Goal: Task Accomplishment & Management: Use online tool/utility

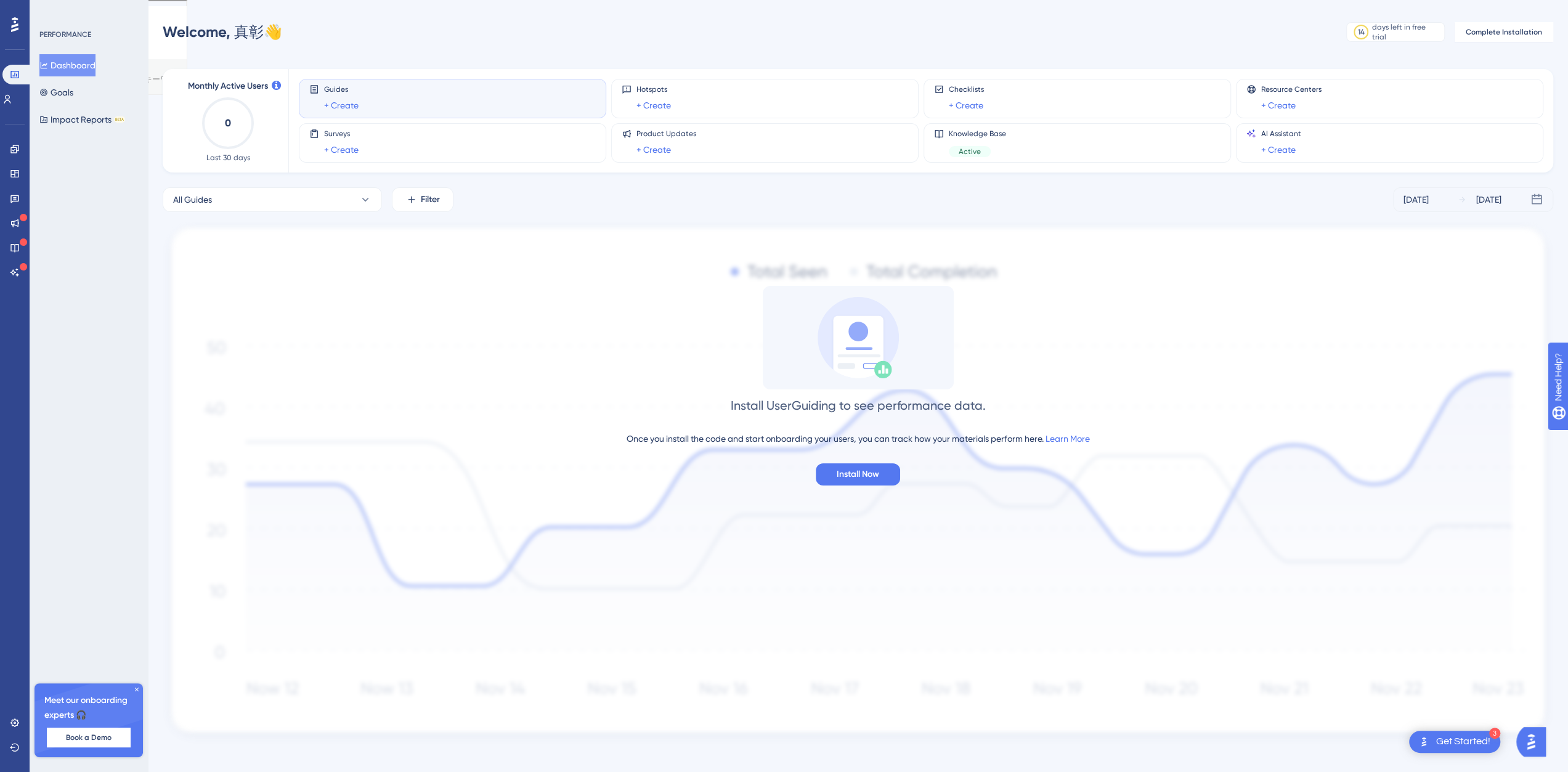
click at [1540, 747] on img "Open AI Assistant Launcher" at bounding box center [1531, 742] width 22 height 22
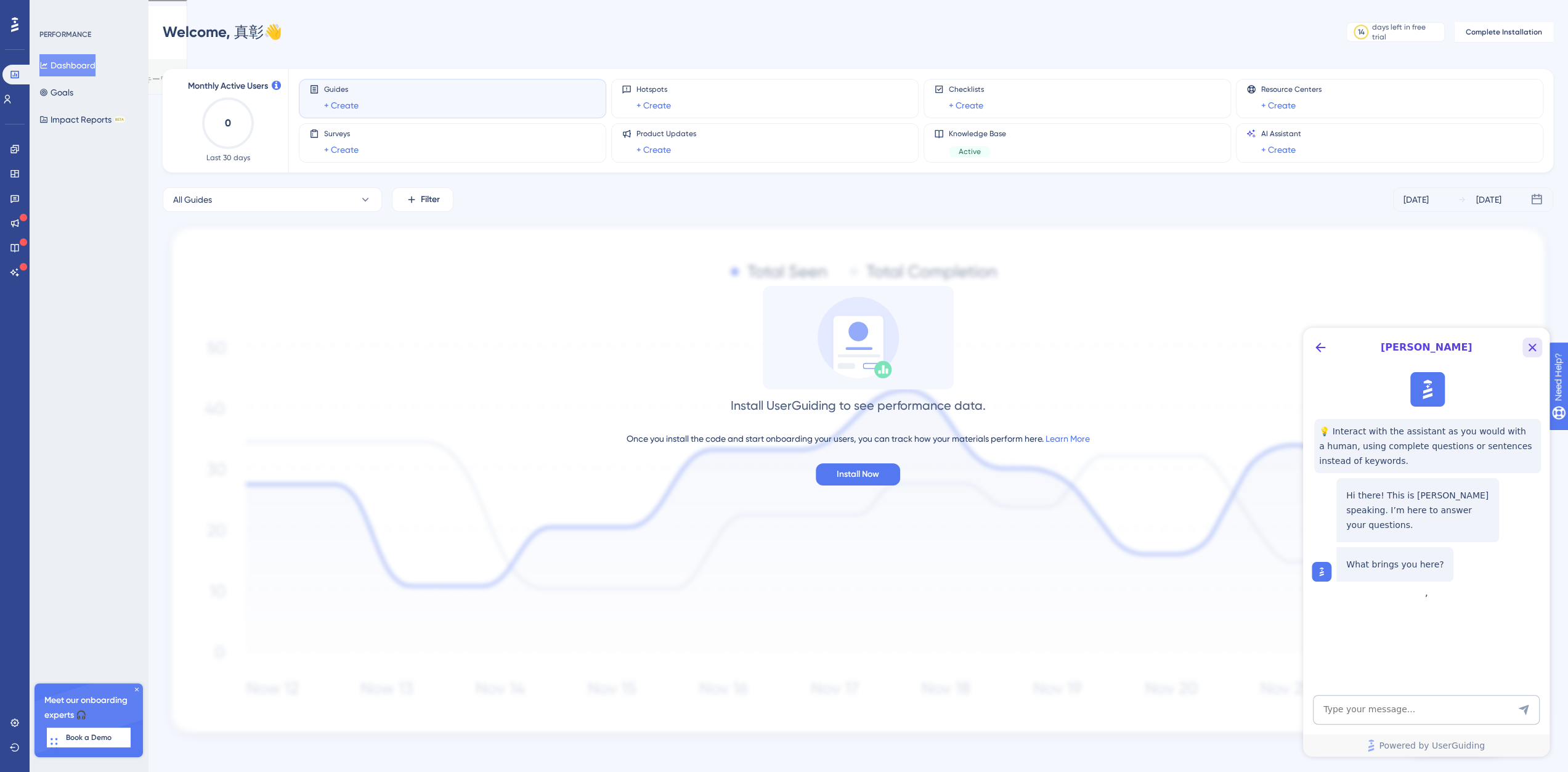
click at [1529, 342] on icon "Close Button" at bounding box center [1531, 347] width 14 height 14
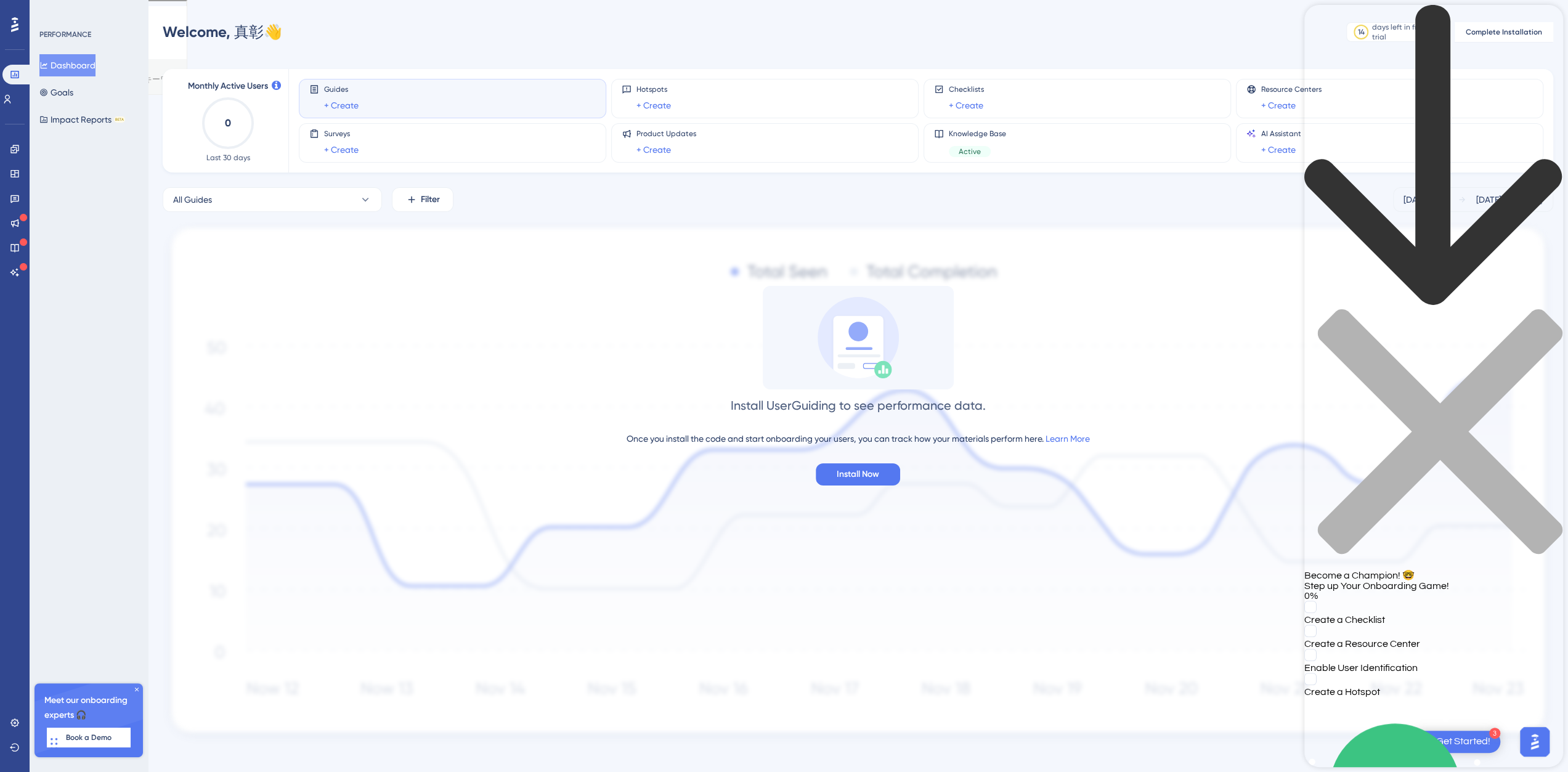
click at [1323, 17] on div "back to header" at bounding box center [1434, 157] width 259 height 304
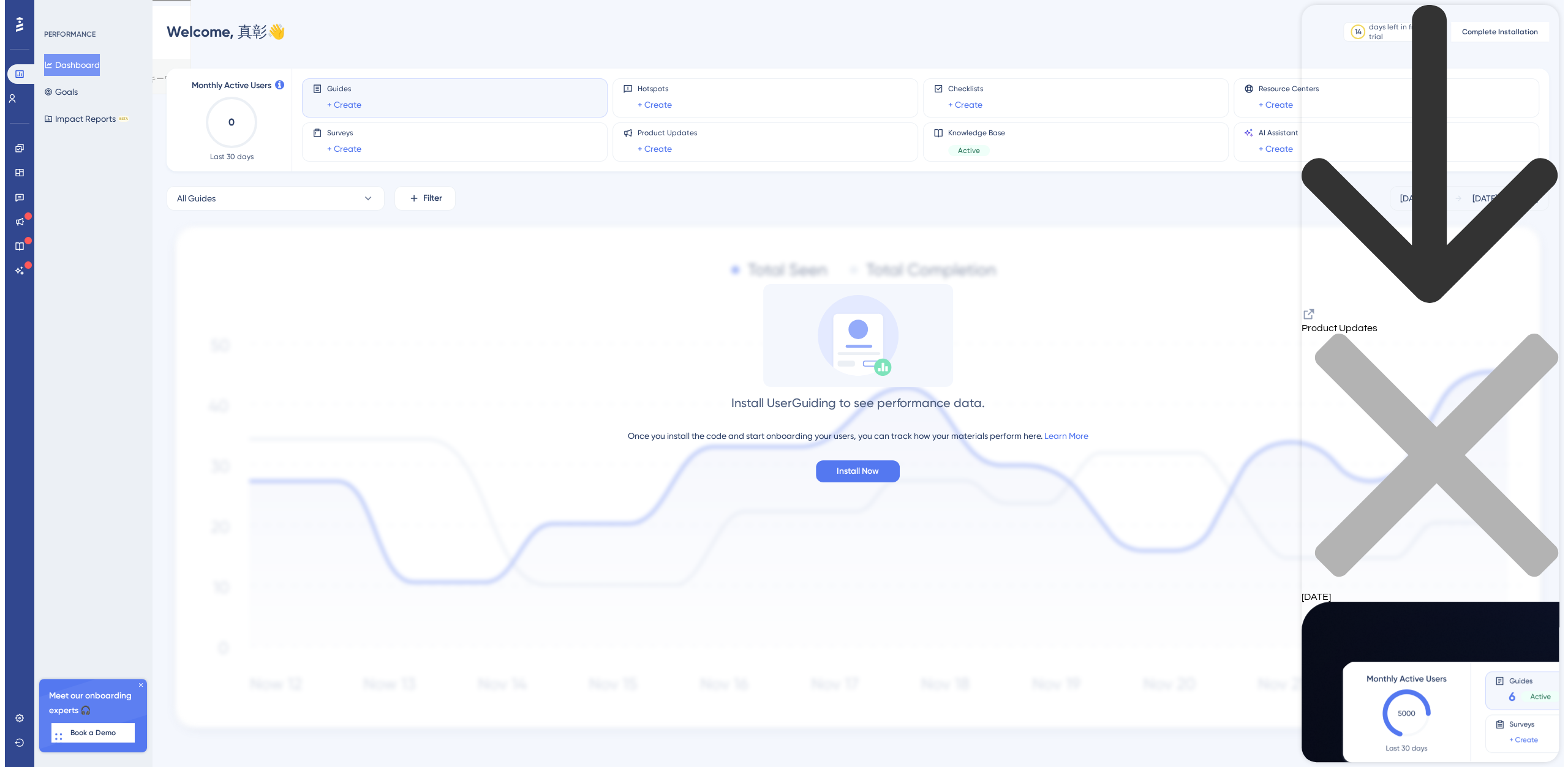
scroll to position [123, 0]
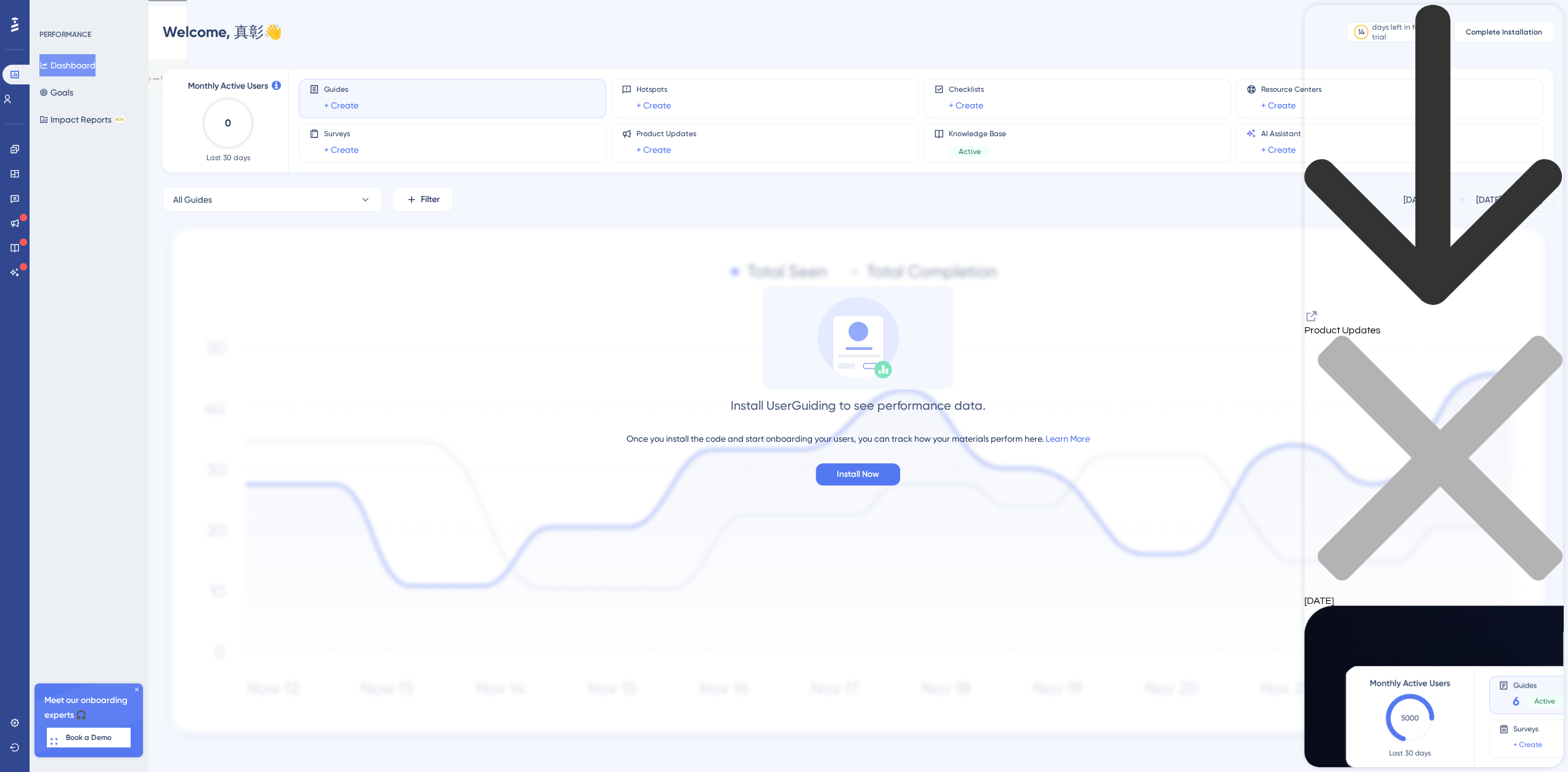
click at [12, 90] on link at bounding box center [8, 99] width 10 height 20
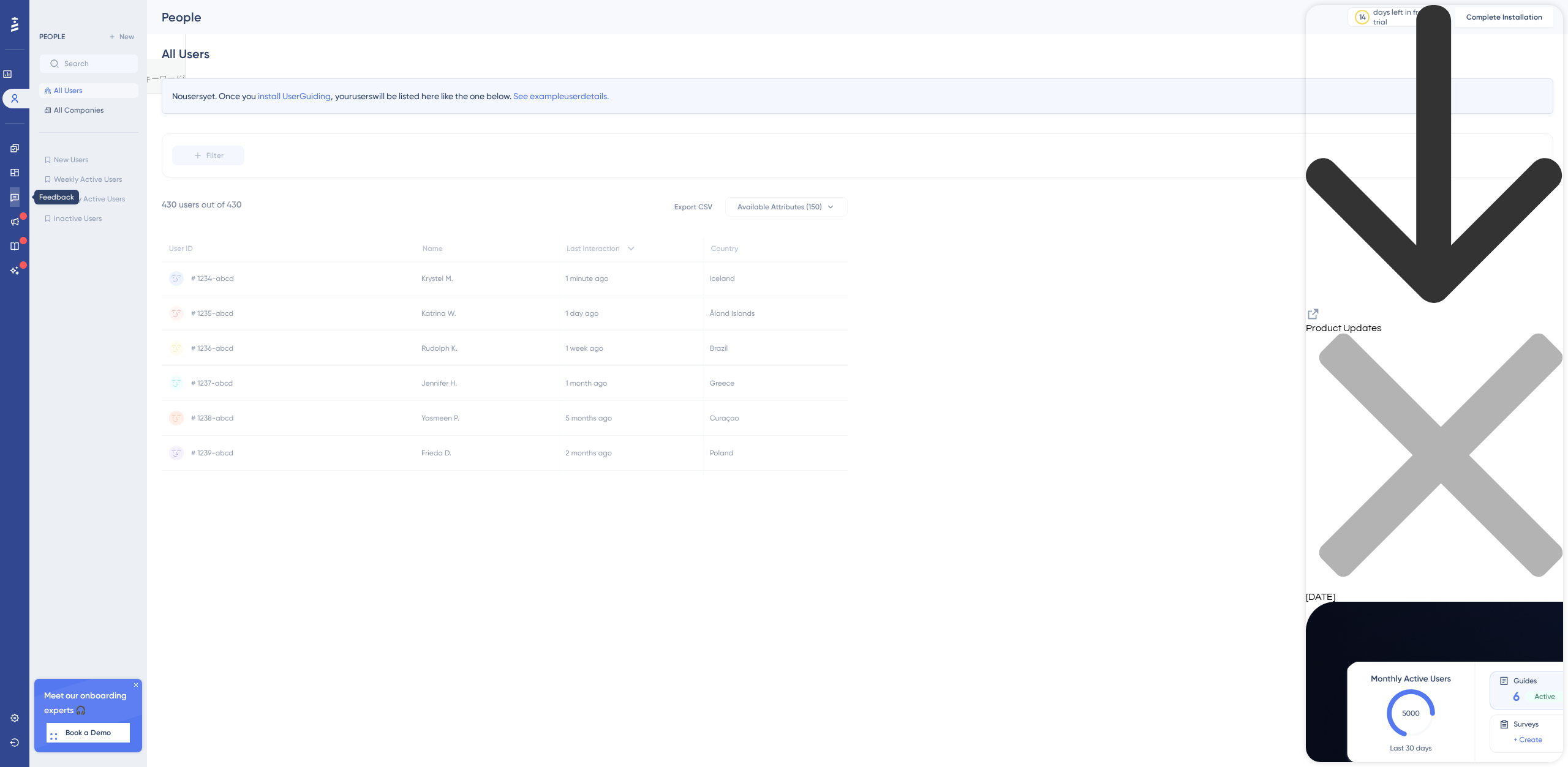
click at [14, 197] on icon at bounding box center [15, 197] width 10 height 10
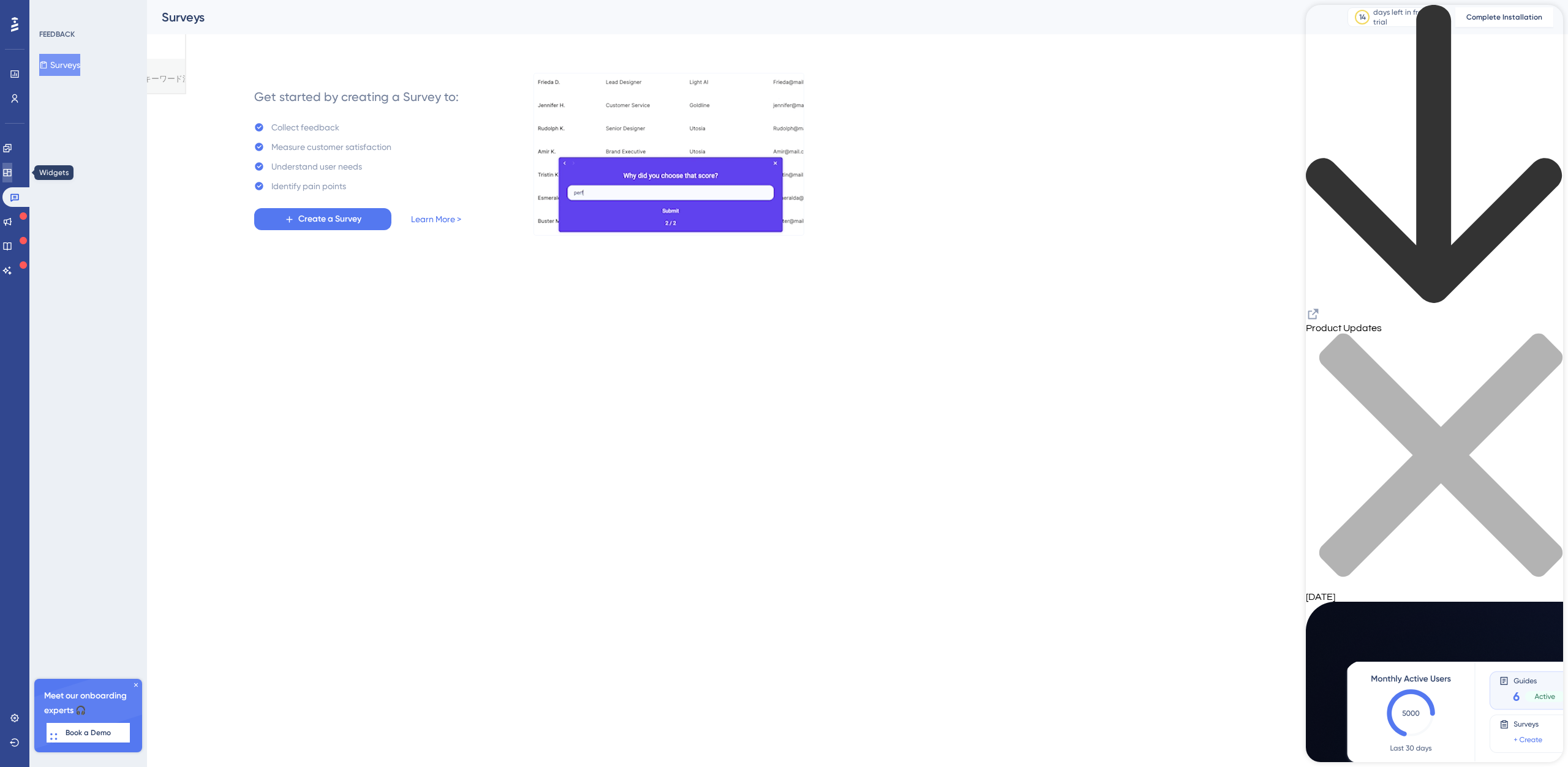
click at [12, 168] on icon at bounding box center [8, 173] width 10 height 10
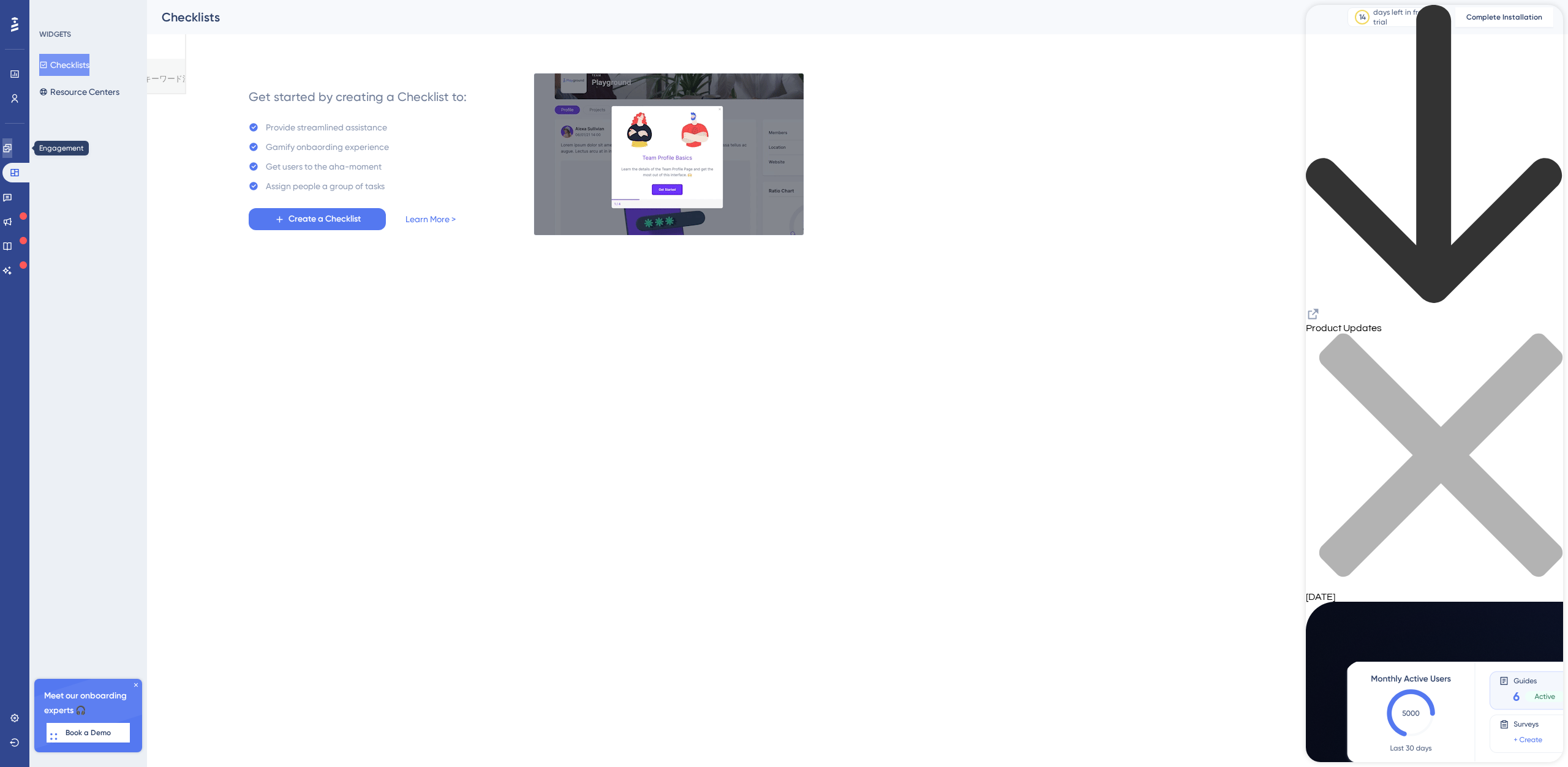
click at [12, 139] on link at bounding box center [8, 148] width 10 height 19
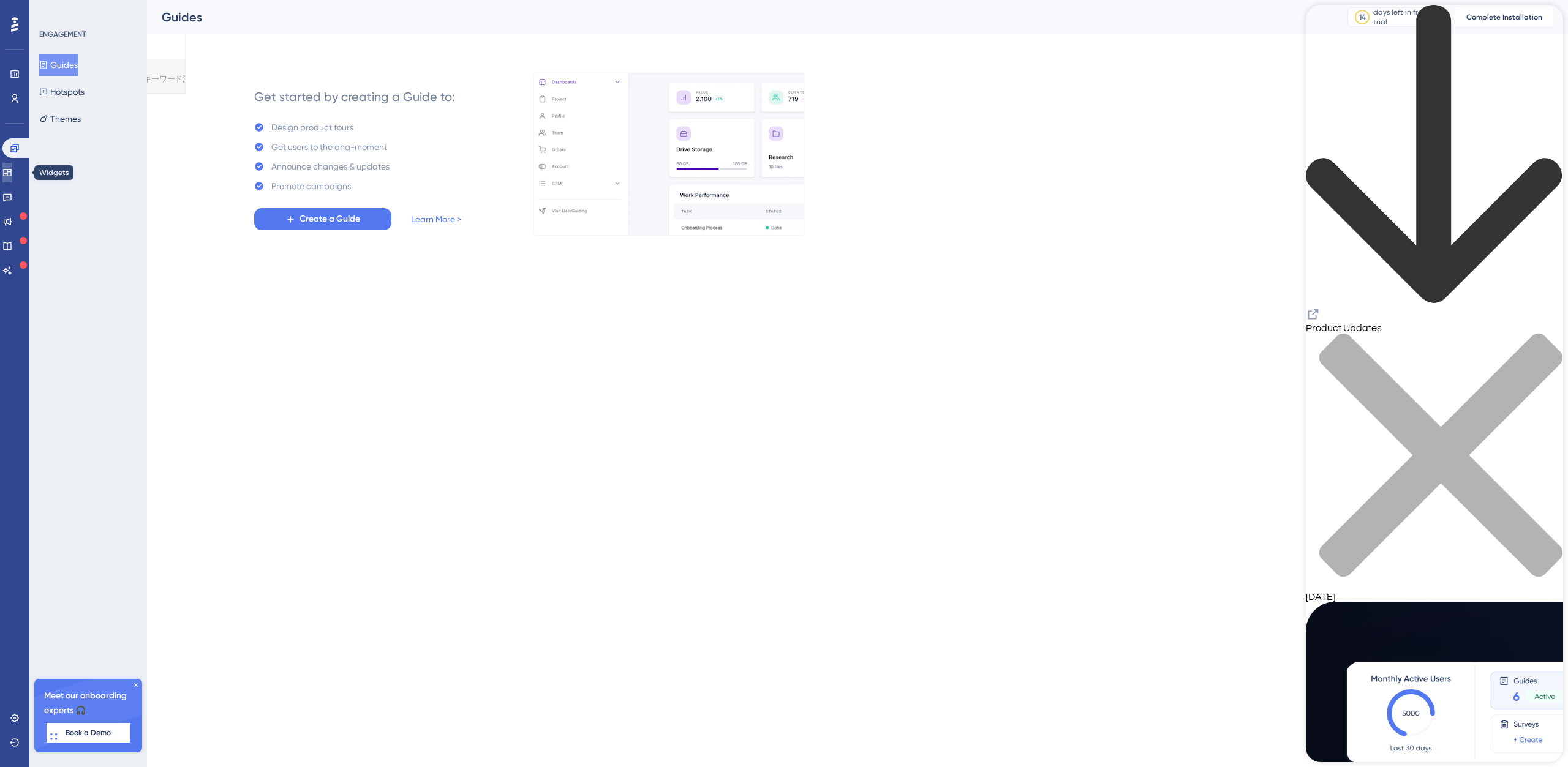
click at [11, 172] on icon at bounding box center [7, 173] width 8 height 8
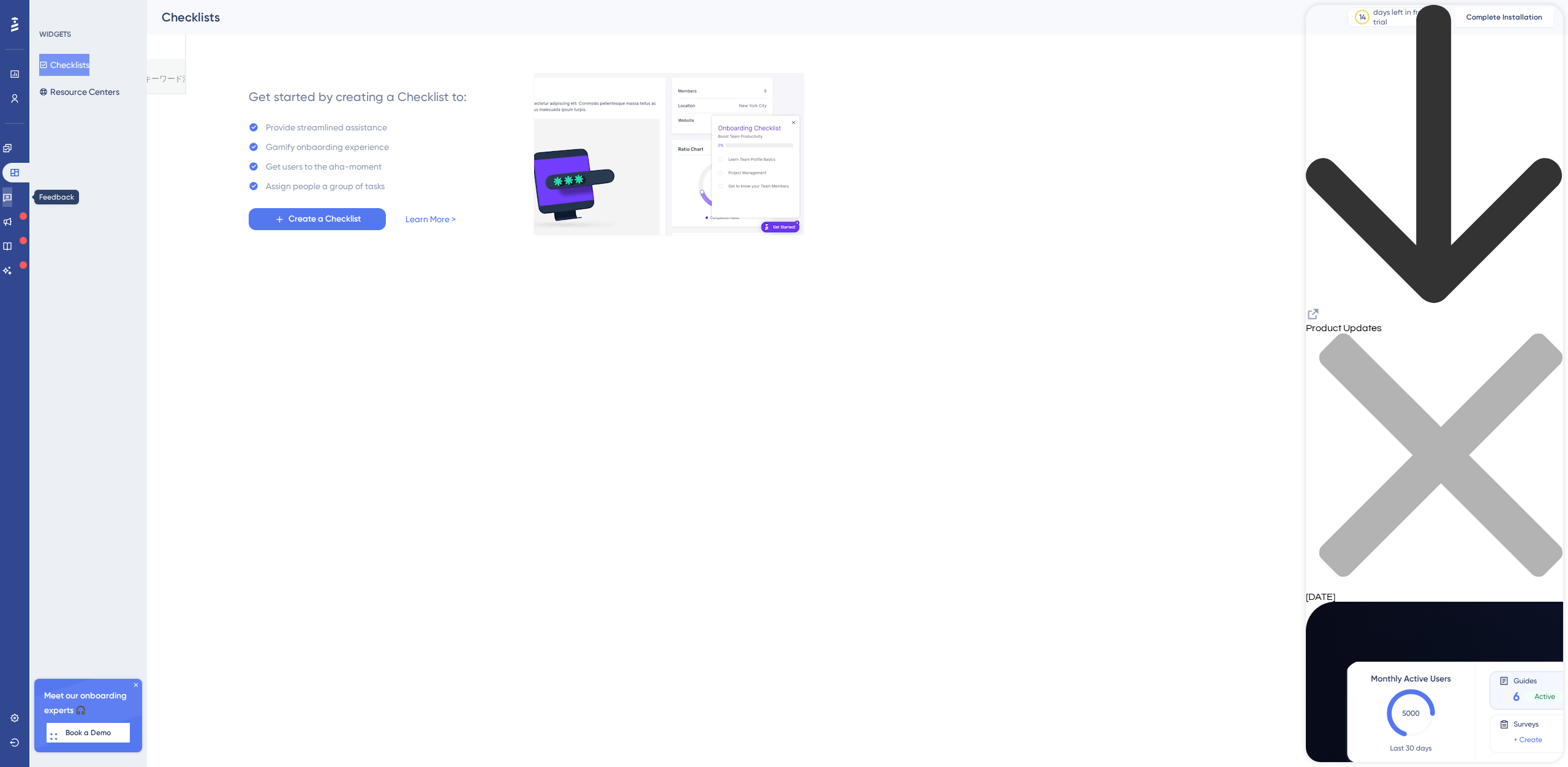
click at [11, 203] on link at bounding box center [8, 197] width 10 height 19
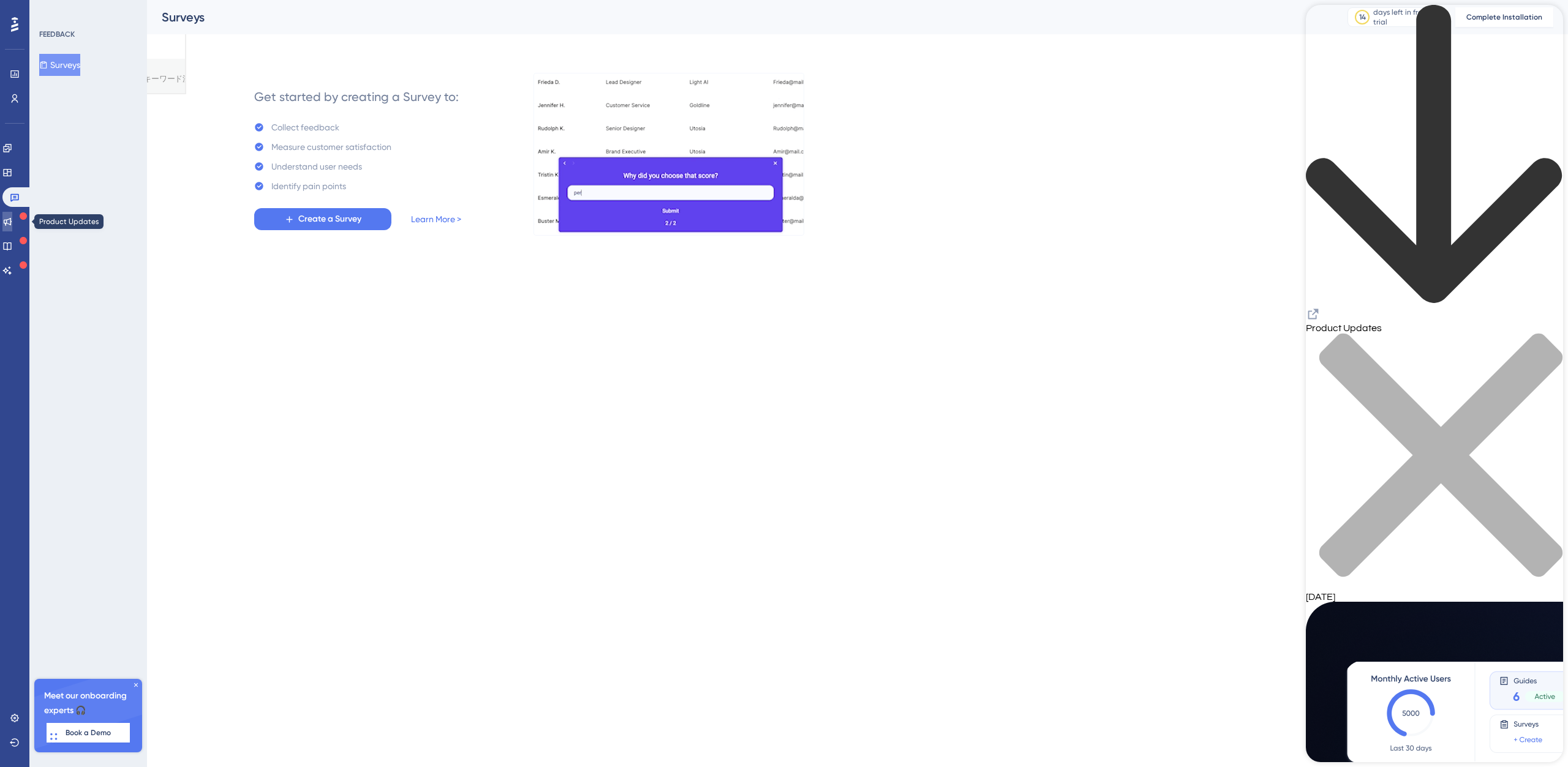
click at [12, 228] on link at bounding box center [8, 222] width 10 height 19
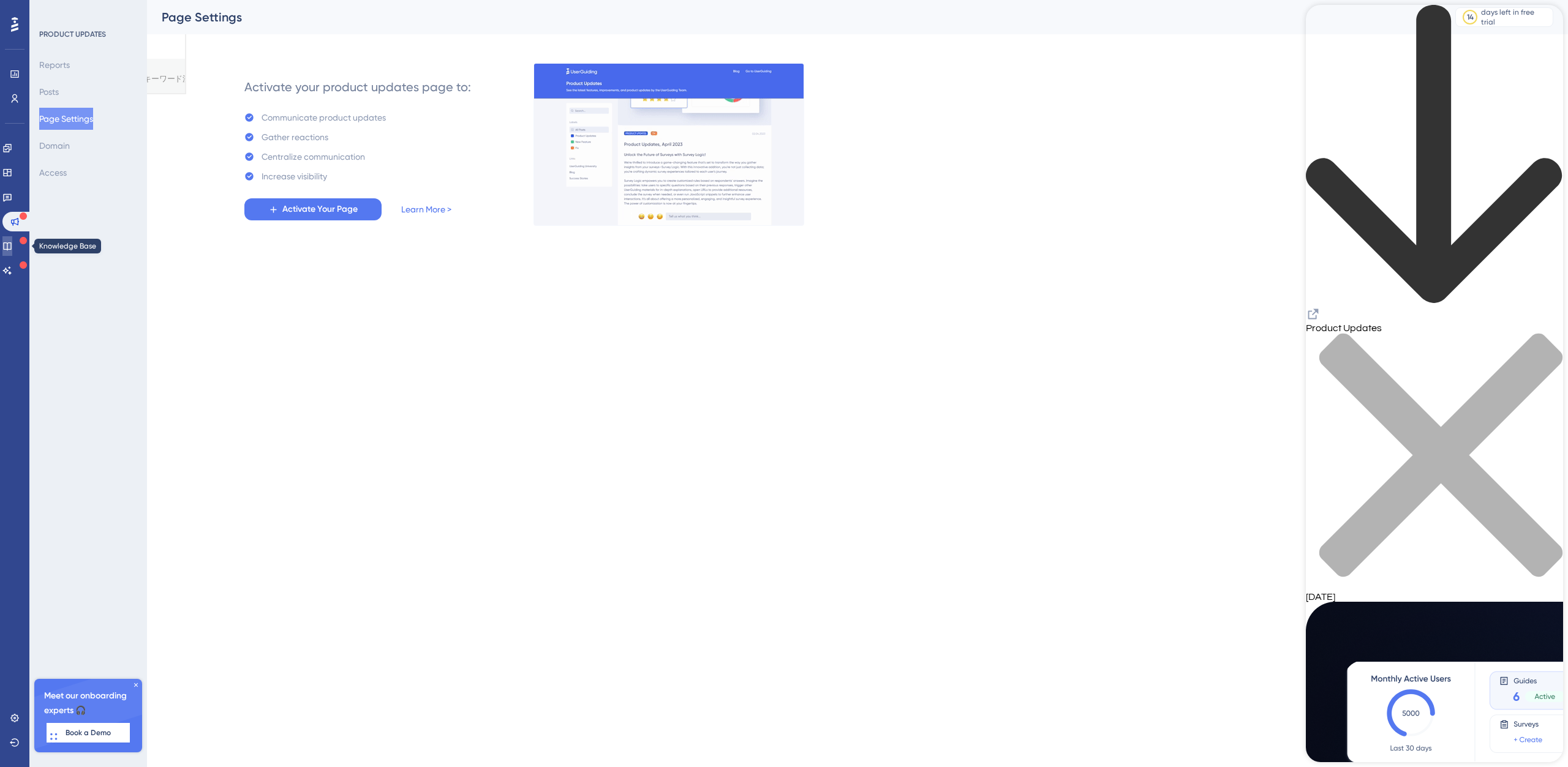
click at [12, 241] on icon at bounding box center [8, 246] width 10 height 10
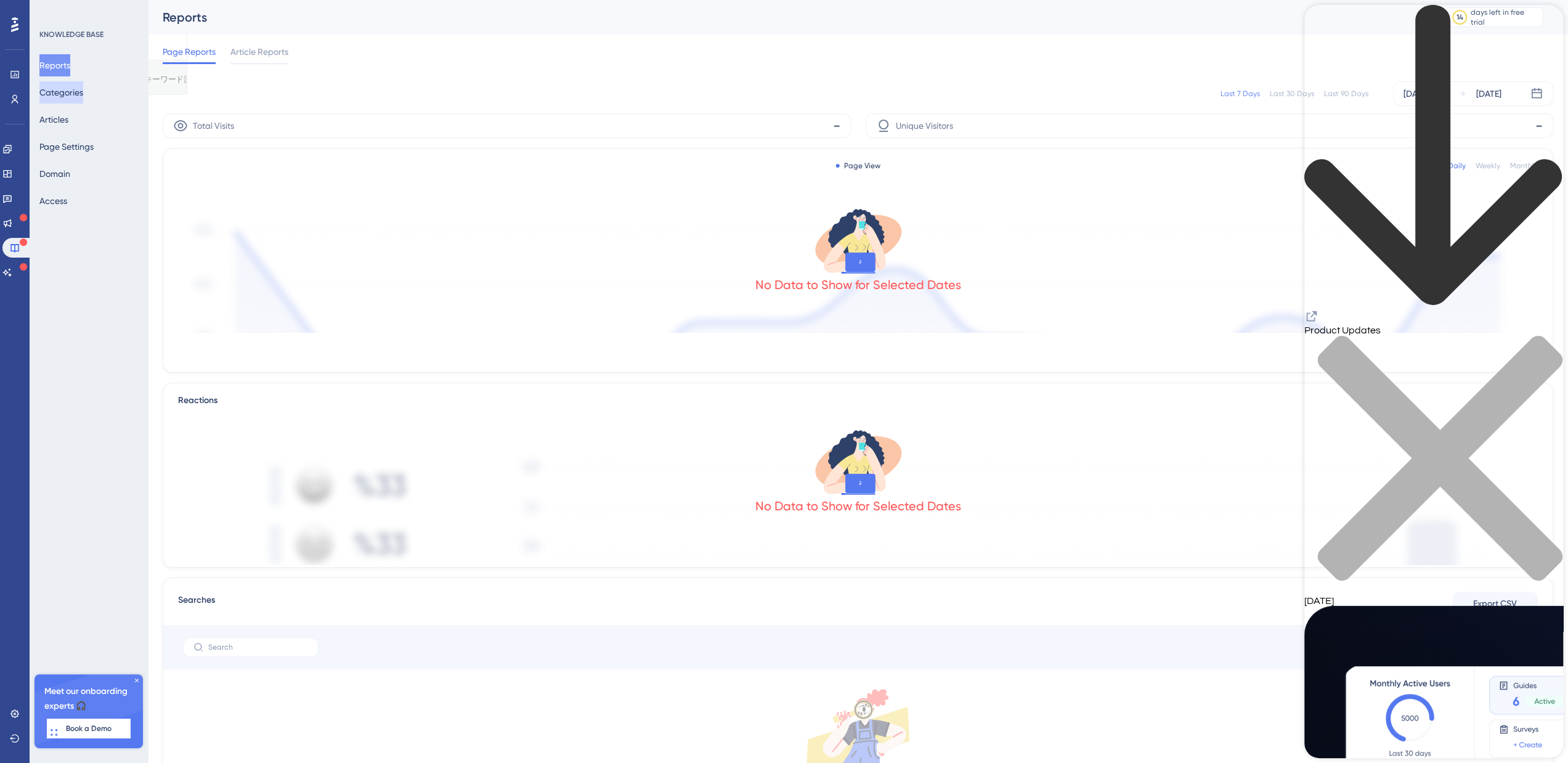
click at [83, 94] on button "Categories" at bounding box center [60, 93] width 43 height 22
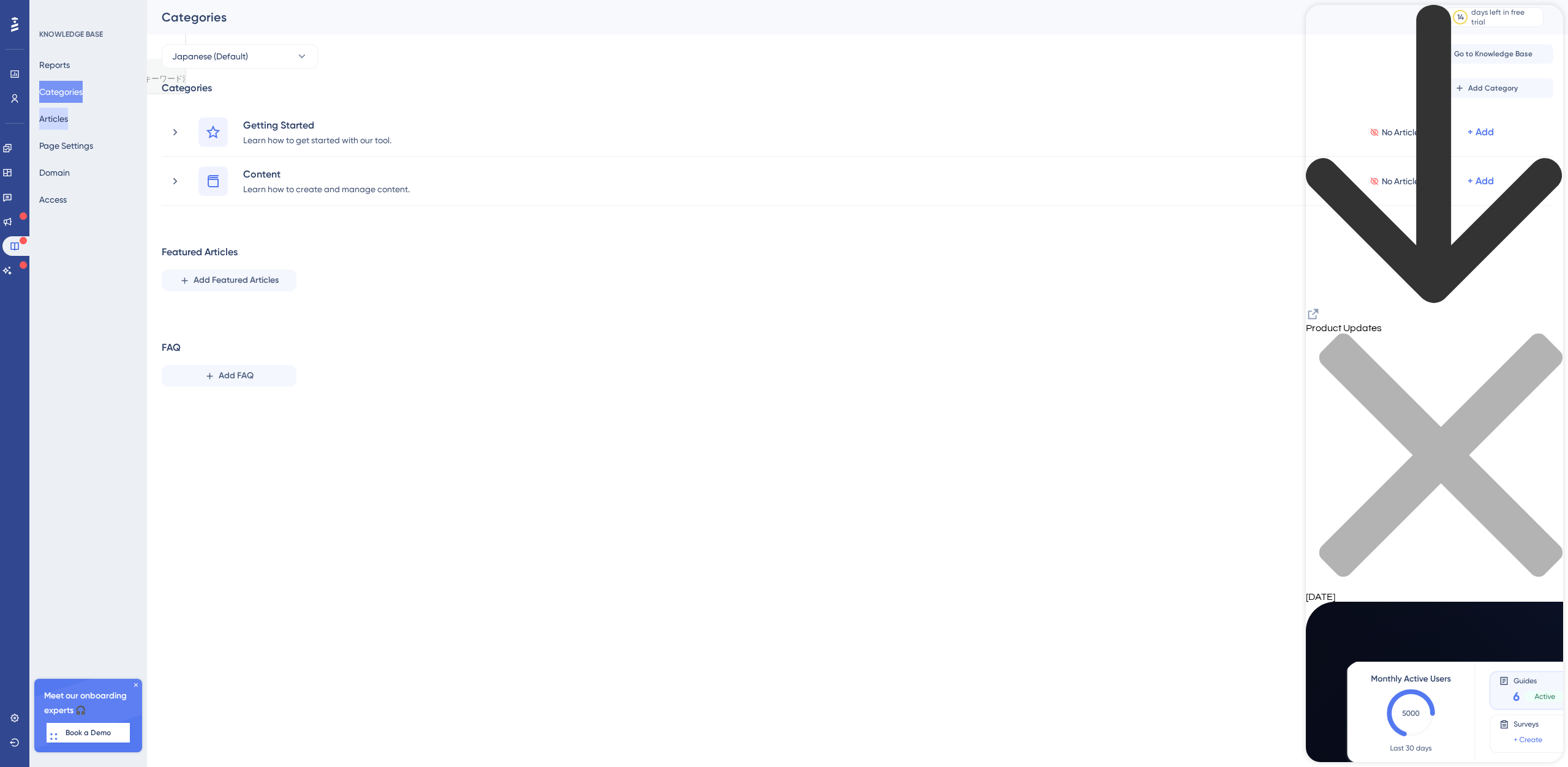
click at [61, 119] on button "Articles" at bounding box center [53, 118] width 29 height 22
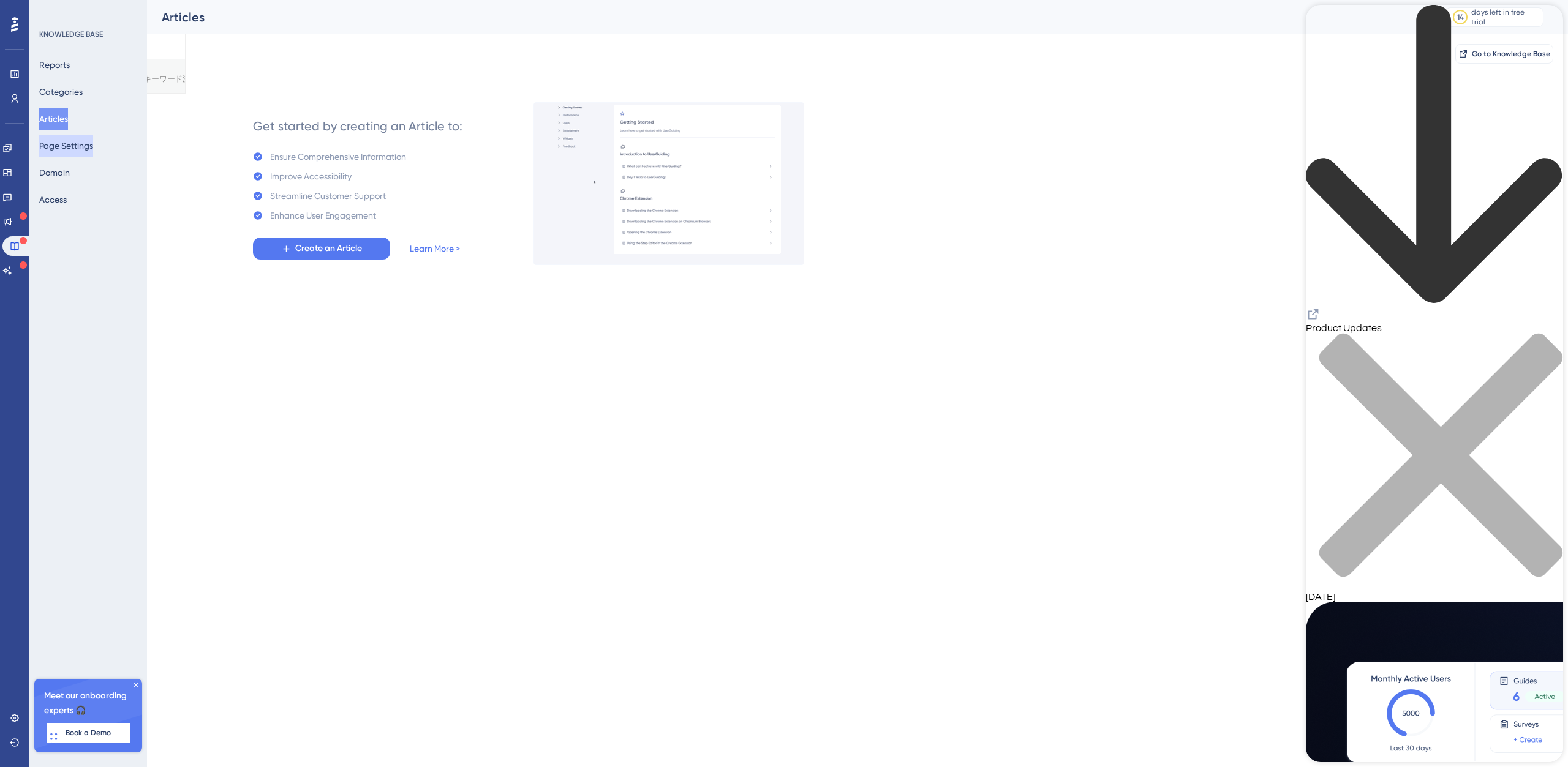
click at [59, 154] on button "Page Settings" at bounding box center [66, 145] width 54 height 22
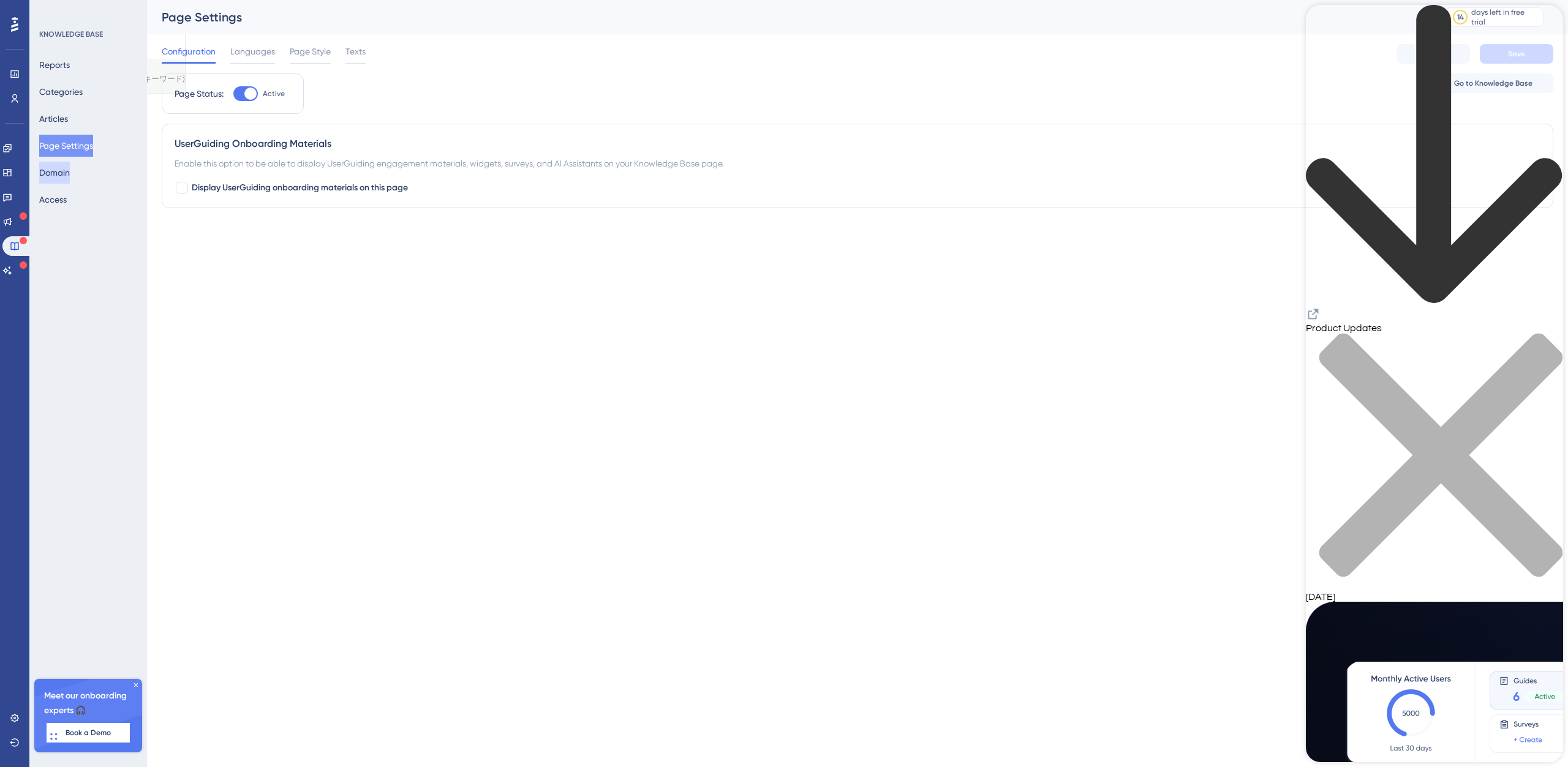
click at [63, 172] on button "Domain" at bounding box center [54, 173] width 30 height 22
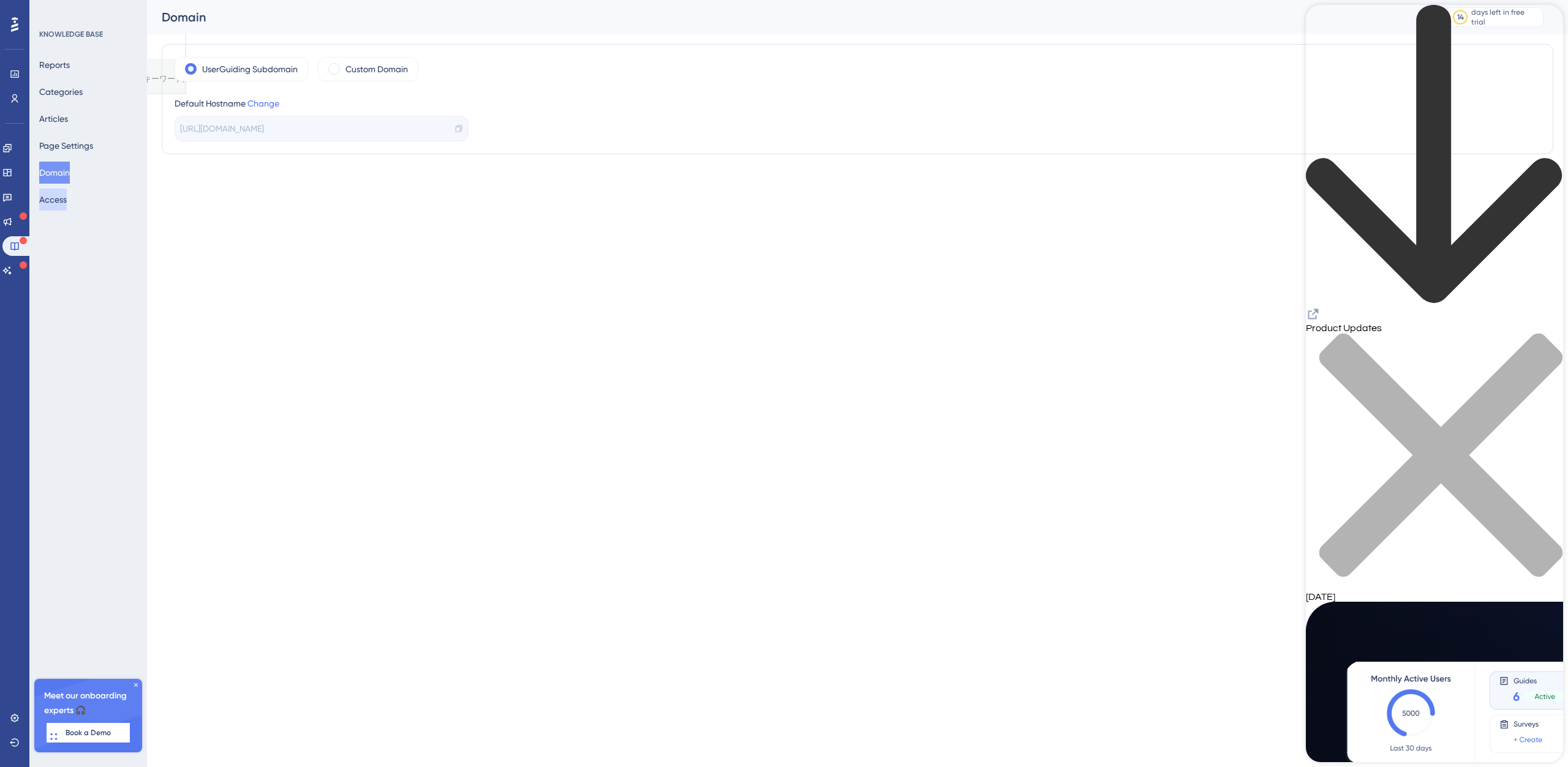
click at [60, 192] on button "Access" at bounding box center [52, 200] width 28 height 22
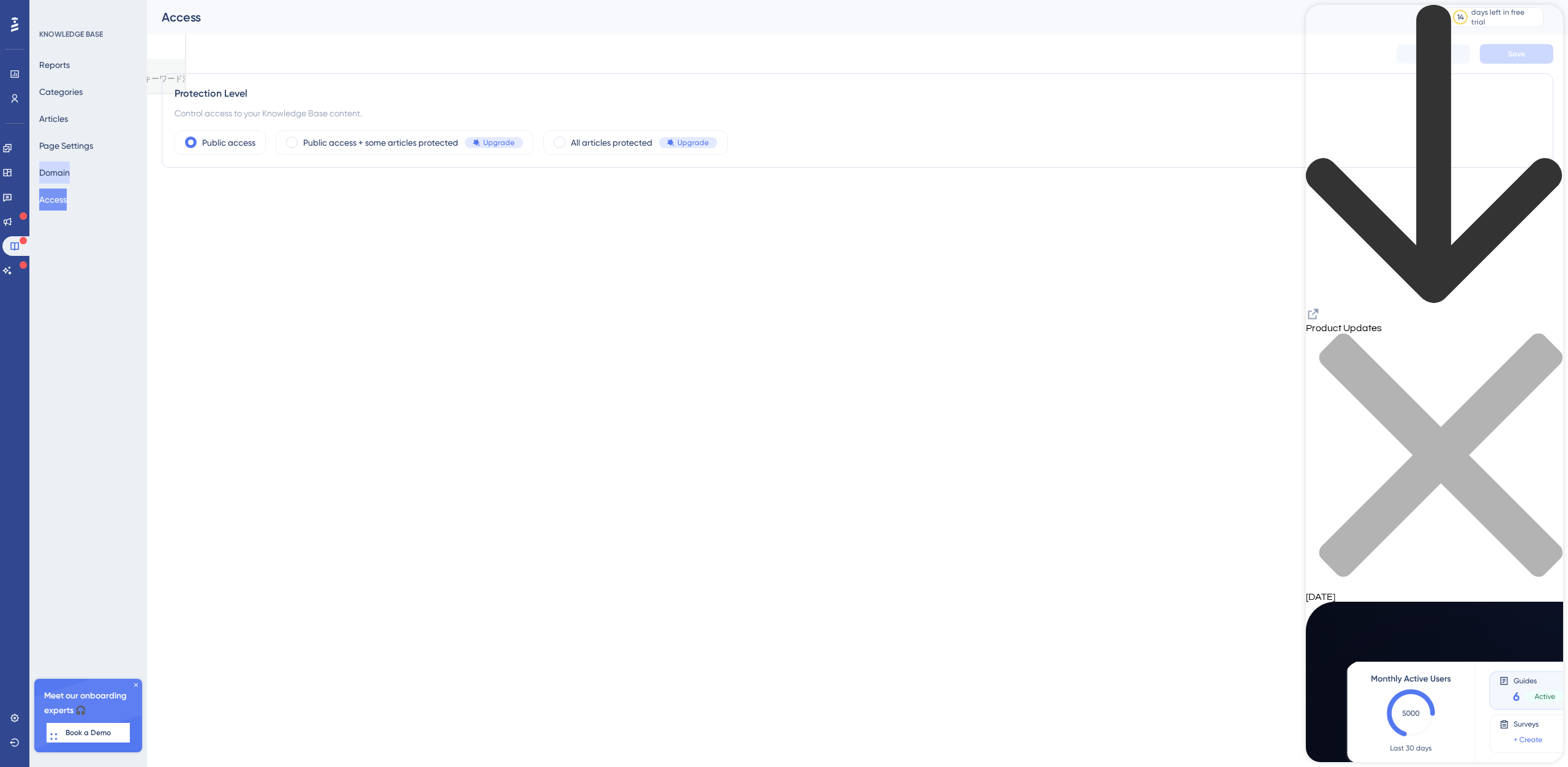
click at [55, 173] on button "Domain" at bounding box center [54, 173] width 30 height 22
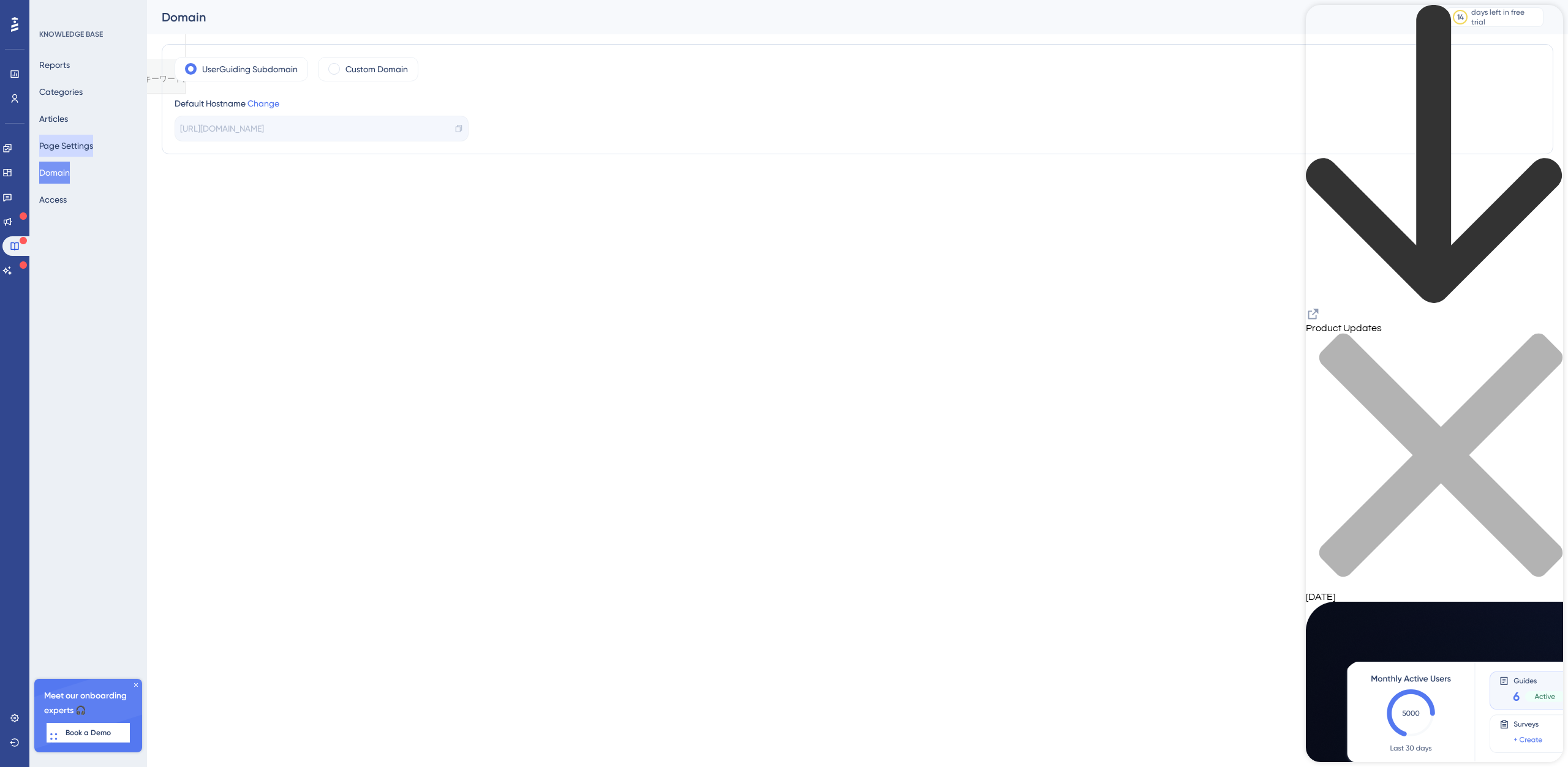
click at [63, 141] on button "Page Settings" at bounding box center [66, 145] width 54 height 22
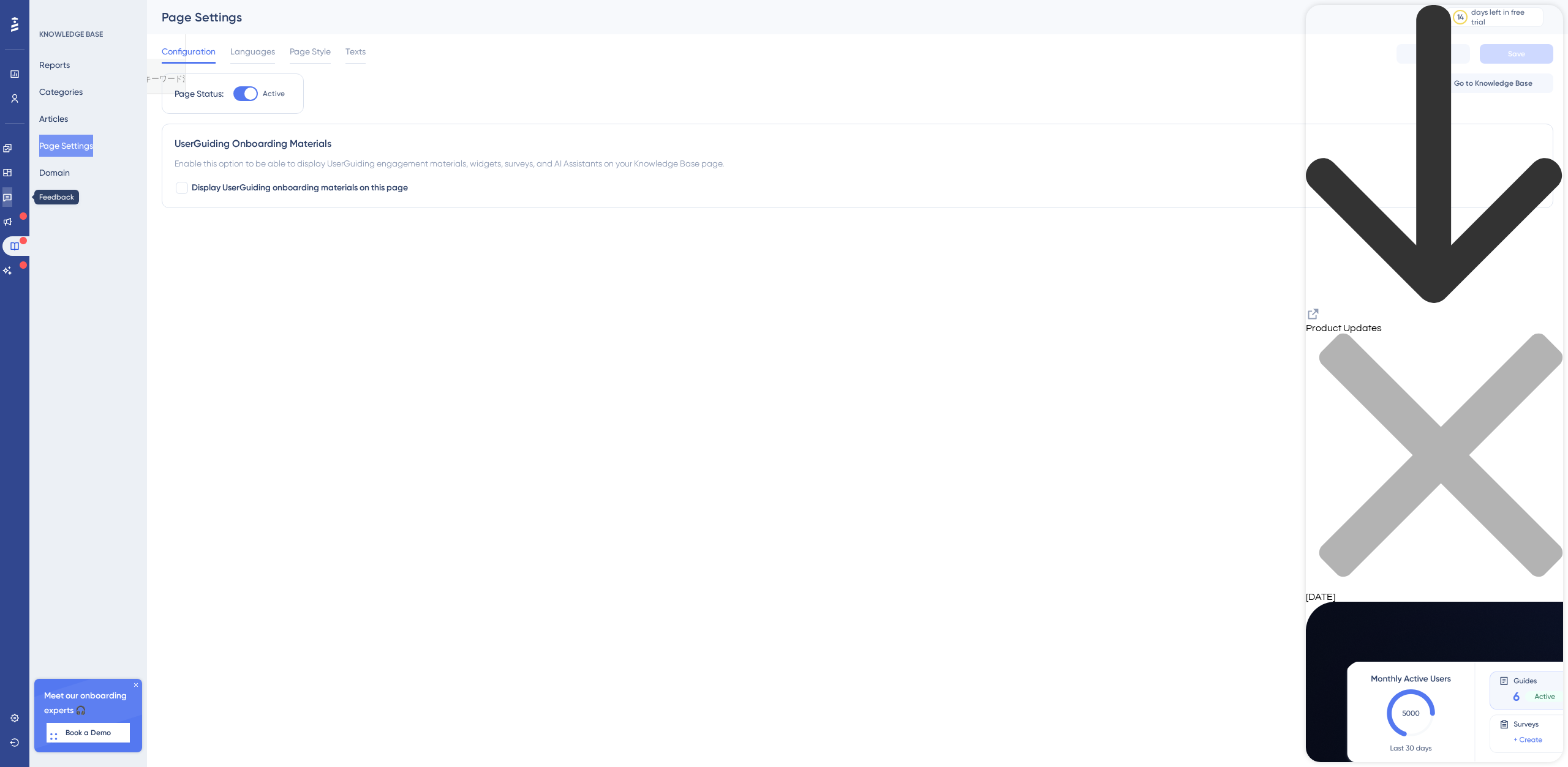
click at [12, 195] on icon at bounding box center [8, 197] width 10 height 10
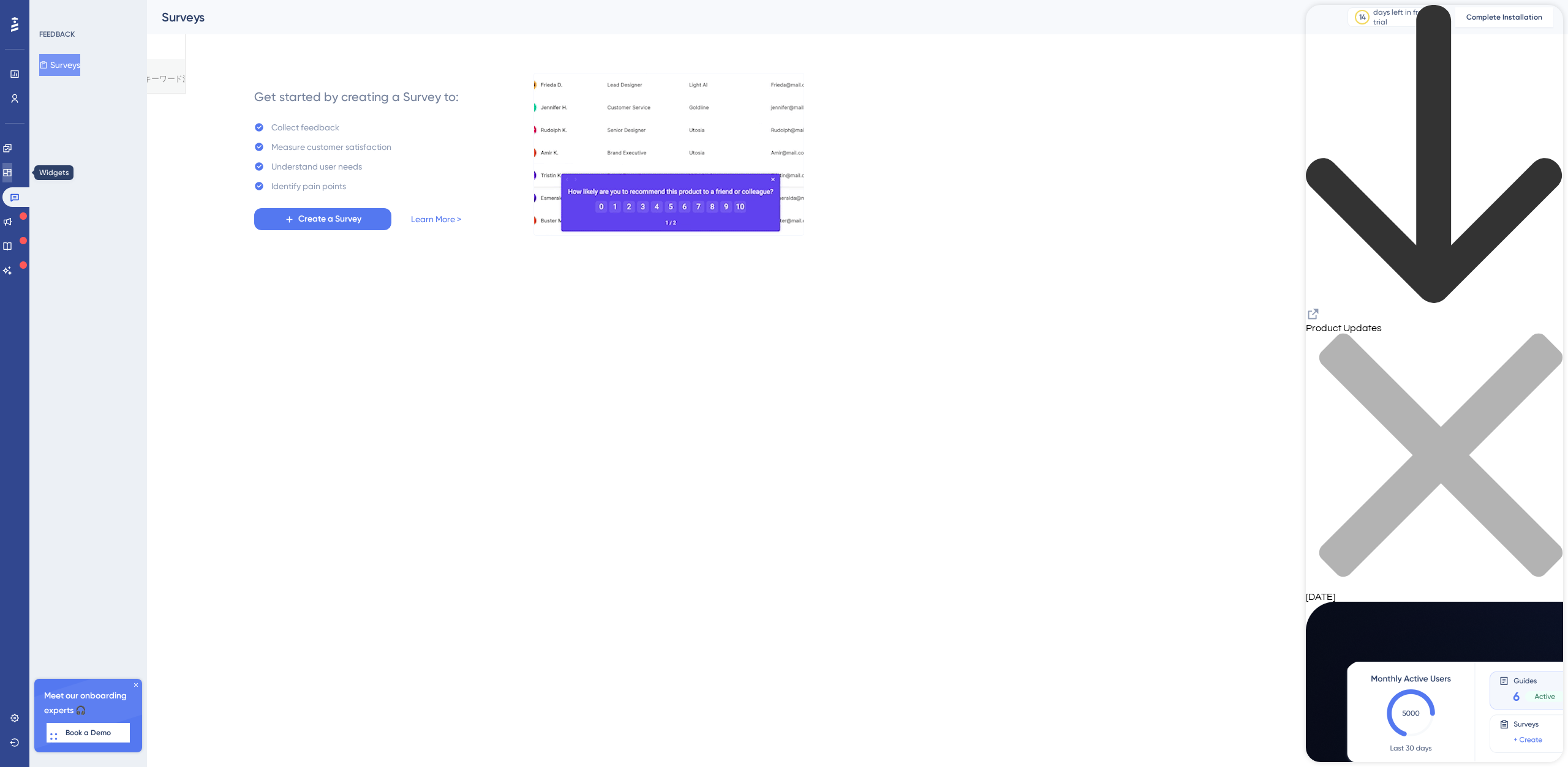
click at [12, 166] on link at bounding box center [8, 173] width 10 height 19
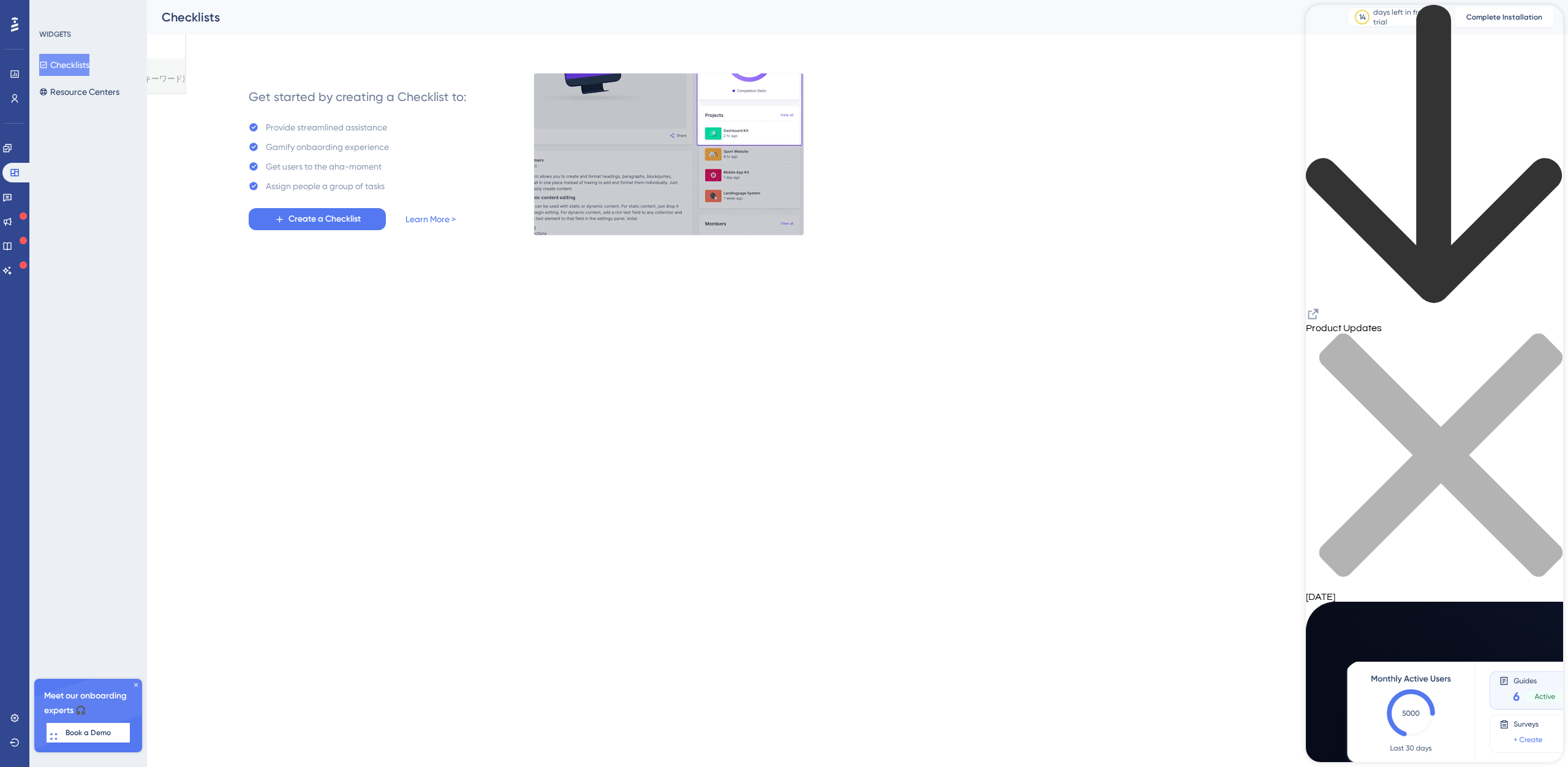
click at [693, 96] on html "Performance Users Engagement Widgets Feedback Product Updates Knowledge Base AI…" at bounding box center [784, 48] width 1568 height 96
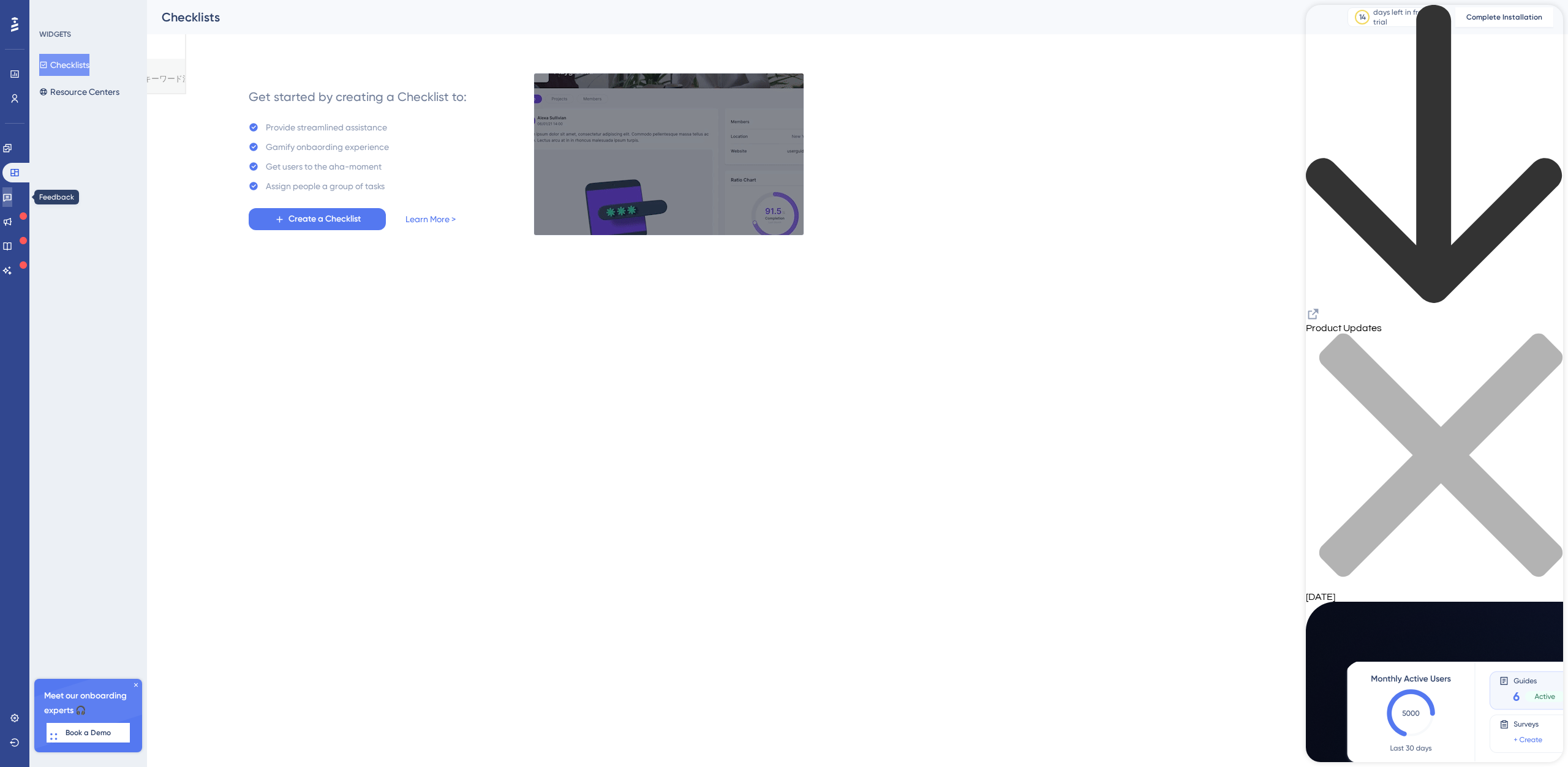
click at [11, 196] on icon at bounding box center [8, 198] width 8 height 8
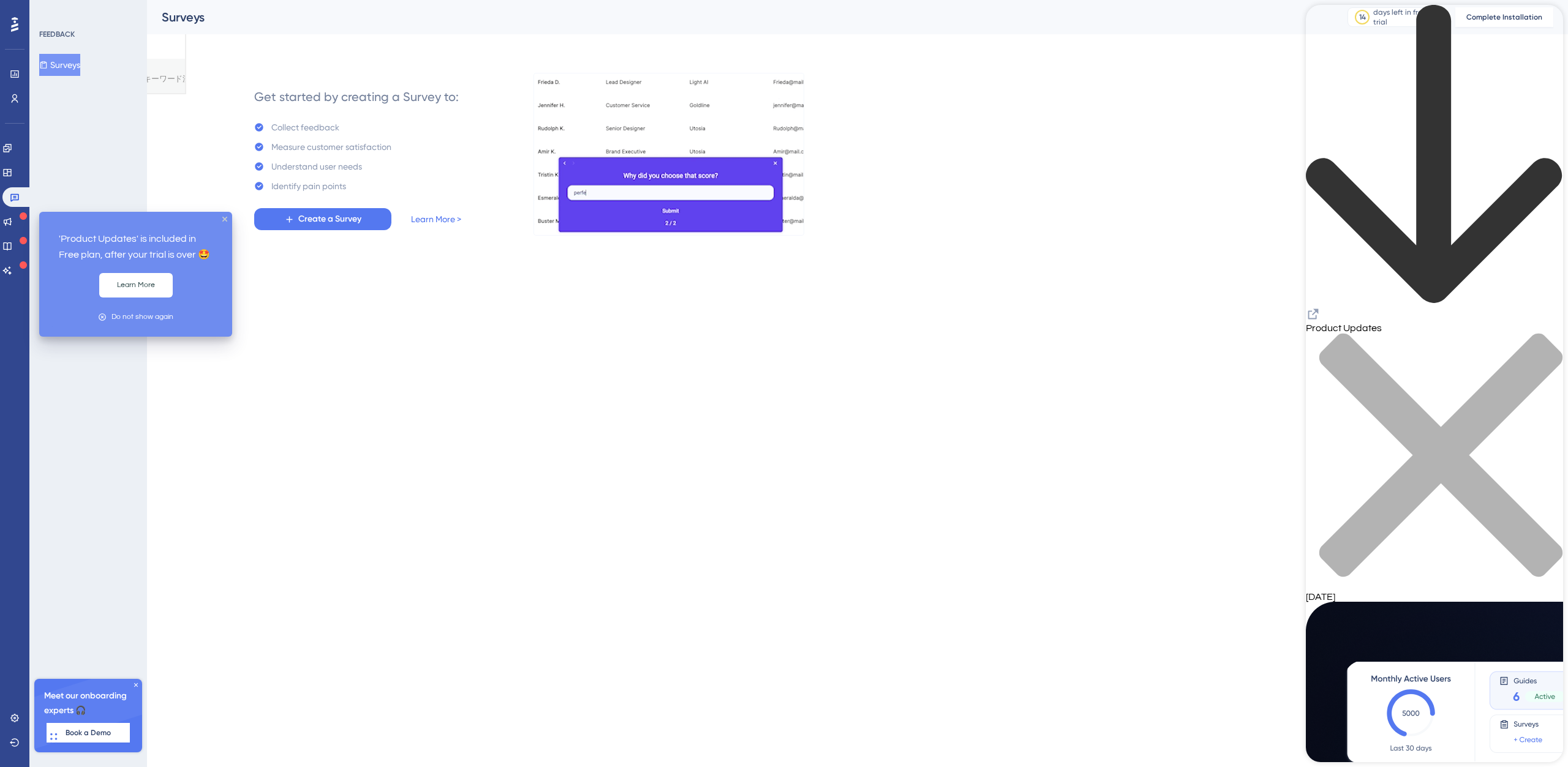
click at [19, 216] on icon at bounding box center [23, 216] width 8 height 8
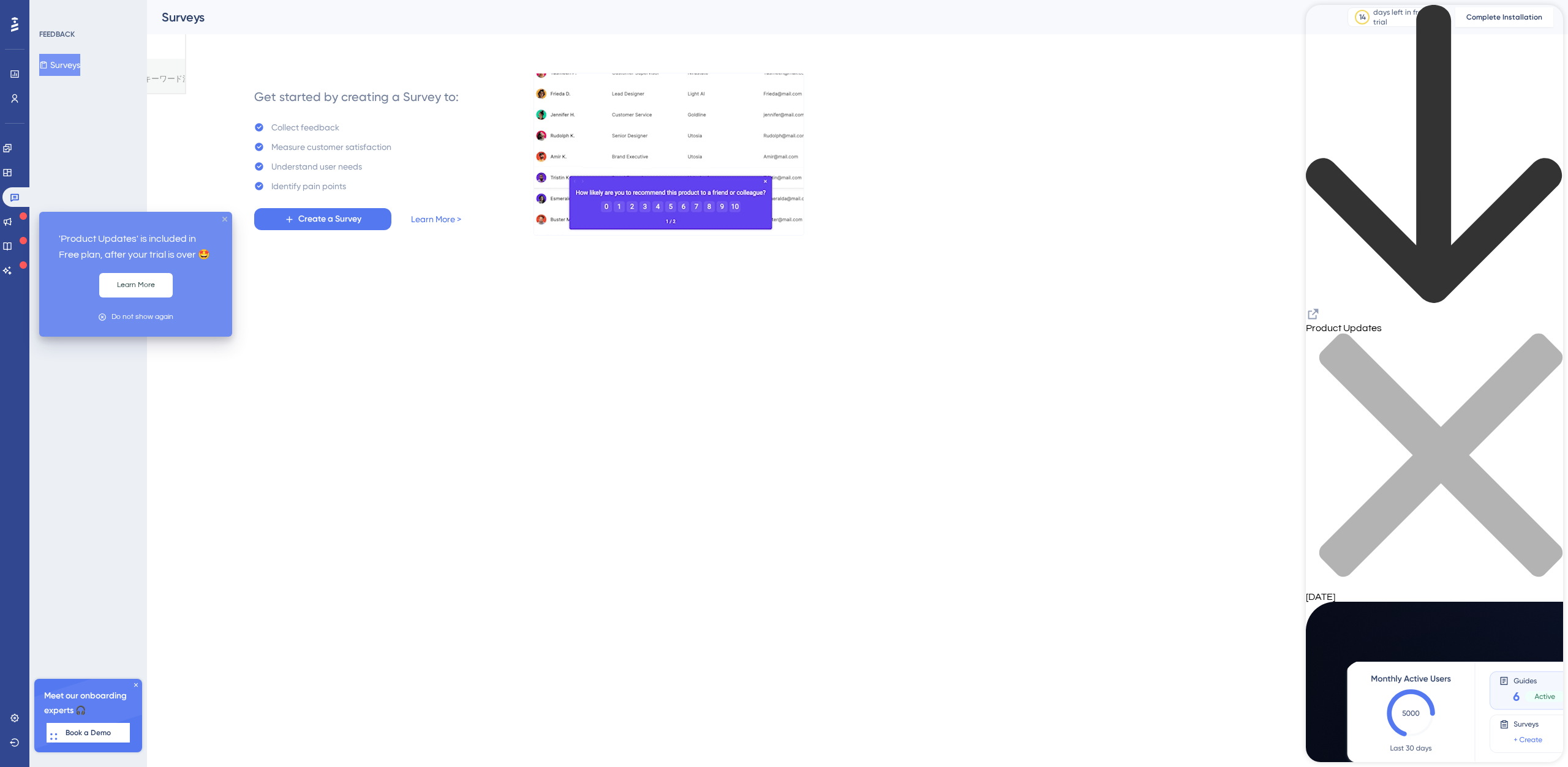
click at [226, 221] on icon "close tooltip" at bounding box center [225, 219] width 5 height 5
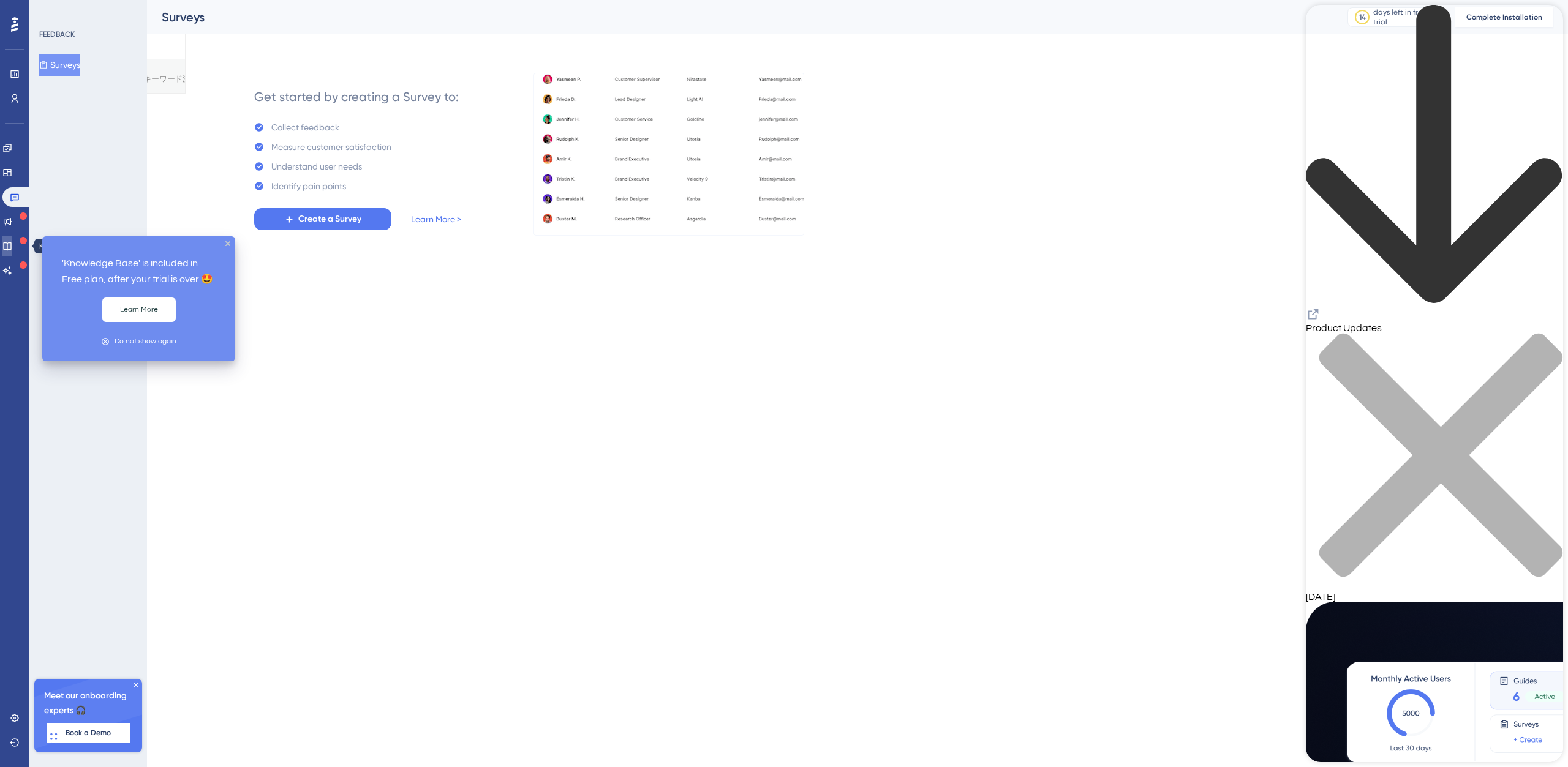
click at [4, 245] on link at bounding box center [8, 246] width 10 height 19
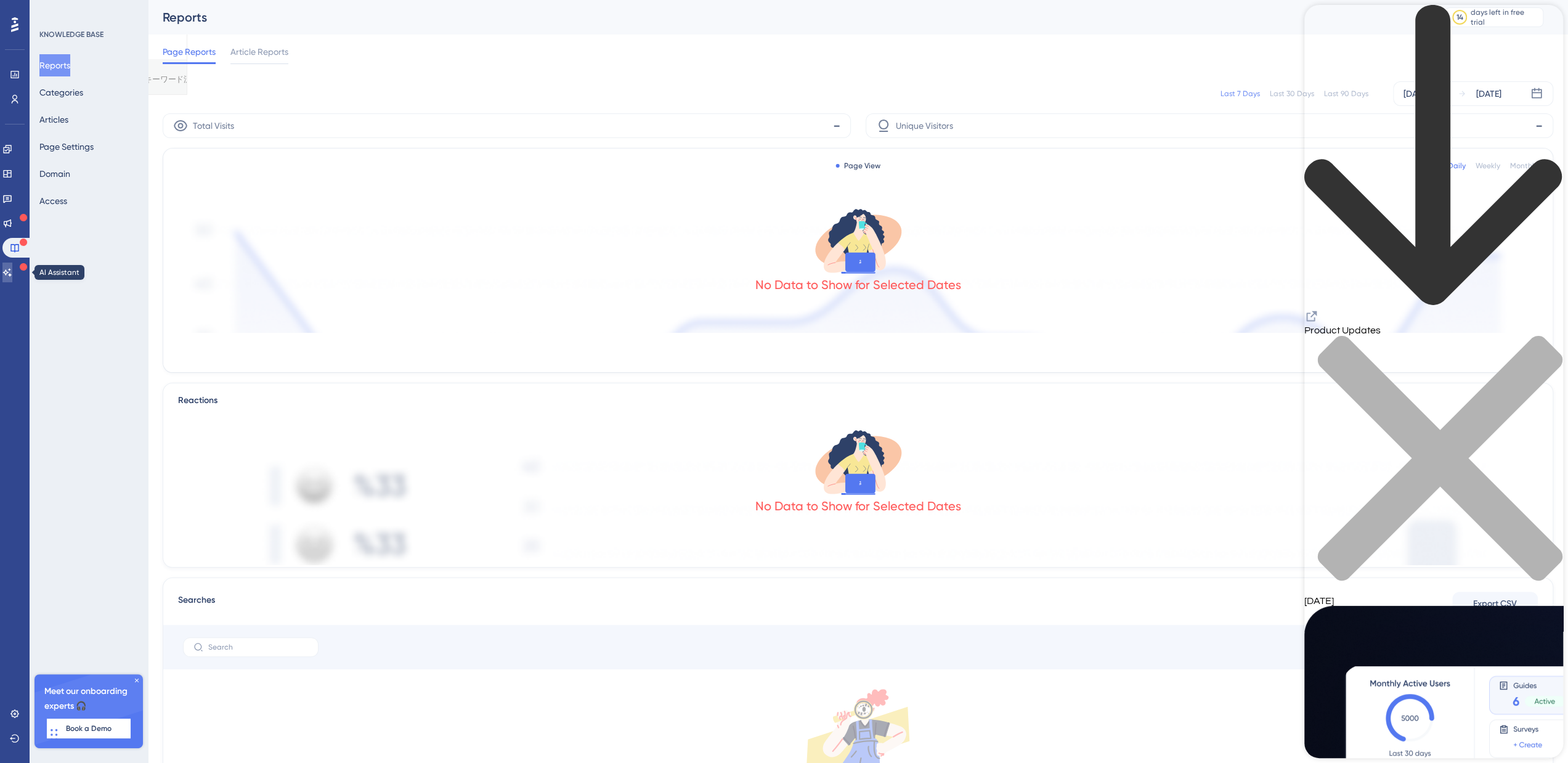
click at [12, 271] on icon at bounding box center [8, 271] width 9 height 8
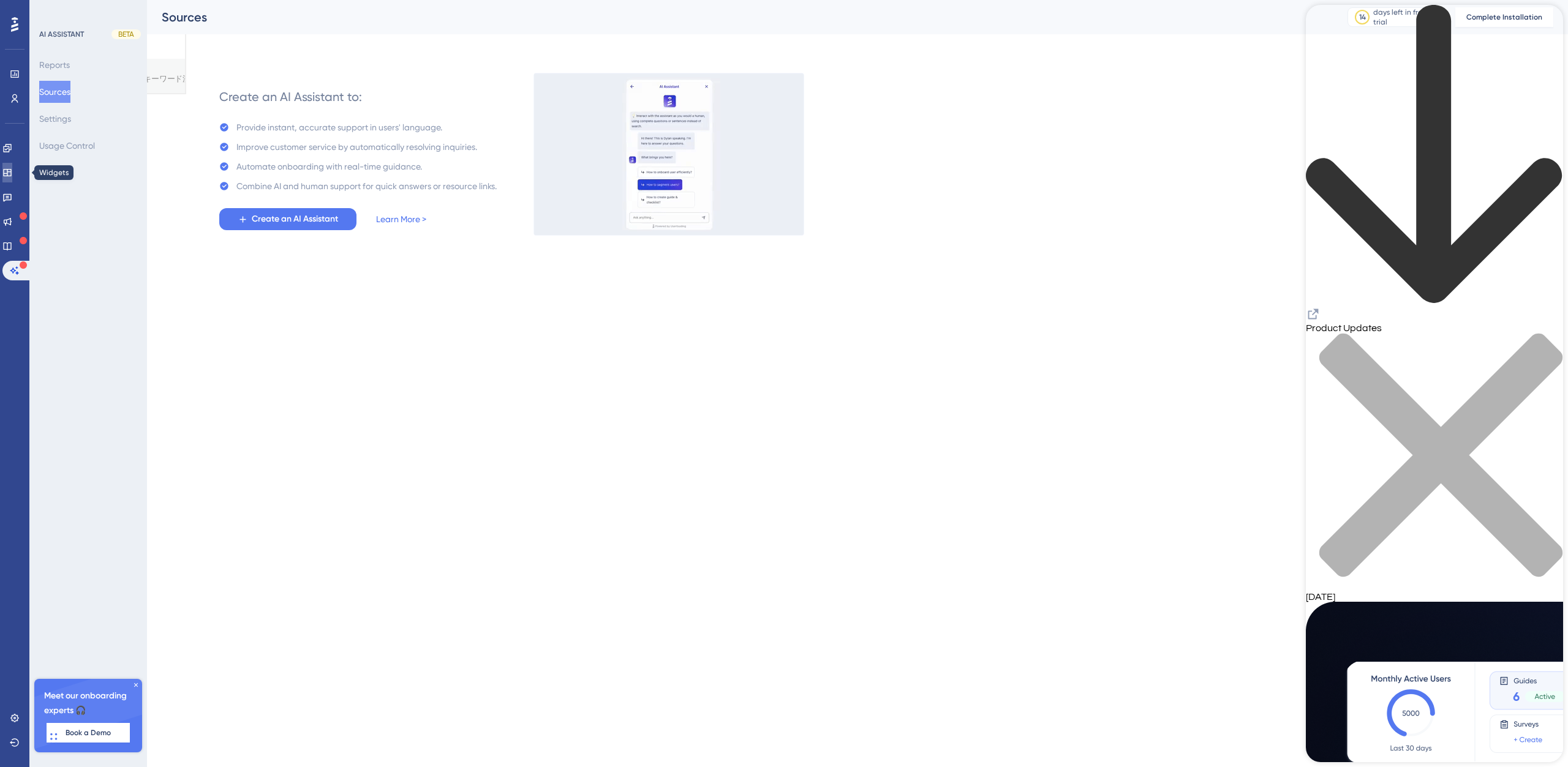
click at [12, 167] on icon at bounding box center [8, 173] width 10 height 10
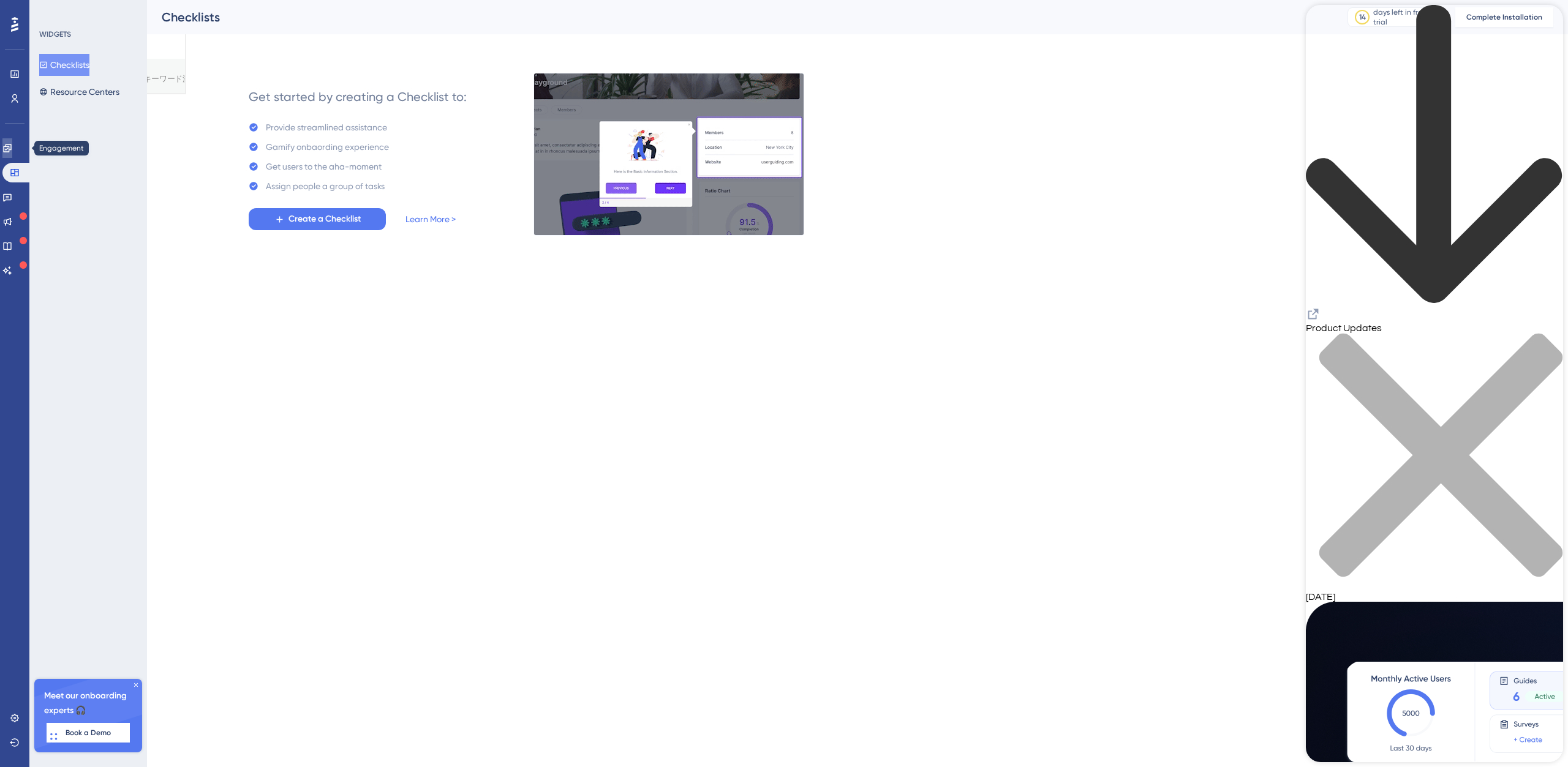
click at [12, 143] on icon at bounding box center [8, 148] width 10 height 10
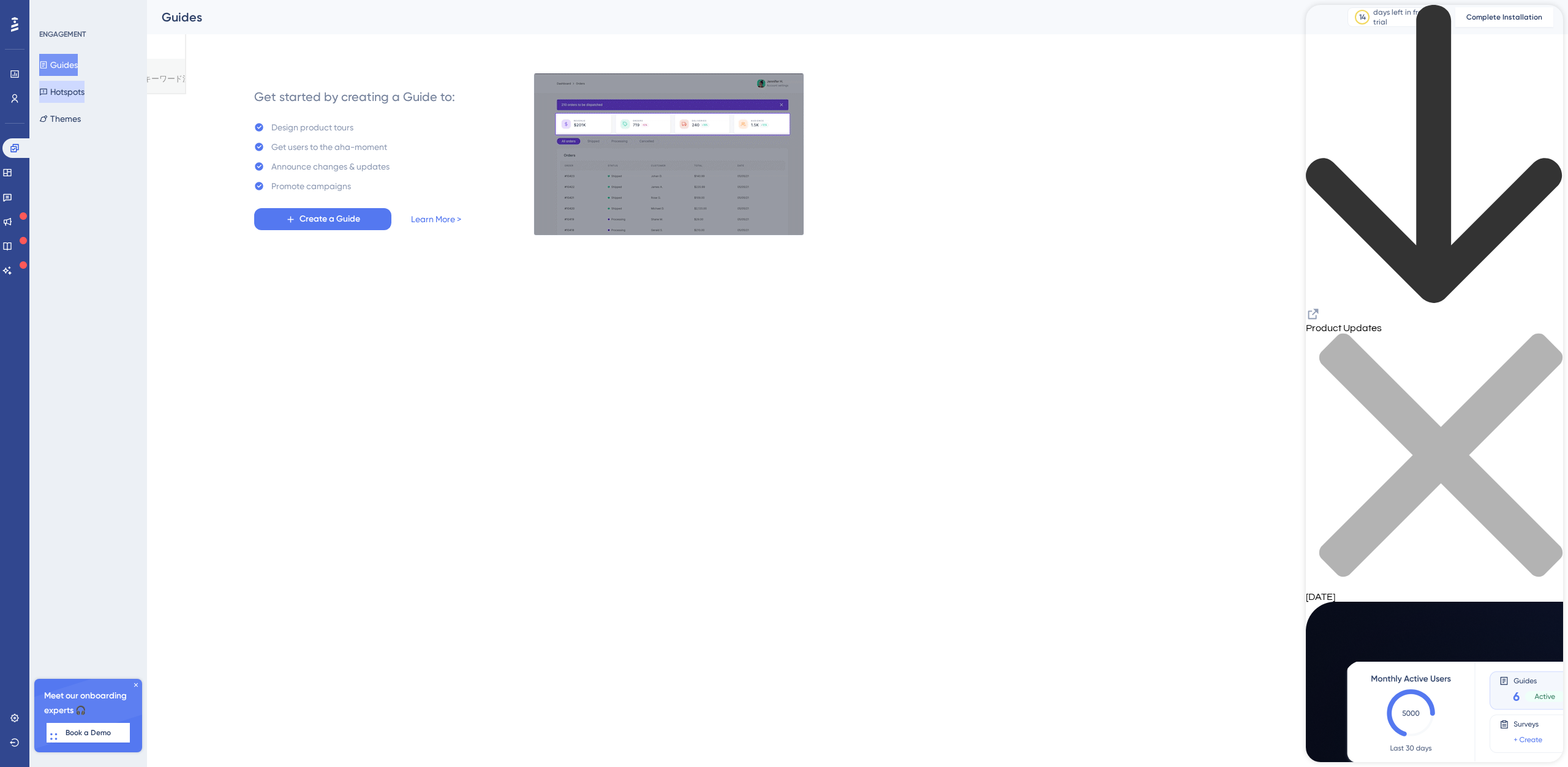
click at [85, 96] on button "Hotspots" at bounding box center [62, 92] width 46 height 22
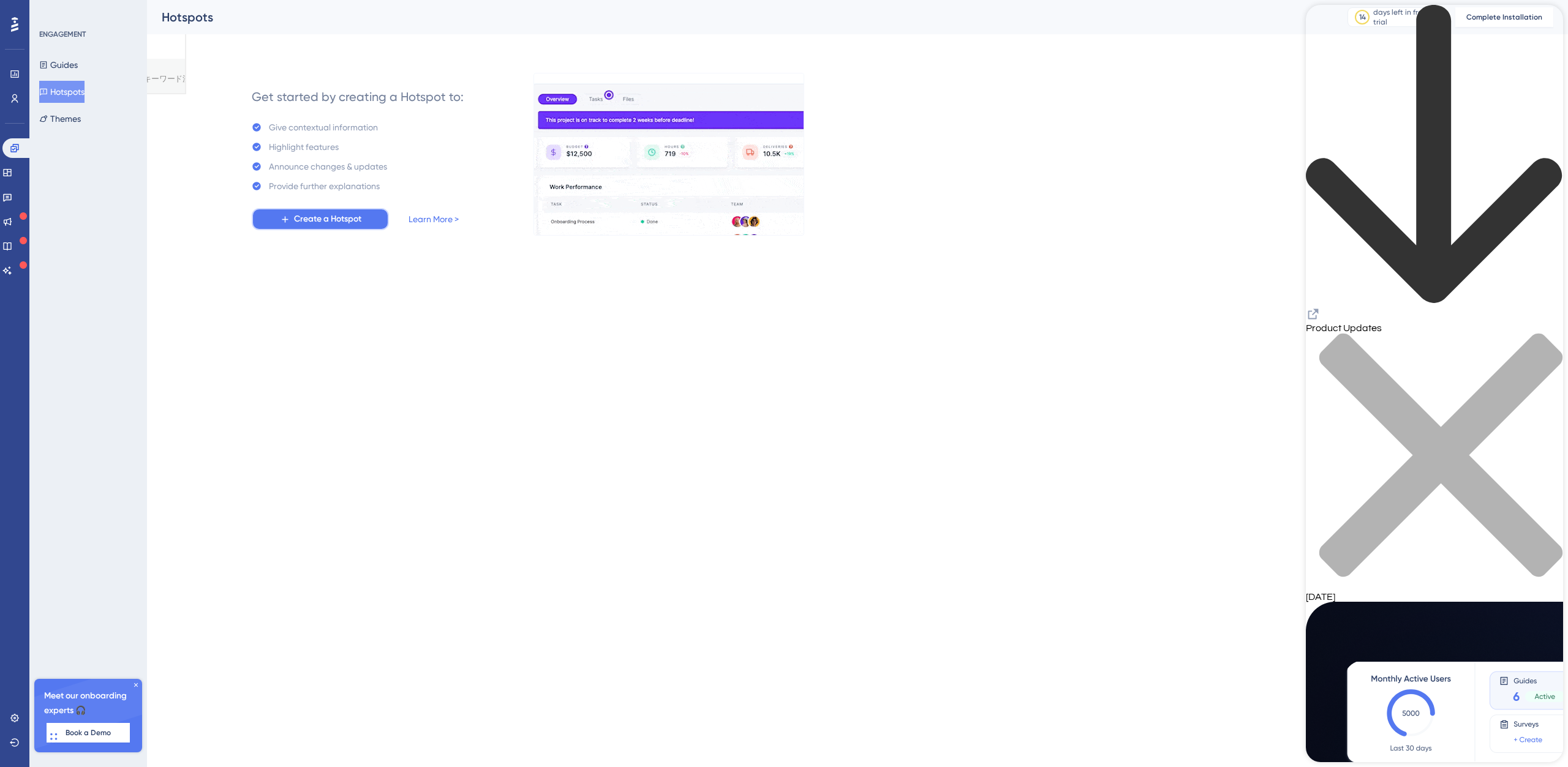
click at [347, 226] on span "Create a Hotspot" at bounding box center [328, 219] width 68 height 14
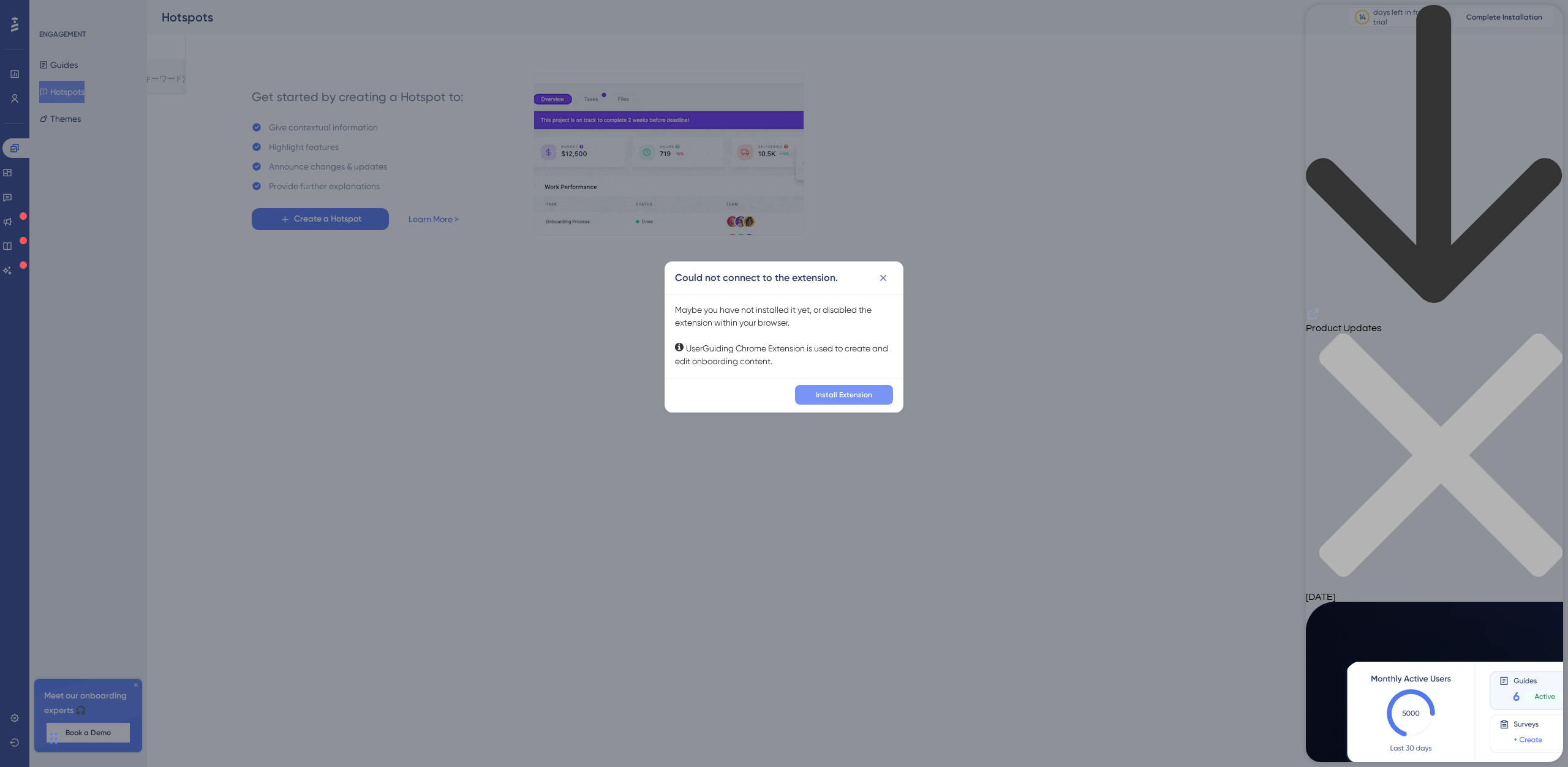
click at [827, 401] on button "Install Extension" at bounding box center [844, 395] width 98 height 19
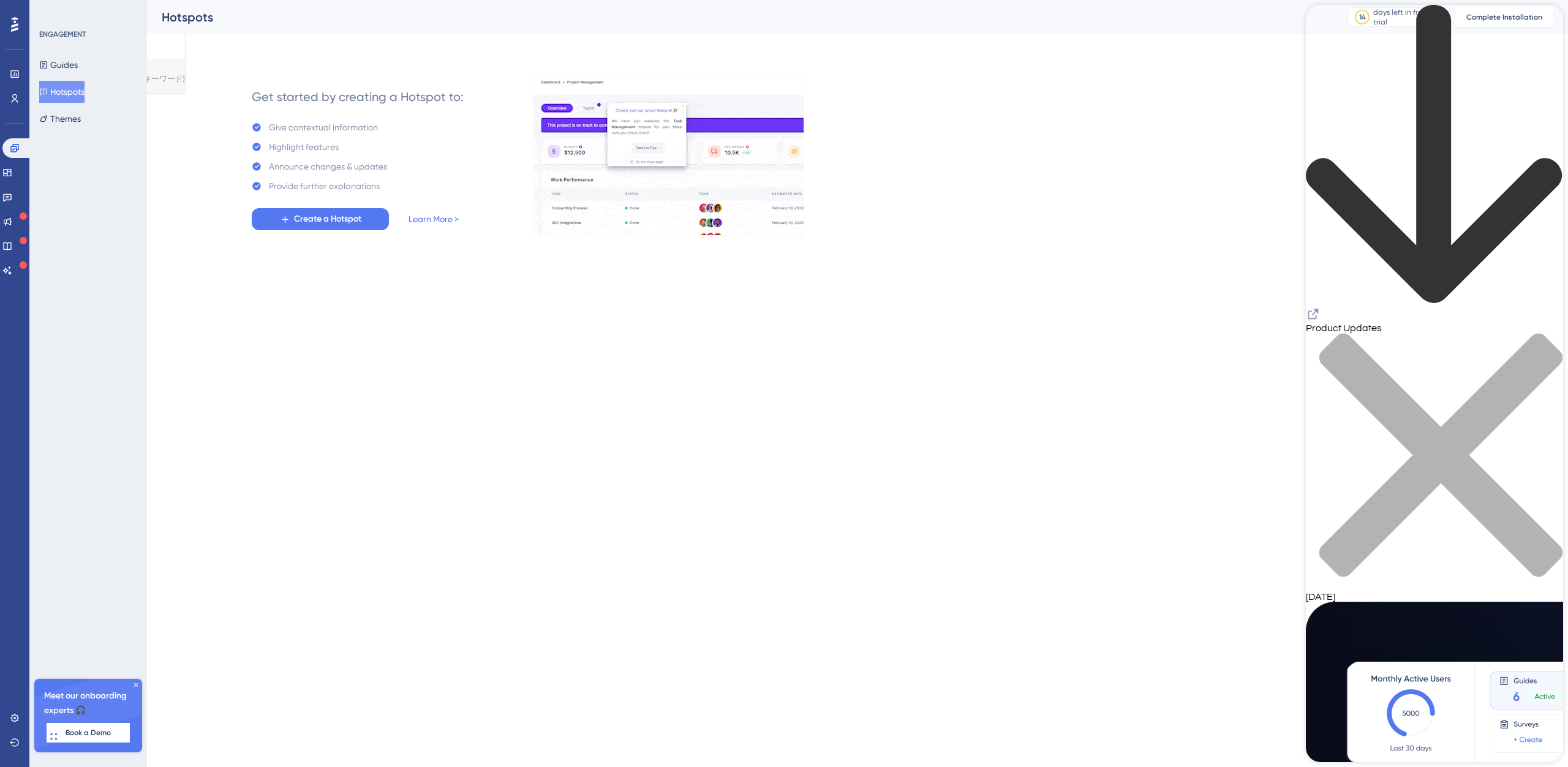
drag, startPoint x: 707, startPoint y: 364, endPoint x: 672, endPoint y: 354, distance: 36.4
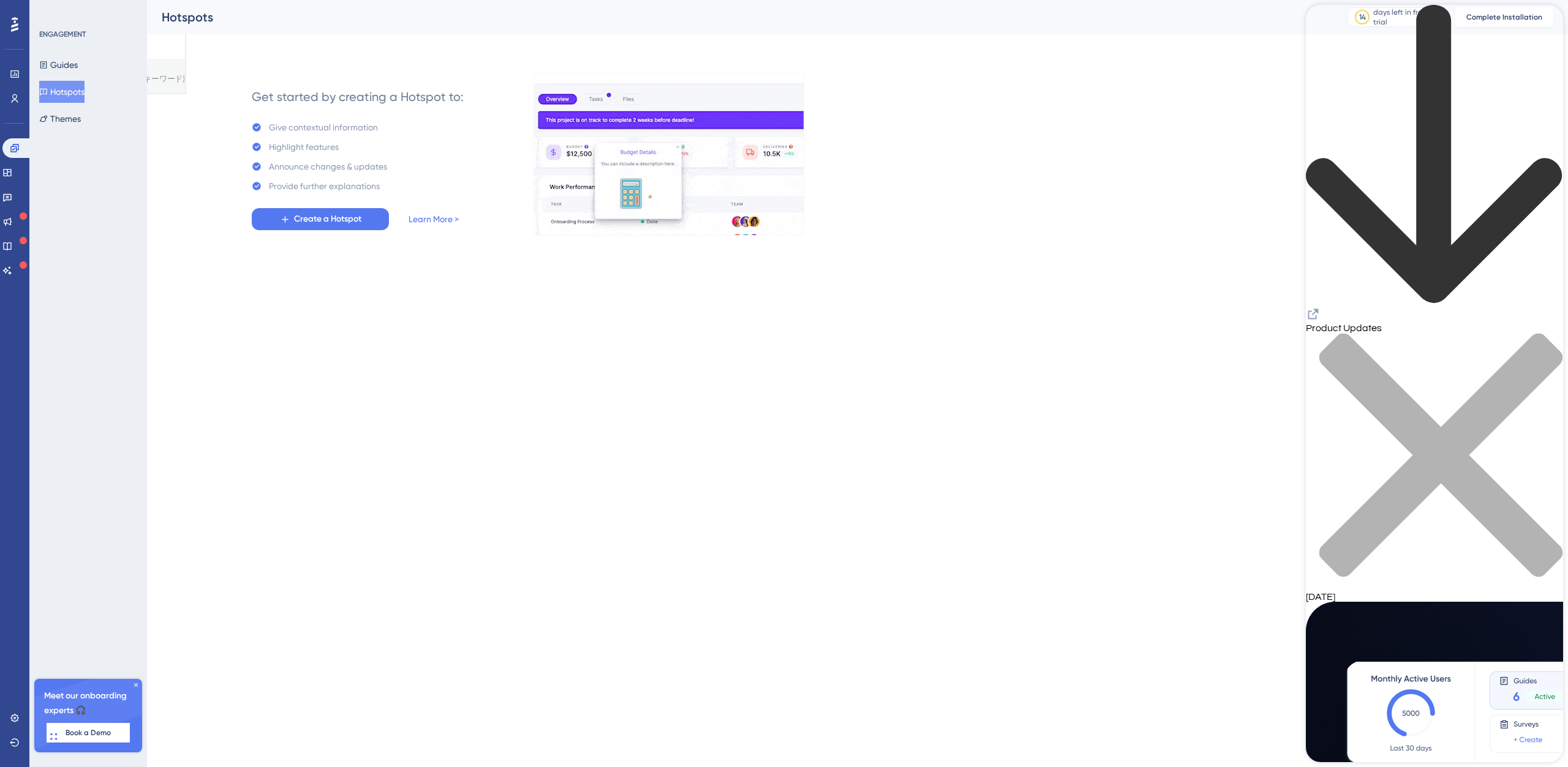
click at [707, 96] on html "3 Get Started! Performance Users Engagement Widgets Feedback Product Updates Kn…" at bounding box center [784, 48] width 1568 height 96
click at [348, 220] on span "Create a Hotspot" at bounding box center [328, 219] width 68 height 14
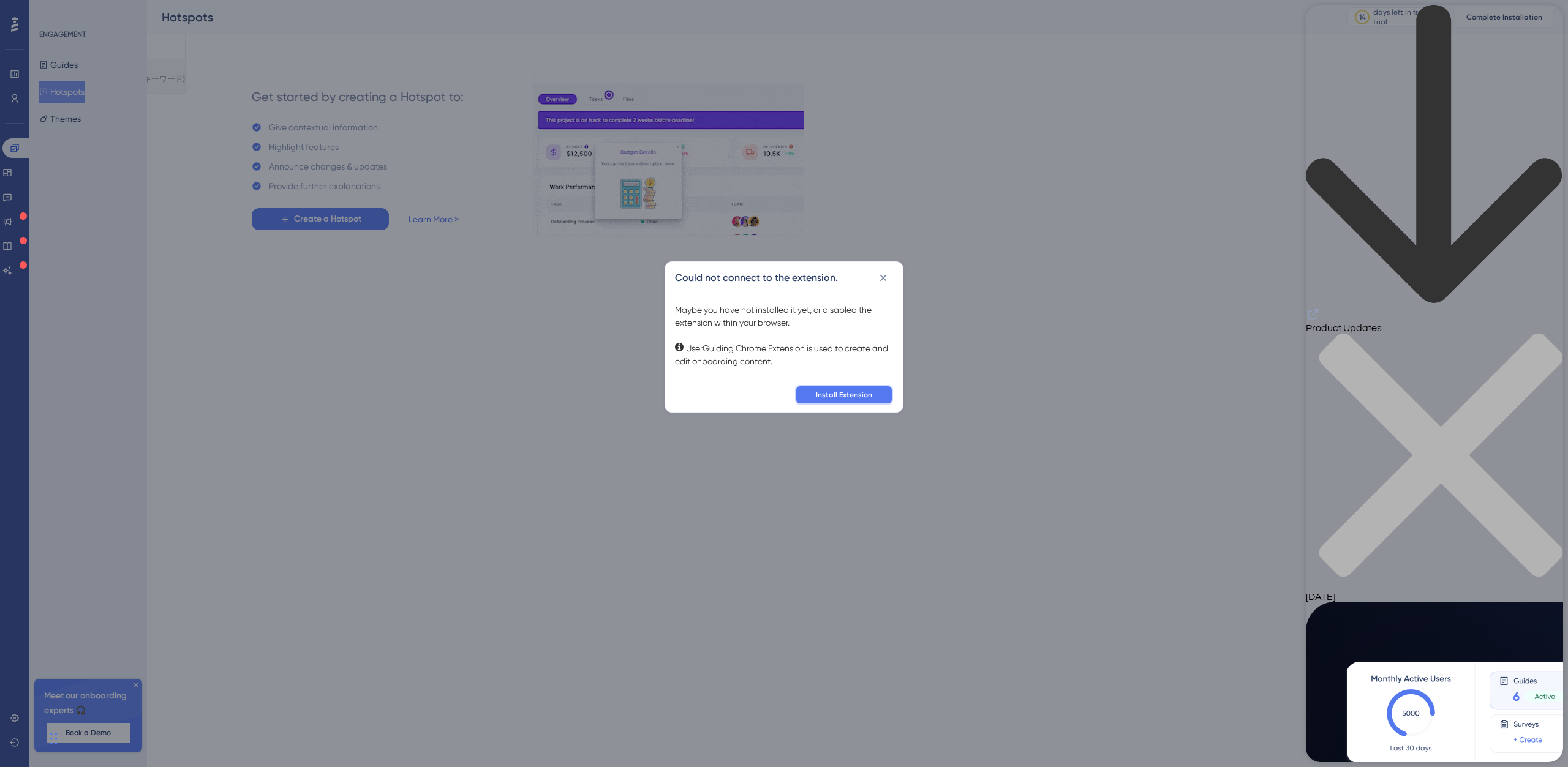
click at [854, 397] on span "Install Extension" at bounding box center [844, 395] width 57 height 10
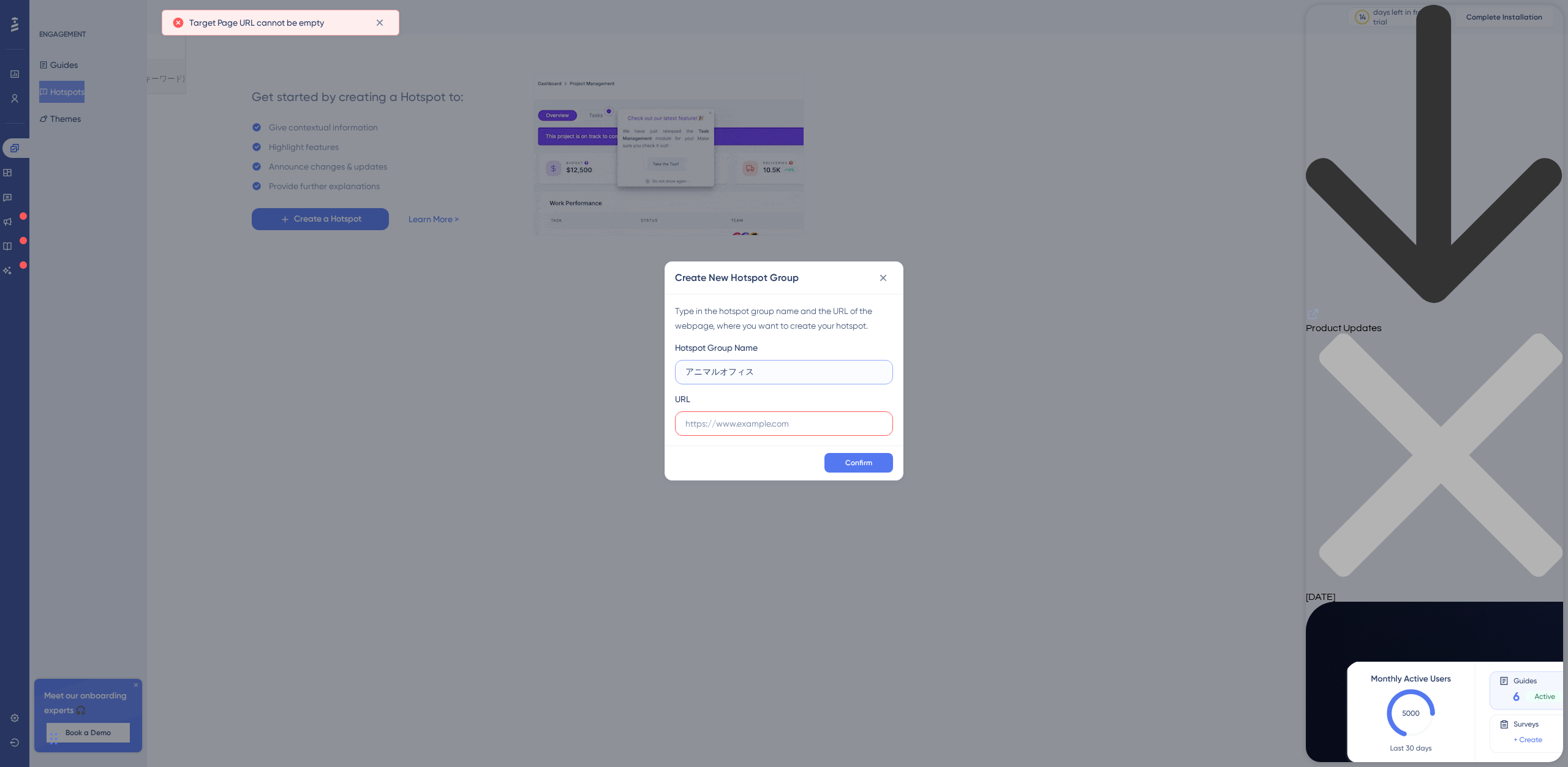
type input "アニマルオフィス"
click at [758, 428] on input "text" at bounding box center [783, 424] width 197 height 14
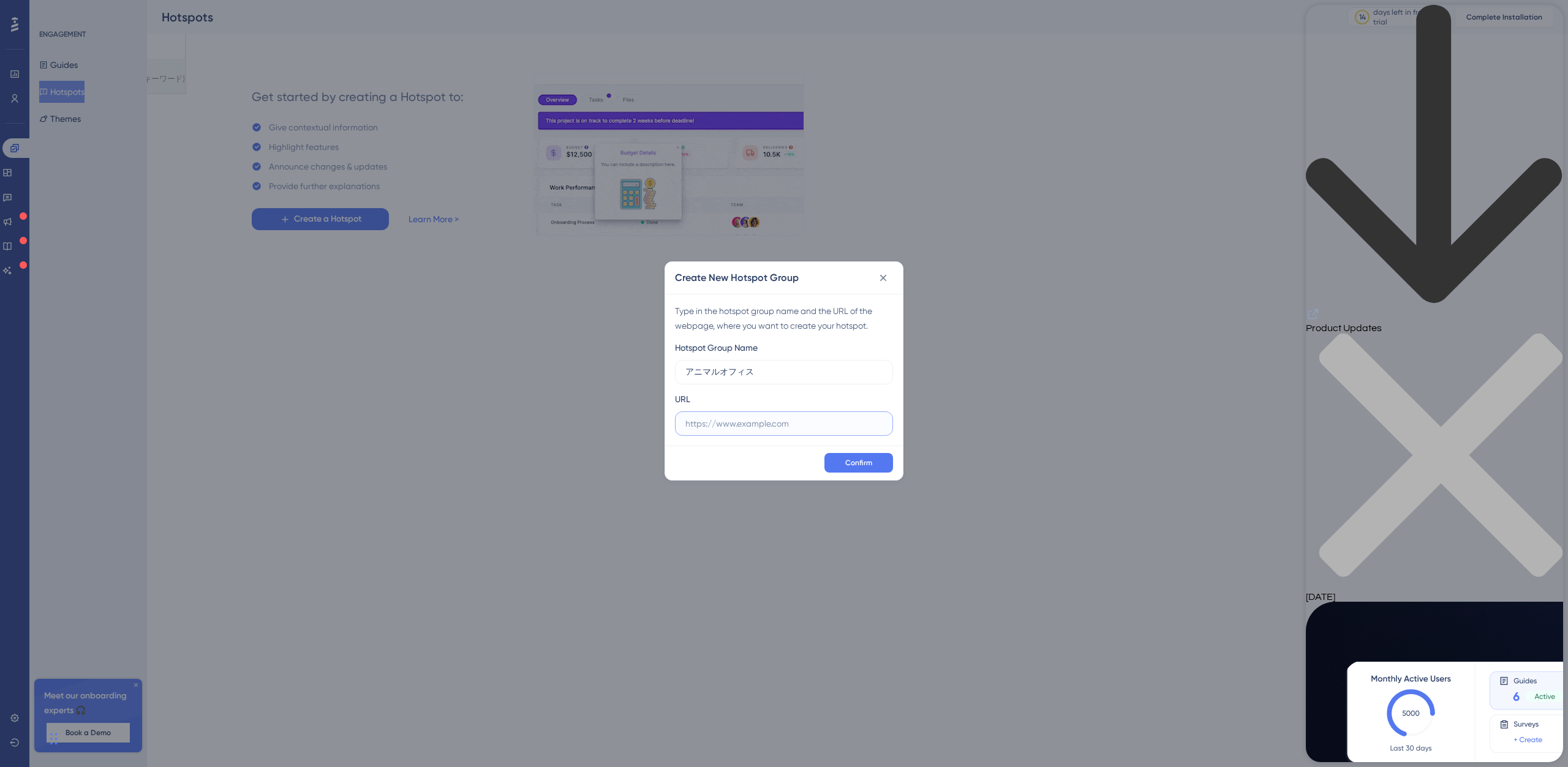
paste input "https://app.animal-office.jp/"
type input "https://app.animal-office.jp"
click at [869, 468] on span "Confirm" at bounding box center [858, 463] width 27 height 10
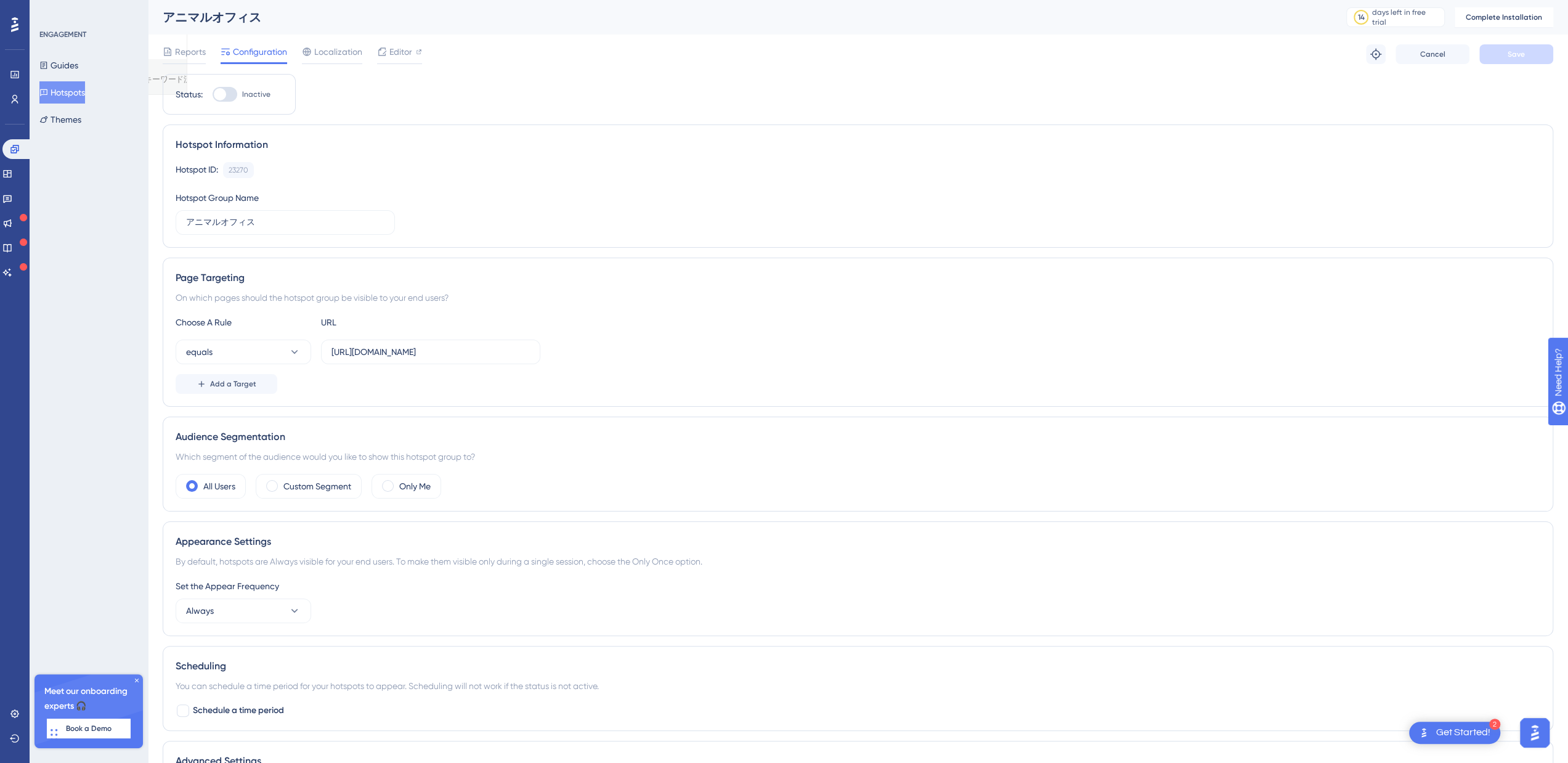
click at [135, 677] on icon at bounding box center [136, 680] width 8 height 8
click at [54, 110] on button "Themes" at bounding box center [60, 119] width 42 height 22
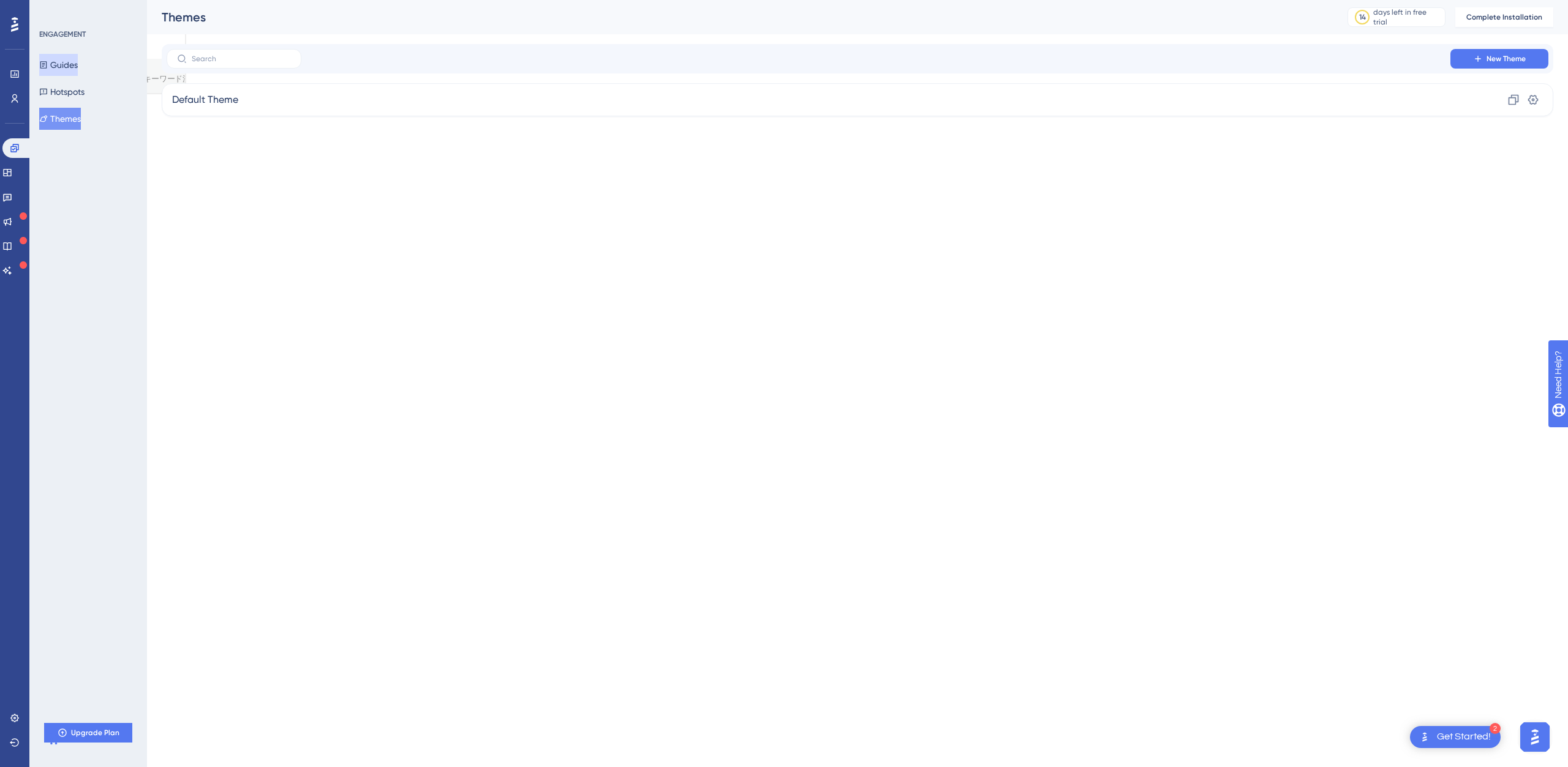
click at [70, 70] on button "Guides" at bounding box center [58, 65] width 39 height 22
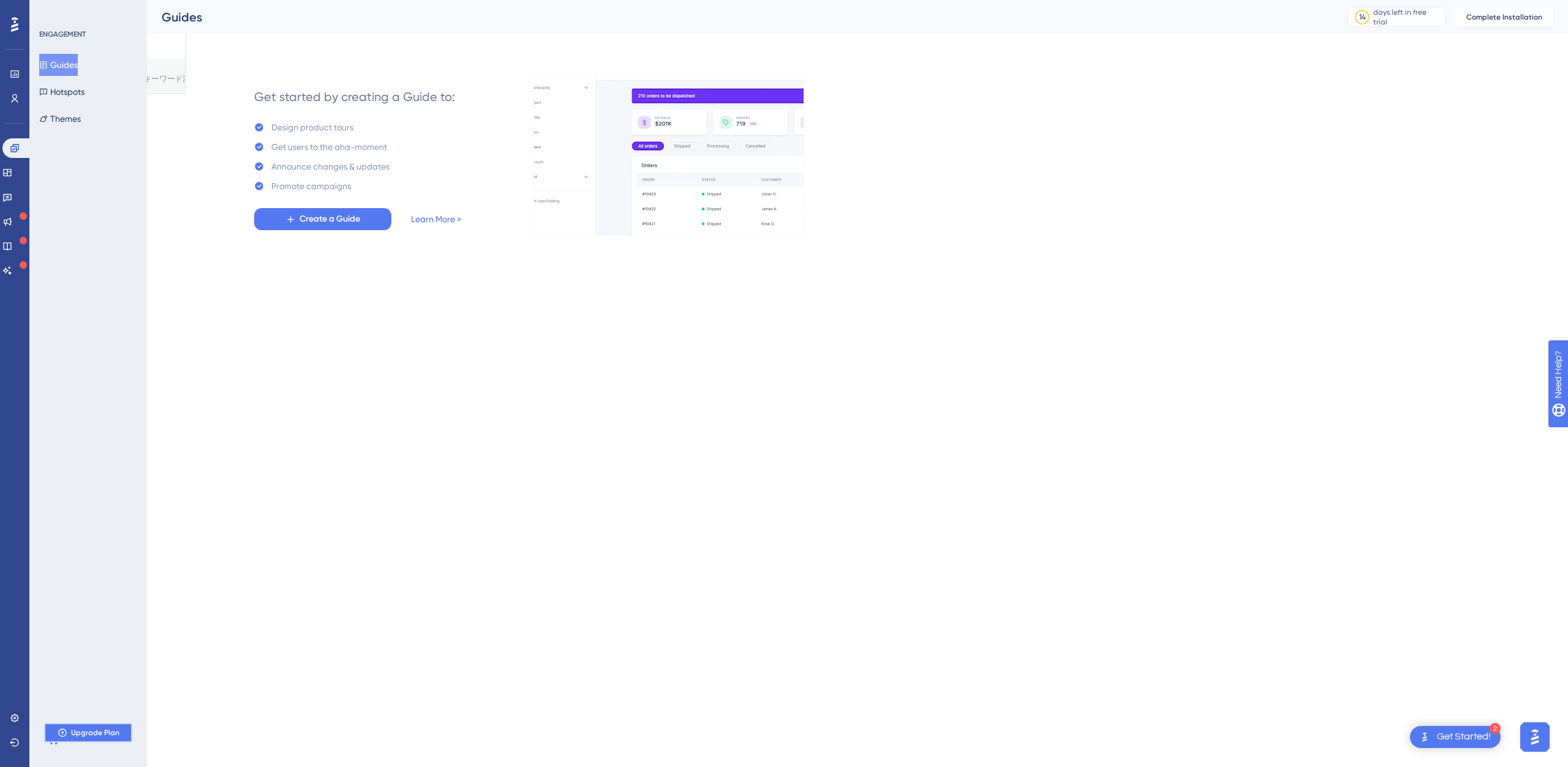
click at [99, 733] on span "Upgrade Plan" at bounding box center [95, 733] width 48 height 10
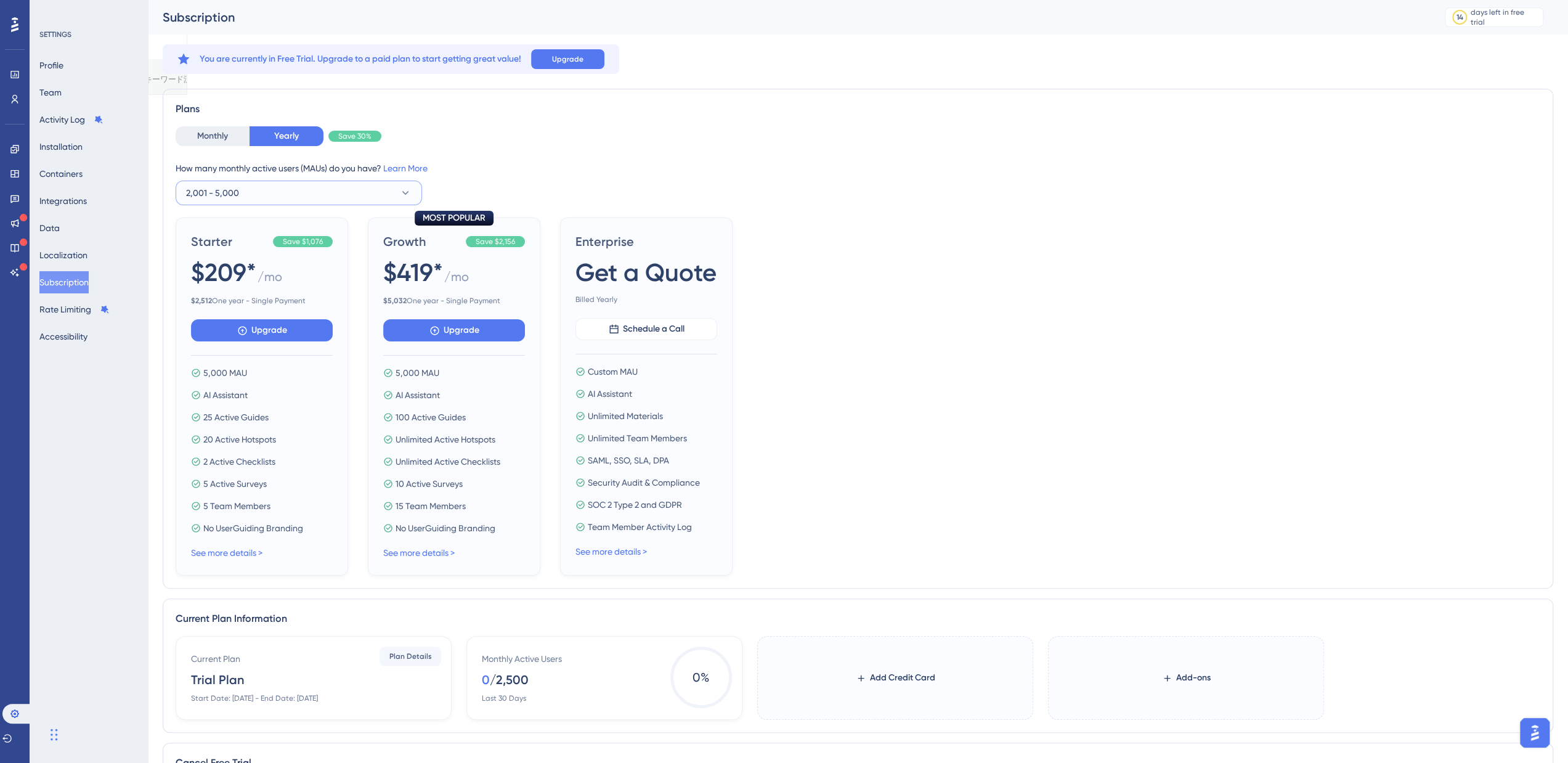
click at [333, 203] on button "2,001 - 5,000" at bounding box center [299, 192] width 247 height 25
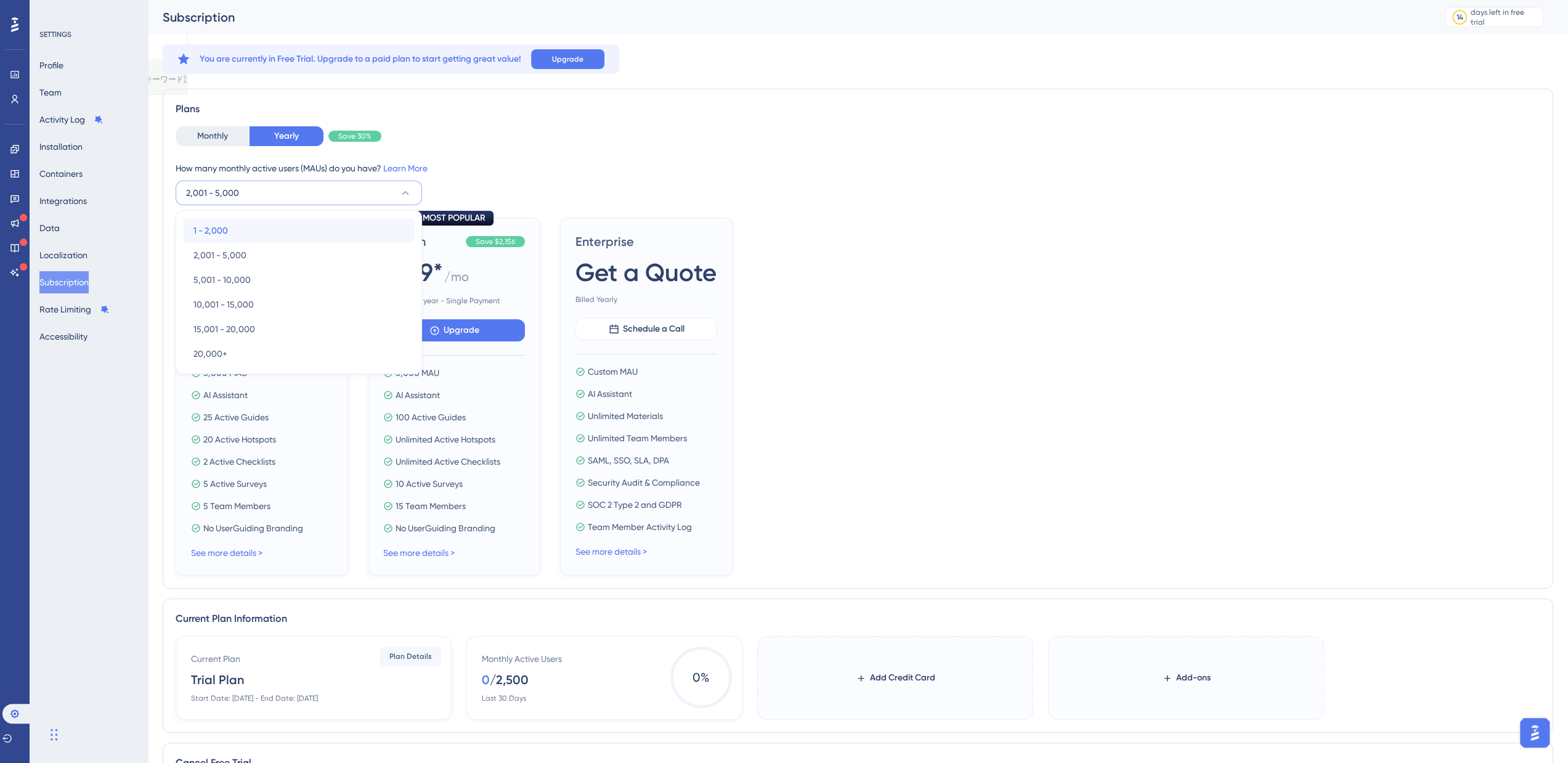
click at [326, 221] on div "1 - 2,000 1 - 2,000" at bounding box center [299, 230] width 211 height 25
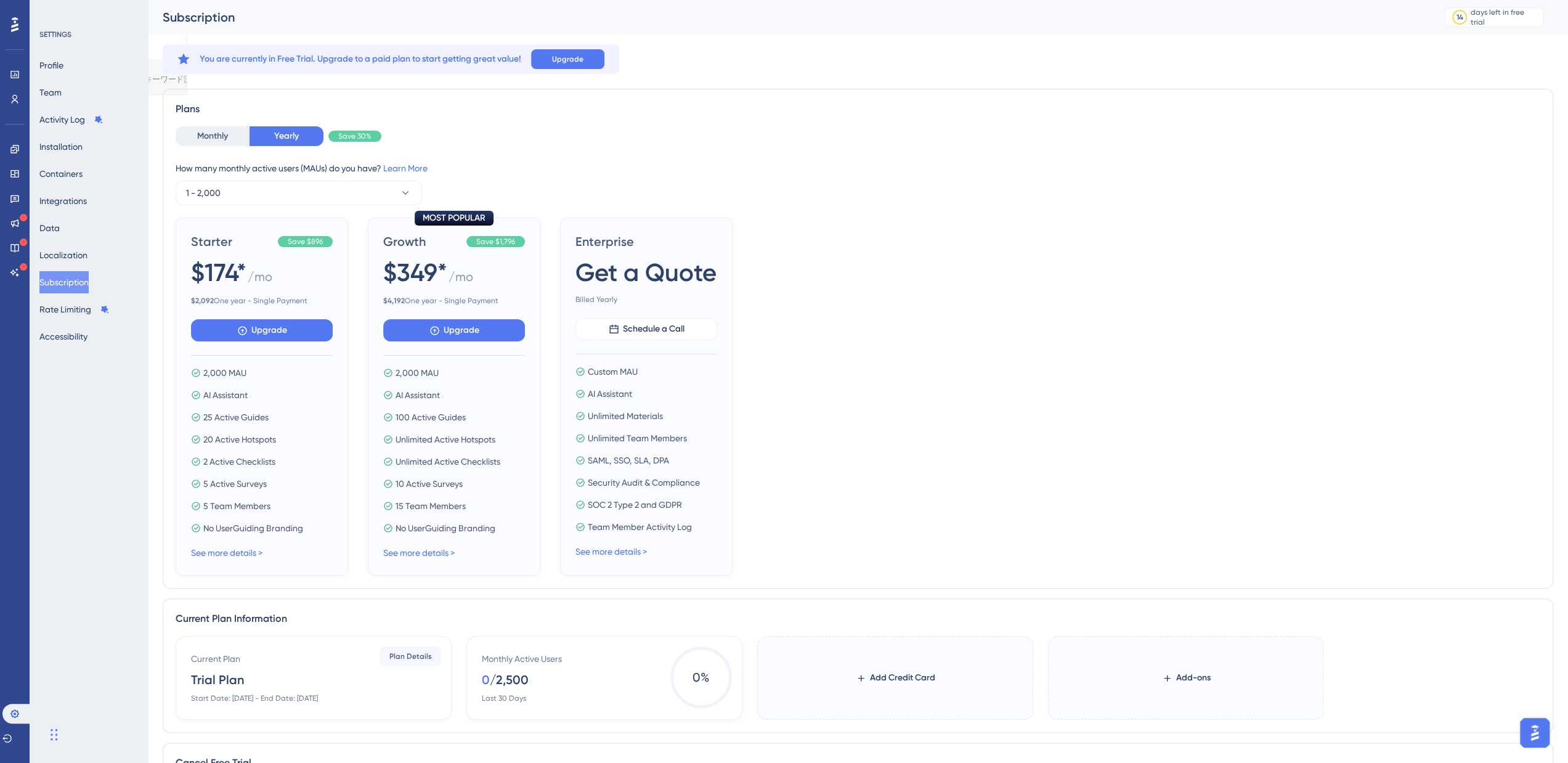
click at [486, 440] on span "Unlimited Active Hotspots" at bounding box center [445, 439] width 100 height 14
click at [262, 436] on span "20 Active Hotspots" at bounding box center [239, 439] width 72 height 14
click at [355, 207] on div "Monthly Yearly Save 30% How many monthly active users (MAUs) do you have? Learn…" at bounding box center [858, 350] width 1365 height 449
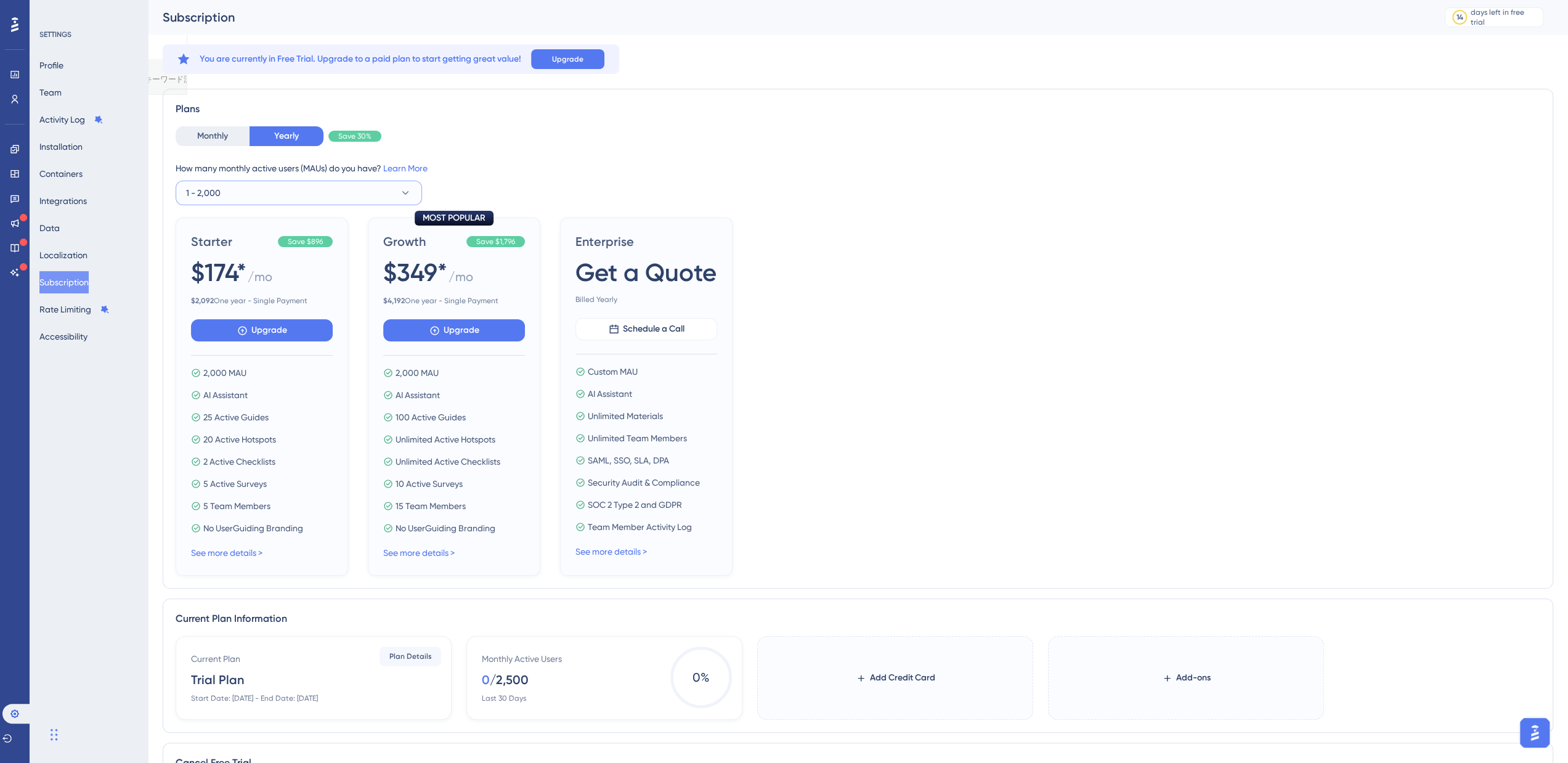
click at [355, 195] on button "1 - 2,000" at bounding box center [299, 192] width 247 height 25
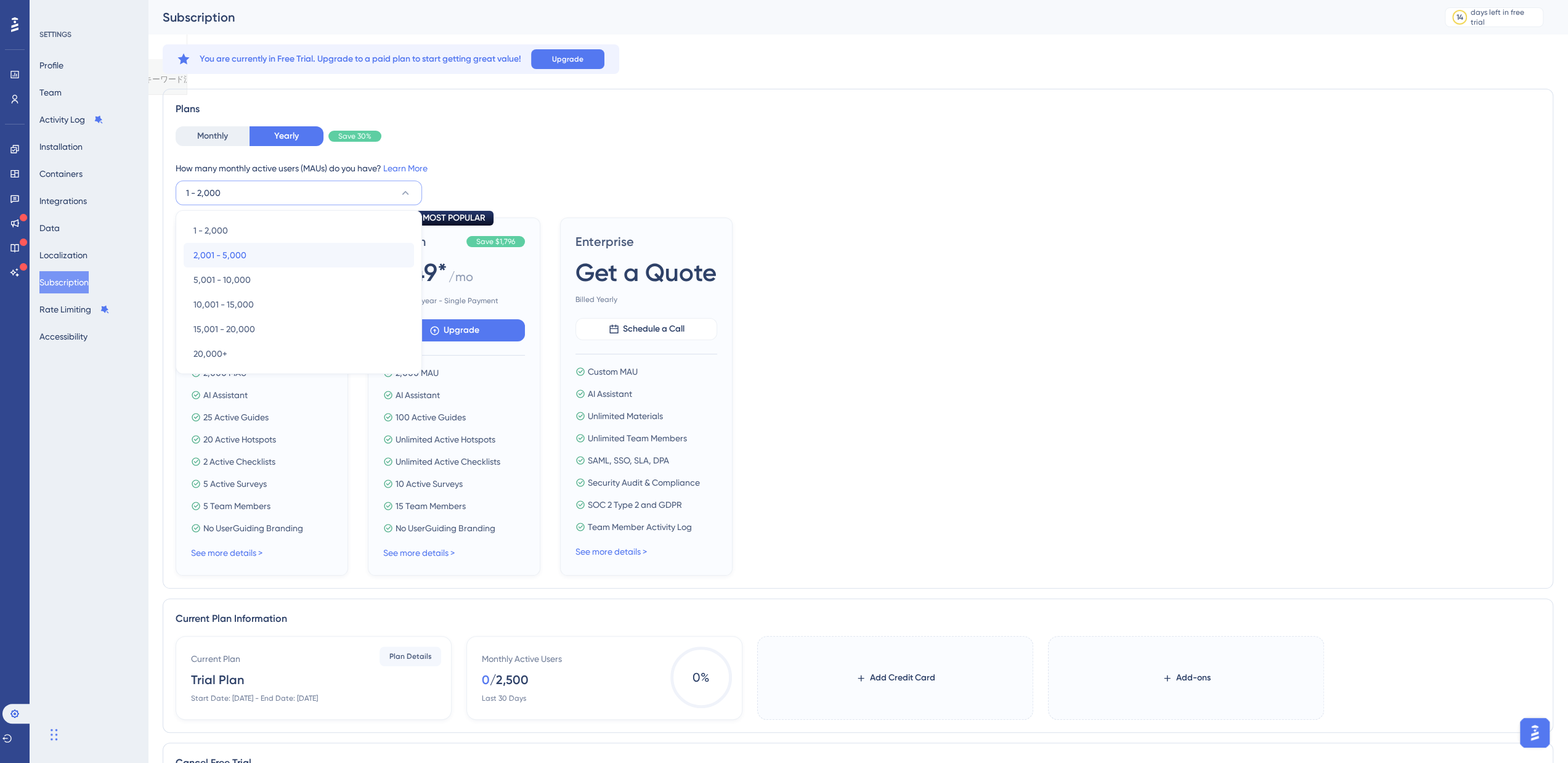
click at [333, 243] on div "2,001 - 5,000 2,001 - 5,000" at bounding box center [299, 254] width 211 height 25
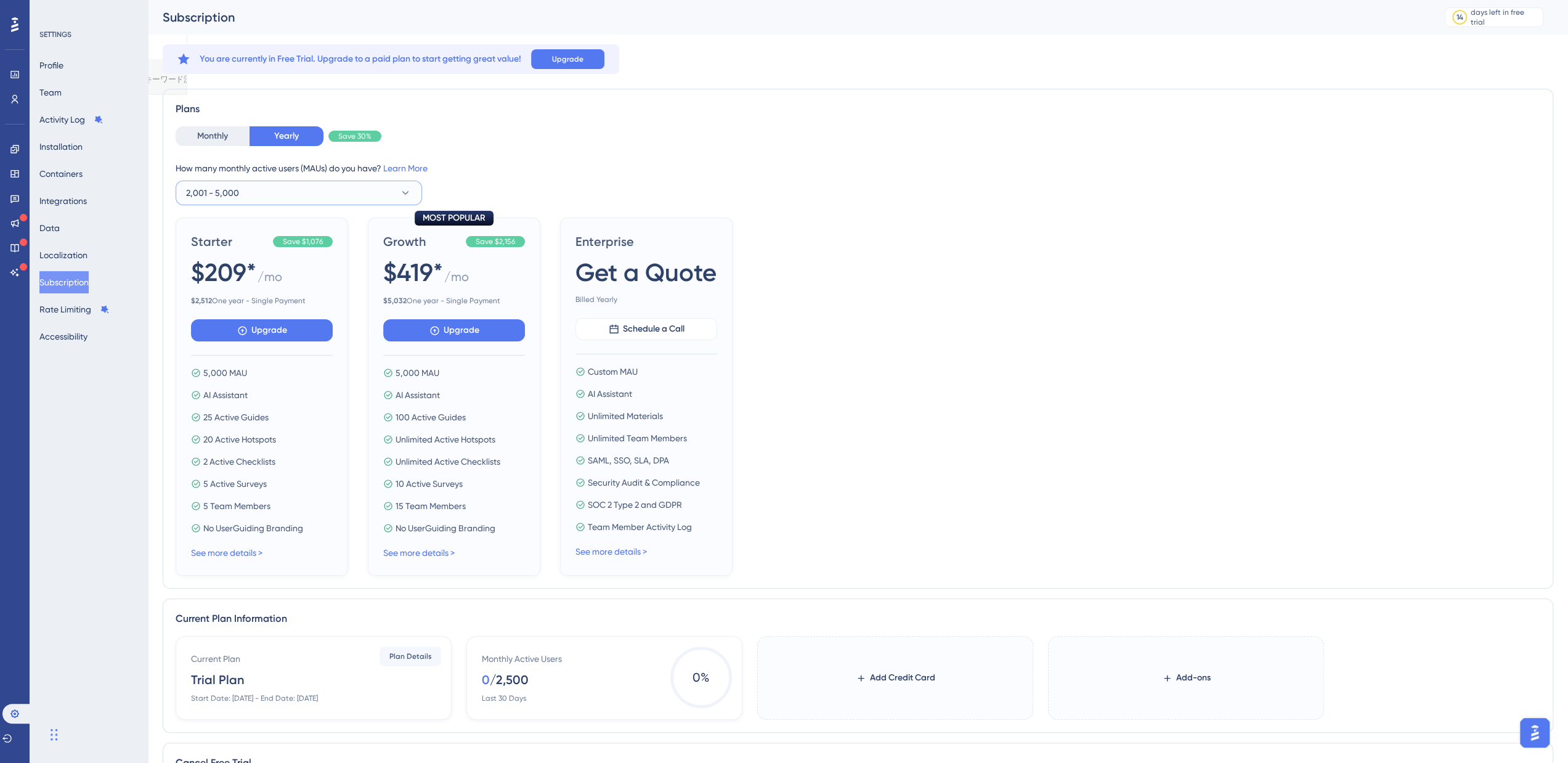
click at [347, 196] on button "2,001 - 5,000" at bounding box center [299, 192] width 247 height 25
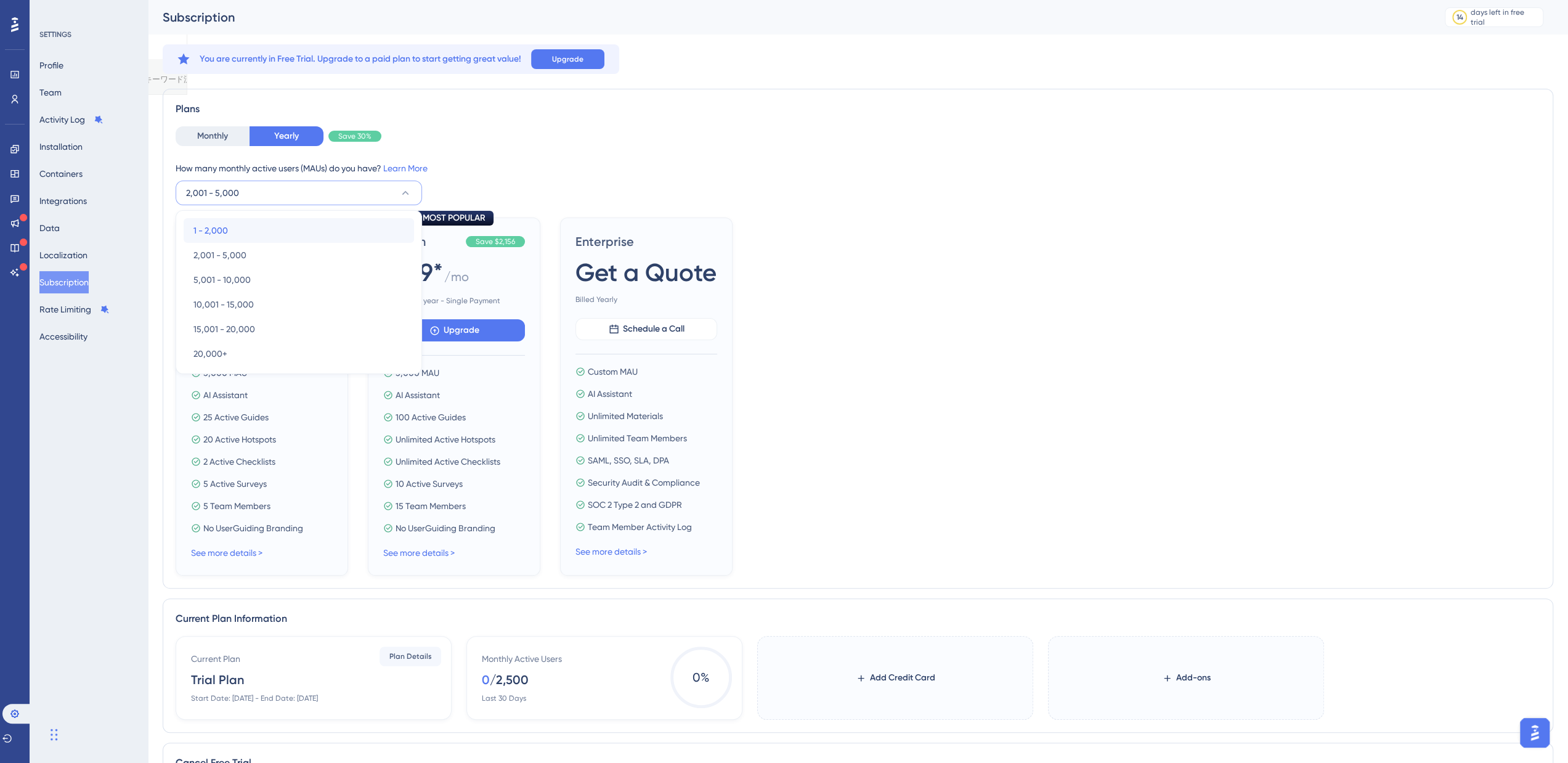
click at [320, 225] on div "1 - 2,000 1 - 2,000" at bounding box center [299, 230] width 211 height 25
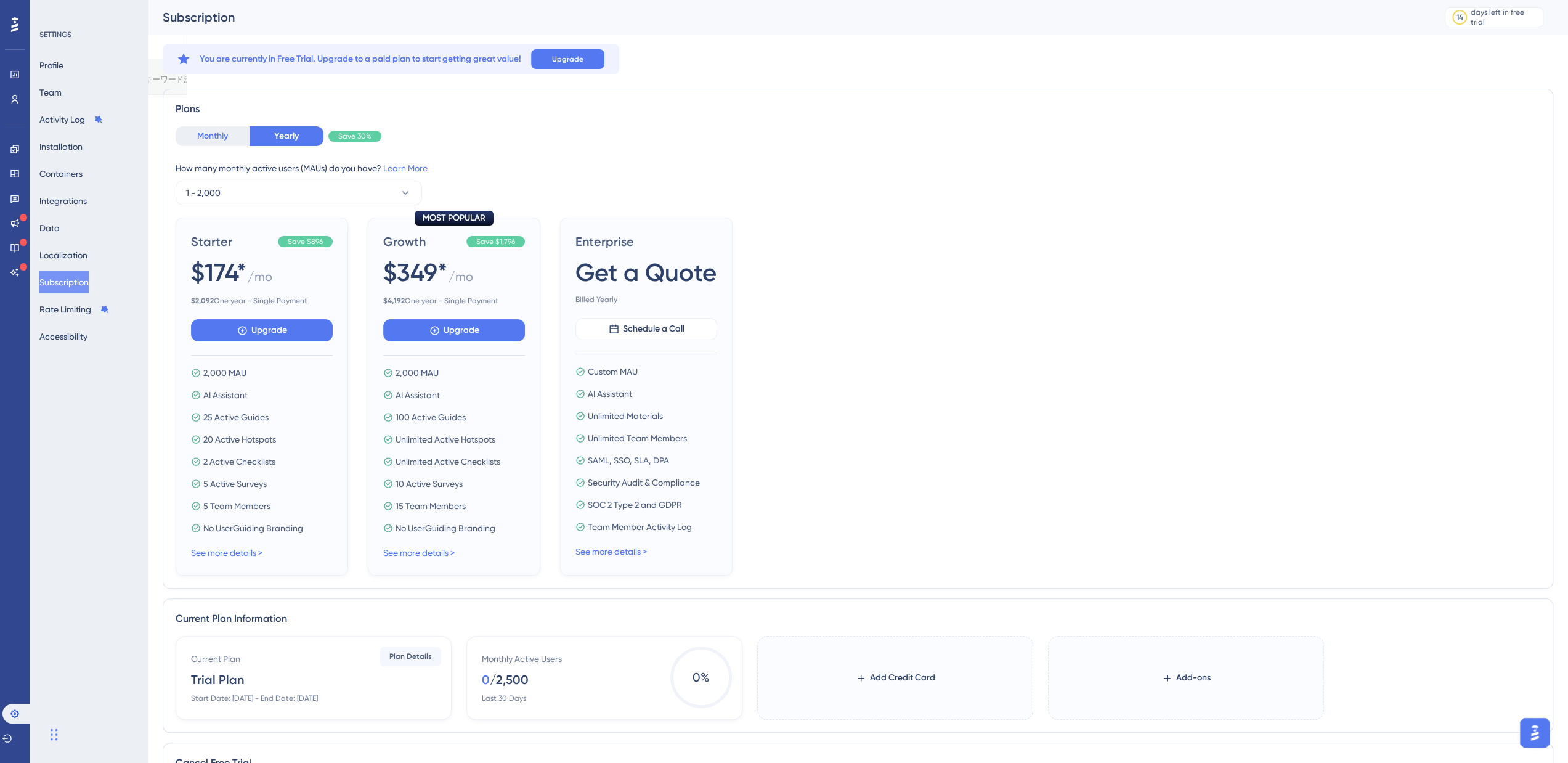
click at [213, 141] on button "Monthly" at bounding box center [212, 135] width 74 height 20
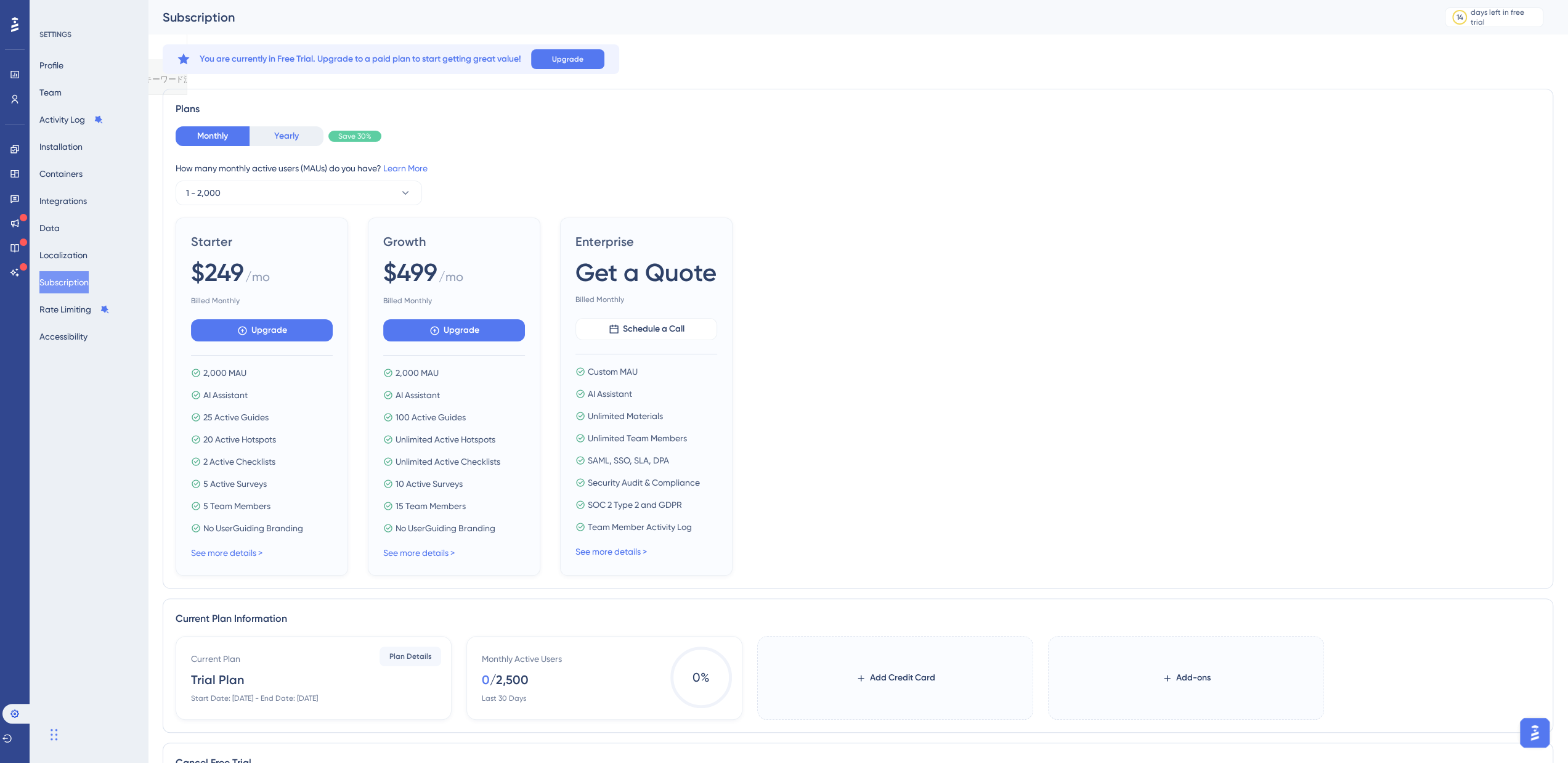
click at [307, 141] on button "Yearly" at bounding box center [286, 135] width 74 height 20
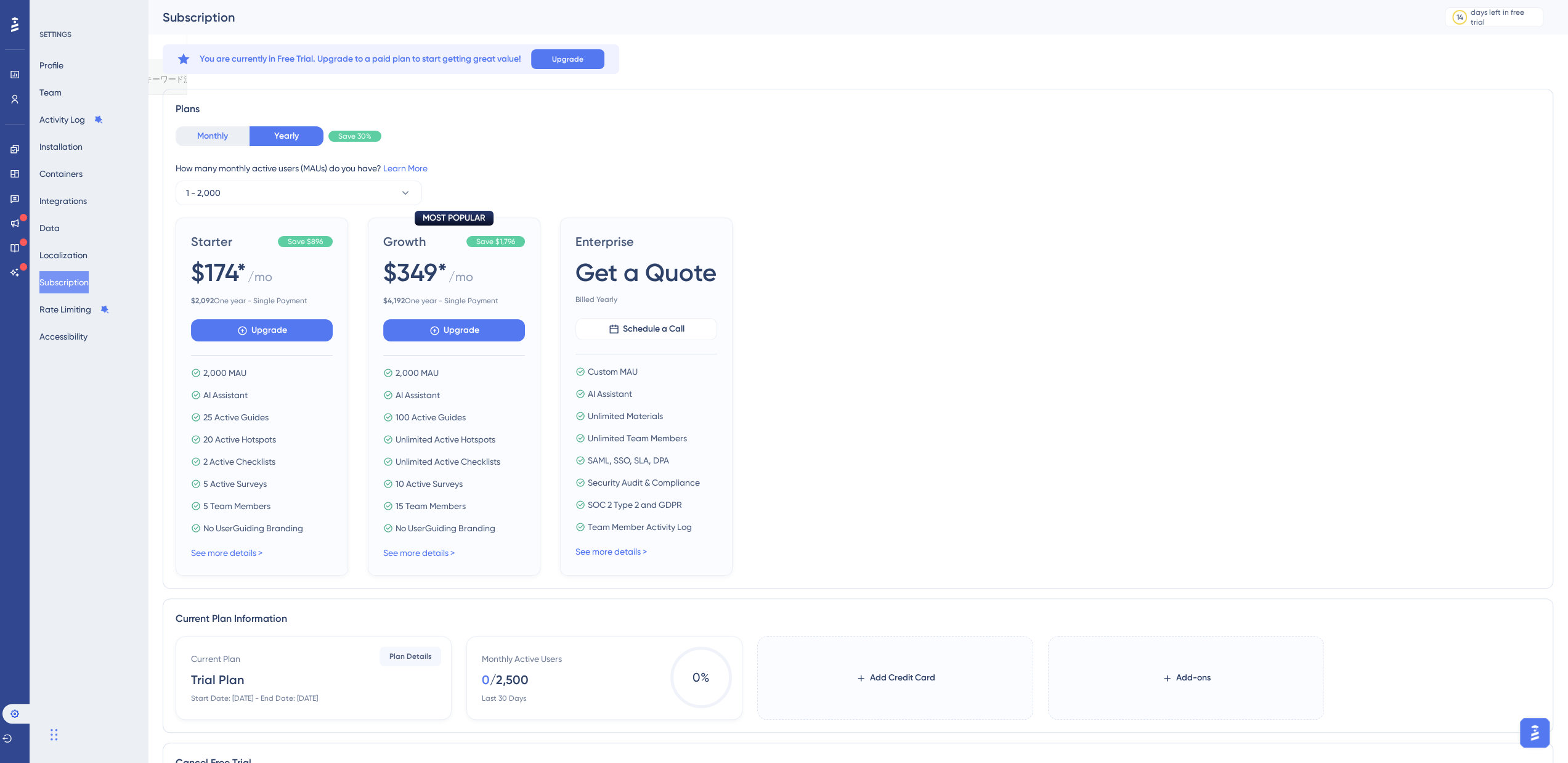
click at [181, 137] on button "Monthly" at bounding box center [212, 135] width 74 height 20
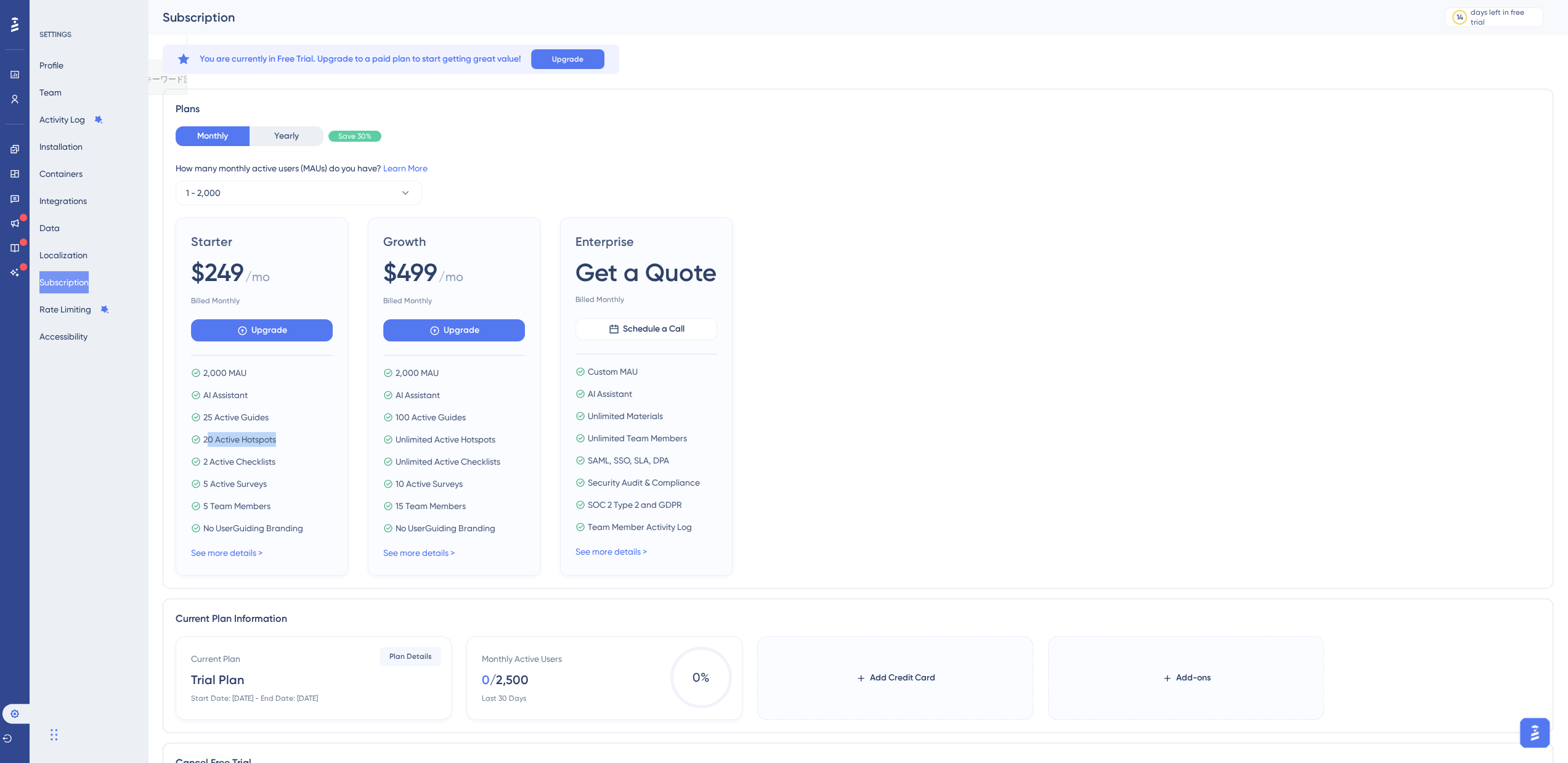
drag, startPoint x: 296, startPoint y: 446, endPoint x: 207, endPoint y: 445, distance: 89.0
click at [207, 445] on div "2,000 MAU AI Assistant 25 Active Guides 20 Active Hotspots 2 Active Checklists …" at bounding box center [261, 450] width 142 height 170
click at [15, 175] on icon at bounding box center [15, 174] width 10 height 10
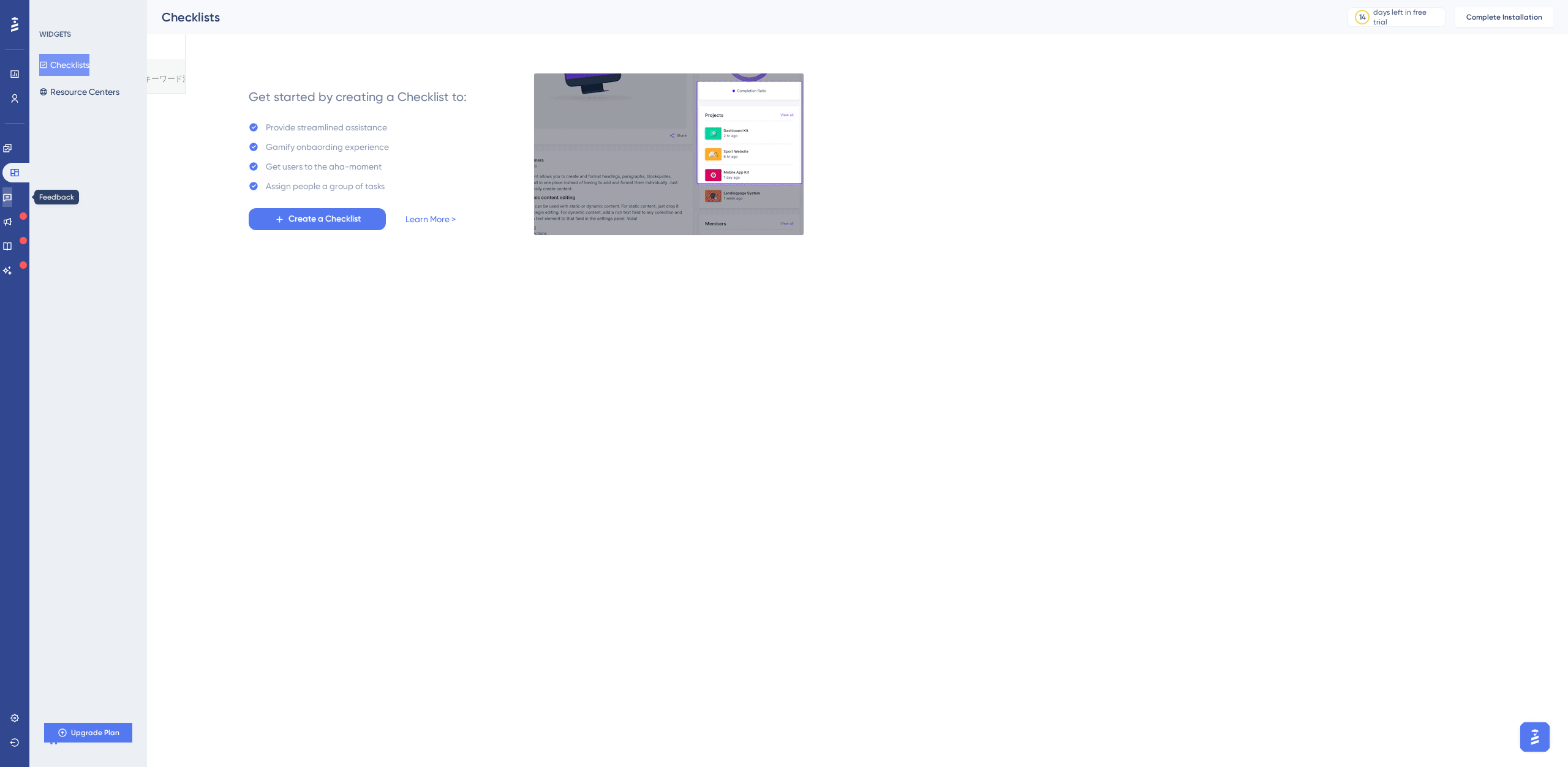
click at [12, 192] on link at bounding box center [8, 197] width 10 height 19
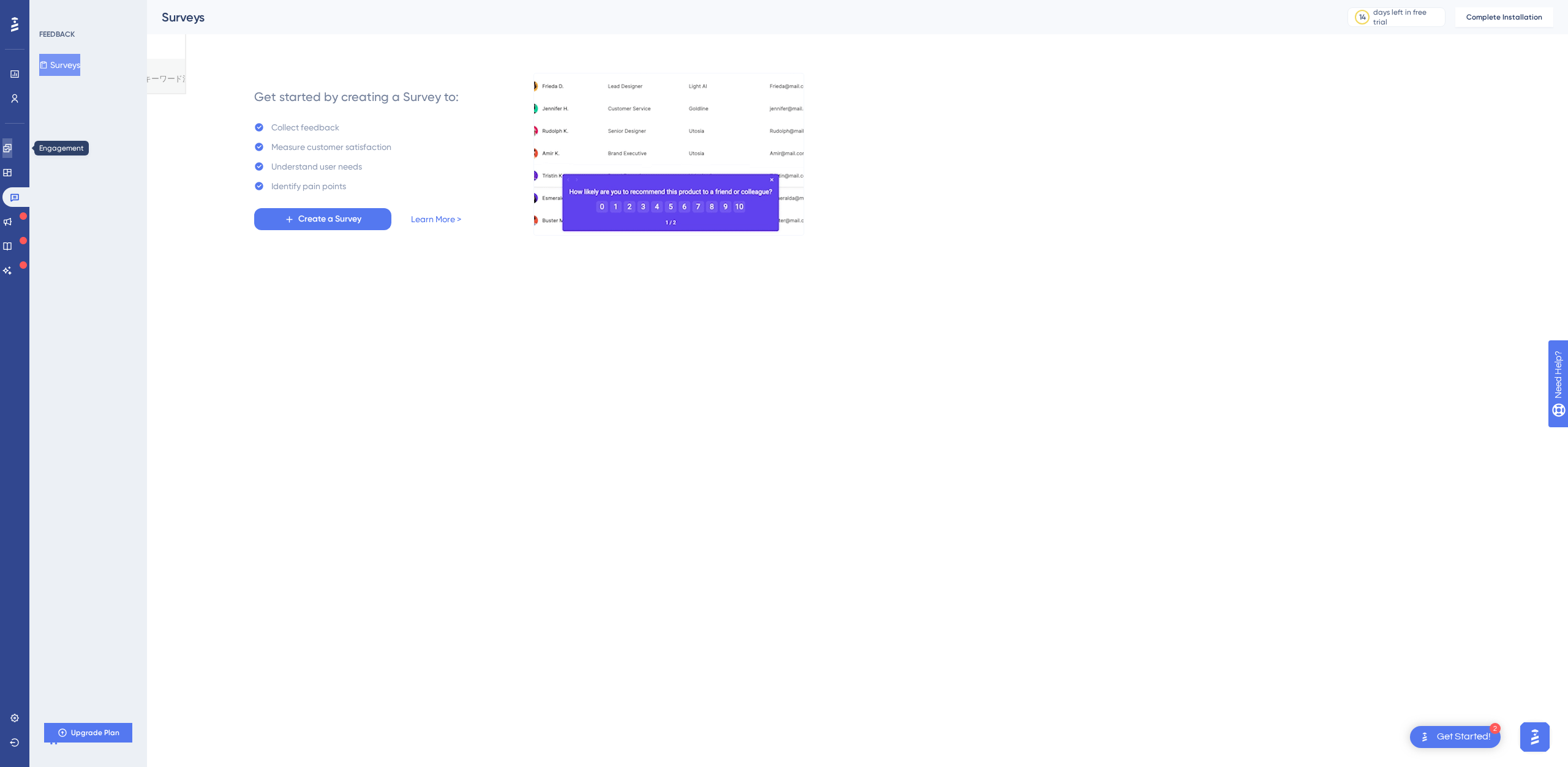
click at [12, 144] on icon at bounding box center [8, 148] width 10 height 10
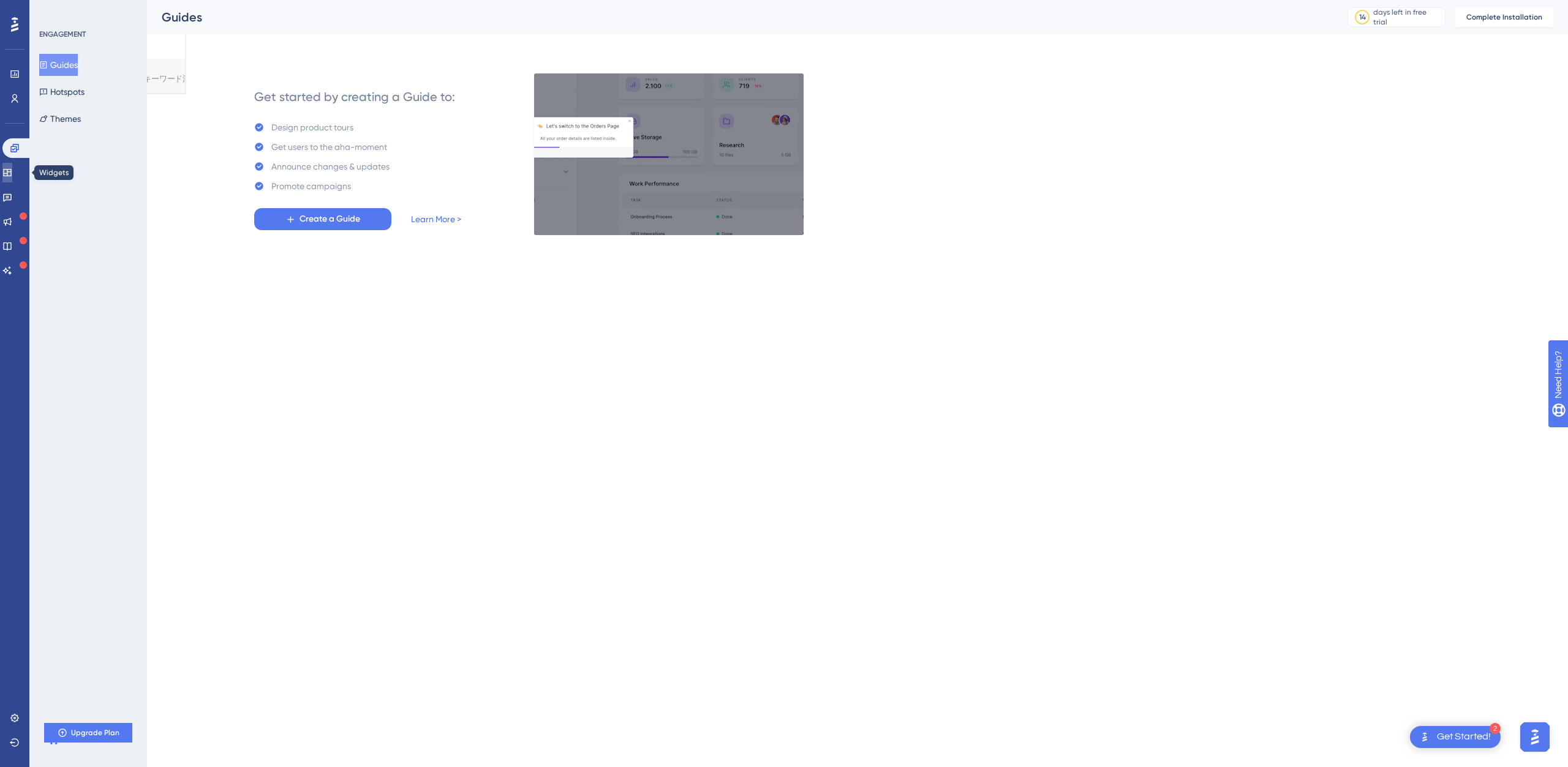
click at [12, 165] on link at bounding box center [8, 173] width 10 height 19
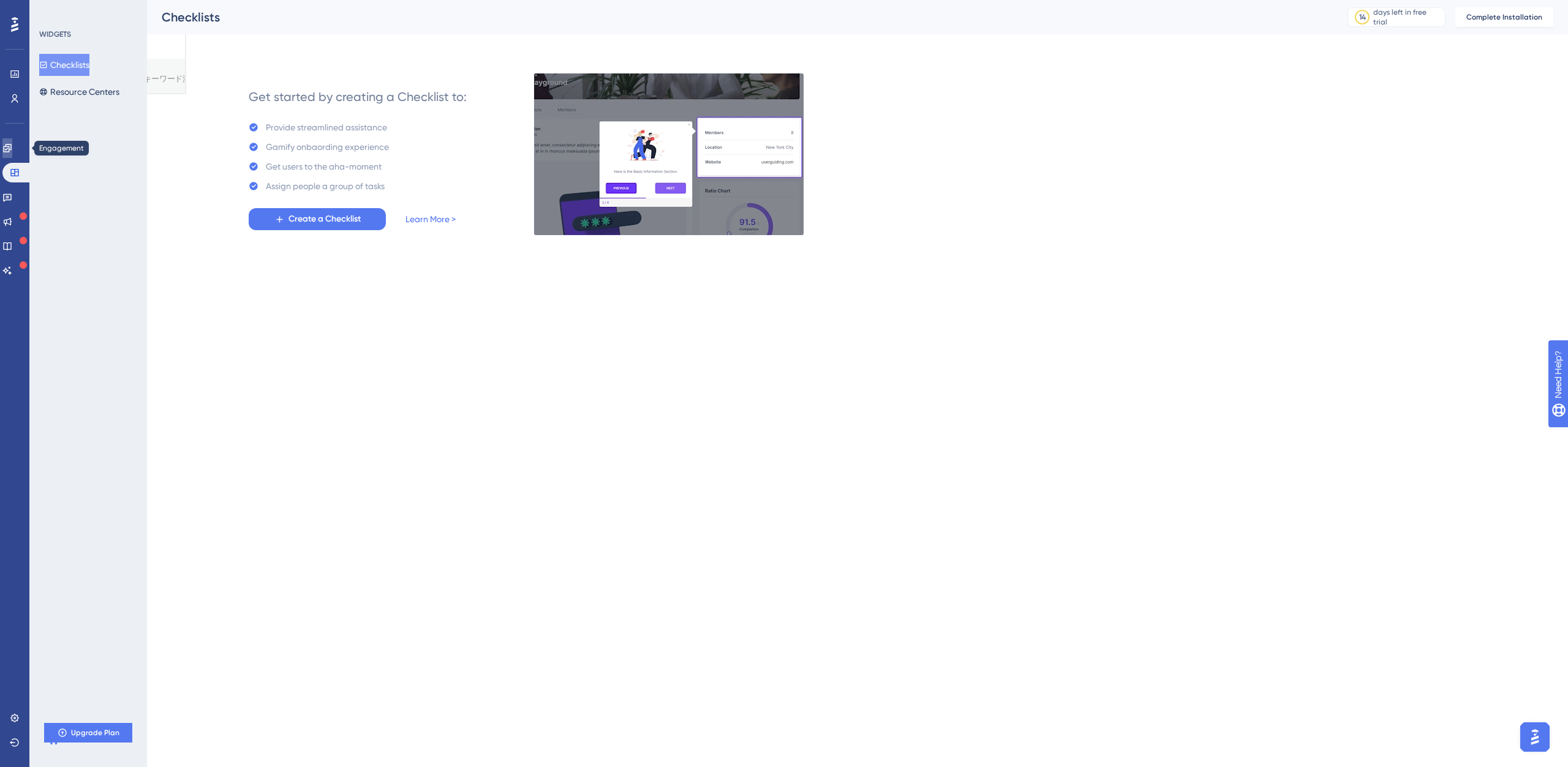
click at [12, 143] on link at bounding box center [8, 148] width 10 height 19
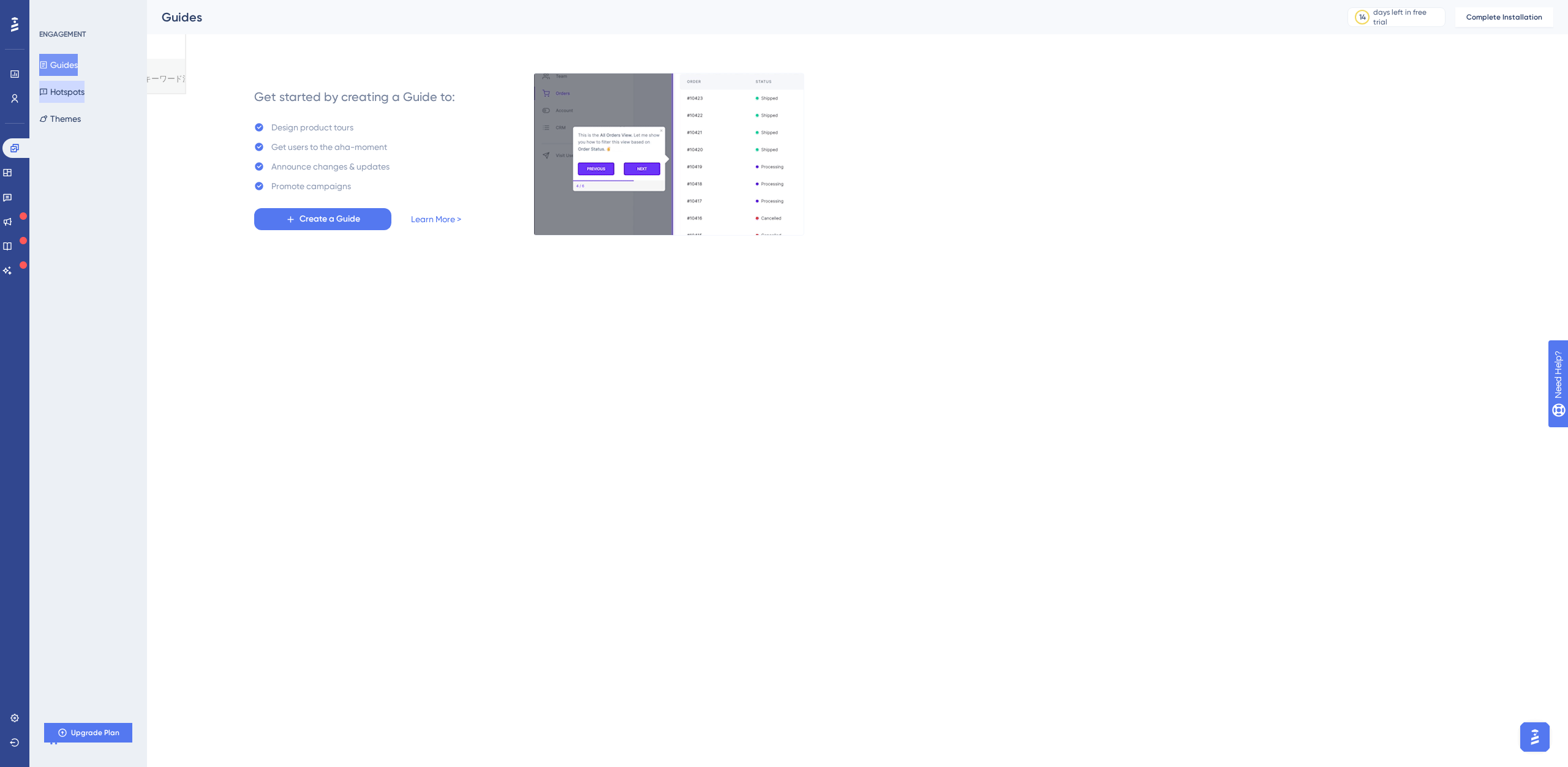
click at [85, 86] on button "Hotspots" at bounding box center [62, 92] width 46 height 22
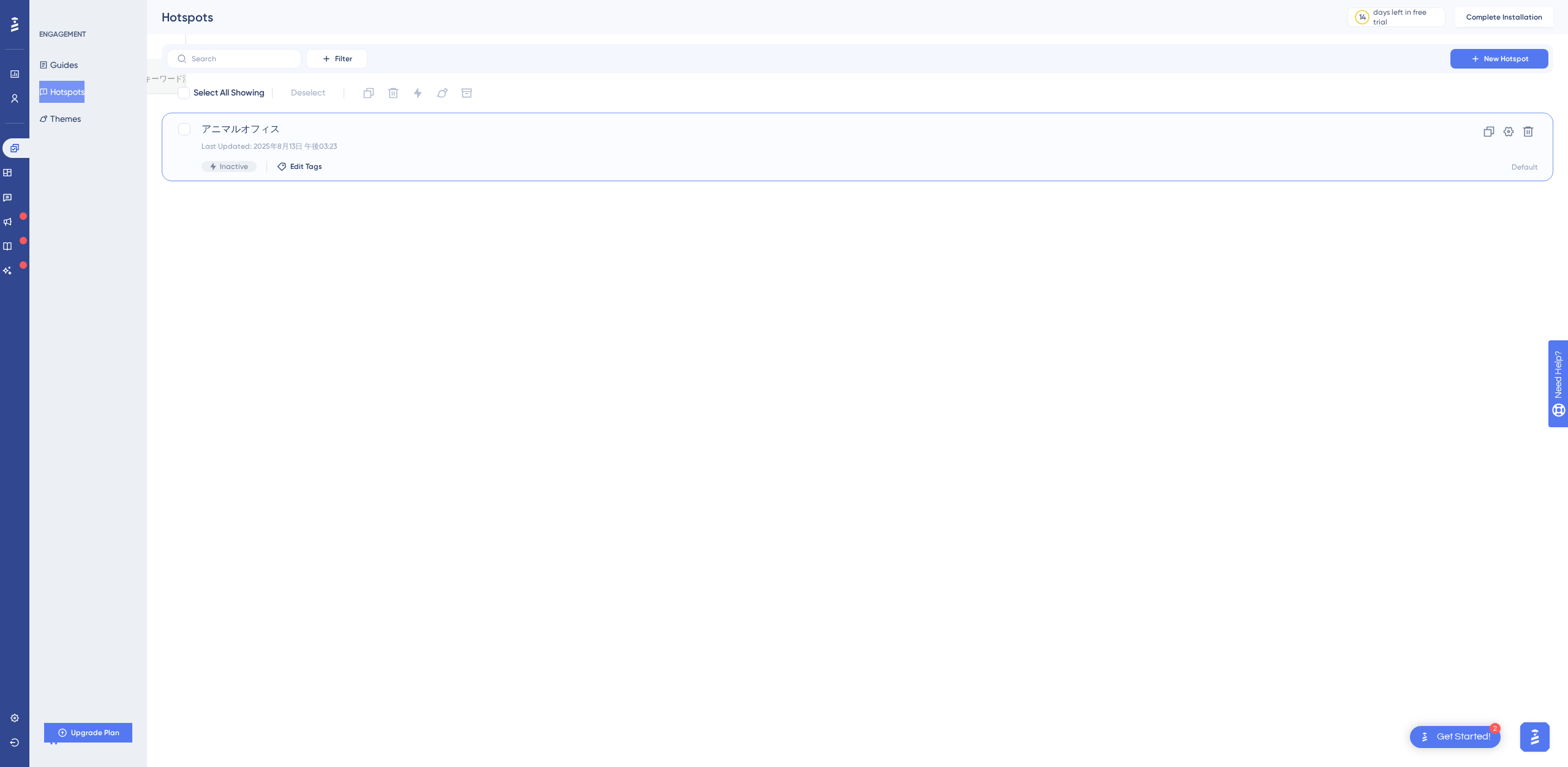
click at [492, 135] on span "アニマルオフィス" at bounding box center [808, 129] width 1214 height 14
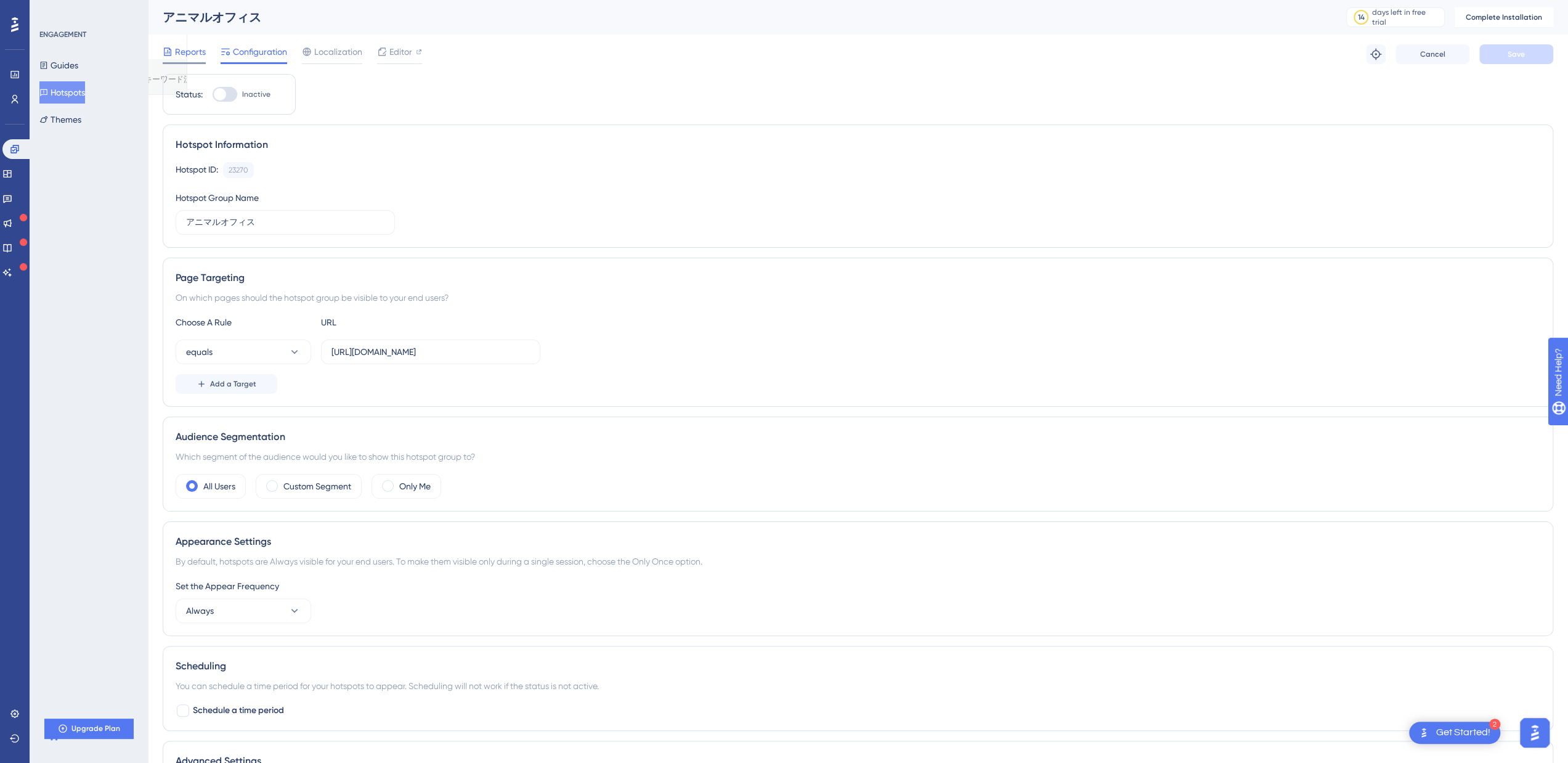
click at [191, 57] on span "Reports" at bounding box center [191, 51] width 31 height 14
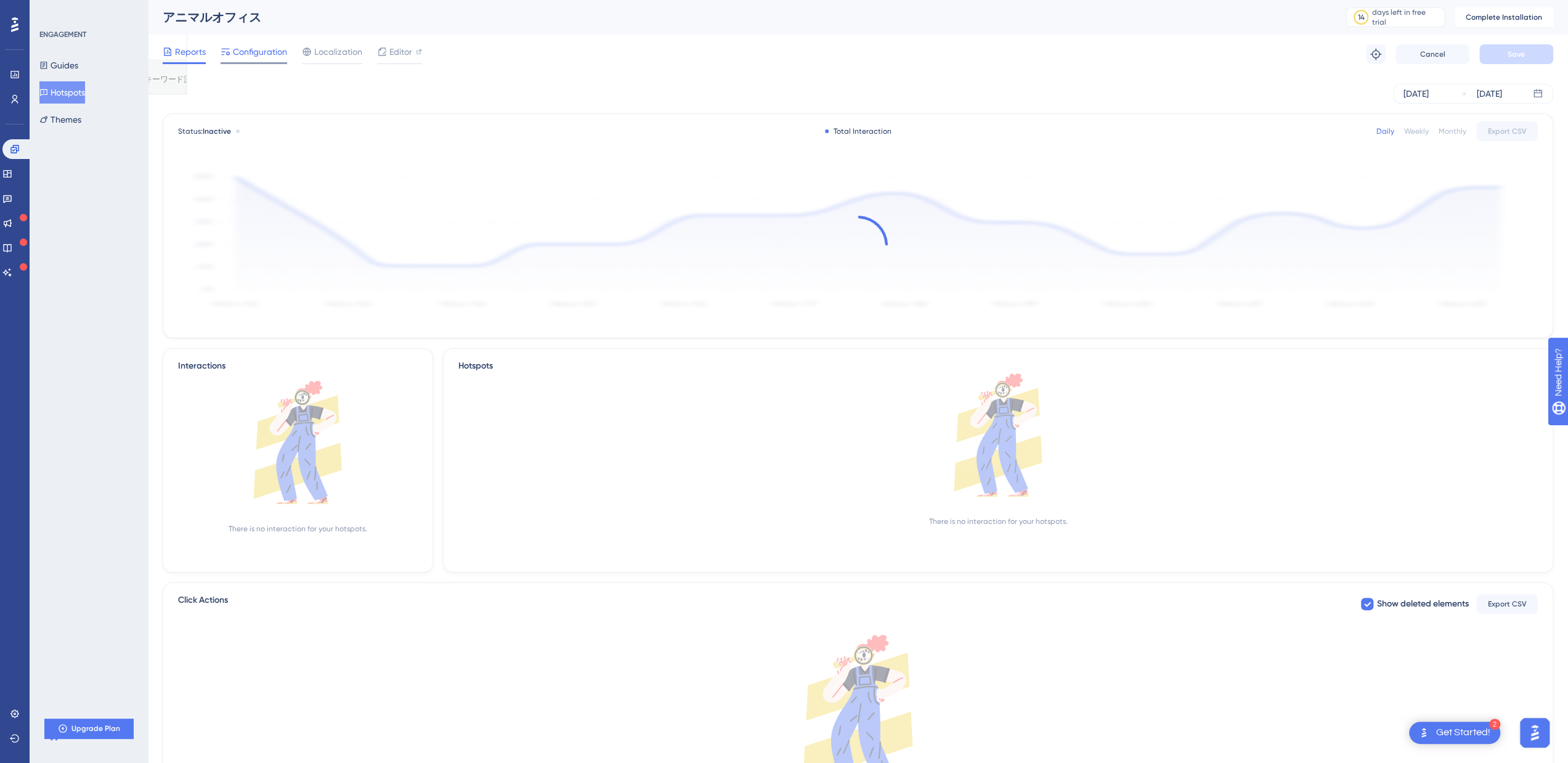
click at [237, 57] on span "Configuration" at bounding box center [260, 51] width 54 height 14
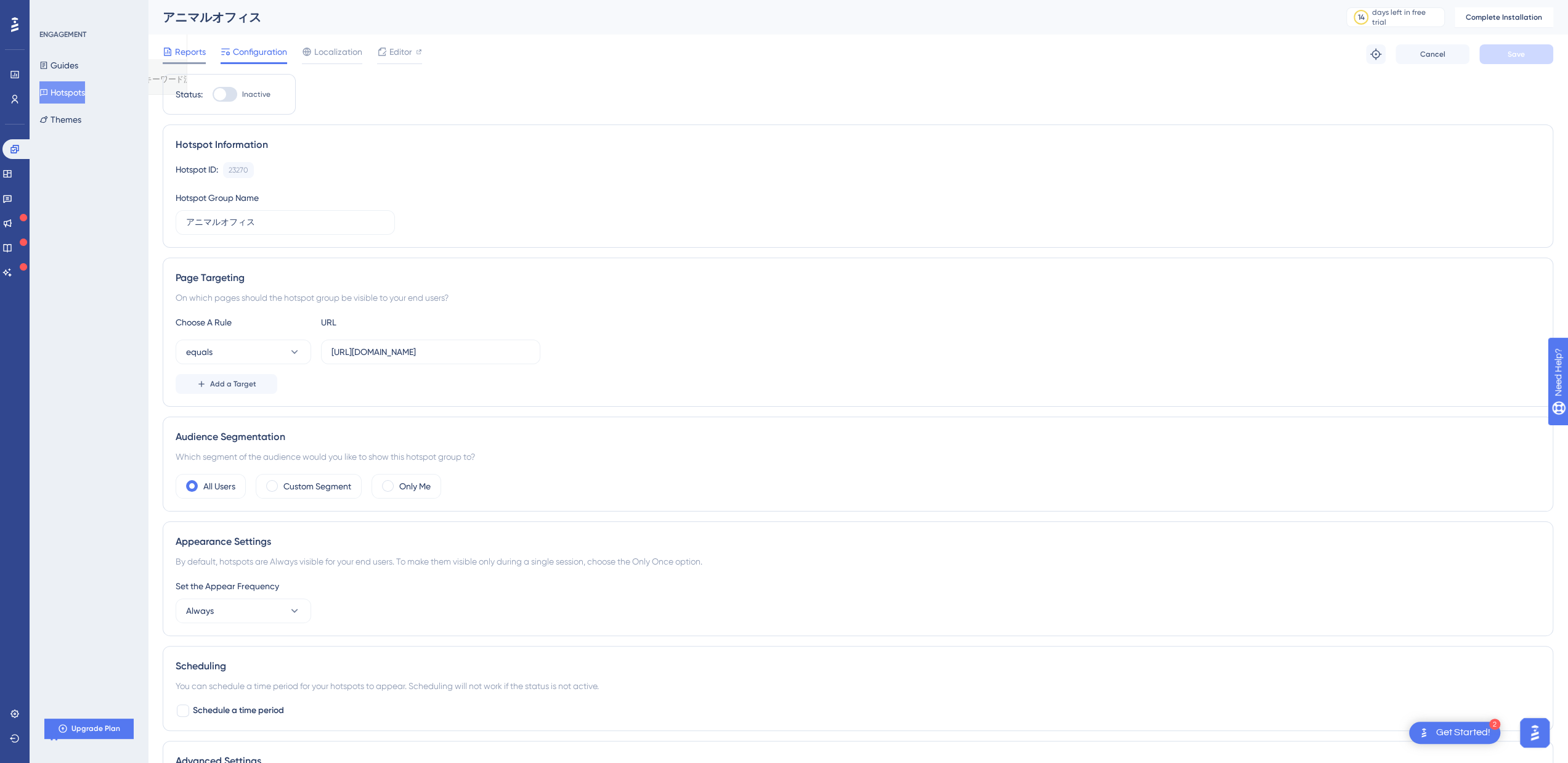
click at [191, 45] on span "Reports" at bounding box center [191, 51] width 31 height 14
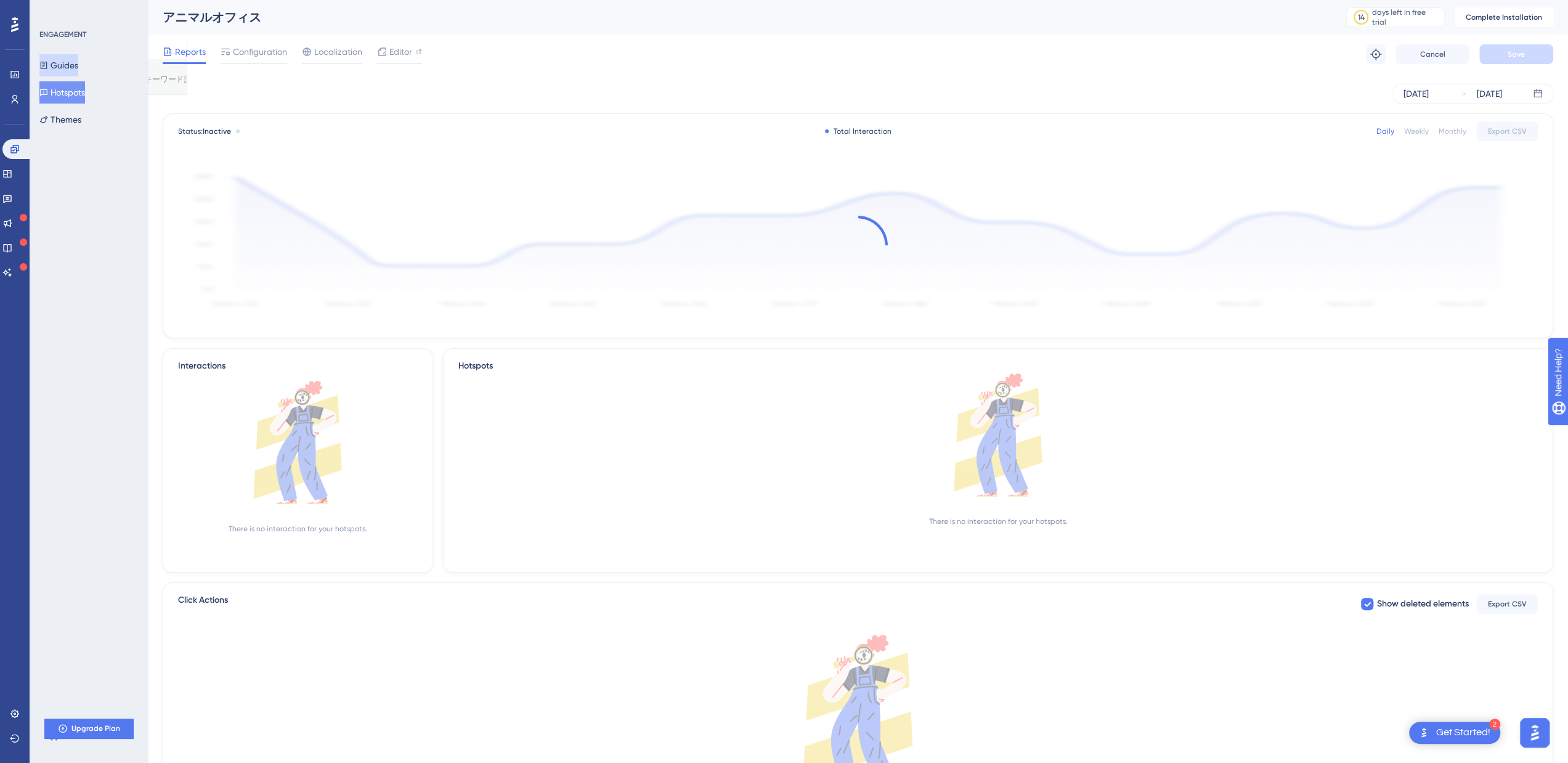
click at [72, 62] on button "Guides" at bounding box center [59, 65] width 39 height 22
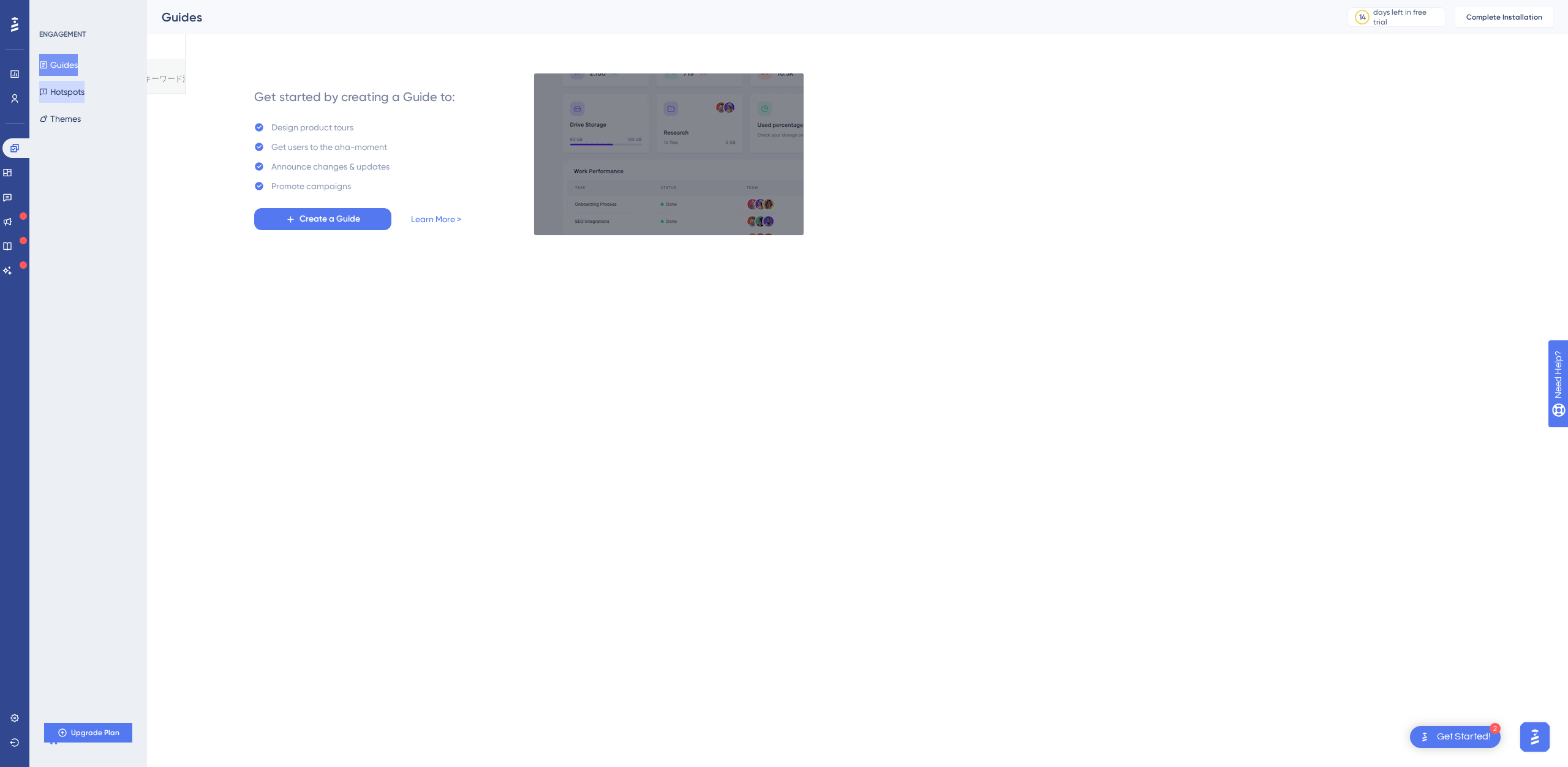
click at [72, 81] on button "Hotspots" at bounding box center [62, 92] width 46 height 22
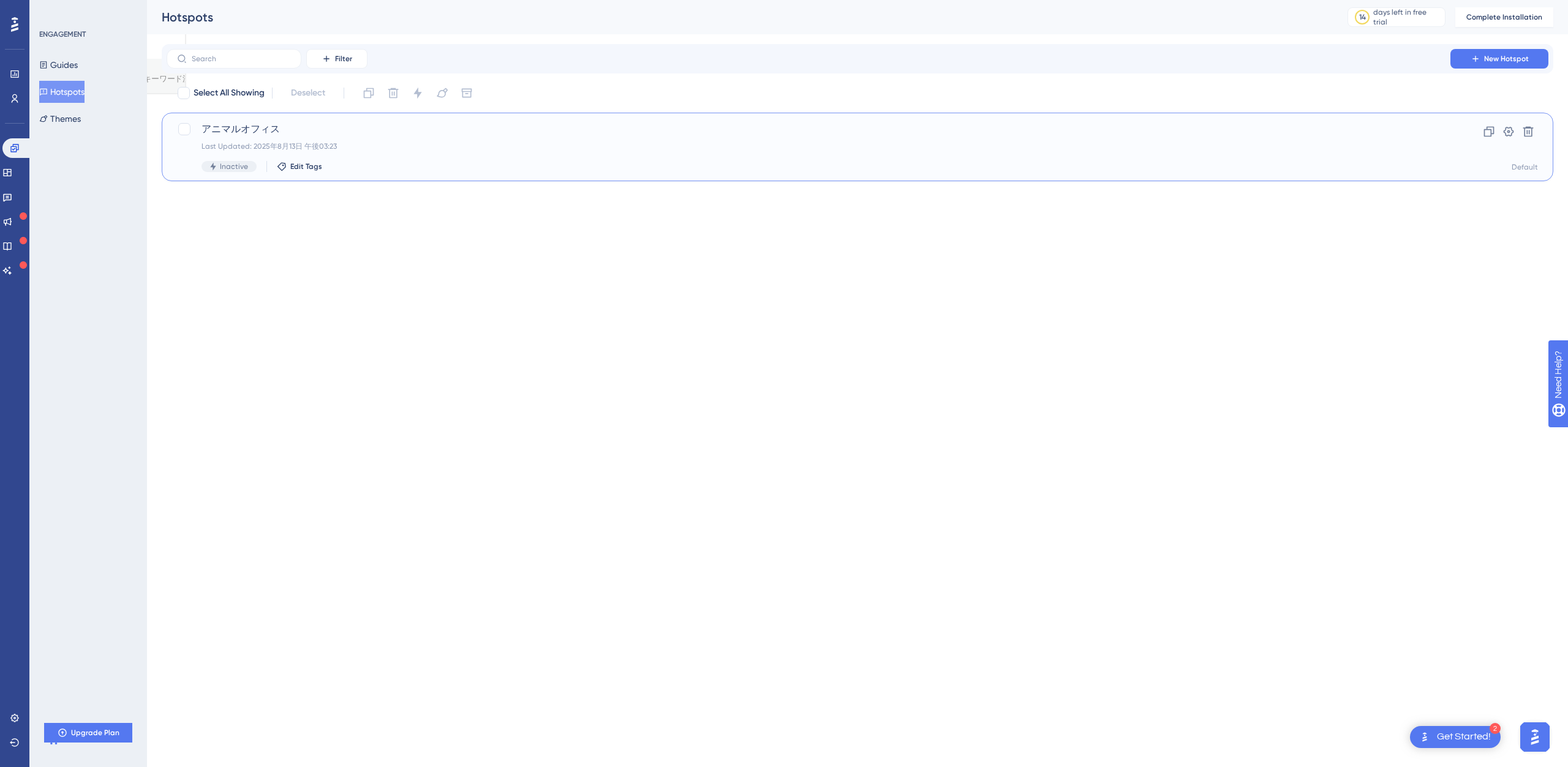
click at [470, 160] on div "アニマルオフィス Last Updated: 2025年8月13日 午後03:23 Inactive Edit Tags" at bounding box center [808, 146] width 1214 height 50
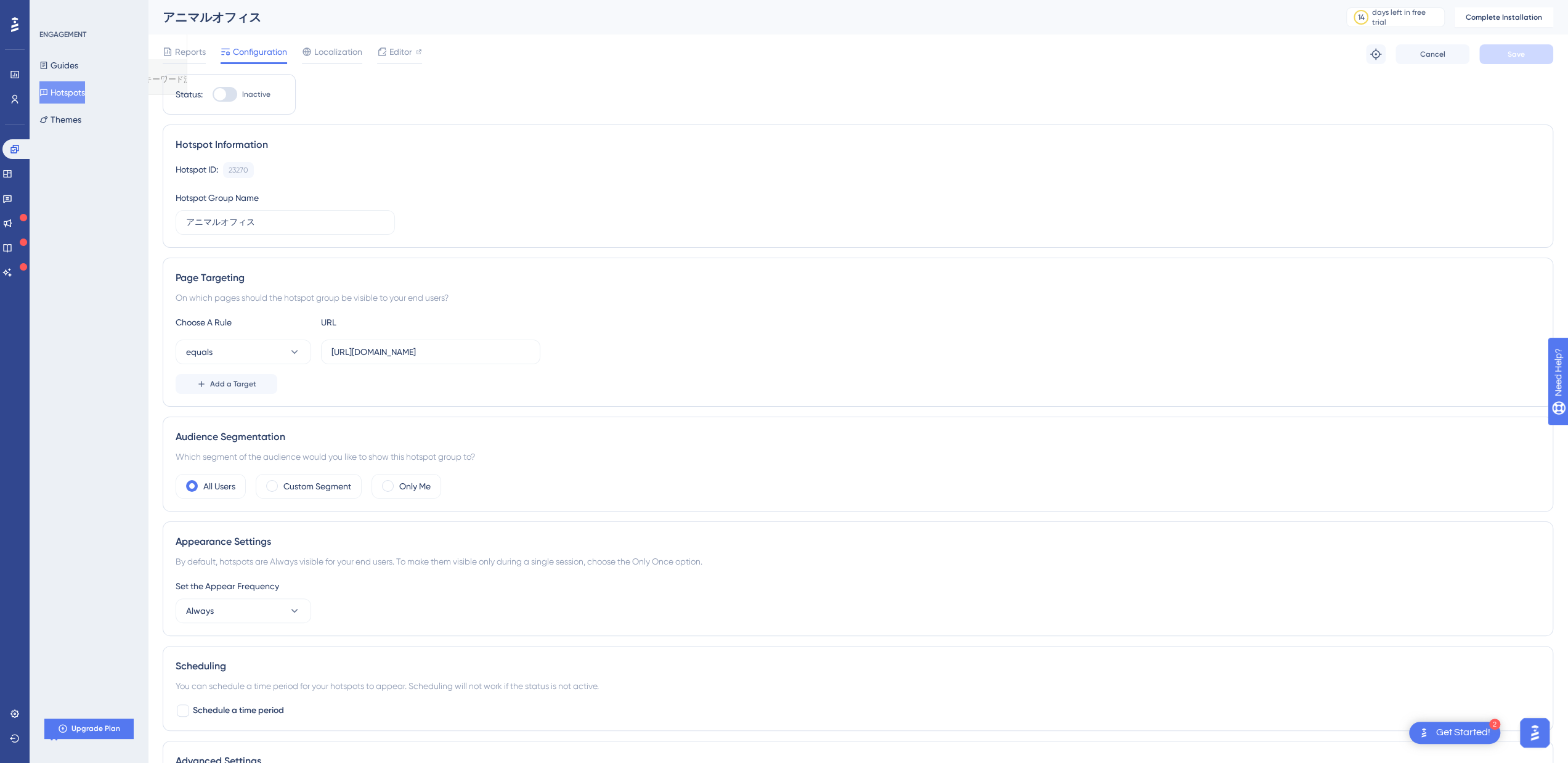
click at [231, 93] on div at bounding box center [225, 94] width 25 height 14
click at [213, 94] on input "Inactive" at bounding box center [212, 94] width 1 height 1
checkbox input "false"
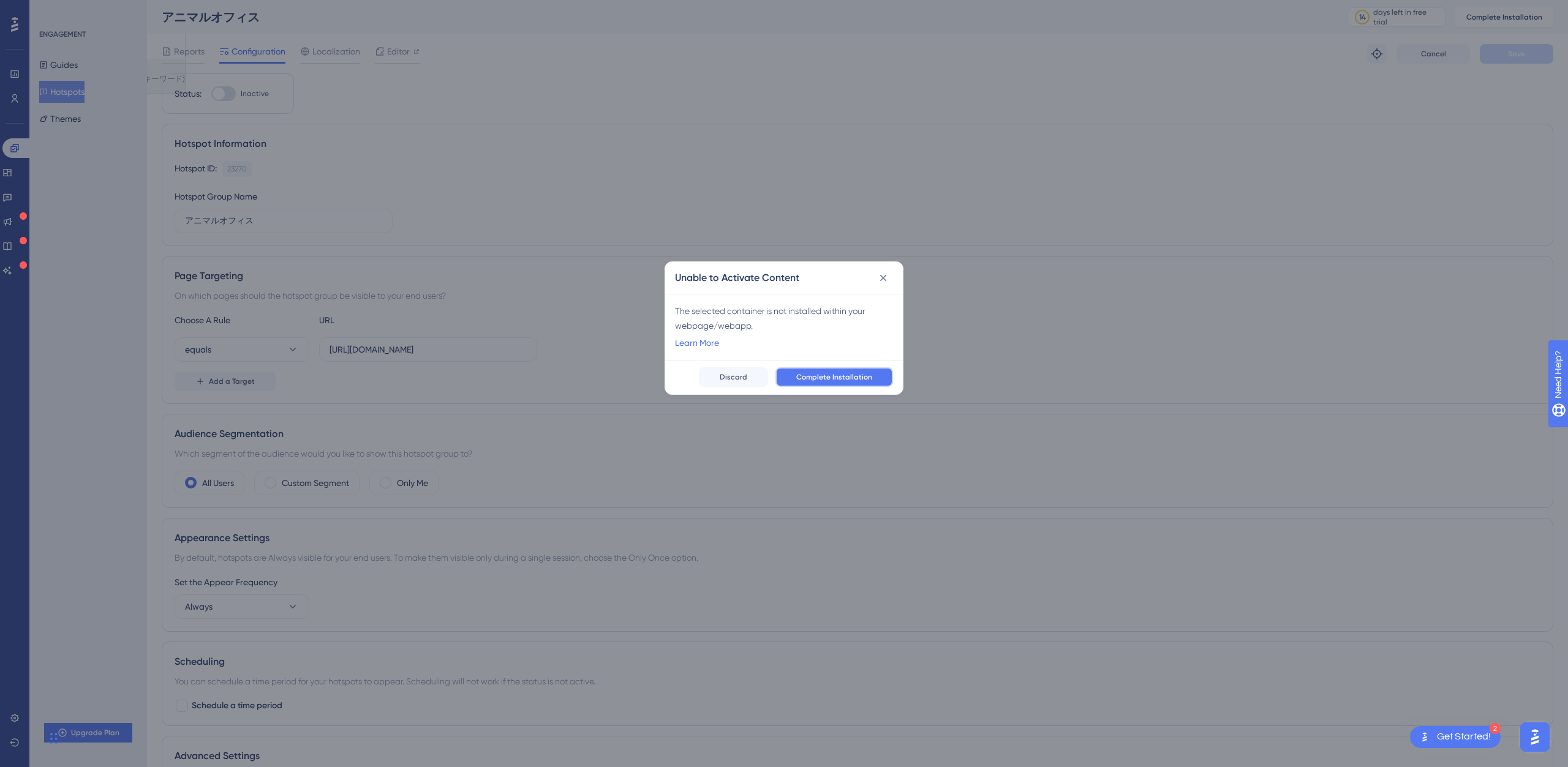
click at [858, 383] on button "Complete Installation" at bounding box center [834, 377] width 118 height 19
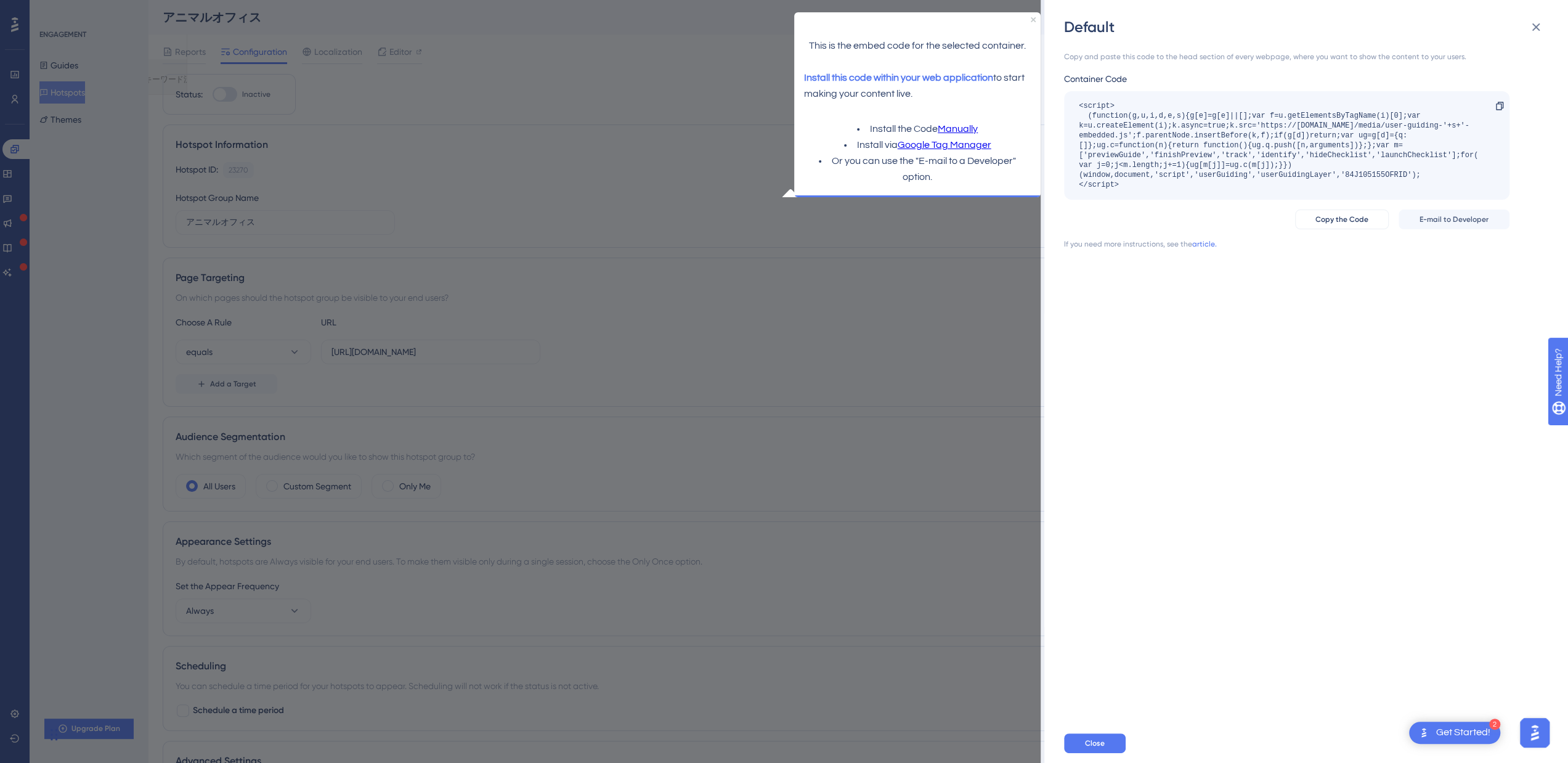
click at [789, 276] on div "Default Copy and paste this code to the head section of every webpage, where yo…" at bounding box center [784, 381] width 1568 height 763
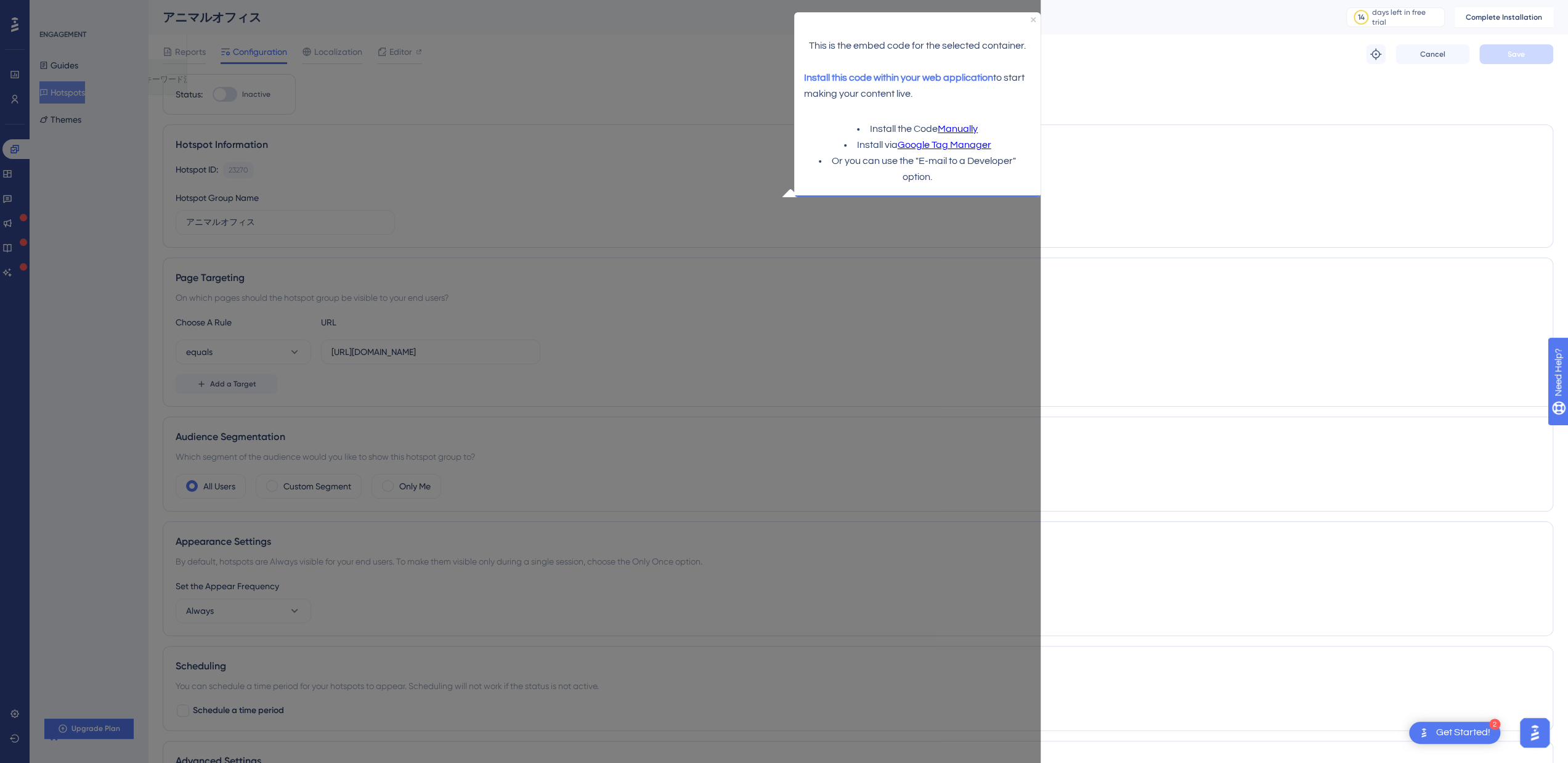
click at [789, 276] on div "Page Targeting" at bounding box center [858, 277] width 1365 height 14
click at [1029, 19] on div "This is the embed code for the selected container. Install this code within you…" at bounding box center [917, 61] width 247 height 100
click at [1035, 14] on div "This is the embed code for the selected container. Install this code within you…" at bounding box center [917, 61] width 247 height 100
click at [1433, 53] on span "Cancel" at bounding box center [1433, 54] width 26 height 10
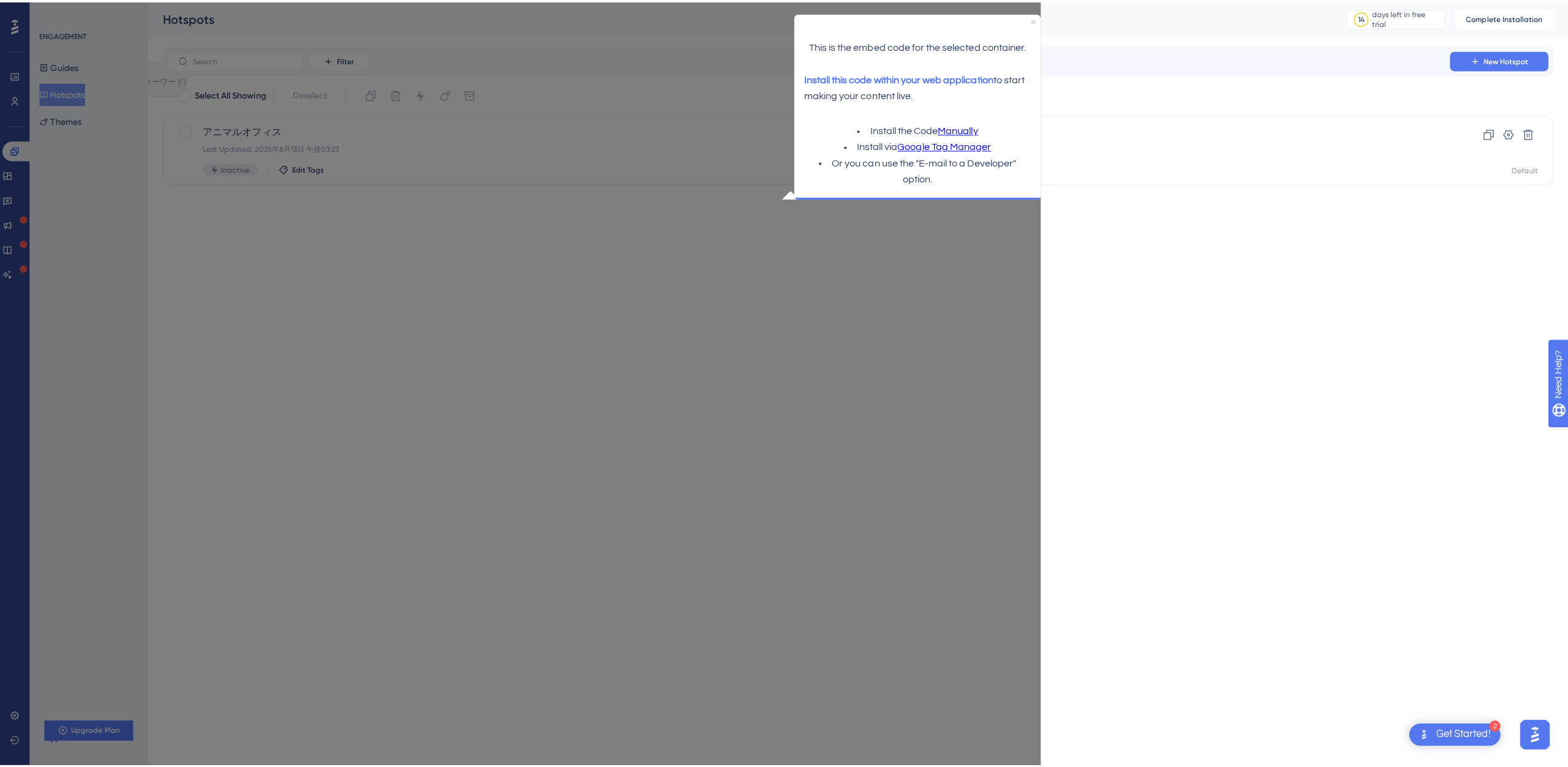
click at [1031, 20] on icon "Close Preview" at bounding box center [1032, 21] width 5 height 5
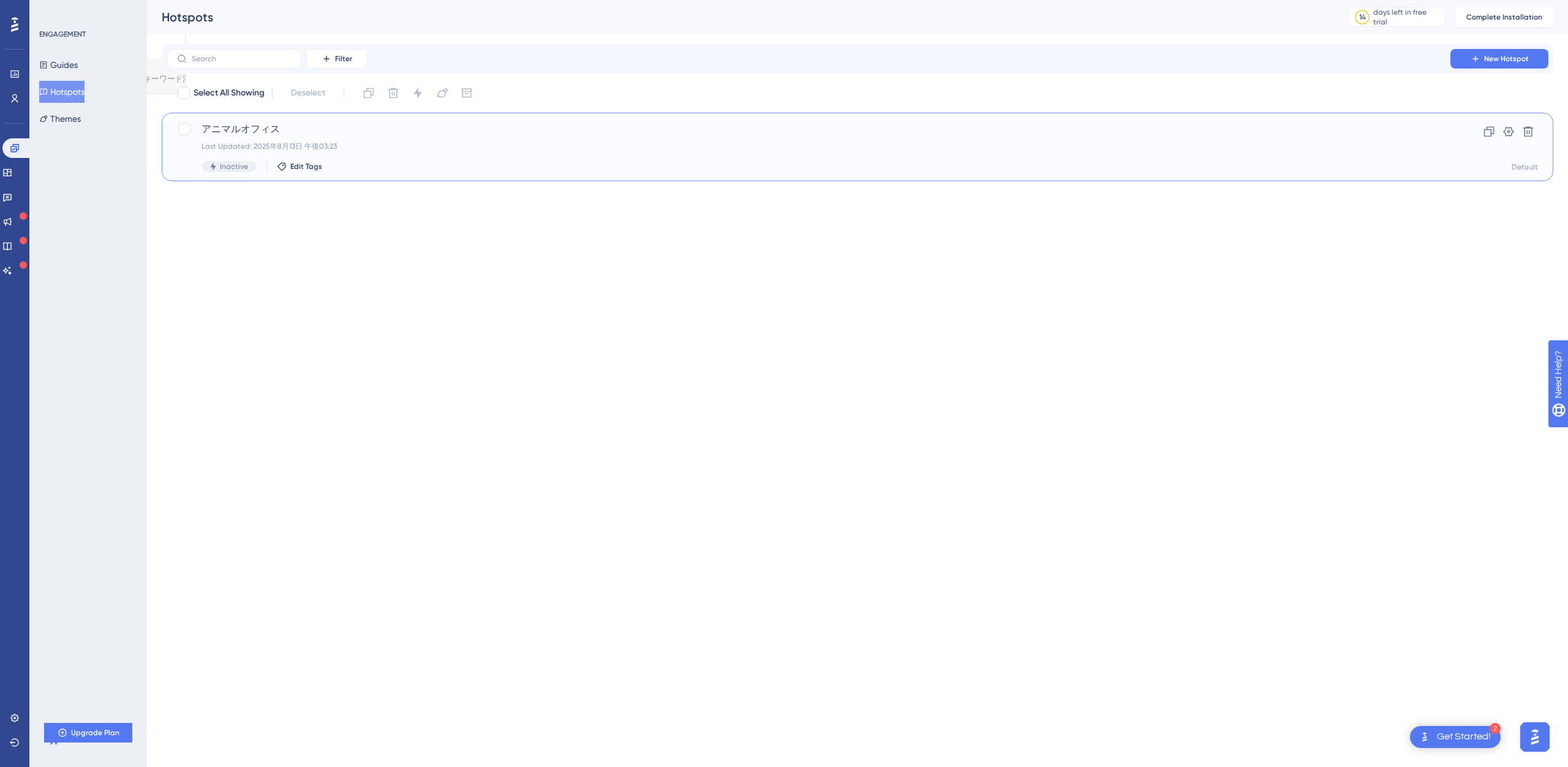
click at [280, 135] on span "アニマルオフィス" at bounding box center [808, 129] width 1214 height 14
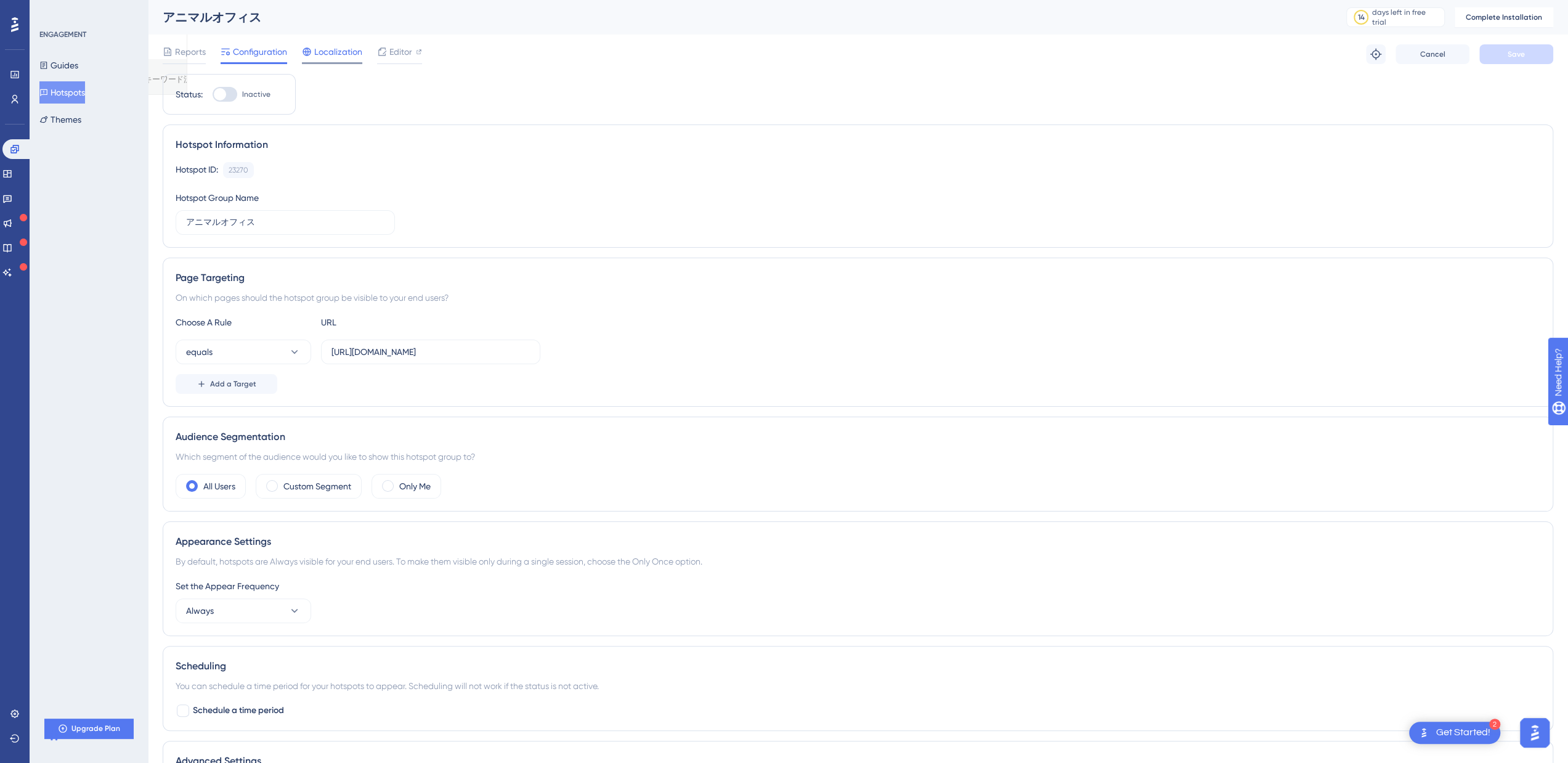
click at [345, 44] on span "Localization" at bounding box center [338, 51] width 48 height 14
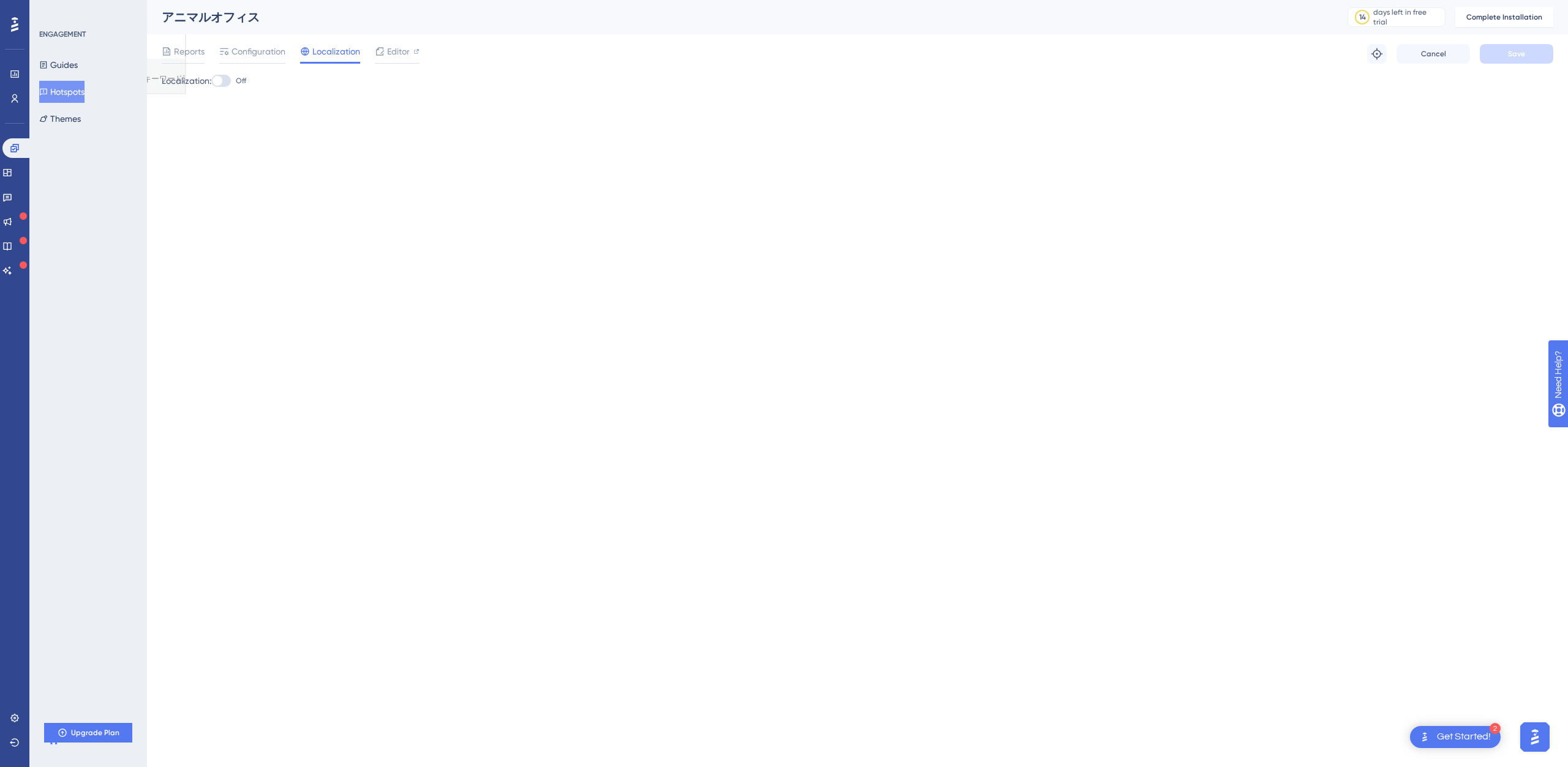
click at [222, 83] on div at bounding box center [217, 81] width 10 height 10
click at [211, 81] on input "Off" at bounding box center [211, 81] width 1 height 1
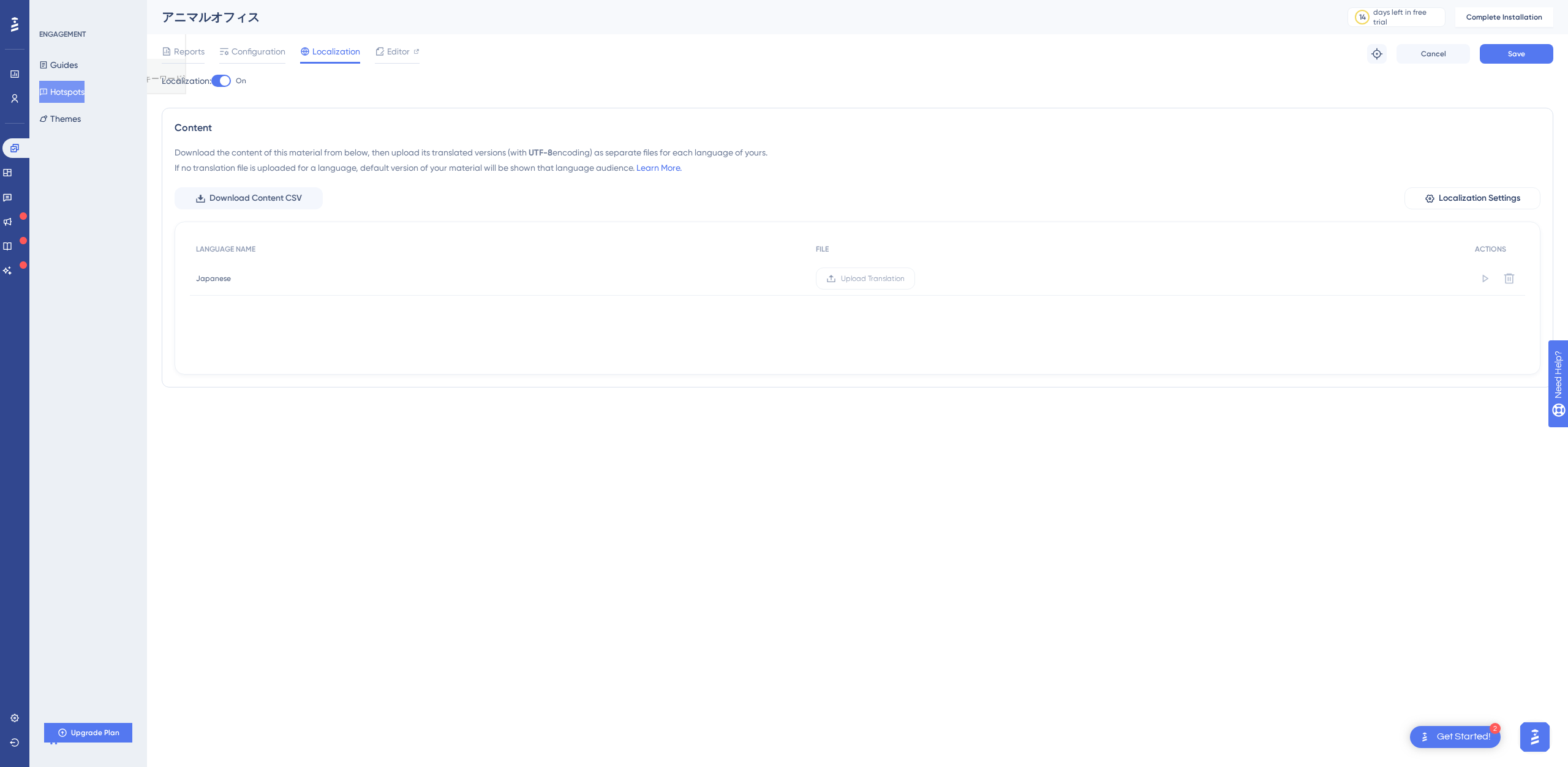
click at [225, 83] on div at bounding box center [225, 81] width 10 height 10
click at [211, 81] on input "On" at bounding box center [211, 81] width 1 height 1
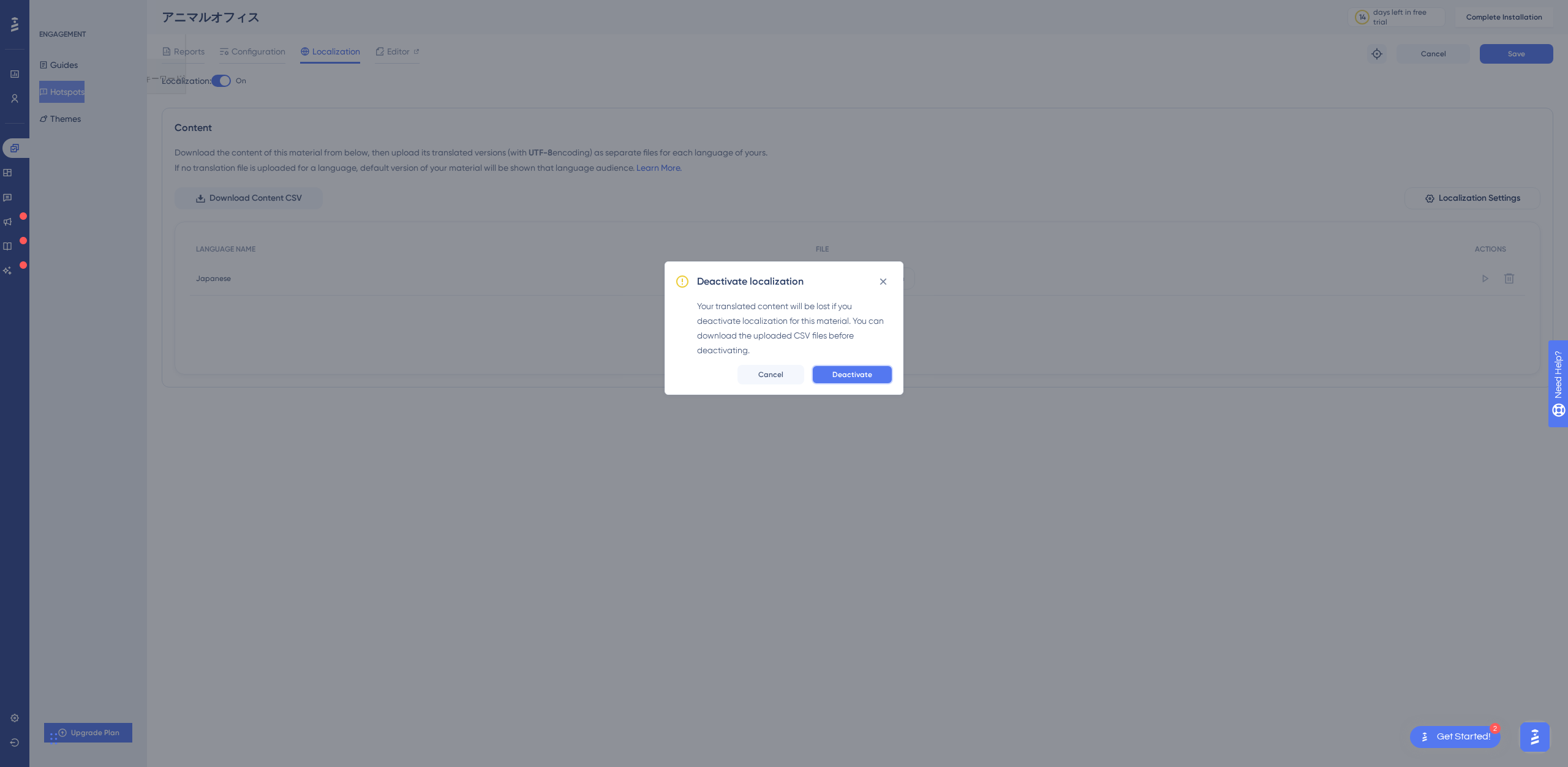
click at [847, 377] on span "Deactivate" at bounding box center [852, 375] width 40 height 10
checkbox input "false"
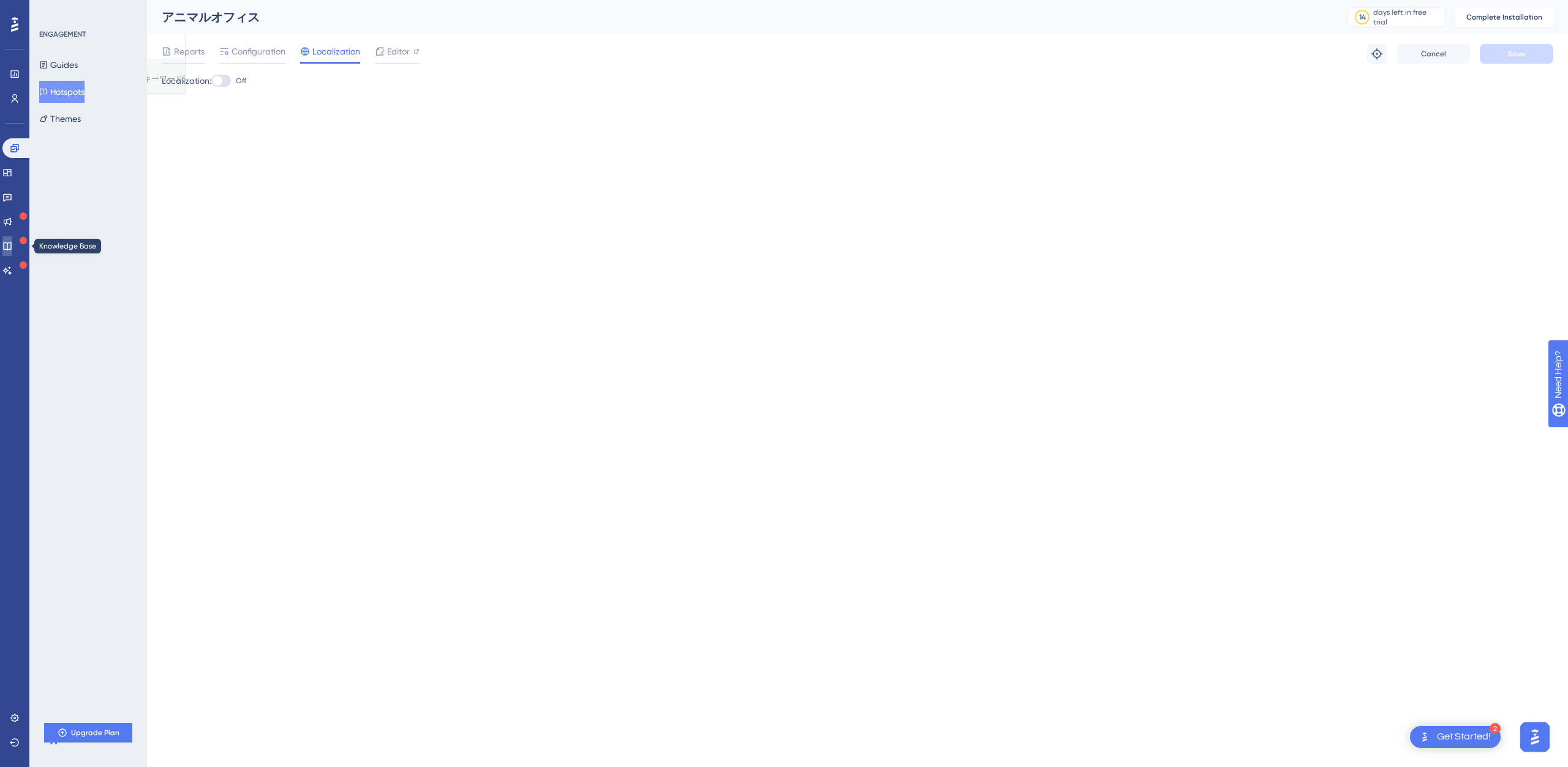
click at [12, 252] on link at bounding box center [8, 246] width 10 height 19
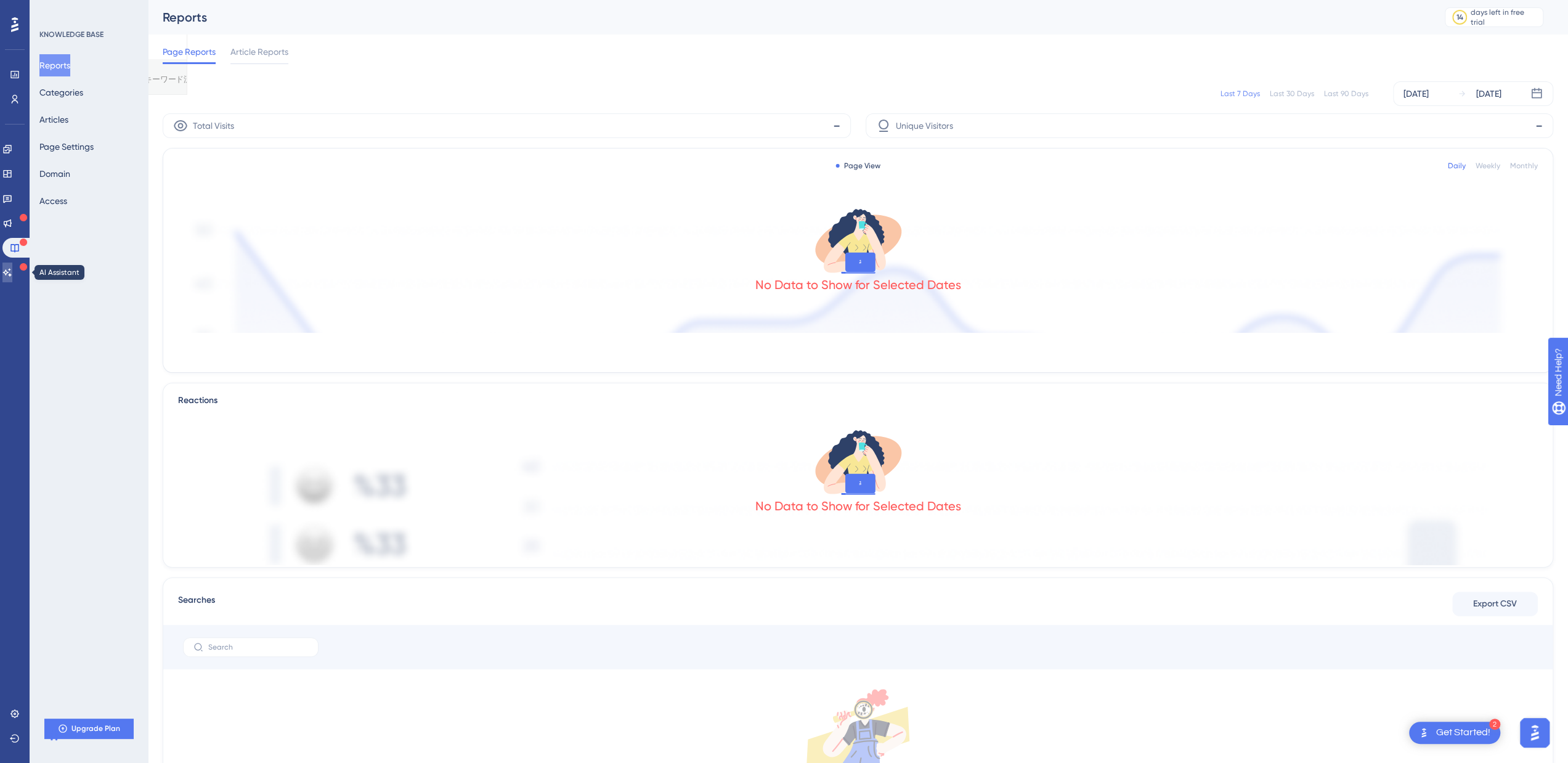
click at [12, 274] on icon at bounding box center [8, 272] width 10 height 10
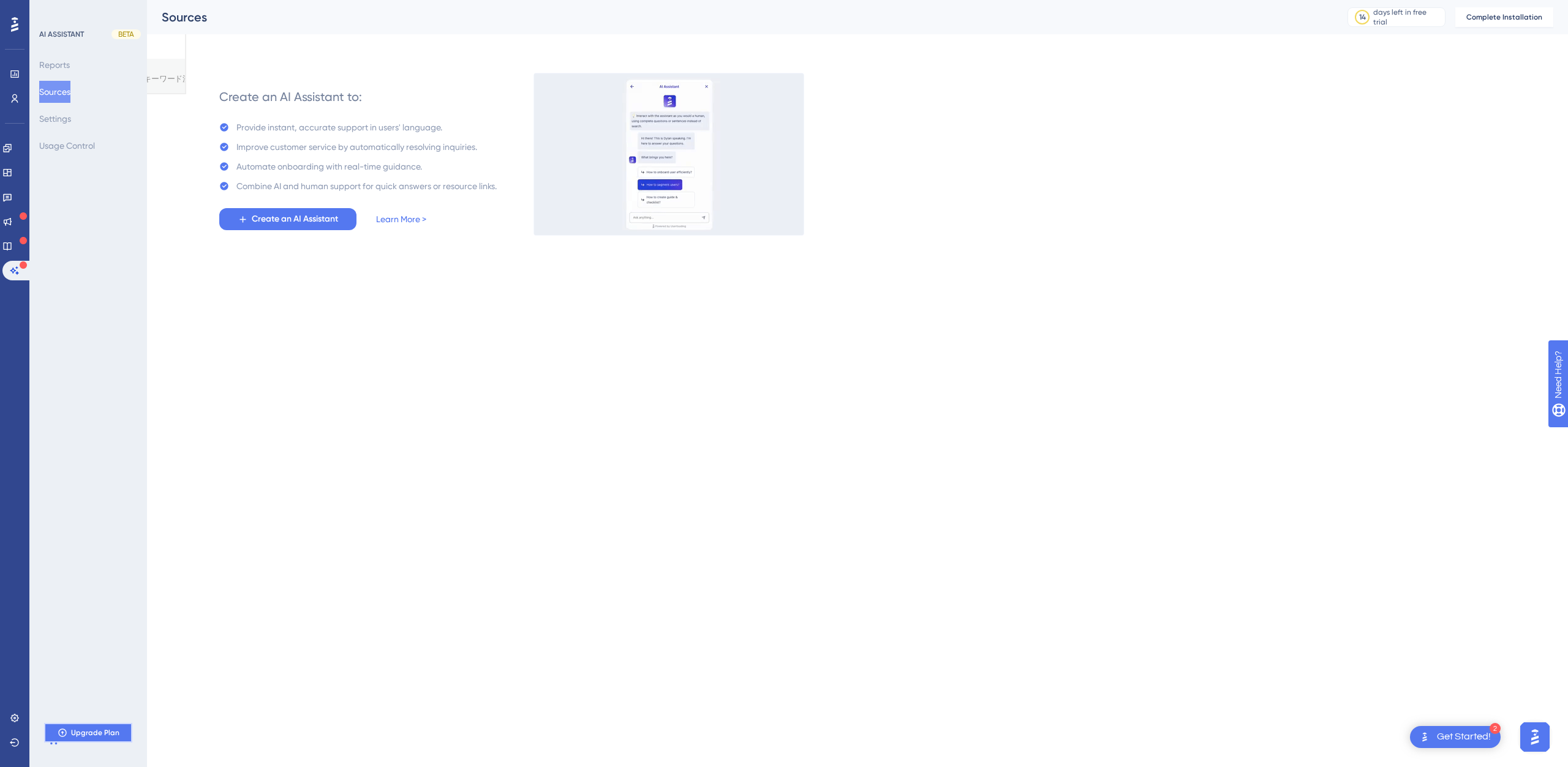
click at [90, 740] on button "Upgrade Plan" at bounding box center [88, 732] width 88 height 19
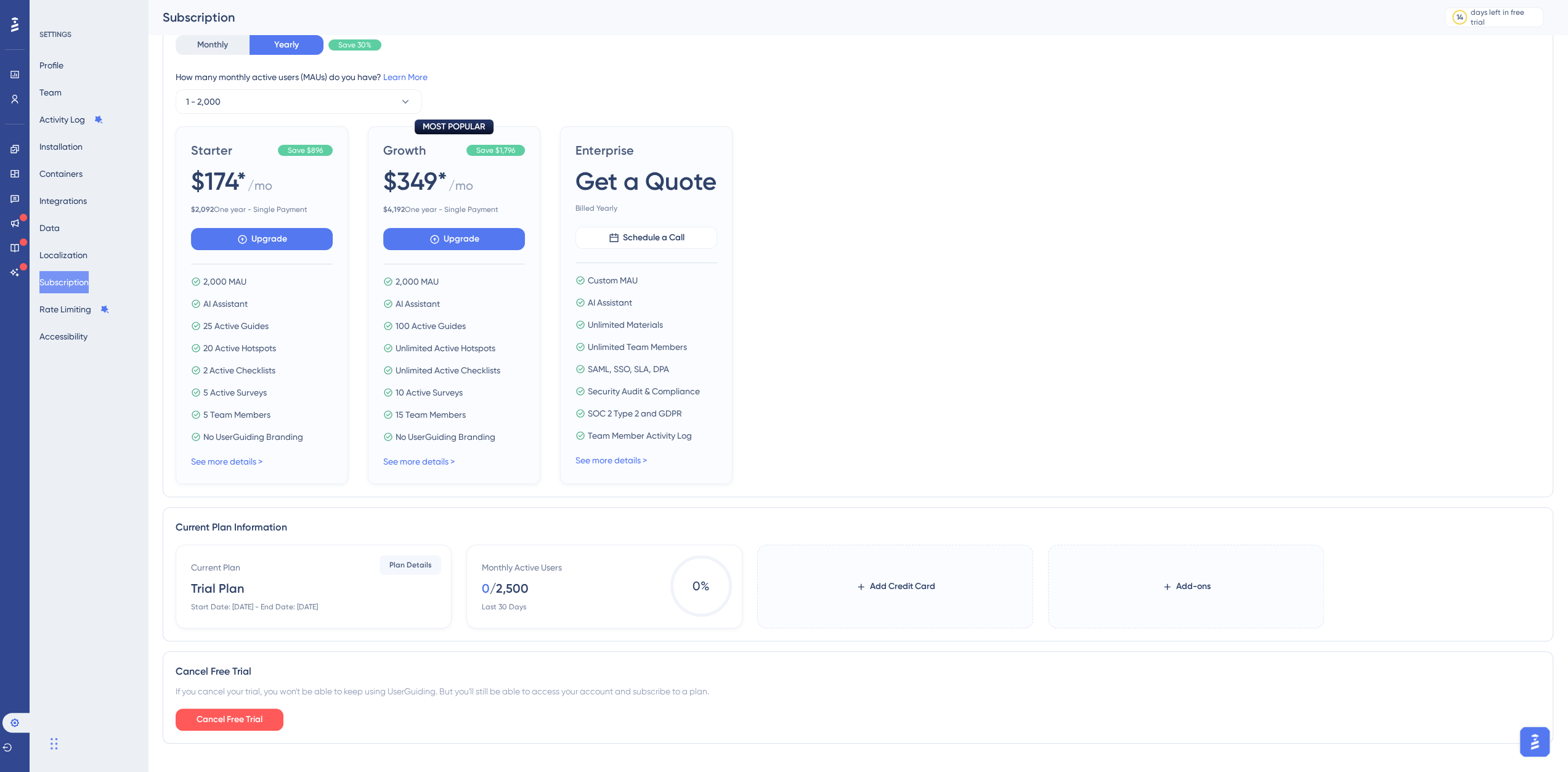
scroll to position [119, 0]
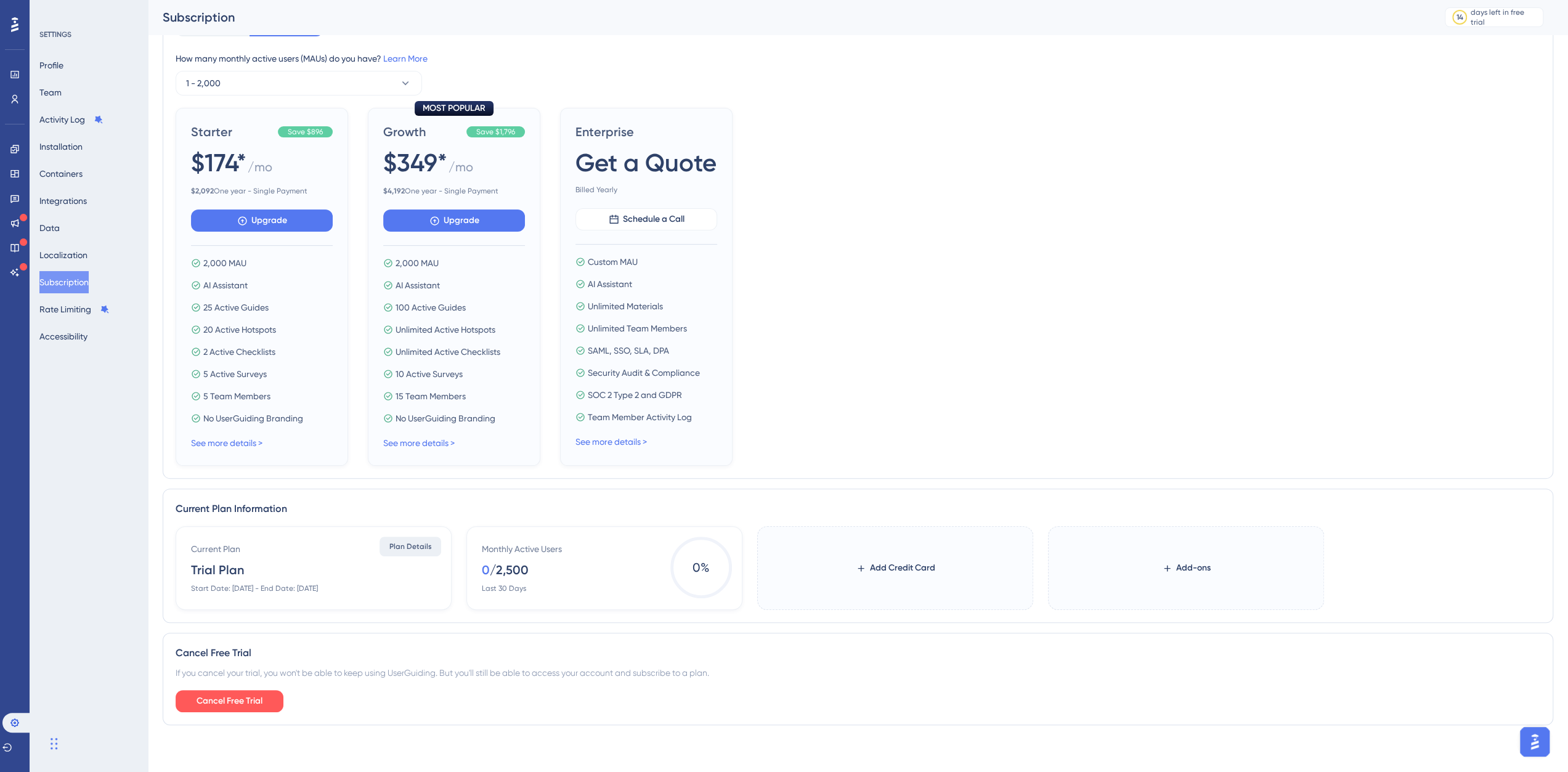
click at [419, 549] on span "Plan Details" at bounding box center [411, 547] width 43 height 10
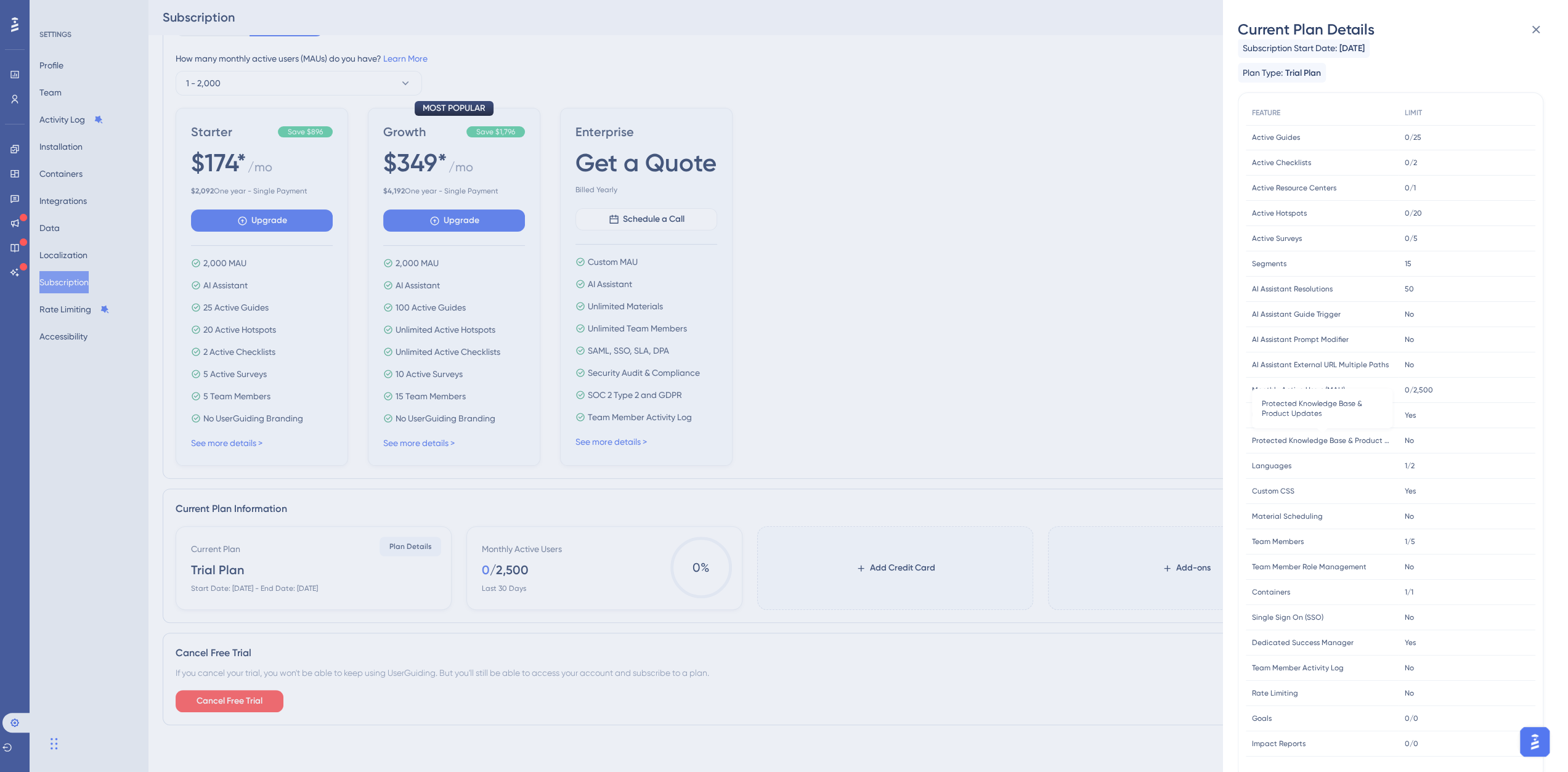
scroll to position [23, 0]
click at [513, 284] on div "Current Plan Details Subscription Start Date: August 13, 2025 Plan Type: Trial …" at bounding box center [784, 386] width 1568 height 772
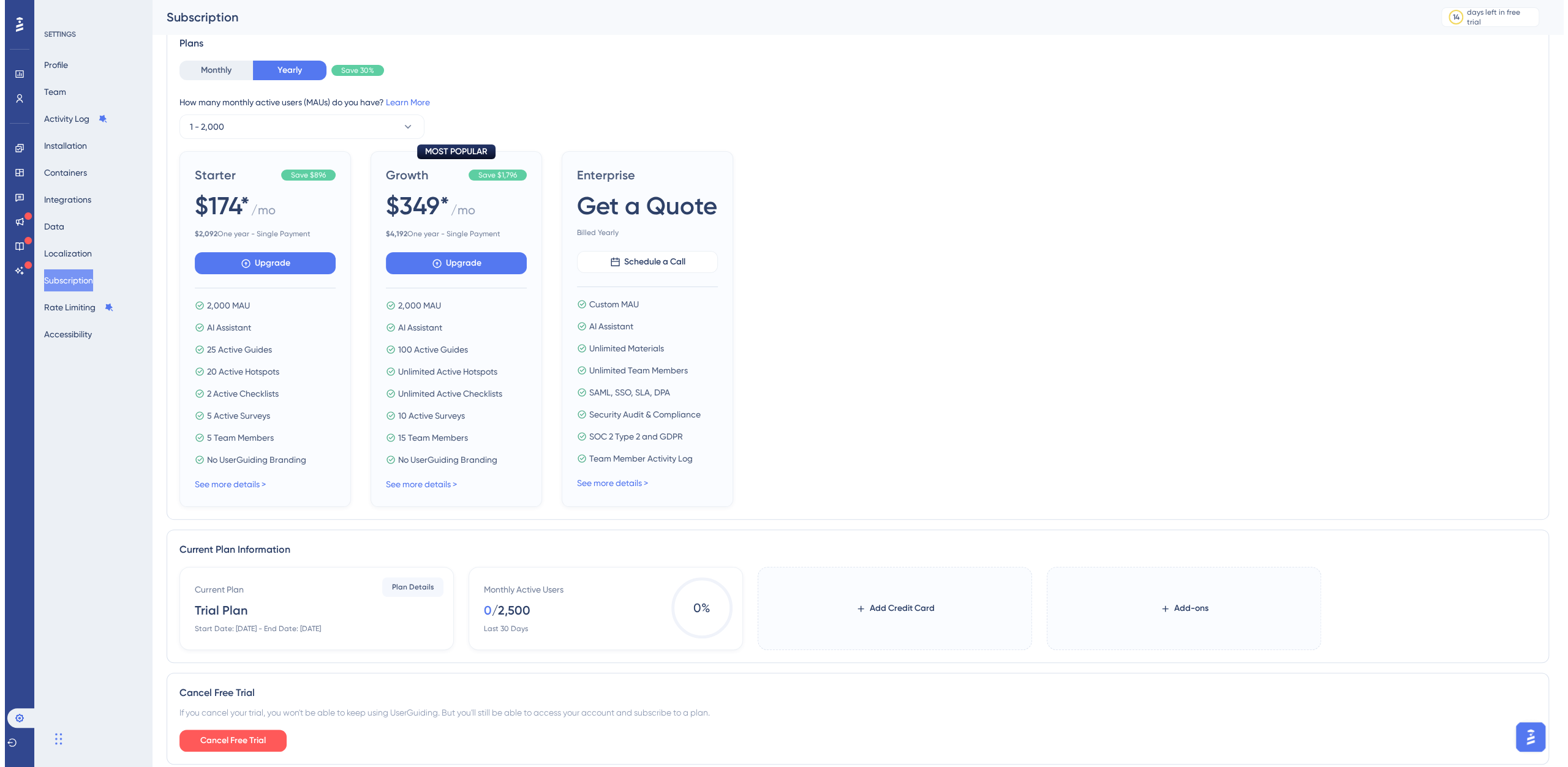
scroll to position [0, 0]
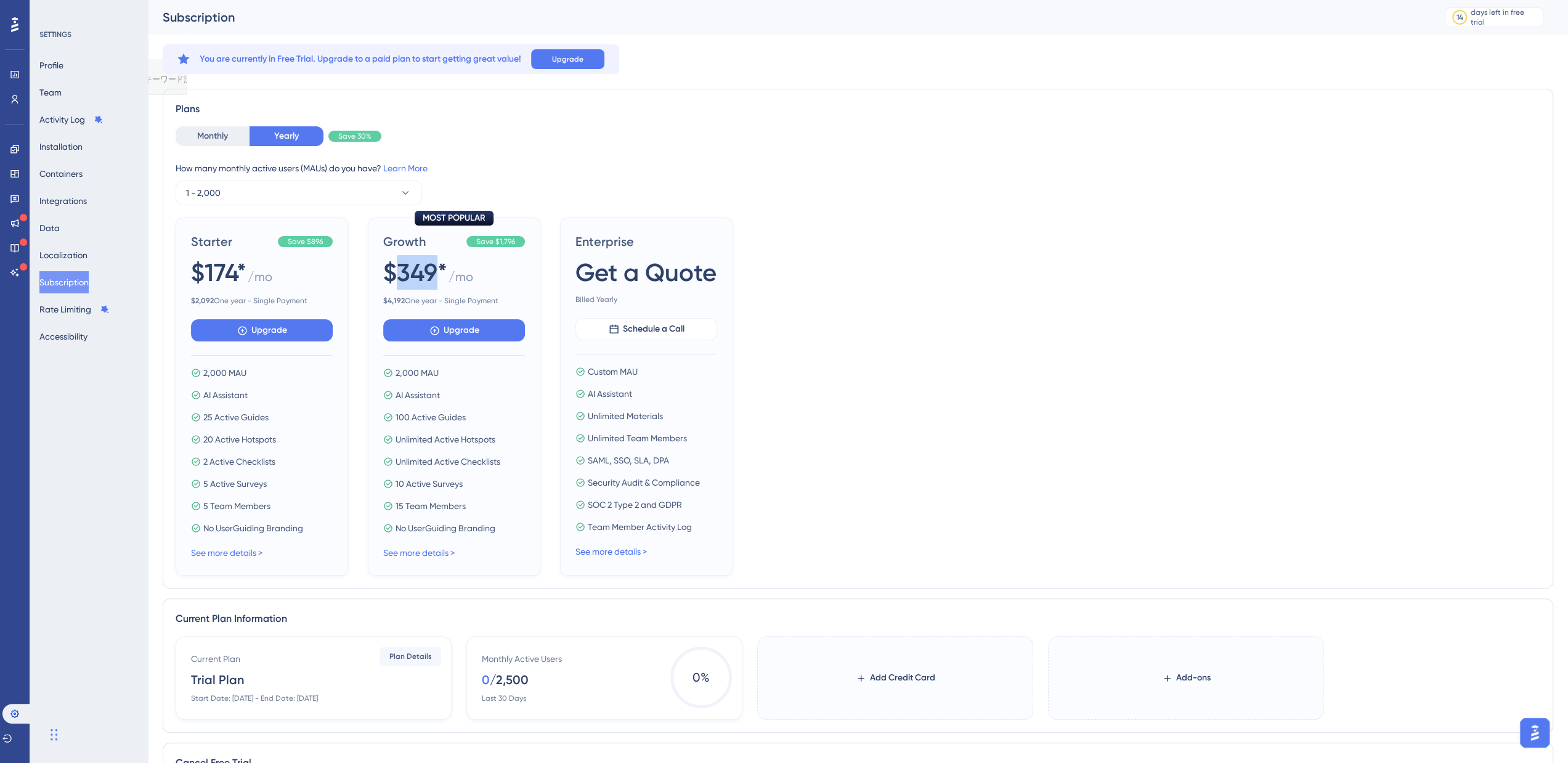
drag, startPoint x: 396, startPoint y: 269, endPoint x: 433, endPoint y: 270, distance: 37.0
click at [433, 270] on span "$349*" at bounding box center [414, 272] width 64 height 35
copy span "349"
click at [825, 246] on div "Starter Save $896 $174* / mo $ 2,092 One year - Single Payment Upgrade 2,000 MA…" at bounding box center [858, 396] width 1365 height 358
click at [927, 519] on div "Starter Save $896 $174* / mo $ 2,092 One year - Single Payment Upgrade 2,000 MA…" at bounding box center [858, 396] width 1365 height 358
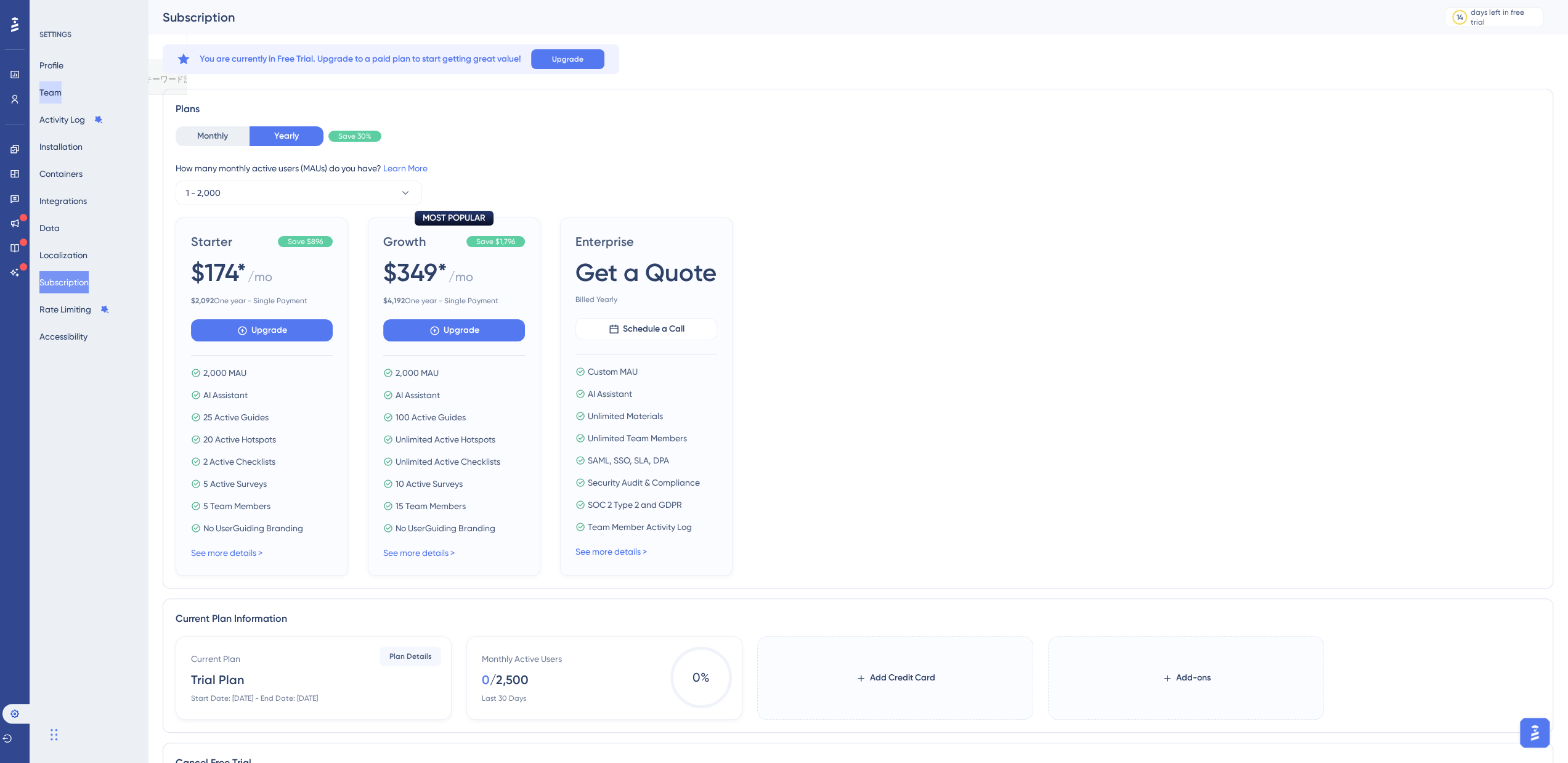
click at [61, 82] on button "Team" at bounding box center [50, 93] width 22 height 22
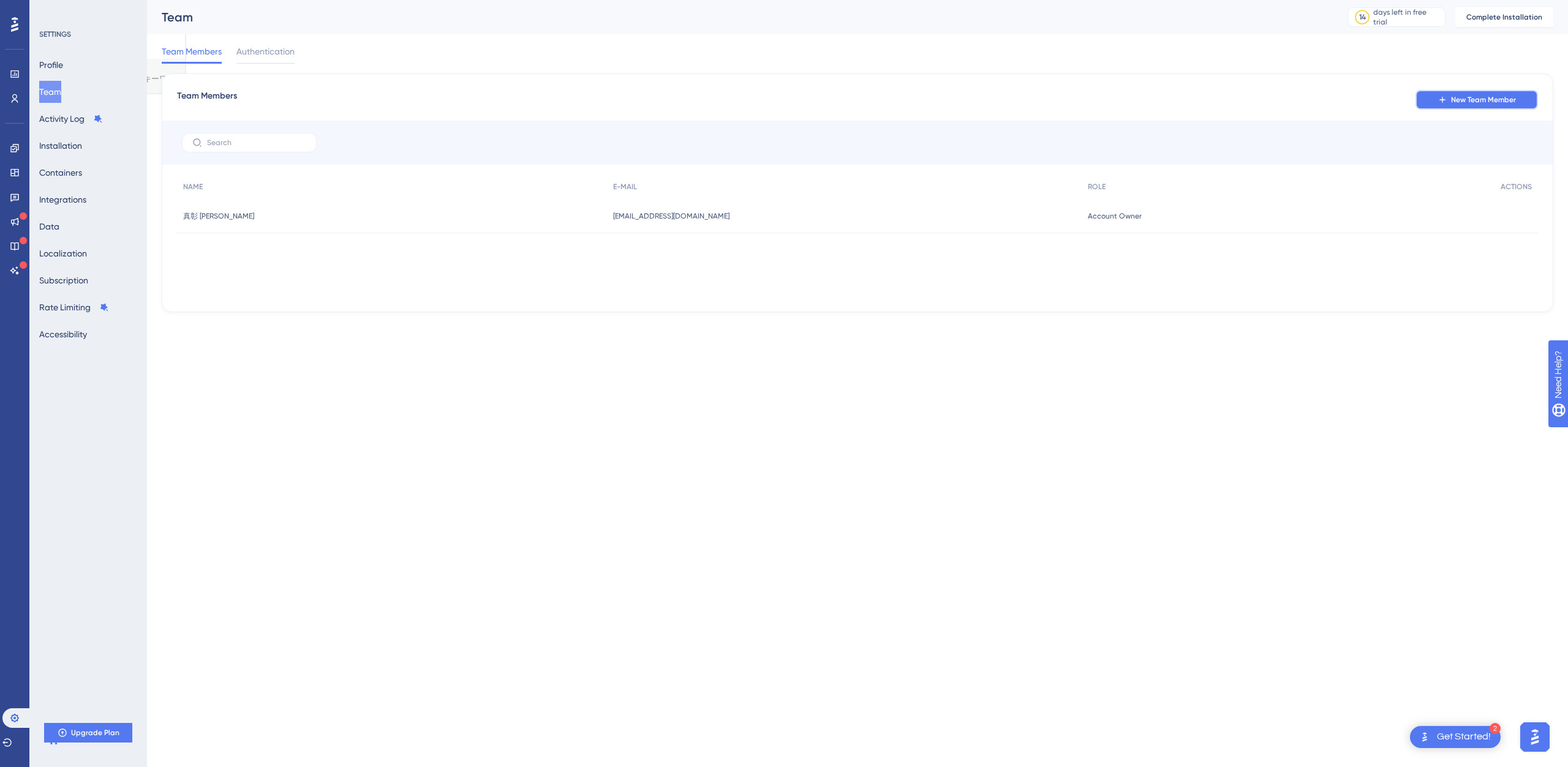
click at [1478, 96] on span "New Team Member" at bounding box center [1483, 100] width 65 height 10
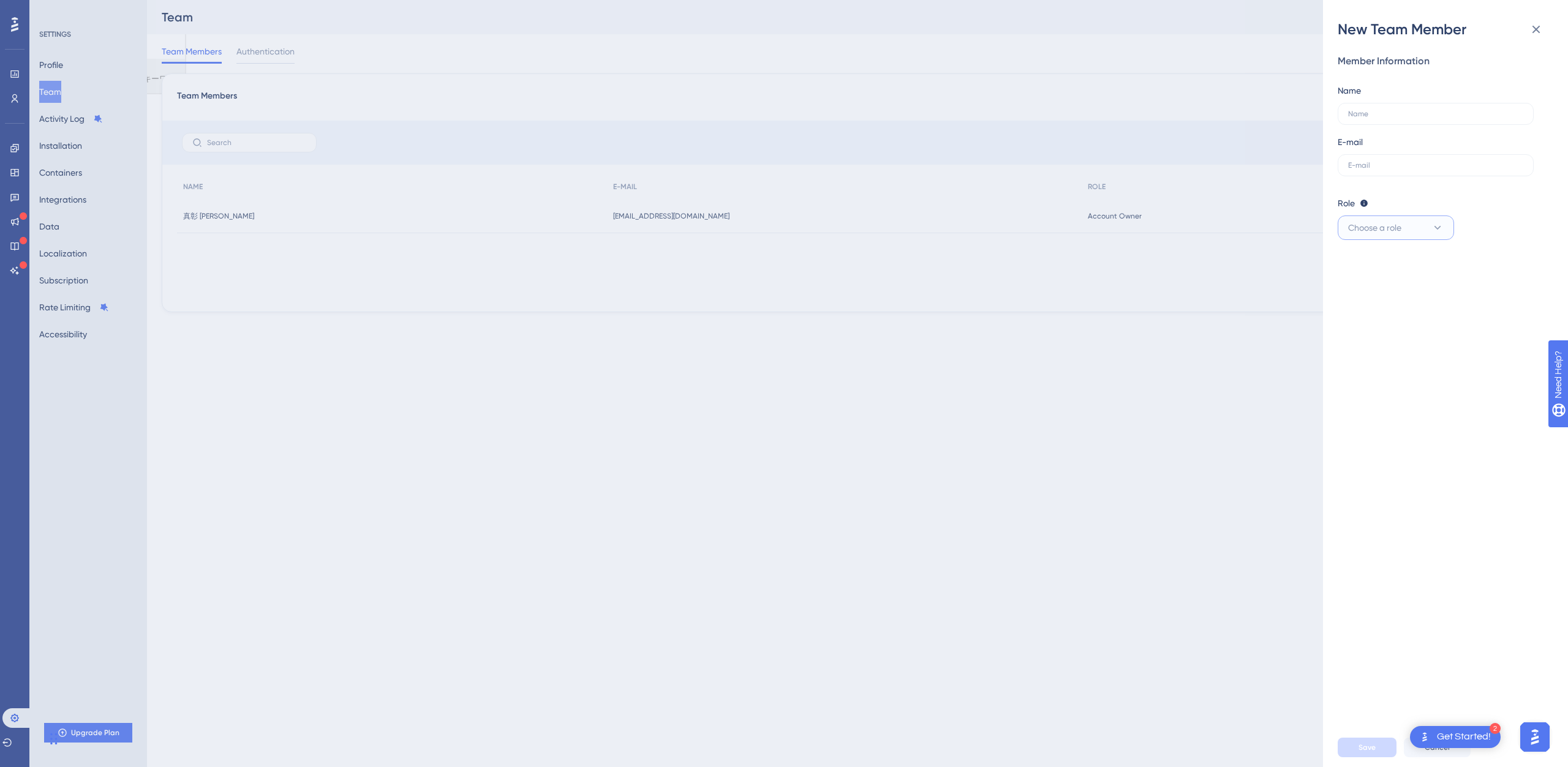
click at [1420, 238] on button "Choose a role" at bounding box center [1396, 227] width 117 height 25
click at [1410, 265] on div "Admin Admin" at bounding box center [1396, 265] width 81 height 25
click at [1404, 111] on input "text" at bounding box center [1435, 114] width 175 height 8
type input "info"
type input "a"
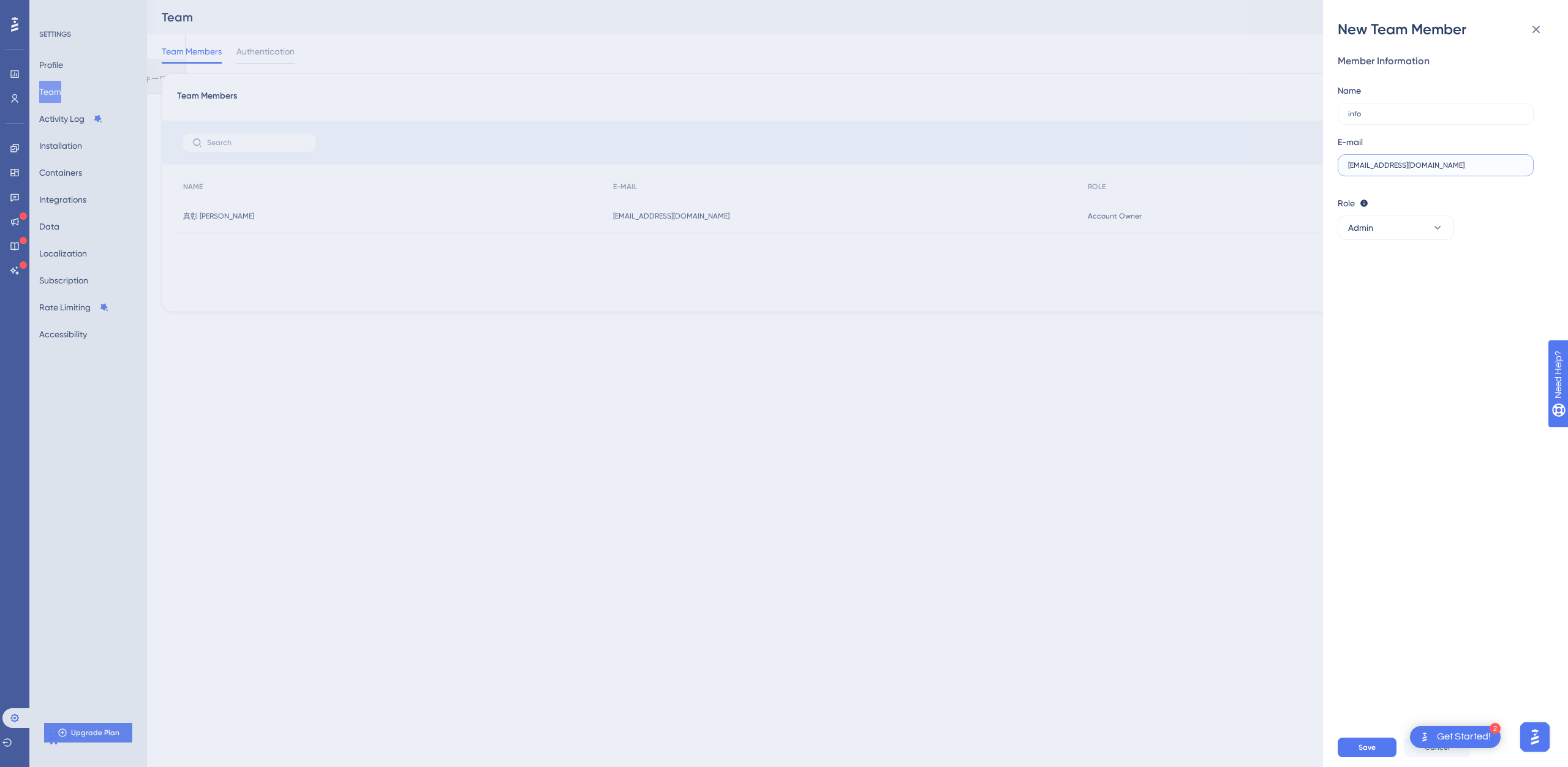
type input "info@animal-office.jp"
click at [1357, 749] on button "Save" at bounding box center [1368, 748] width 59 height 19
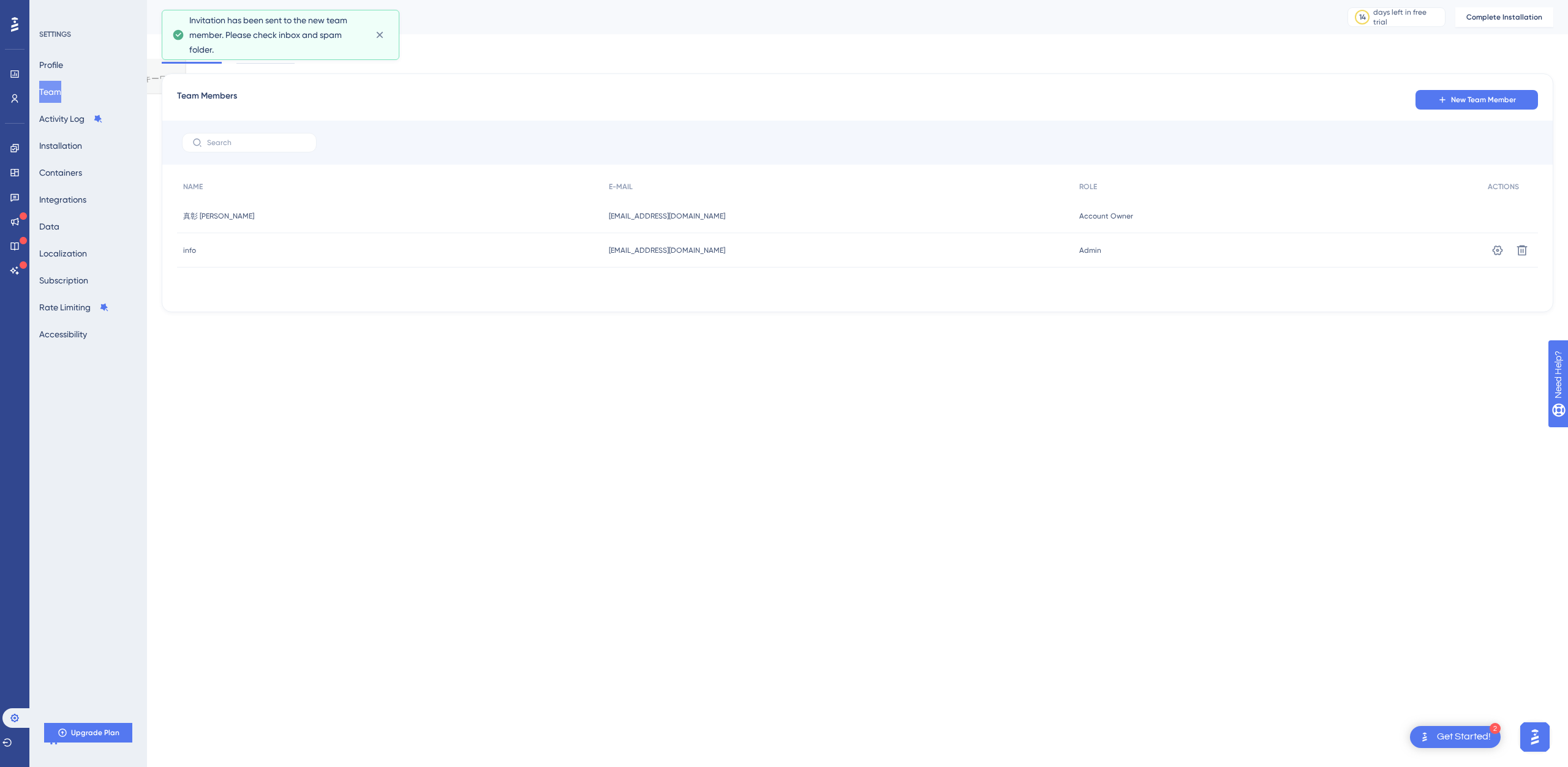
click at [658, 96] on html "2 Get Started! Performance Users Engagement Widgets Feedback Product Updates Kn…" at bounding box center [784, 48] width 1568 height 96
click at [63, 128] on button "Activity Log" at bounding box center [70, 118] width 63 height 22
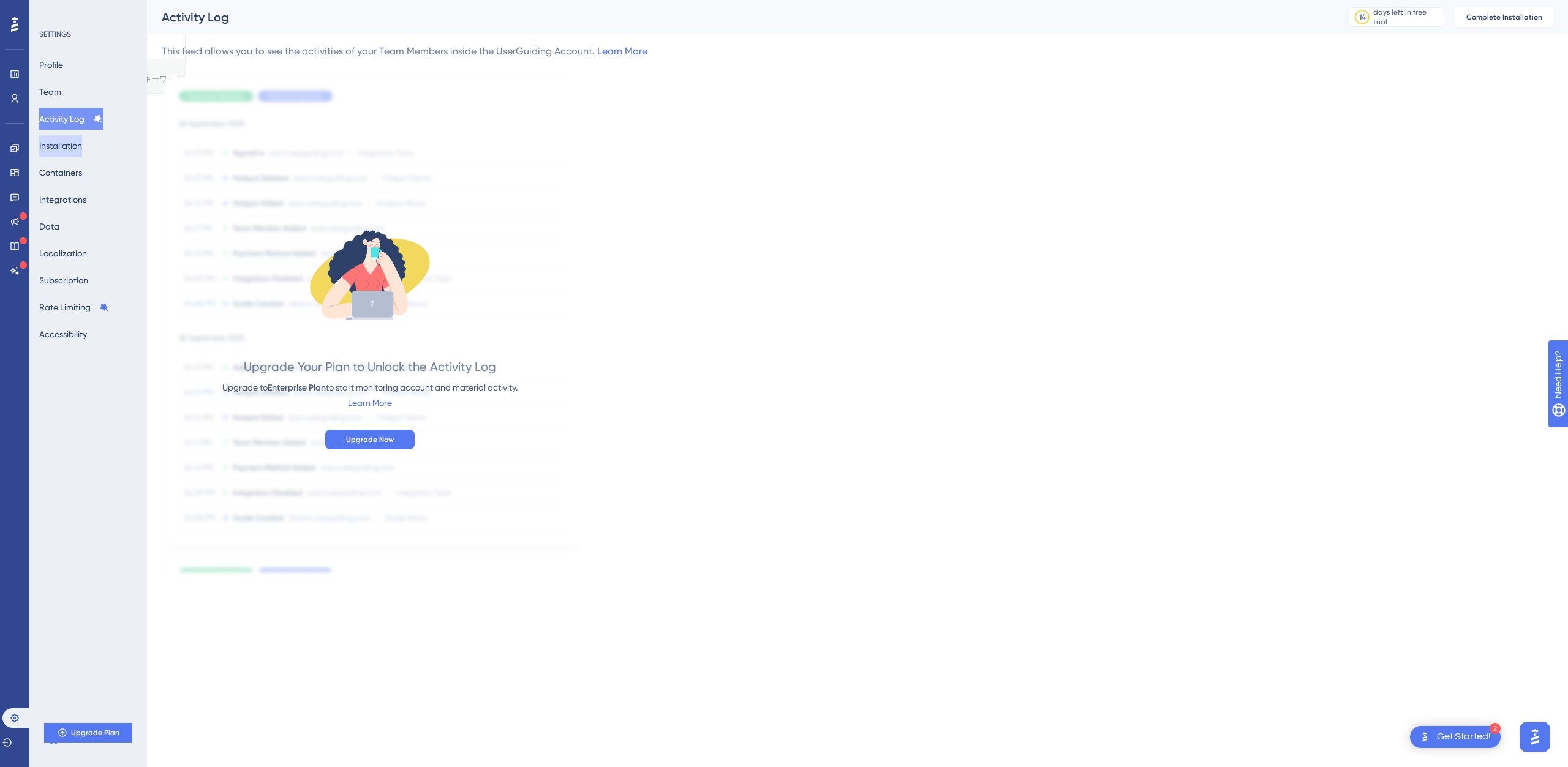
click at [78, 144] on button "Installation" at bounding box center [60, 145] width 43 height 22
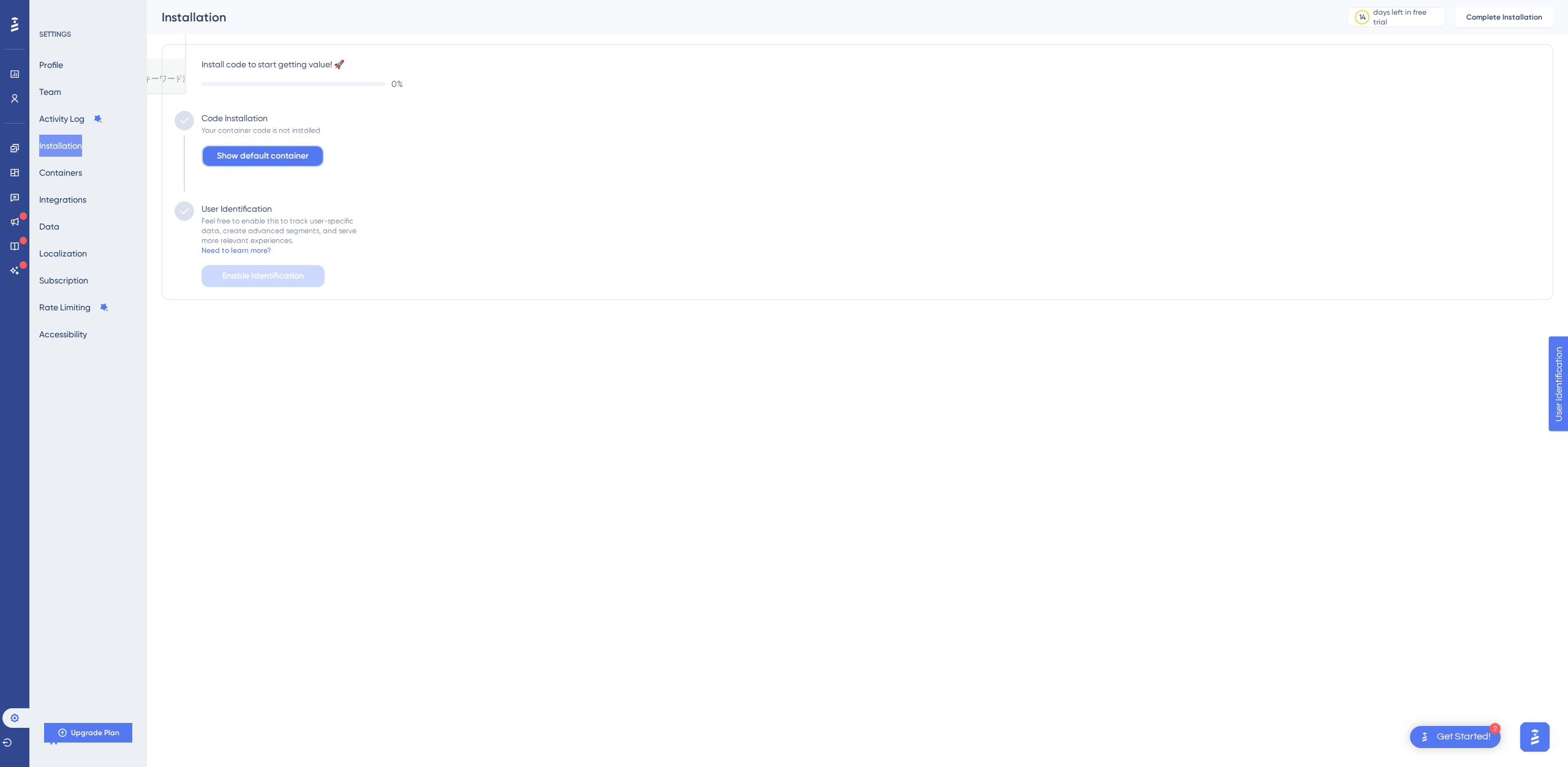
click at [274, 159] on span "Show default container" at bounding box center [262, 156] width 92 height 14
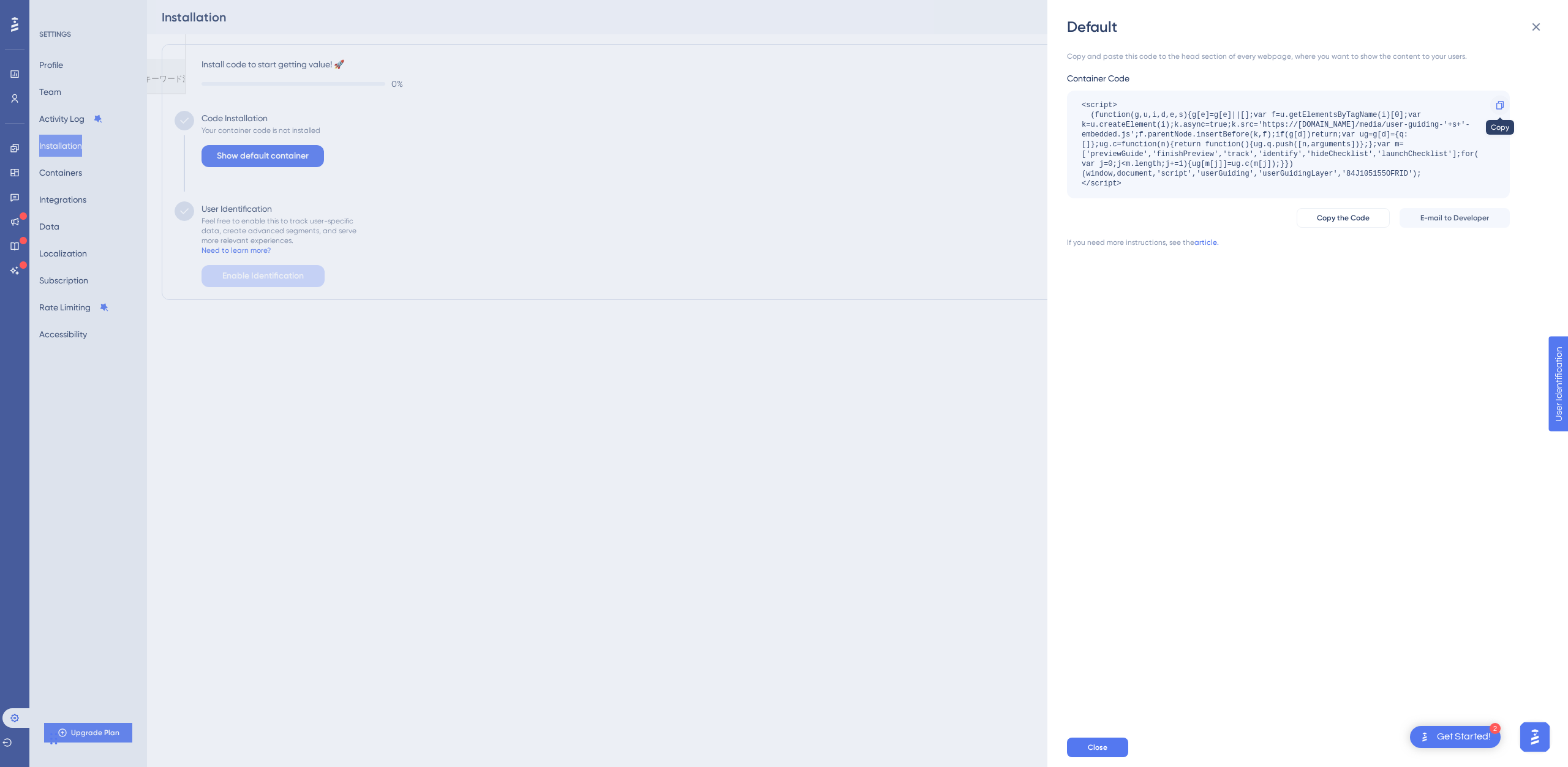
click at [1502, 108] on icon at bounding box center [1500, 106] width 10 height 10
click at [1097, 754] on button "Close" at bounding box center [1098, 748] width 61 height 19
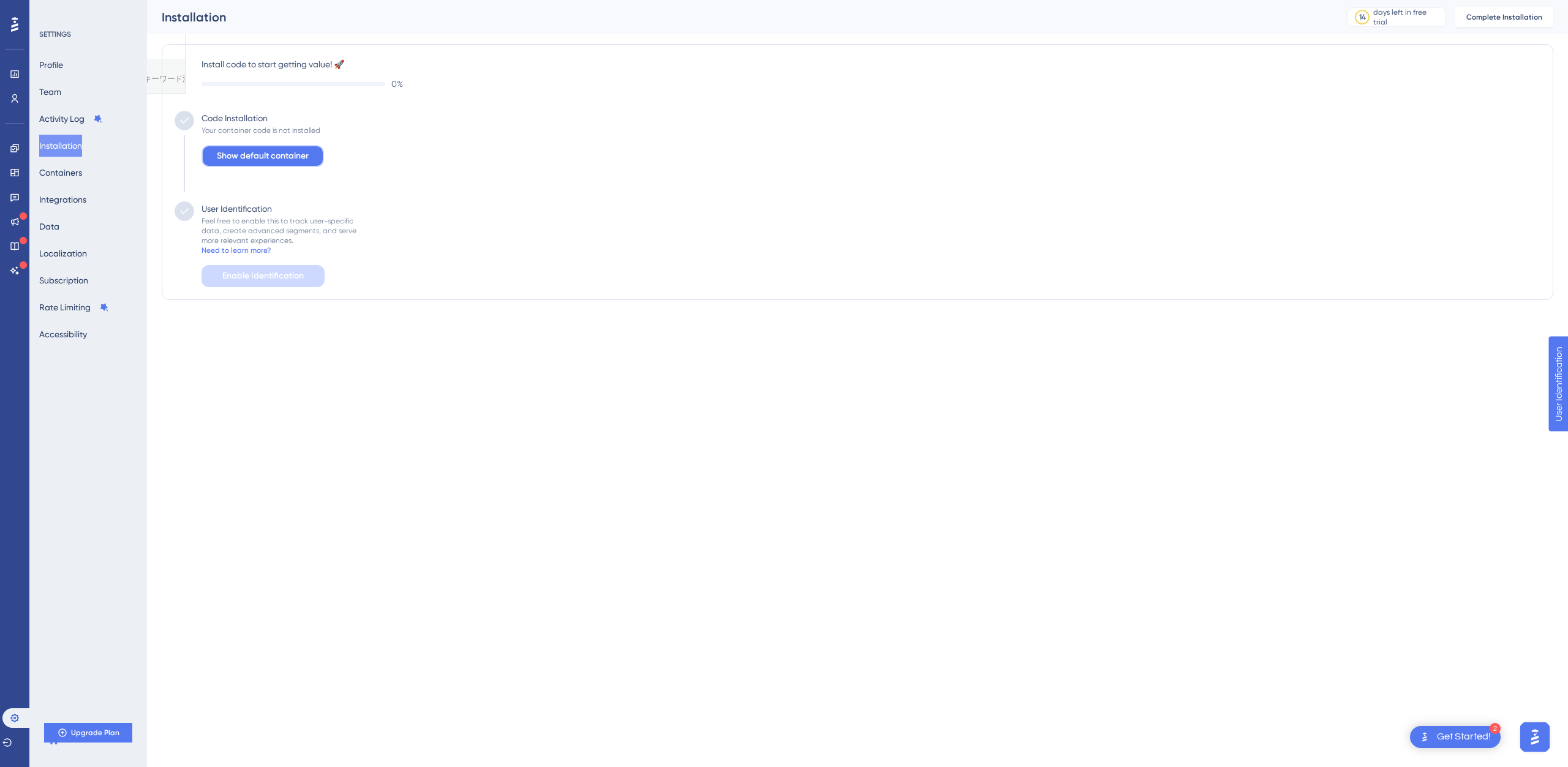
click at [279, 149] on span "Show default container" at bounding box center [262, 156] width 92 height 14
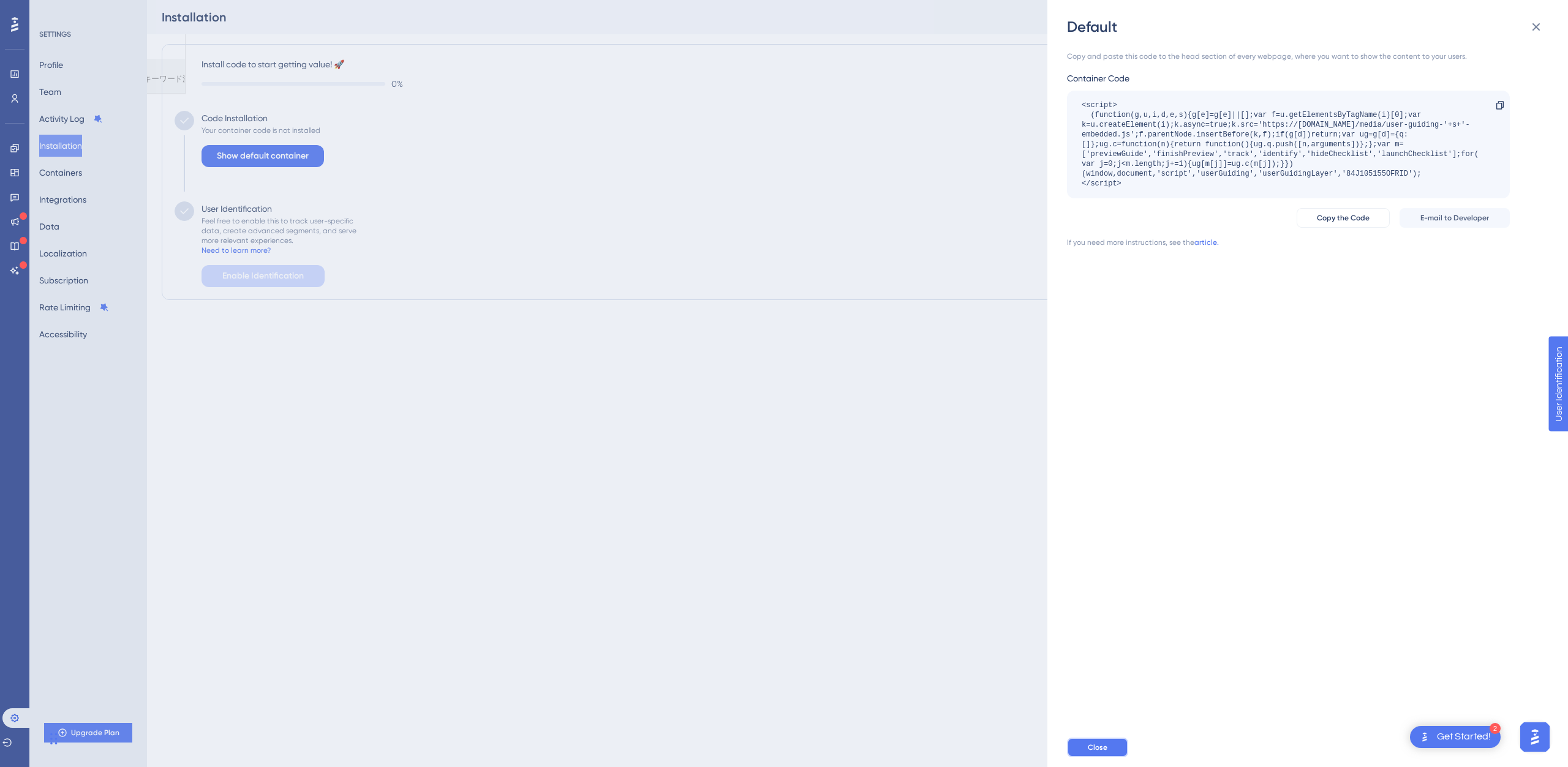
click at [1092, 747] on span "Close" at bounding box center [1097, 748] width 19 height 10
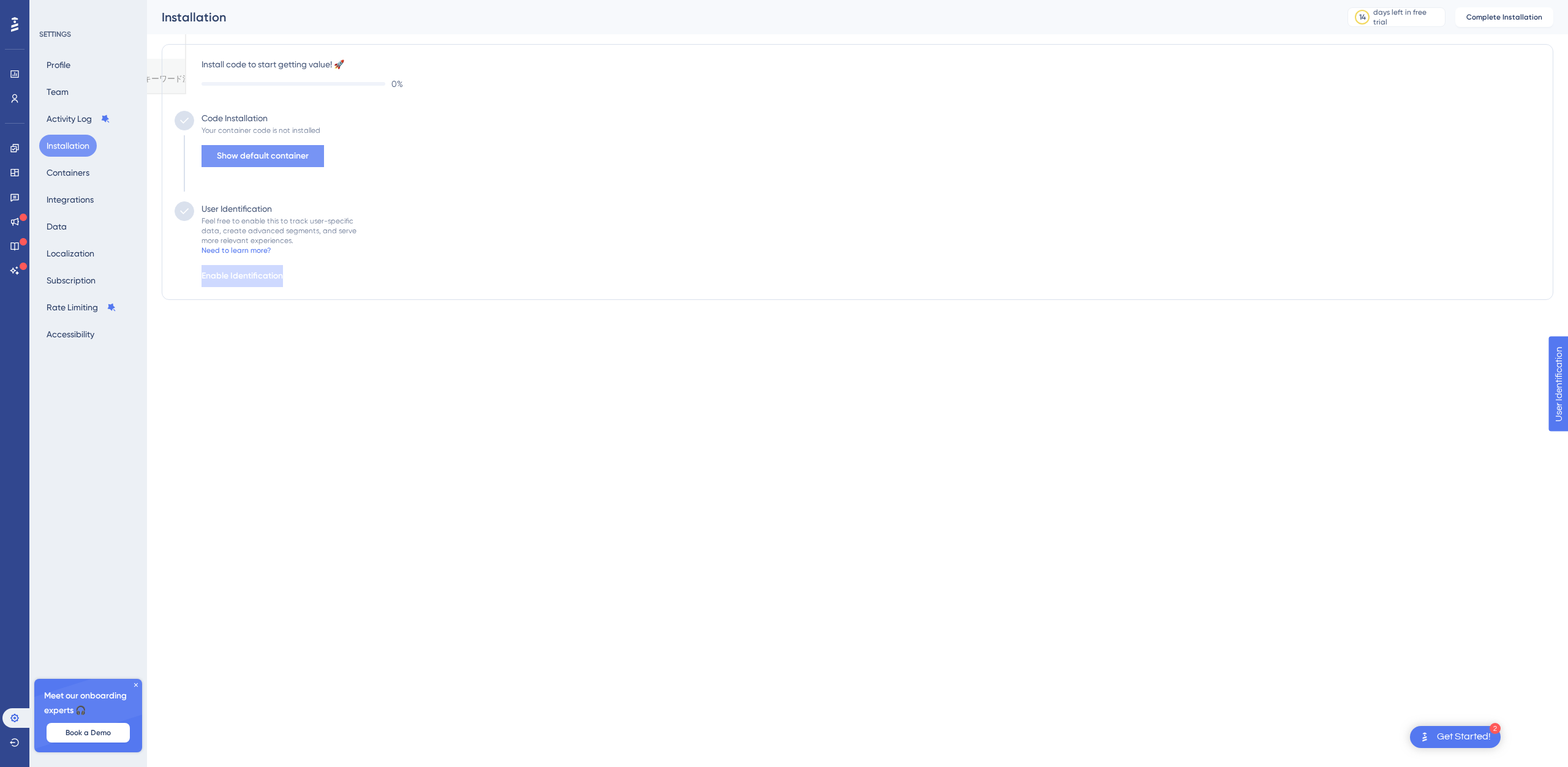
click at [241, 153] on span "Show default container" at bounding box center [262, 156] width 92 height 14
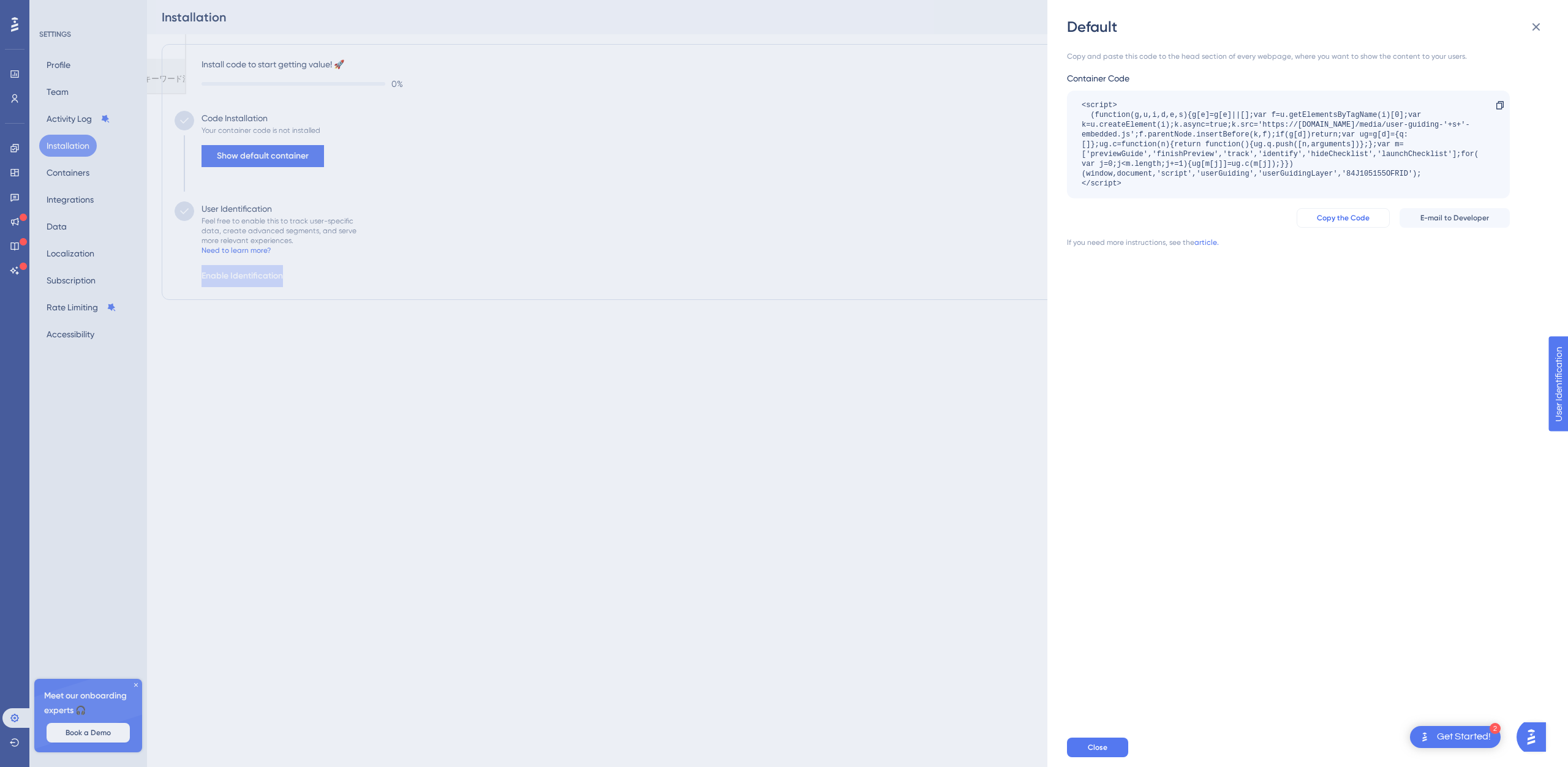
click at [1354, 221] on span "Copy the Code" at bounding box center [1343, 218] width 52 height 10
click at [1470, 742] on div "Get Started!" at bounding box center [1464, 737] width 54 height 14
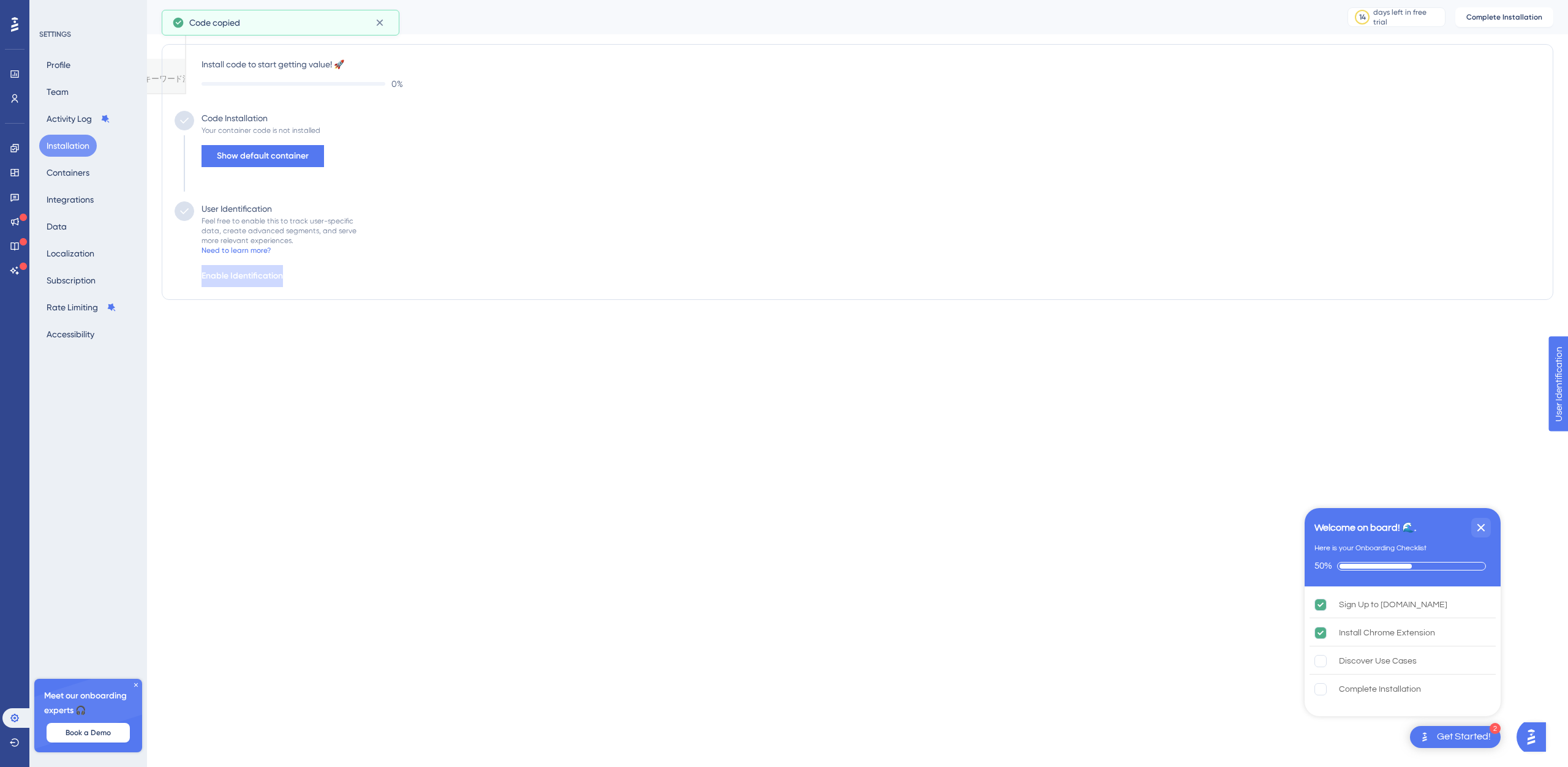
click at [918, 96] on html "2 Get Started! Welcome on board! 🌊. Here is your Onboarding Checklist 50% Sign …" at bounding box center [784, 48] width 1568 height 96
click at [254, 161] on span "Show default container" at bounding box center [262, 156] width 92 height 14
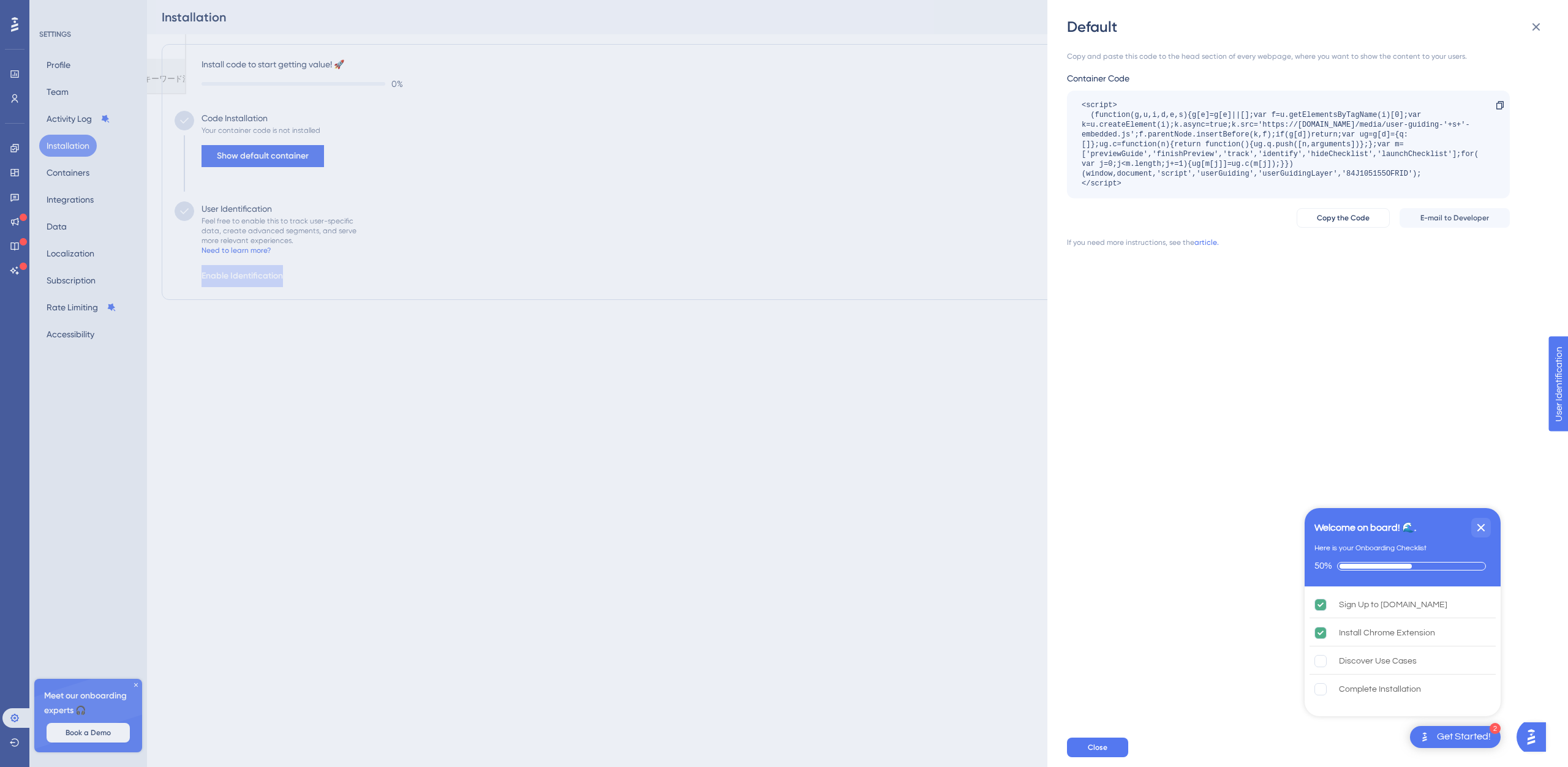
click at [130, 683] on div "Default Copy and paste this code to the head section of every webpage, where yo…" at bounding box center [784, 383] width 1568 height 767
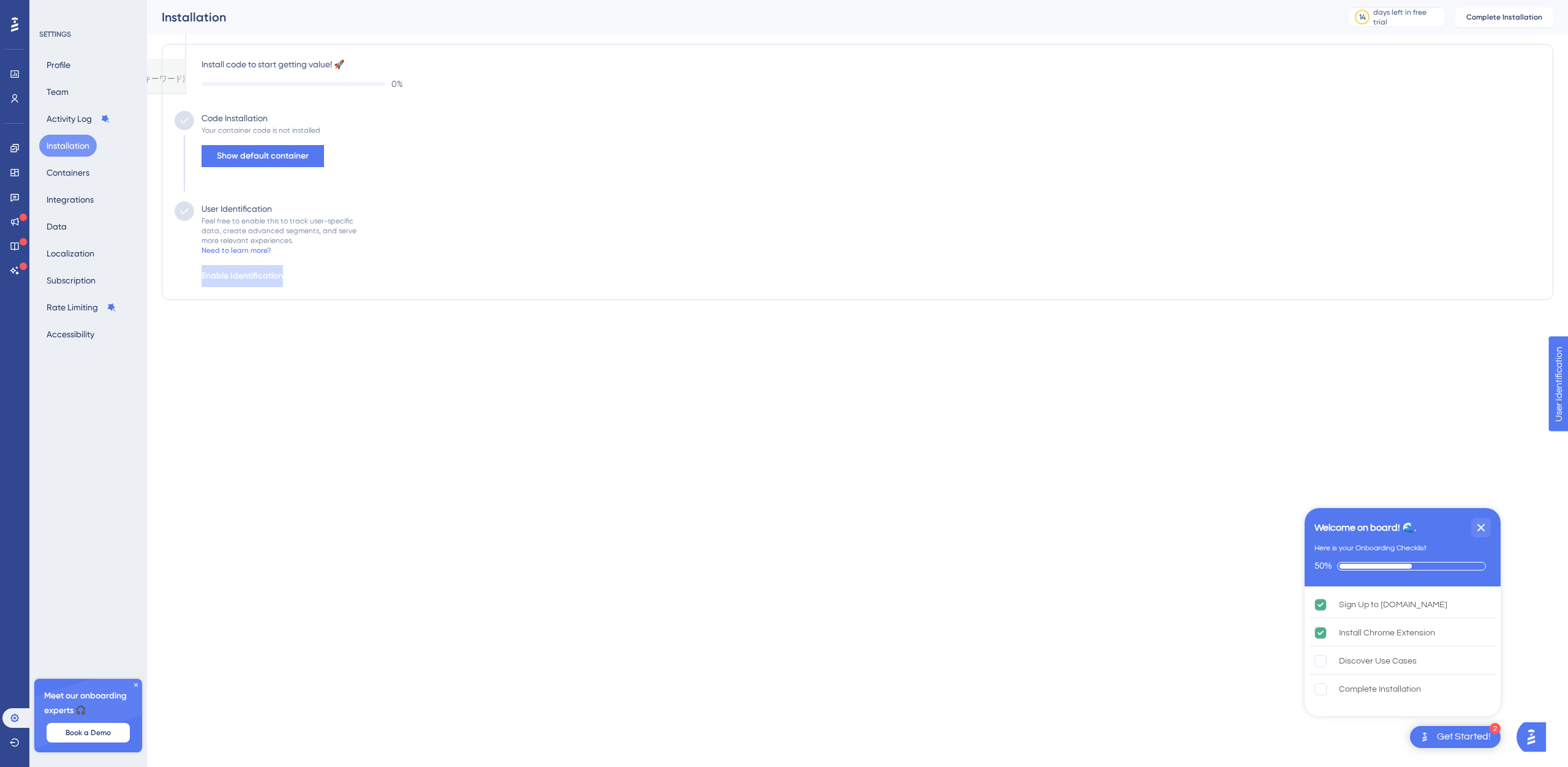
click at [136, 684] on icon at bounding box center [135, 685] width 8 height 8
click at [68, 173] on button "Containers" at bounding box center [68, 173] width 58 height 22
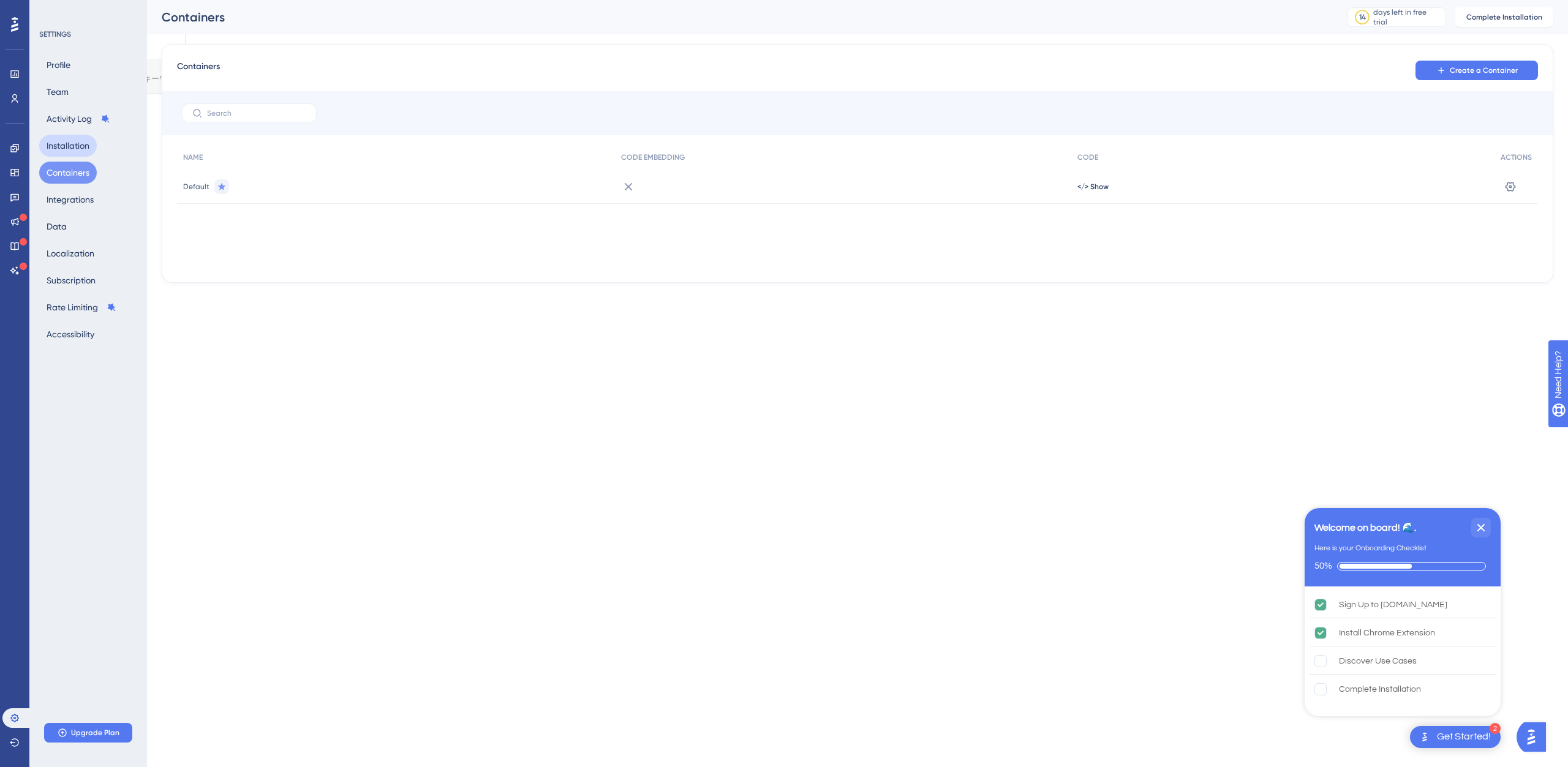
click at [63, 142] on button "Installation" at bounding box center [68, 145] width 58 height 22
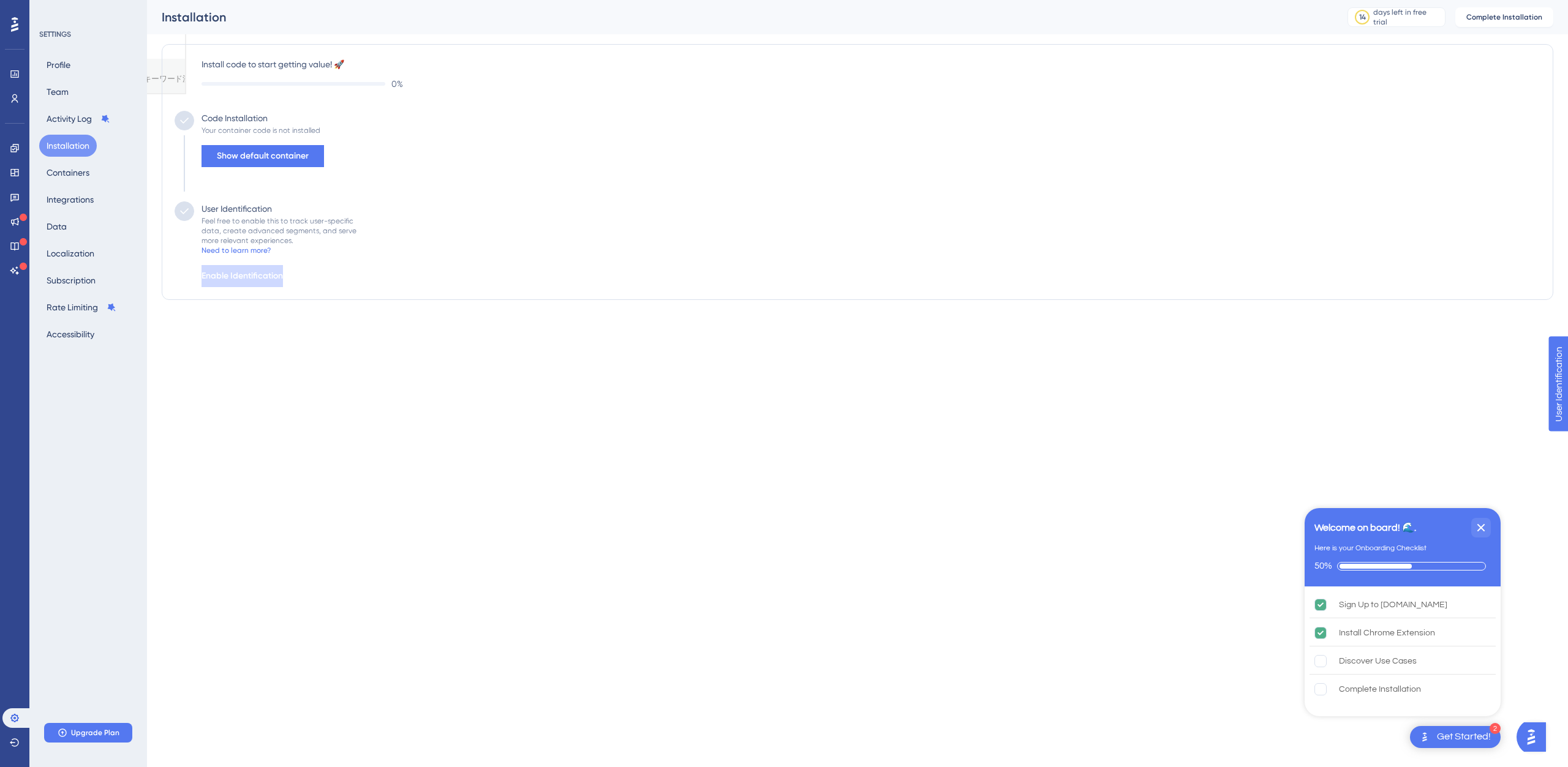
drag, startPoint x: 327, startPoint y: 429, endPoint x: 227, endPoint y: 337, distance: 135.9
click at [326, 96] on html "2 Get Started! Welcome on board! 🌊. Here is your Onboarding Checklist 50% Sign …" at bounding box center [784, 48] width 1568 height 96
click at [65, 173] on button "Containers" at bounding box center [68, 173] width 58 height 22
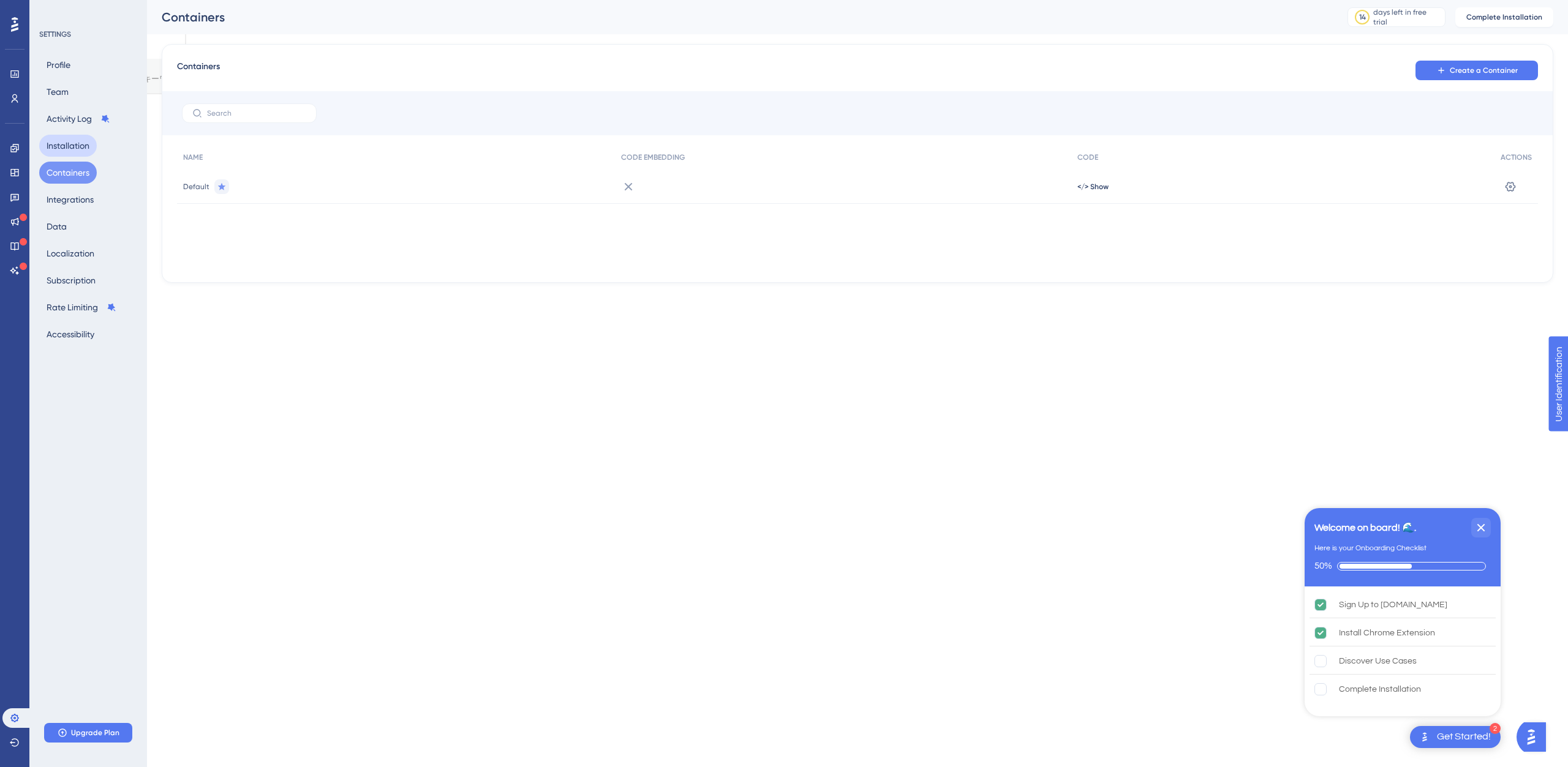
click at [69, 144] on button "Installation" at bounding box center [68, 145] width 58 height 22
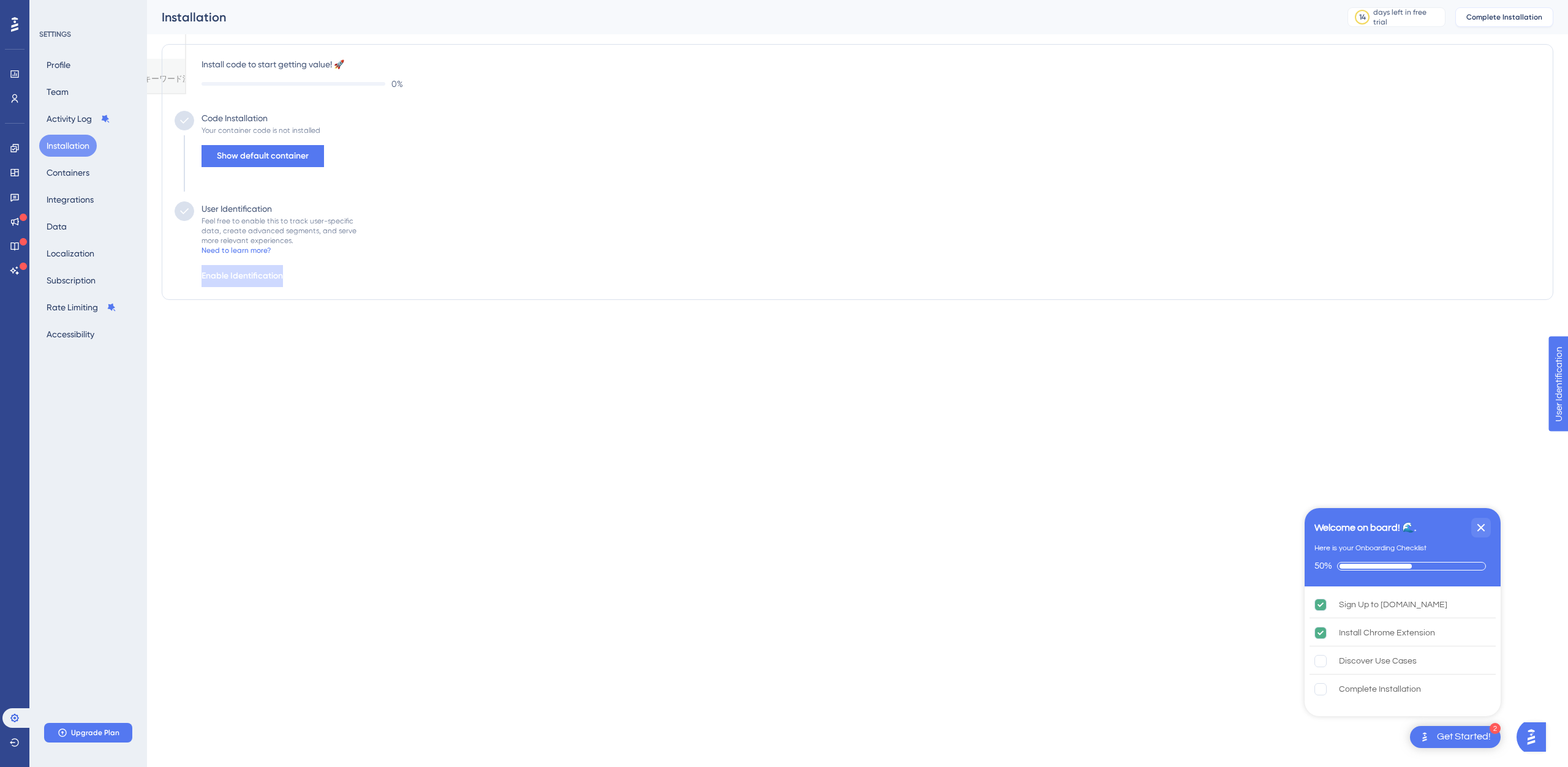
click at [1527, 18] on span "Complete Installation" at bounding box center [1505, 17] width 76 height 10
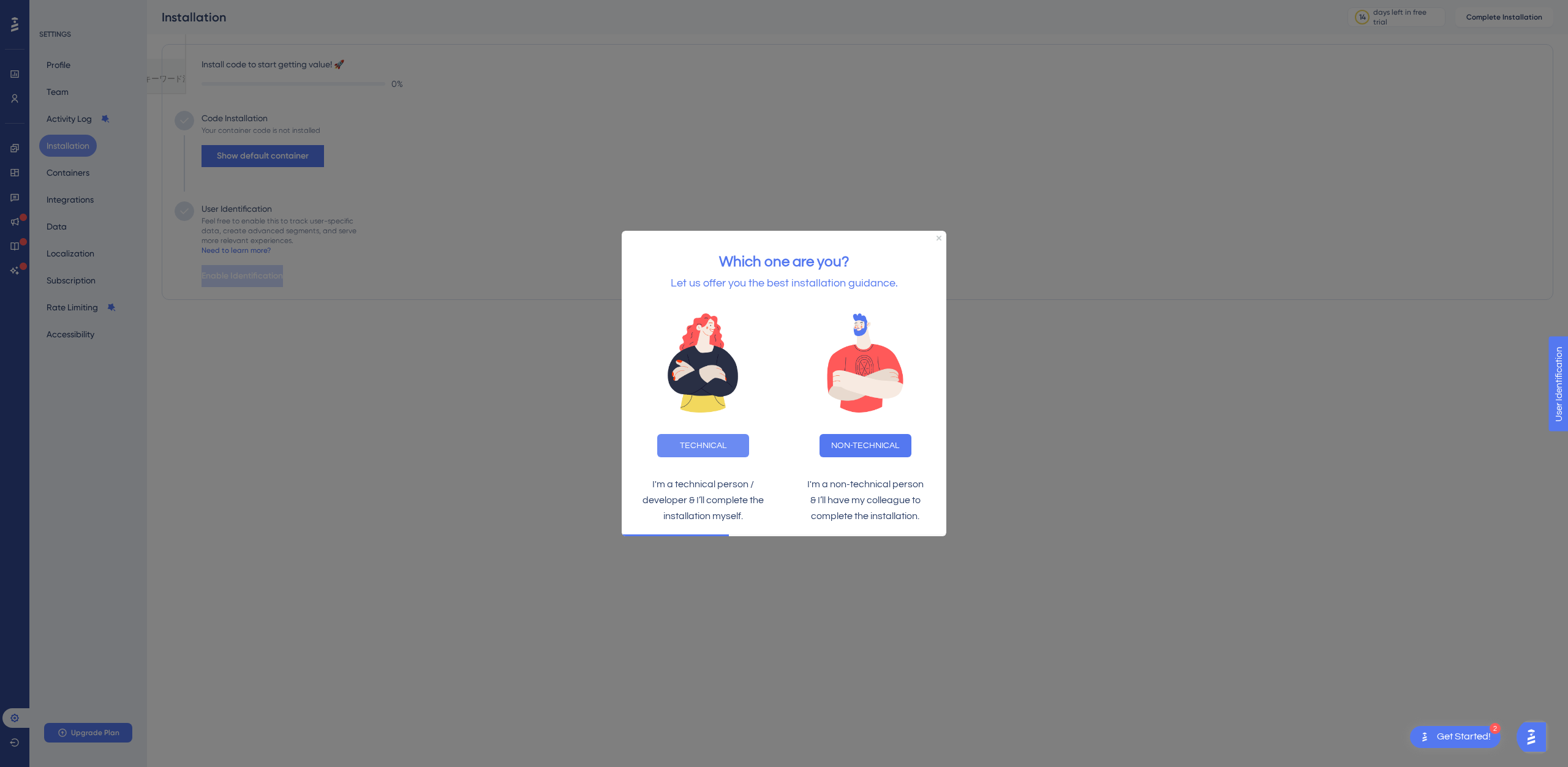
click at [683, 447] on button "TECHNICAL" at bounding box center [703, 446] width 92 height 24
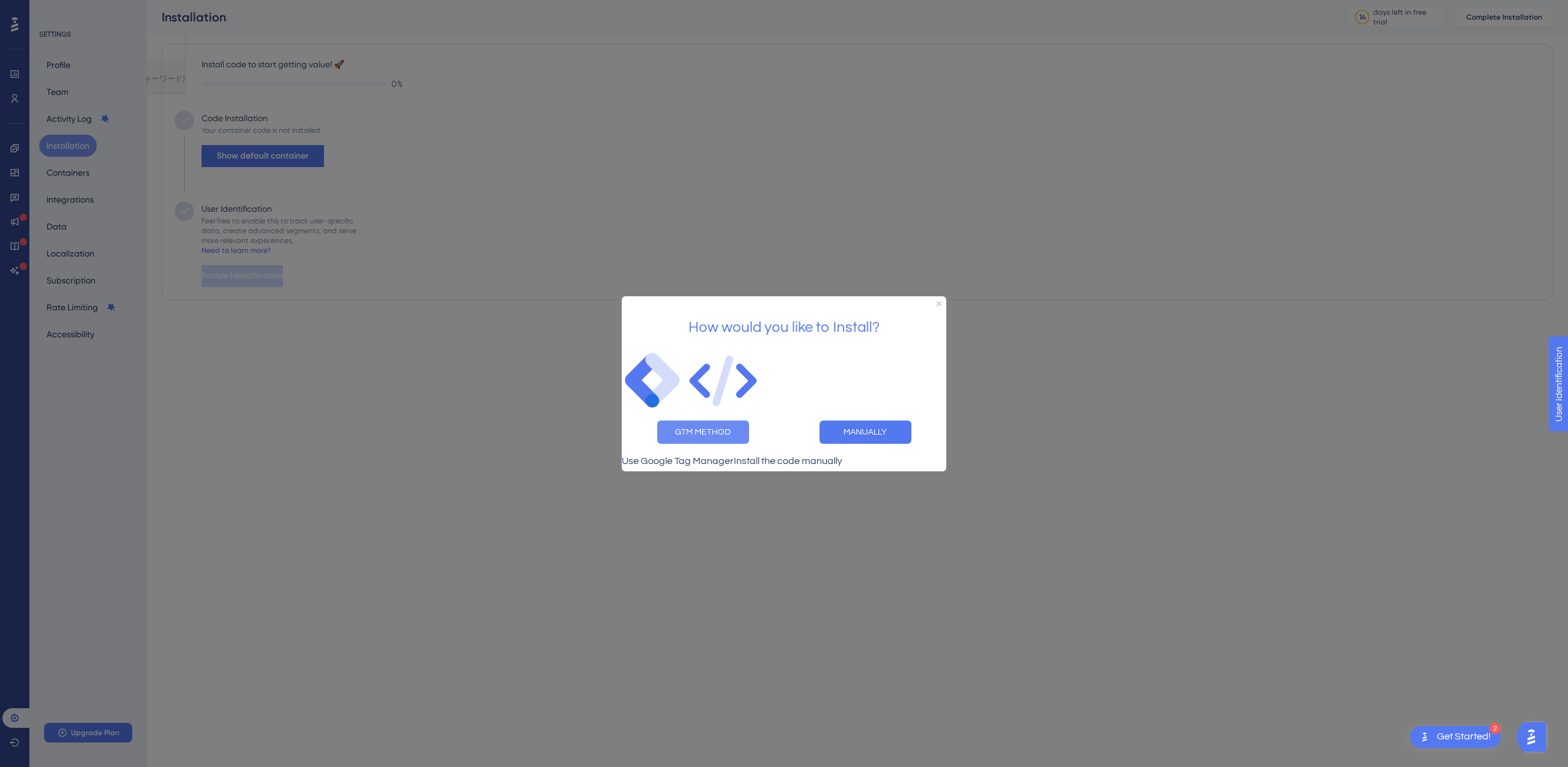
click at [703, 420] on button "GTM METHOD" at bounding box center [703, 432] width 92 height 24
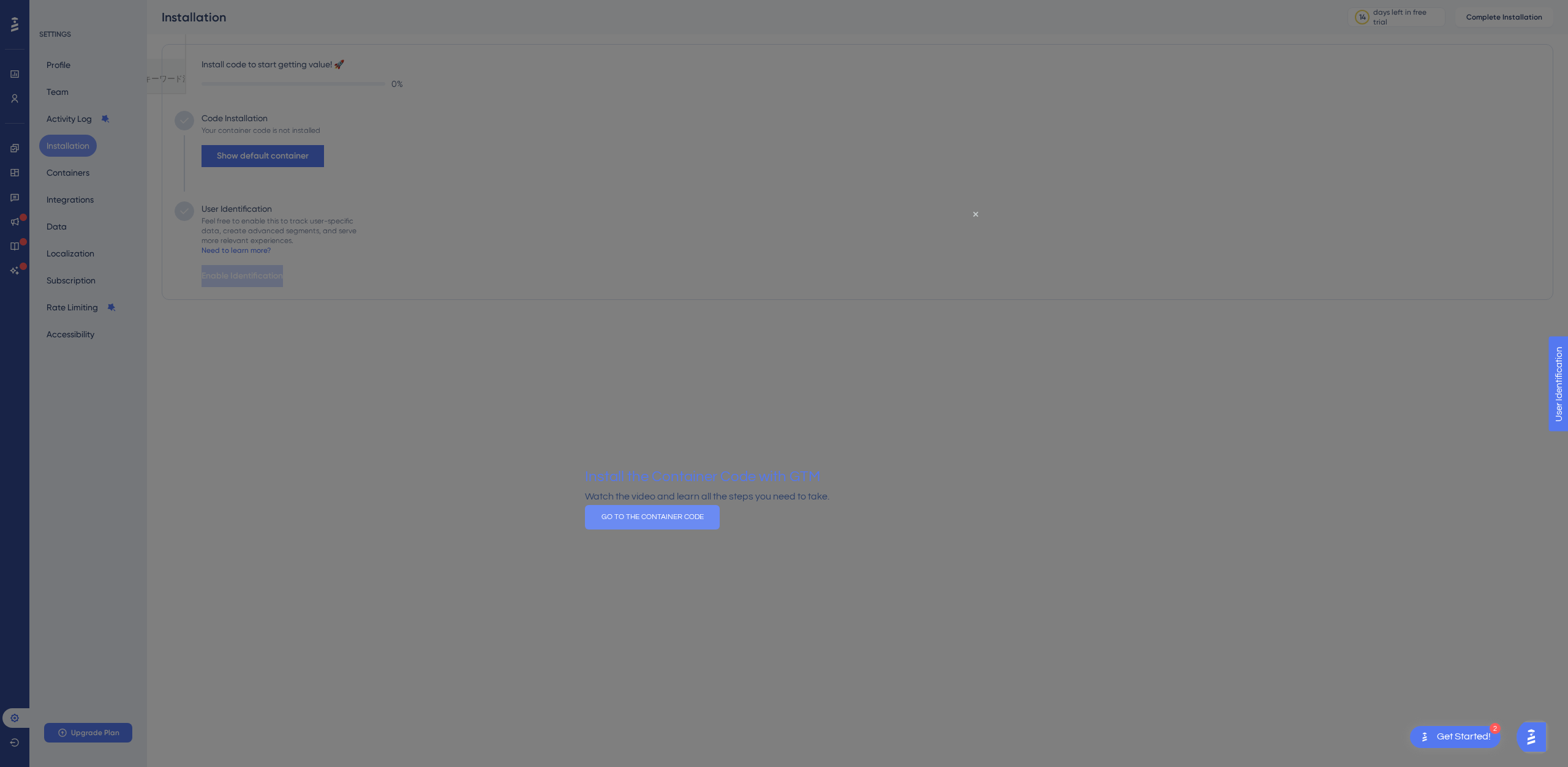
click at [720, 529] on button "GO TO THE CONTAINER CODE" at bounding box center [652, 517] width 134 height 25
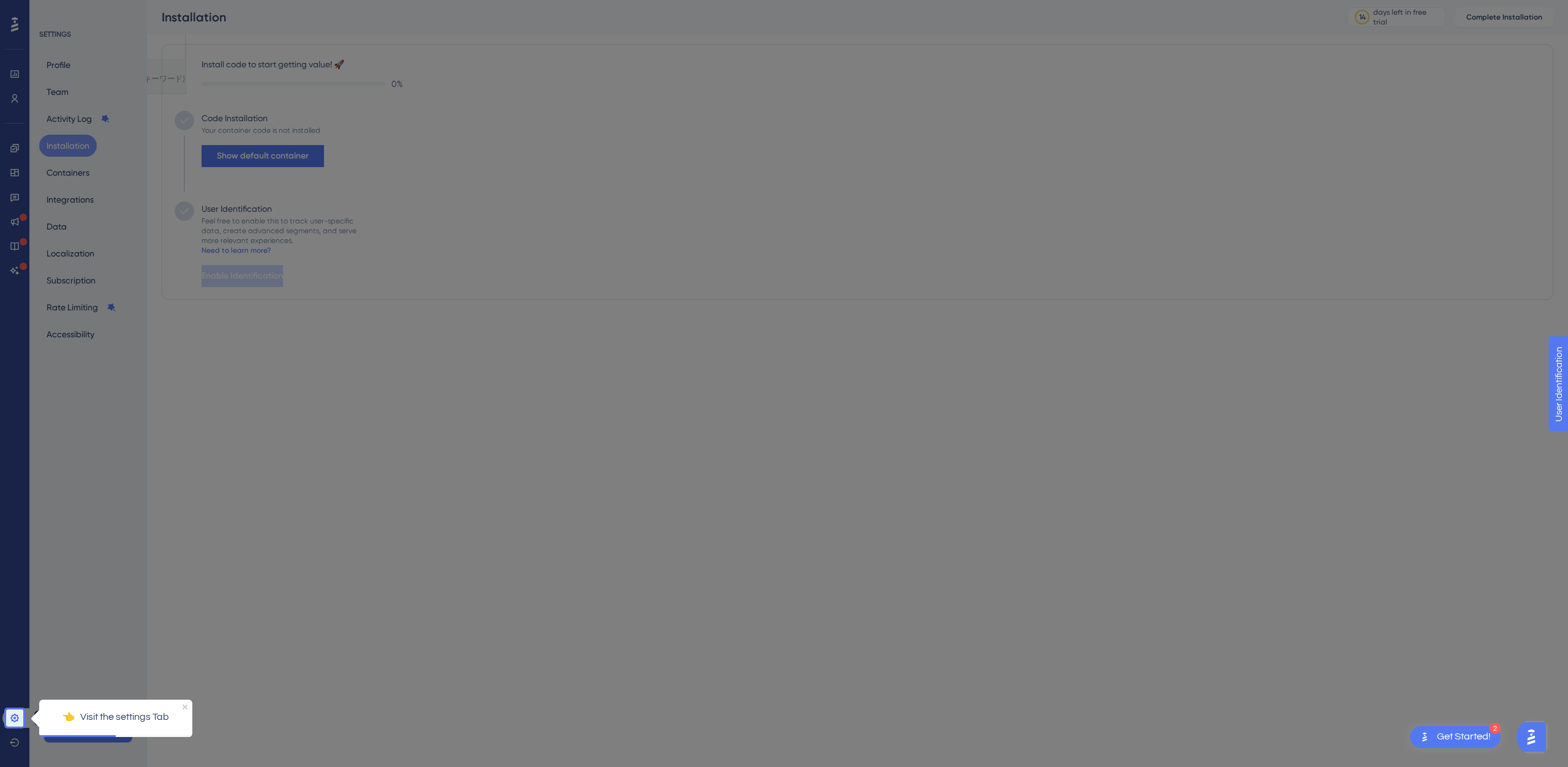
click at [19, 718] on link at bounding box center [17, 718] width 30 height 19
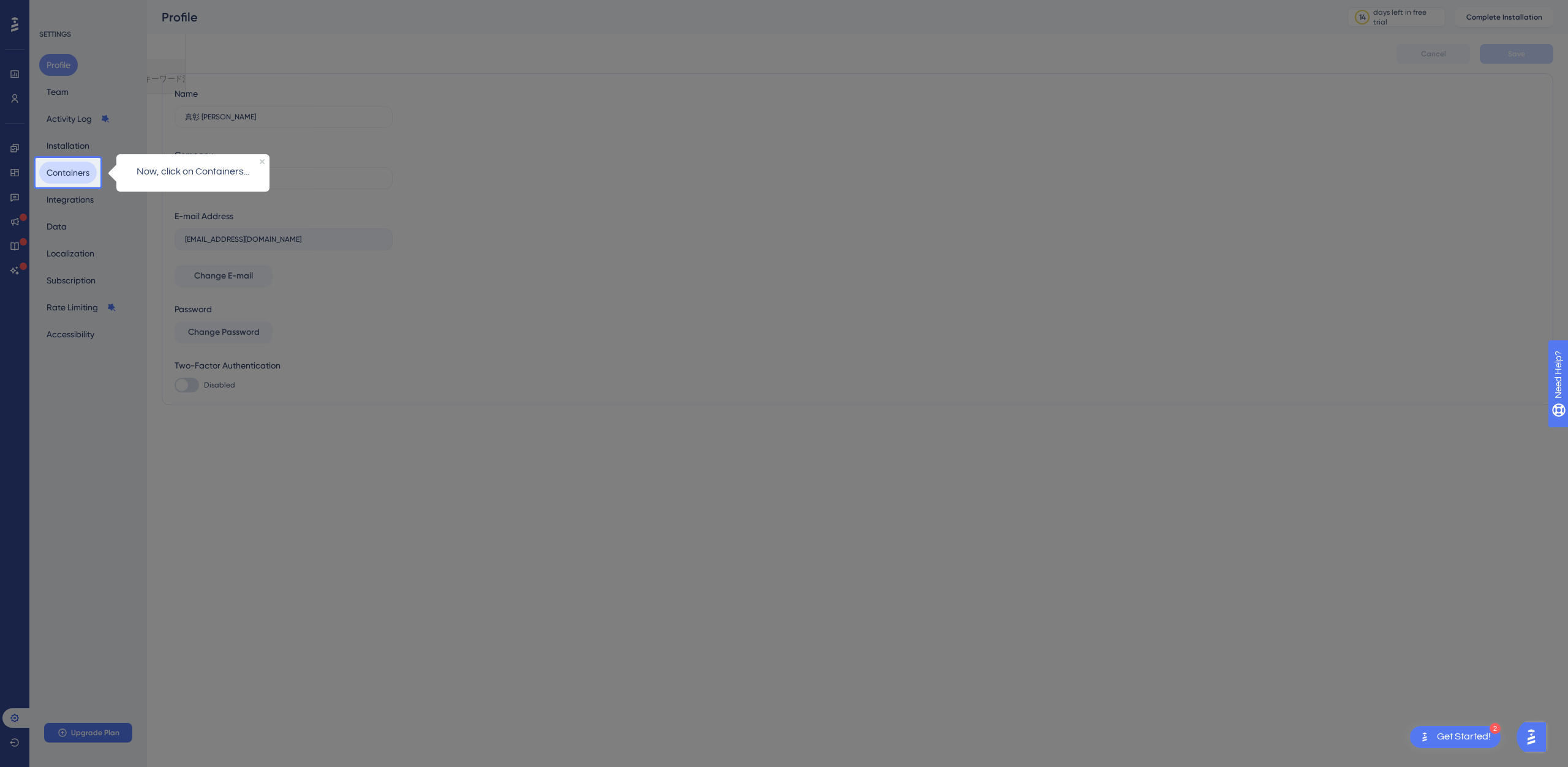
click at [68, 174] on button "Containers" at bounding box center [68, 173] width 58 height 22
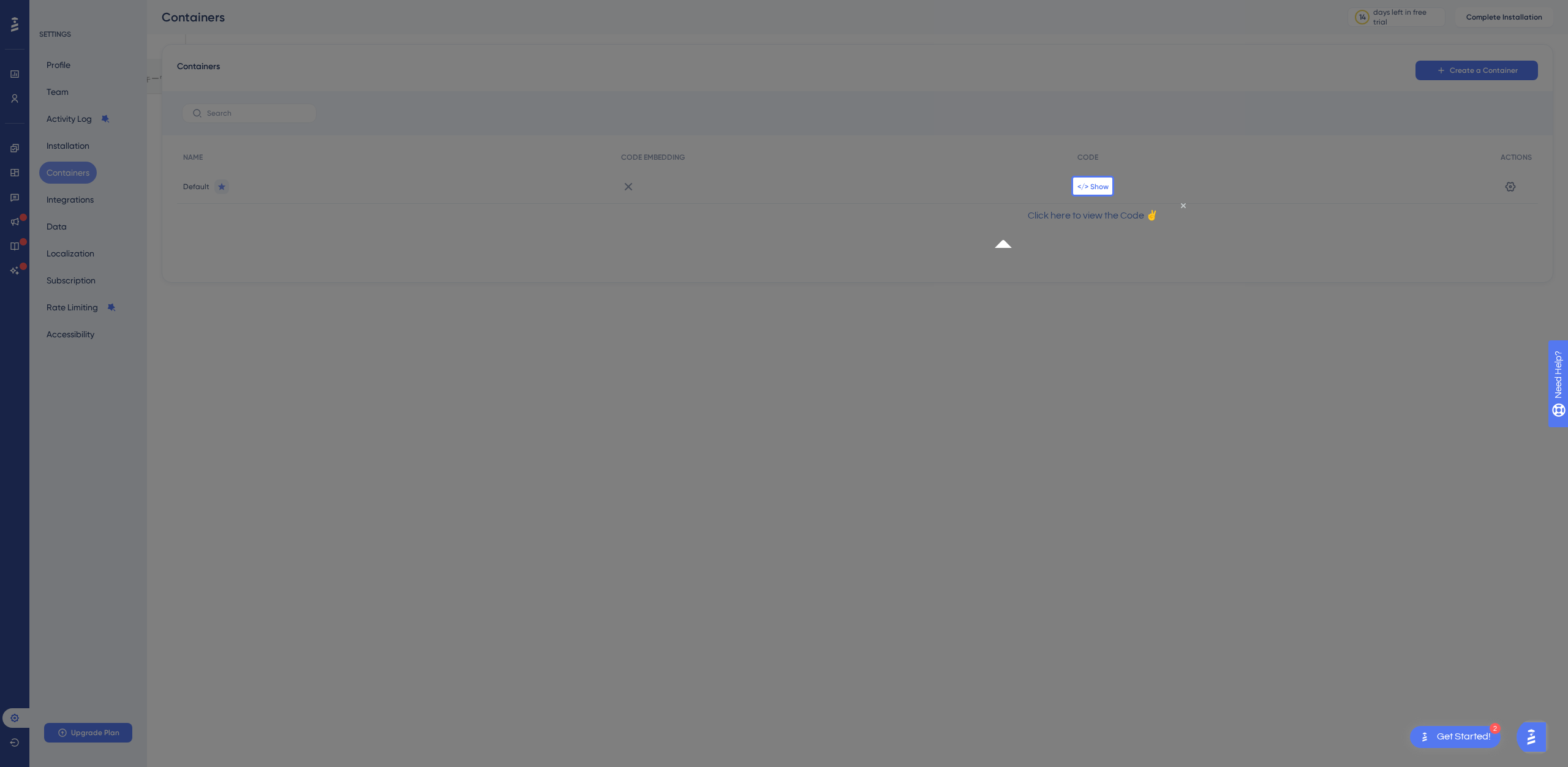
click at [1091, 182] on span "</> Show" at bounding box center [1093, 187] width 31 height 10
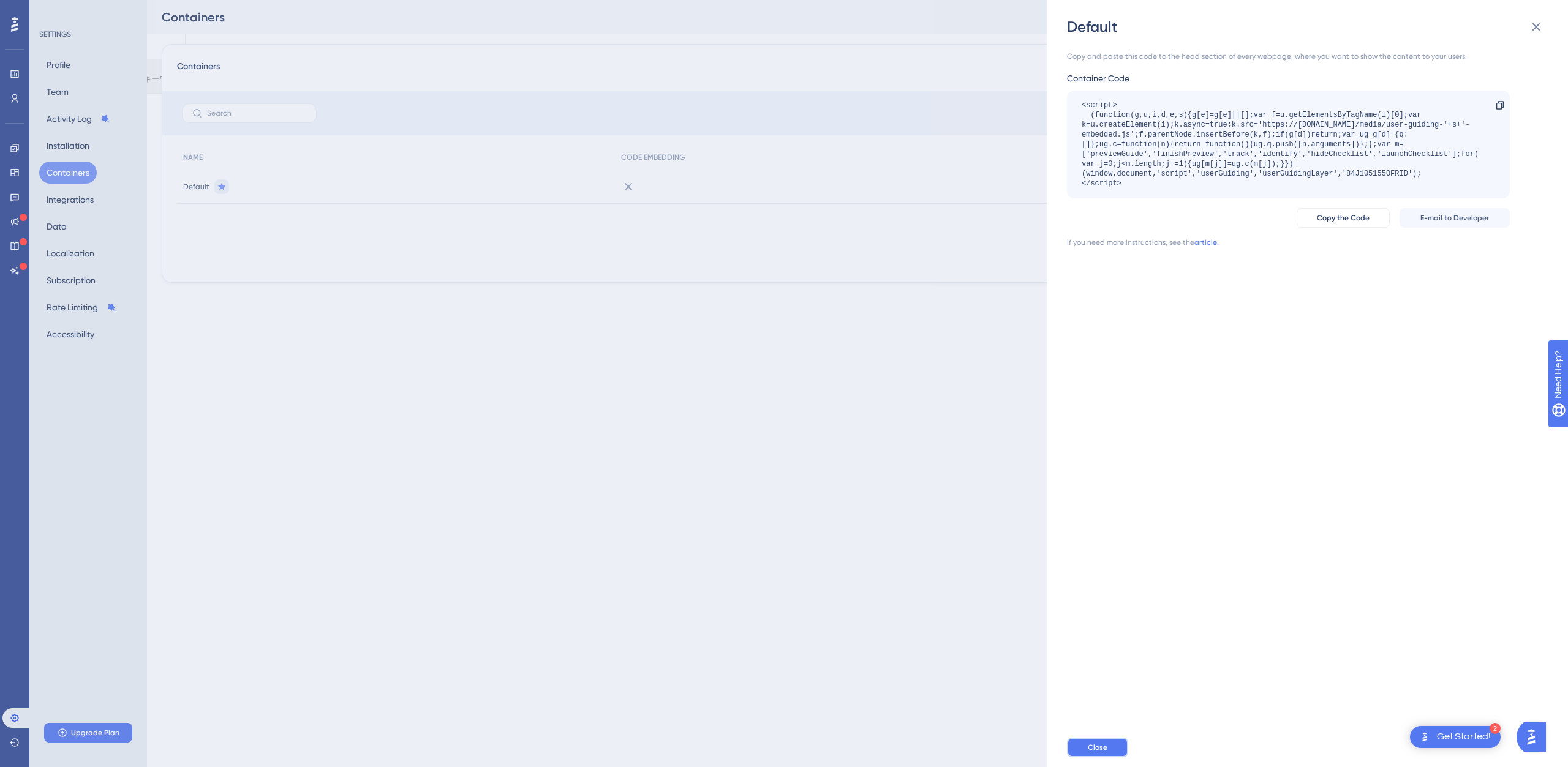
click at [1099, 753] on button "Close" at bounding box center [1098, 748] width 61 height 19
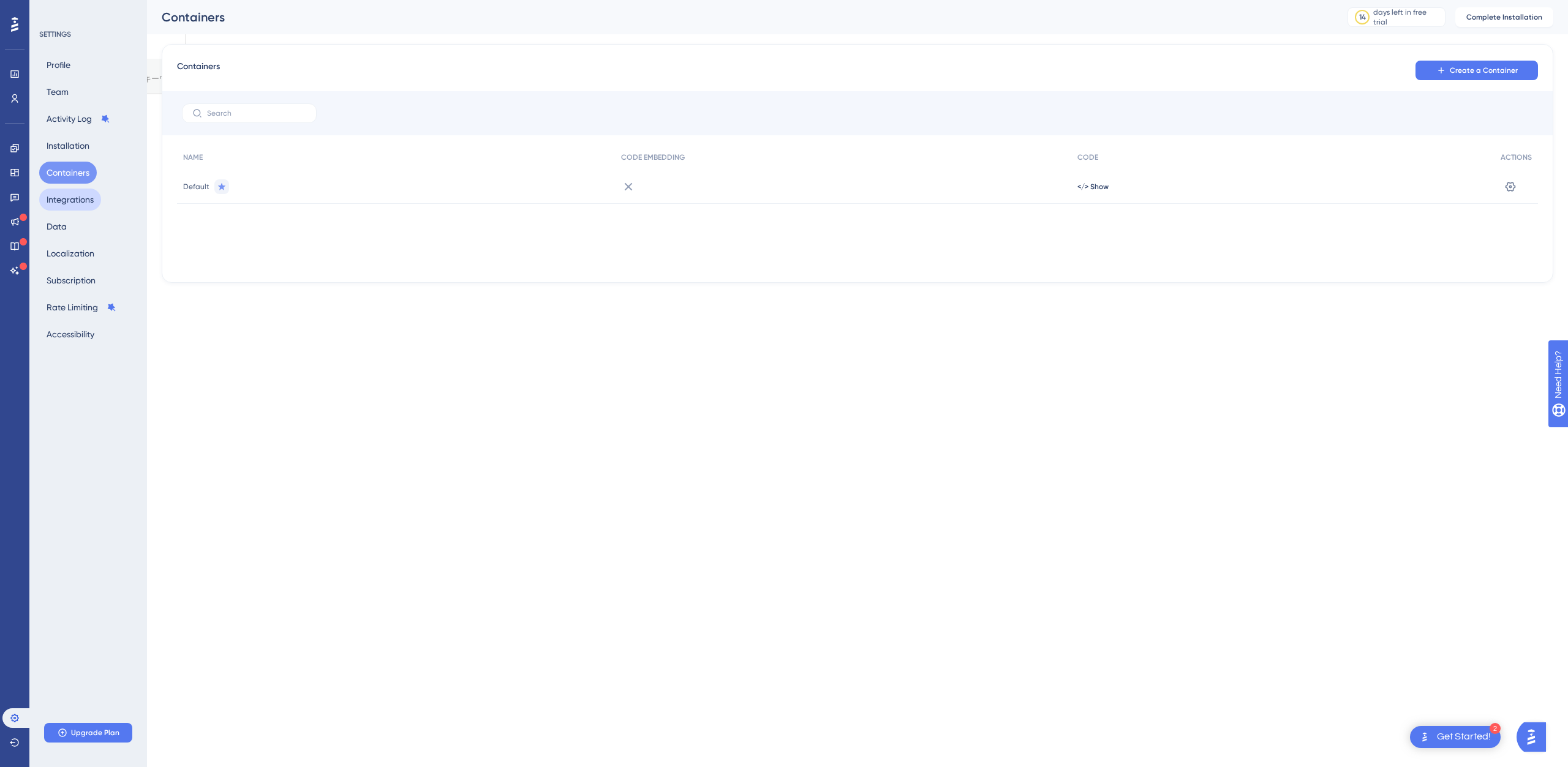
click at [82, 195] on button "Integrations" at bounding box center [69, 200] width 62 height 22
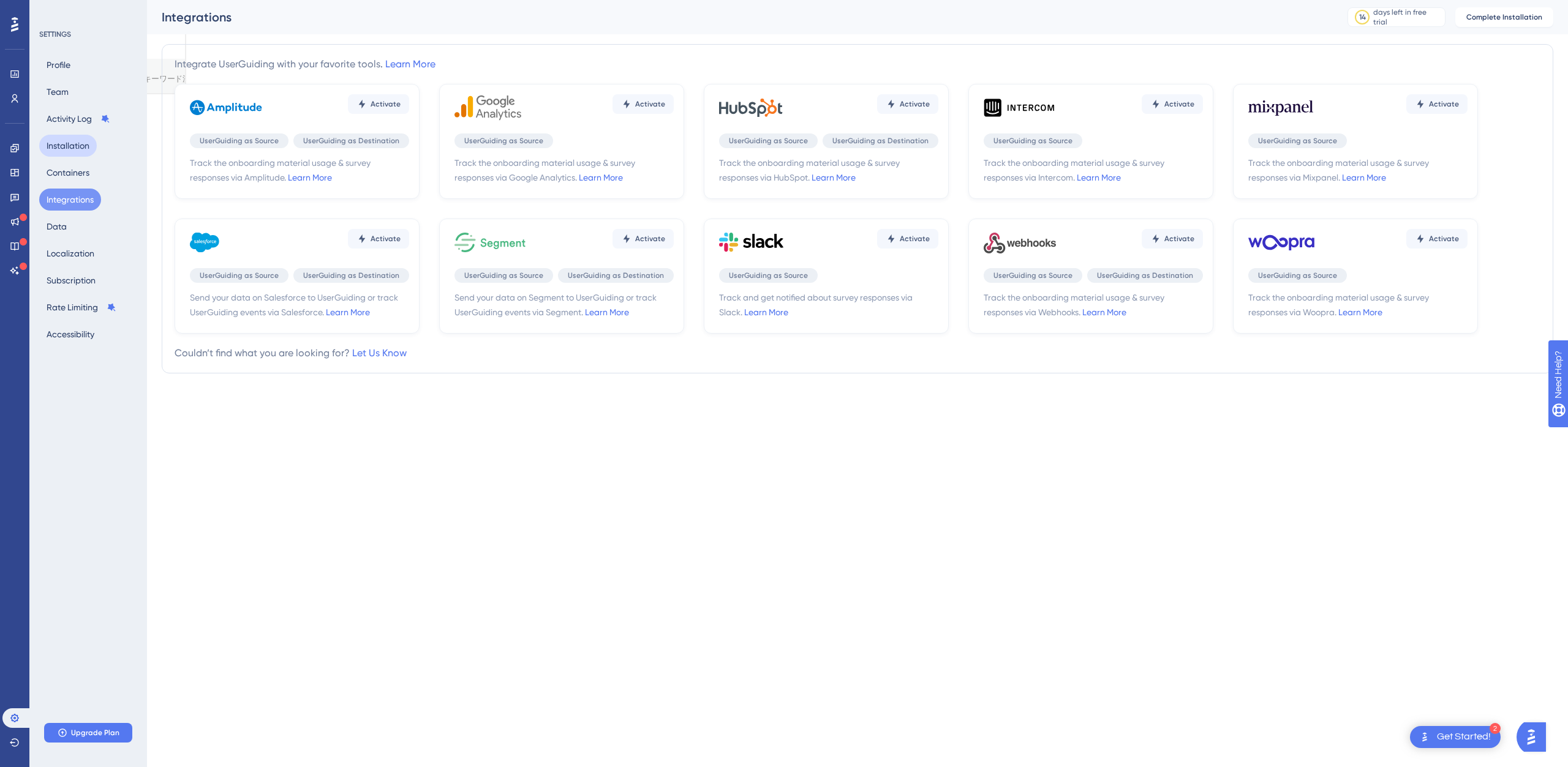
click at [79, 149] on button "Installation" at bounding box center [68, 145] width 58 height 22
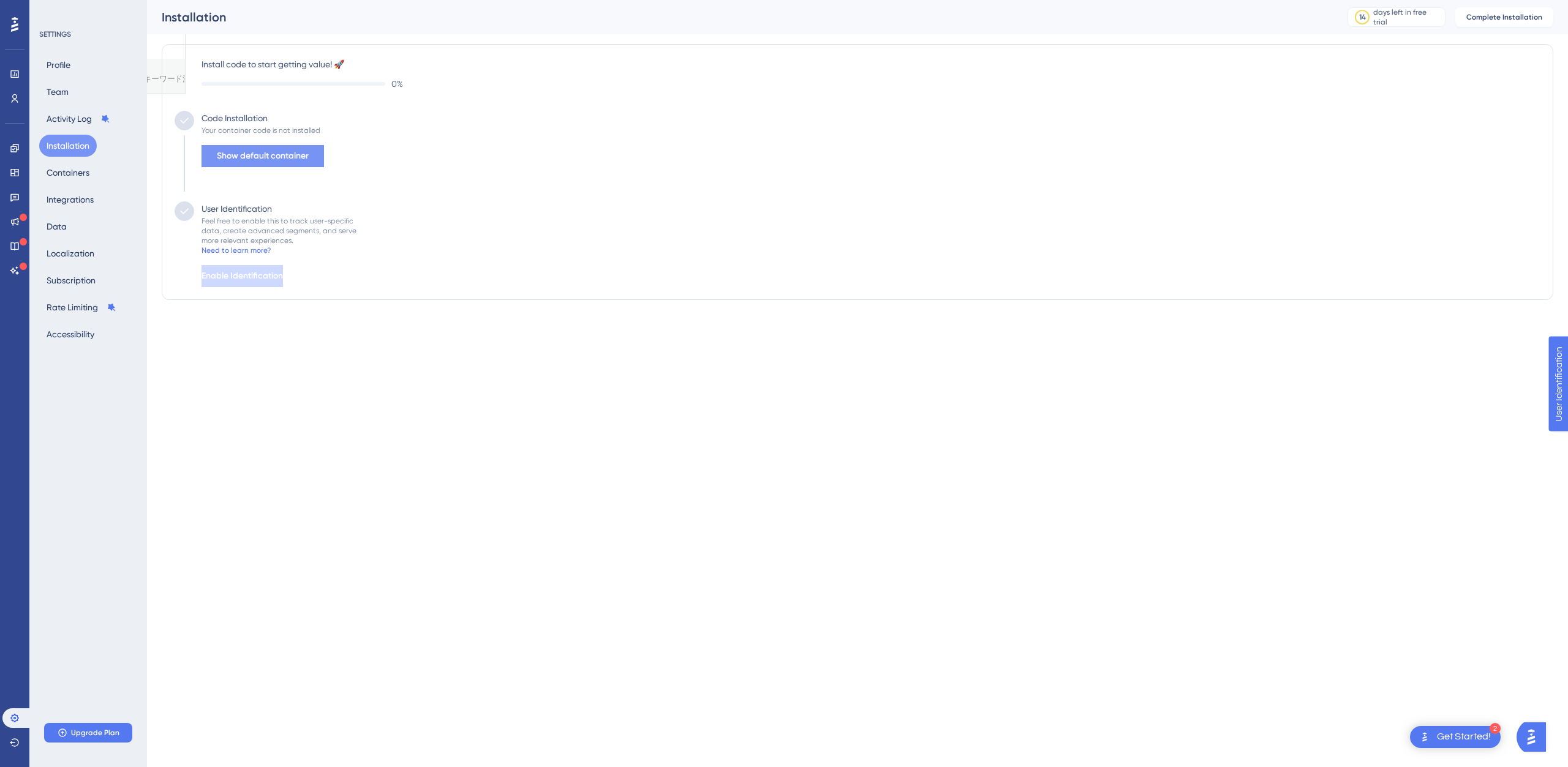
click at [297, 159] on span "Show default container" at bounding box center [262, 156] width 92 height 14
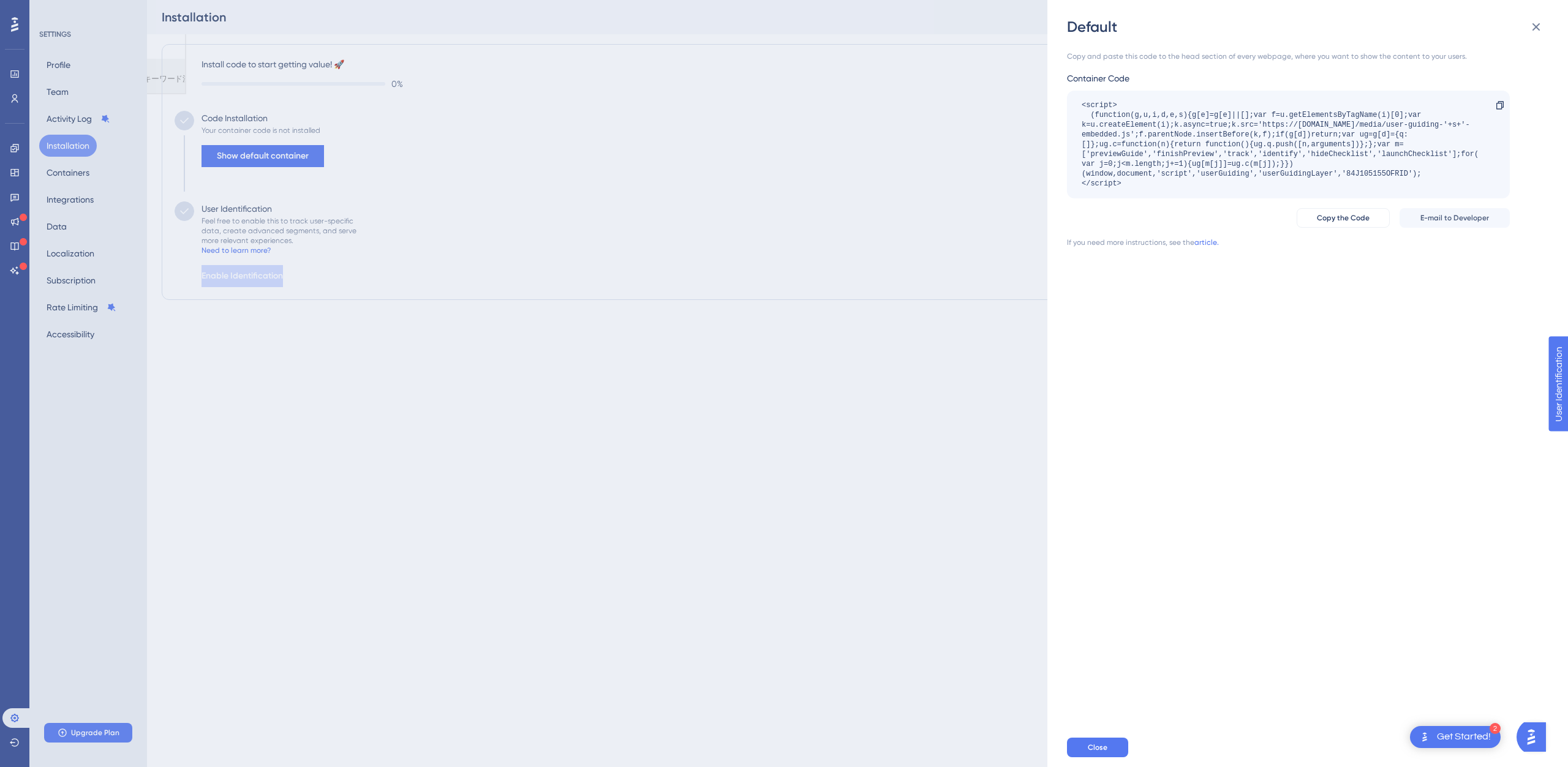
click at [322, 207] on div "Default Copy and paste this code to the head section of every webpage, where yo…" at bounding box center [784, 383] width 1568 height 767
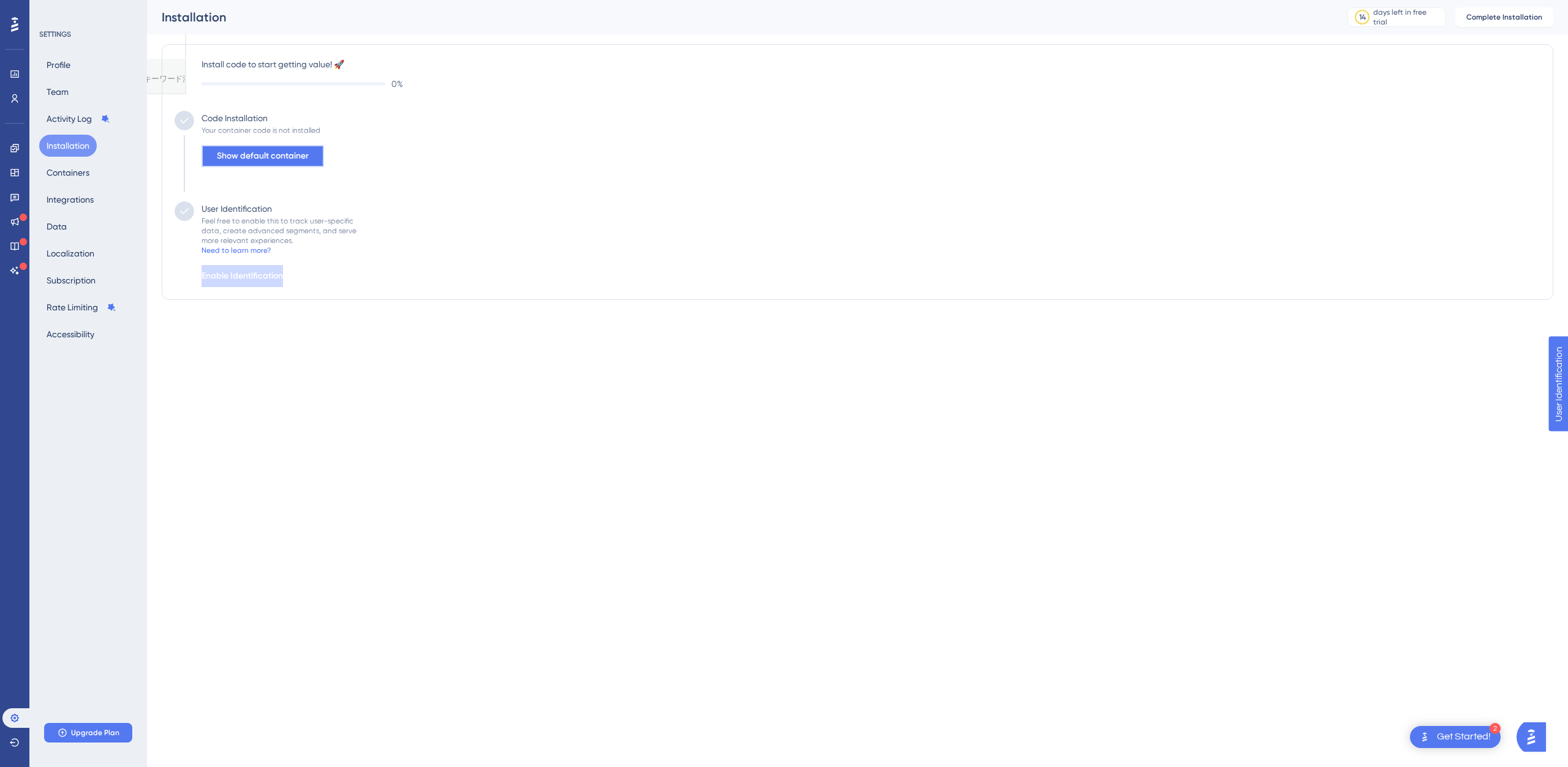
click at [277, 151] on span "Show default container" at bounding box center [262, 156] width 92 height 14
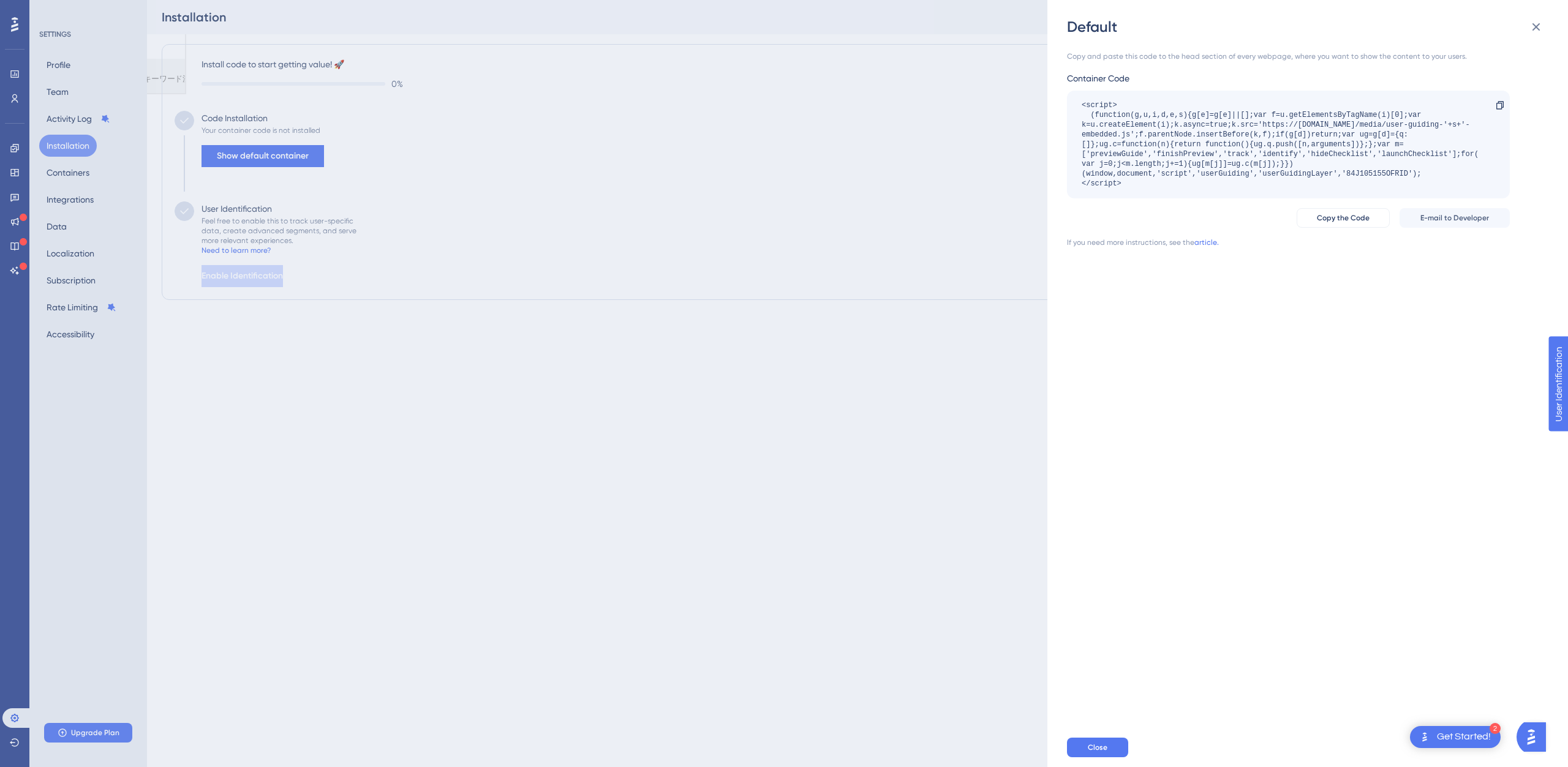
click at [53, 107] on div "Default Copy and paste this code to the head section of every webpage, where yo…" at bounding box center [784, 383] width 1568 height 767
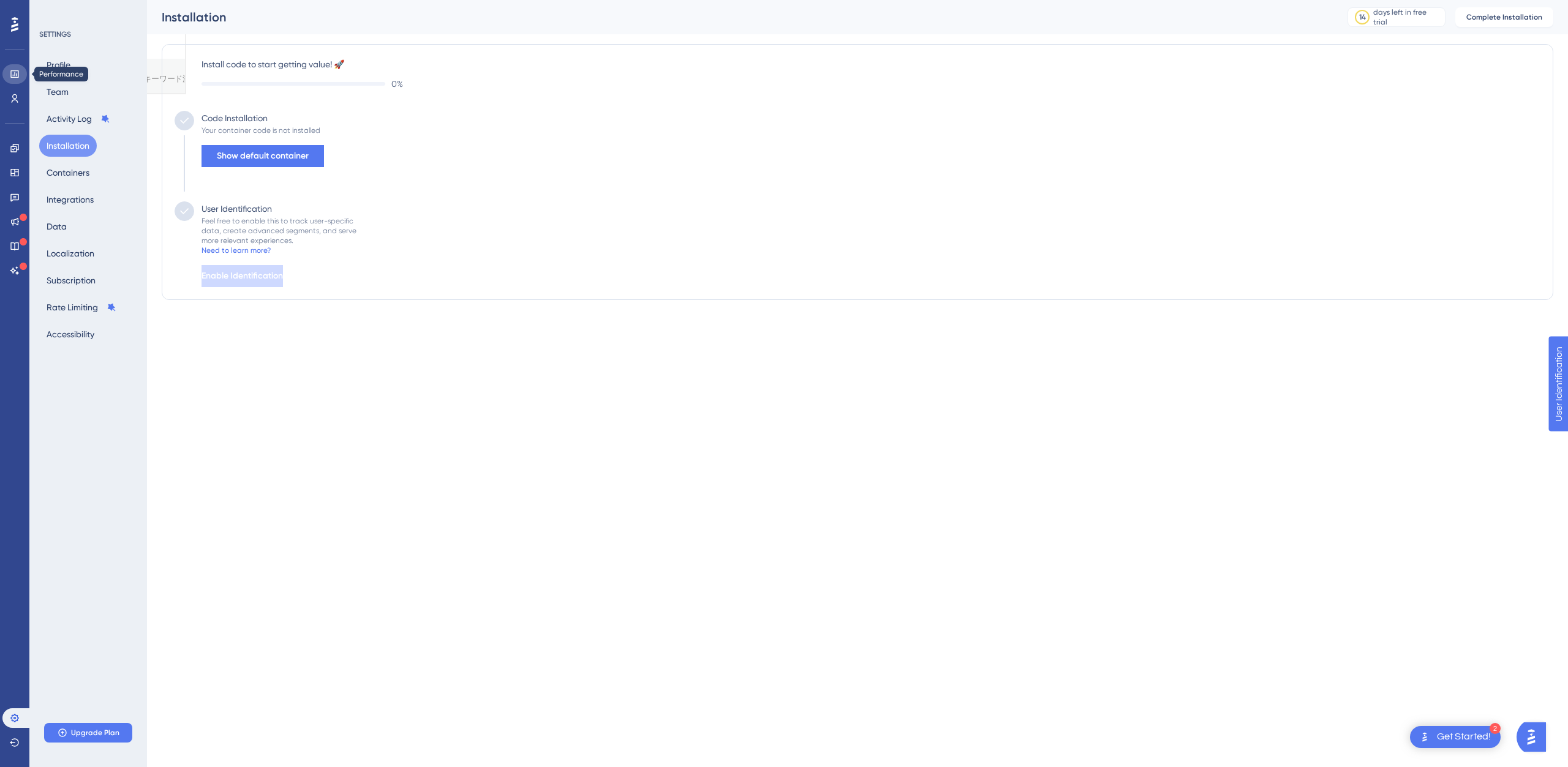
click at [10, 68] on link at bounding box center [14, 74] width 25 height 19
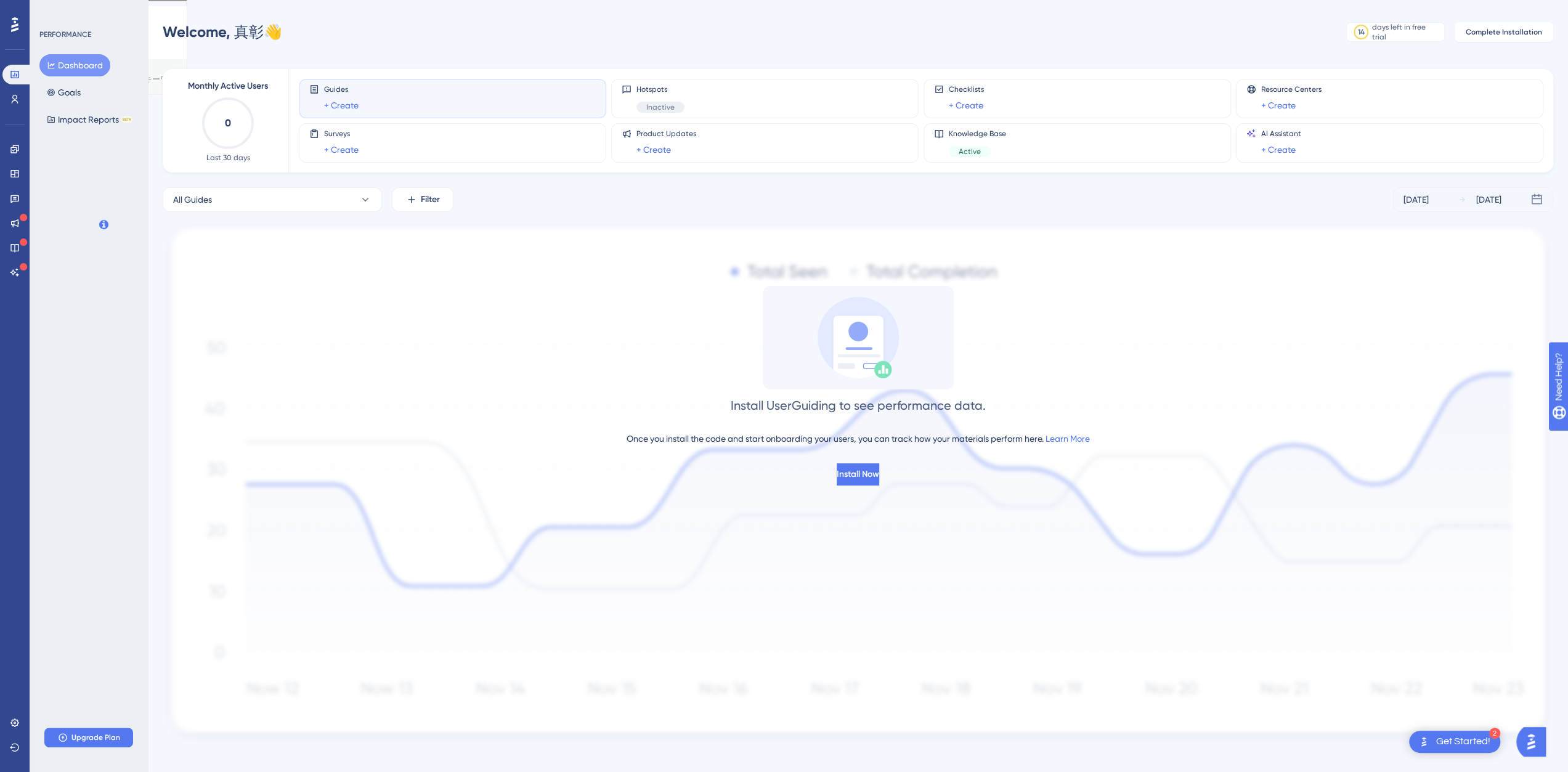
click at [9, 109] on div "Engagement Widgets Feedback Product Updates Knowledge Base AI Assistant" at bounding box center [14, 195] width 25 height 173
click at [16, 200] on icon at bounding box center [15, 198] width 10 height 10
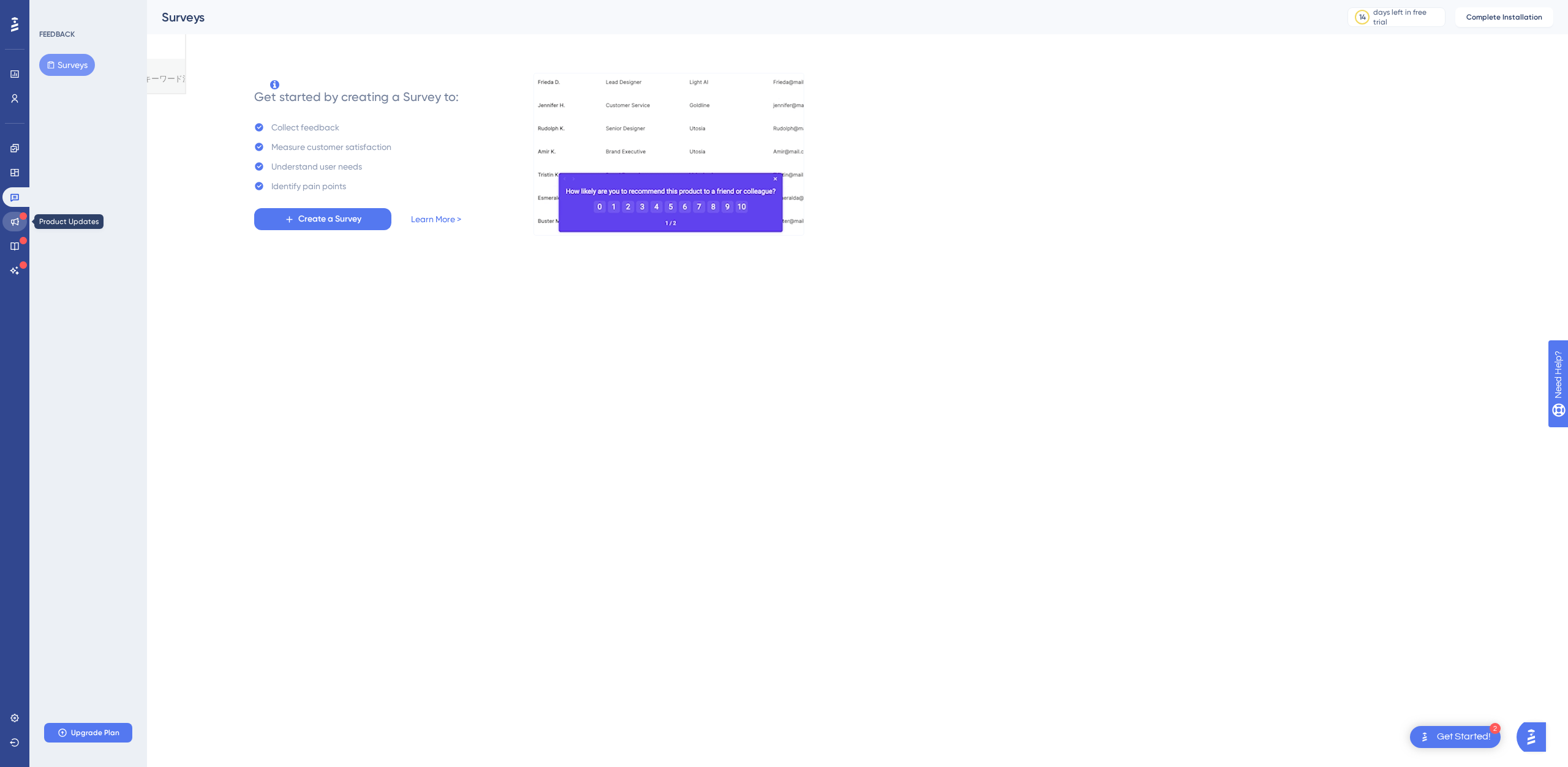
click at [16, 227] on link at bounding box center [14, 222] width 25 height 19
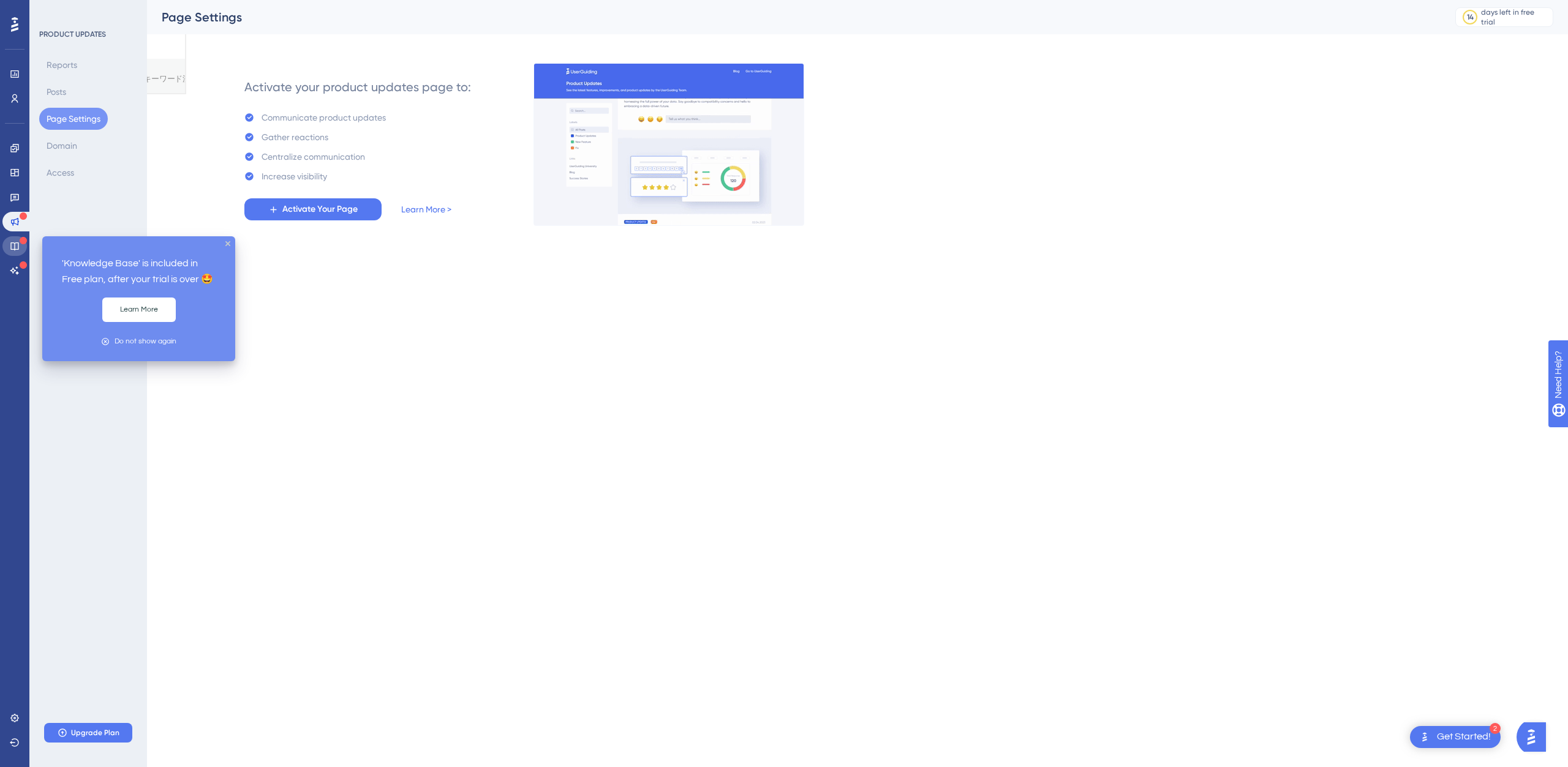
click at [19, 244] on icon at bounding box center [15, 246] width 10 height 10
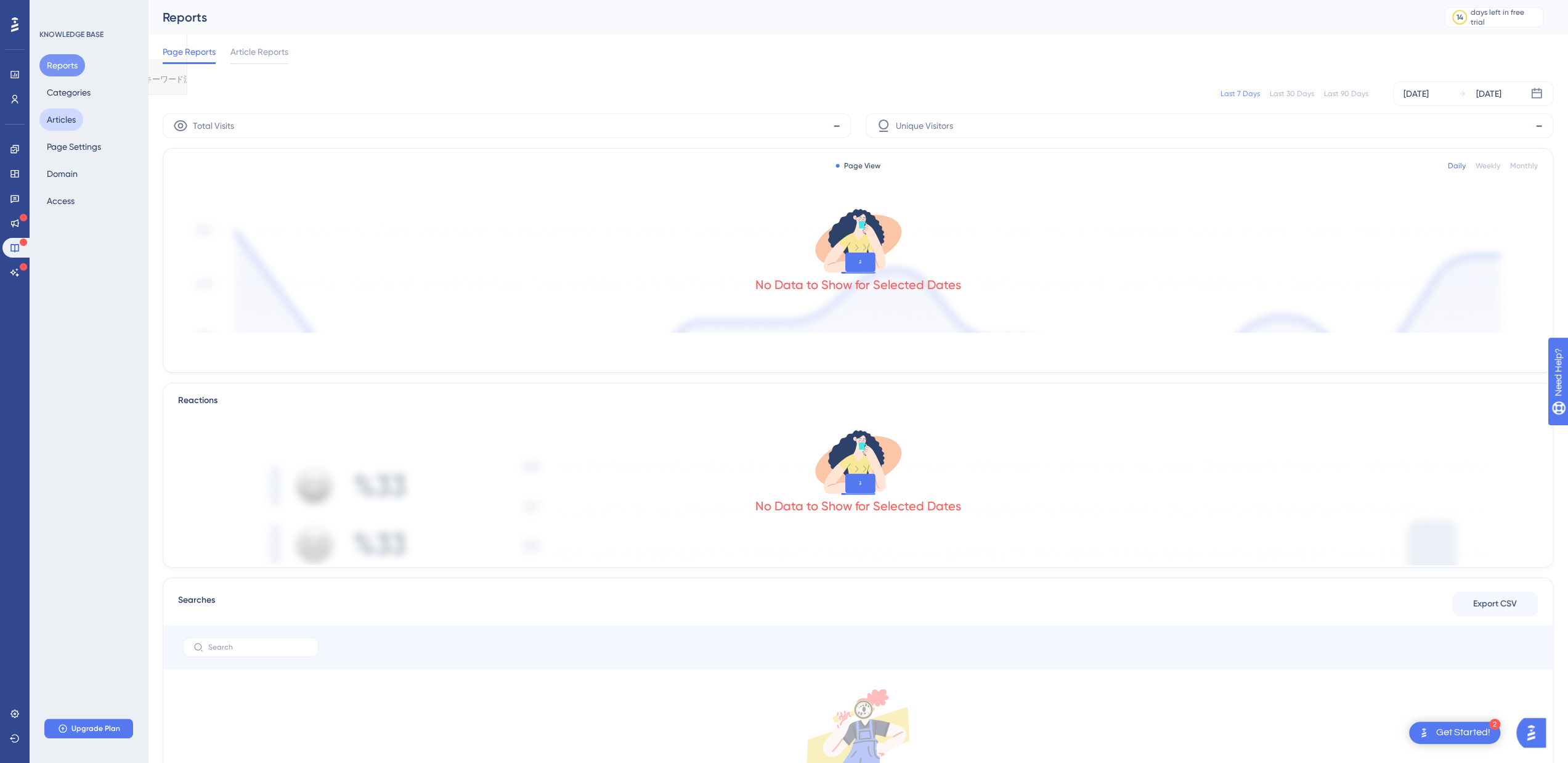
click at [66, 128] on button "Articles" at bounding box center [60, 119] width 43 height 22
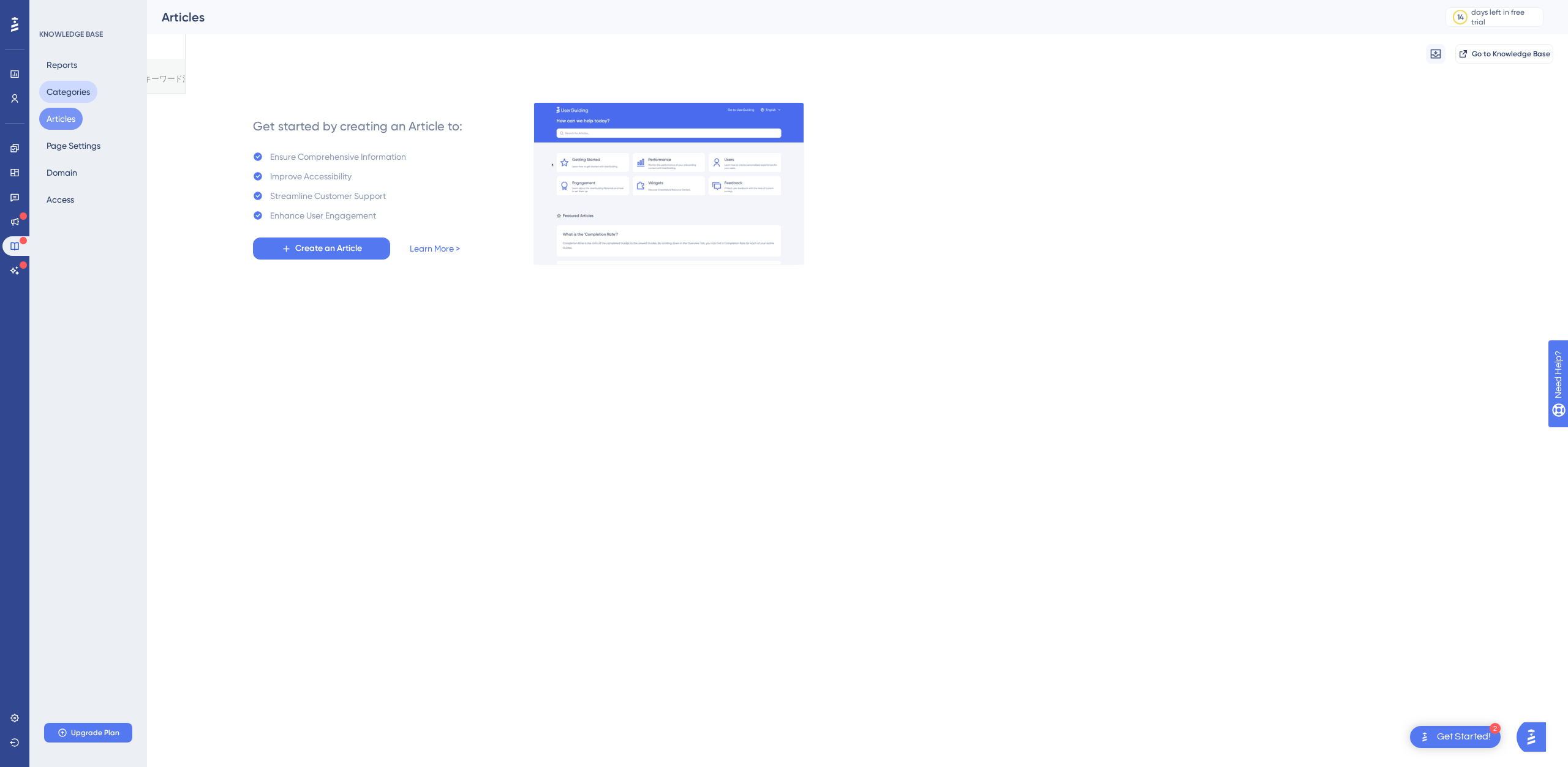
click at [69, 100] on button "Categories" at bounding box center [68, 92] width 58 height 22
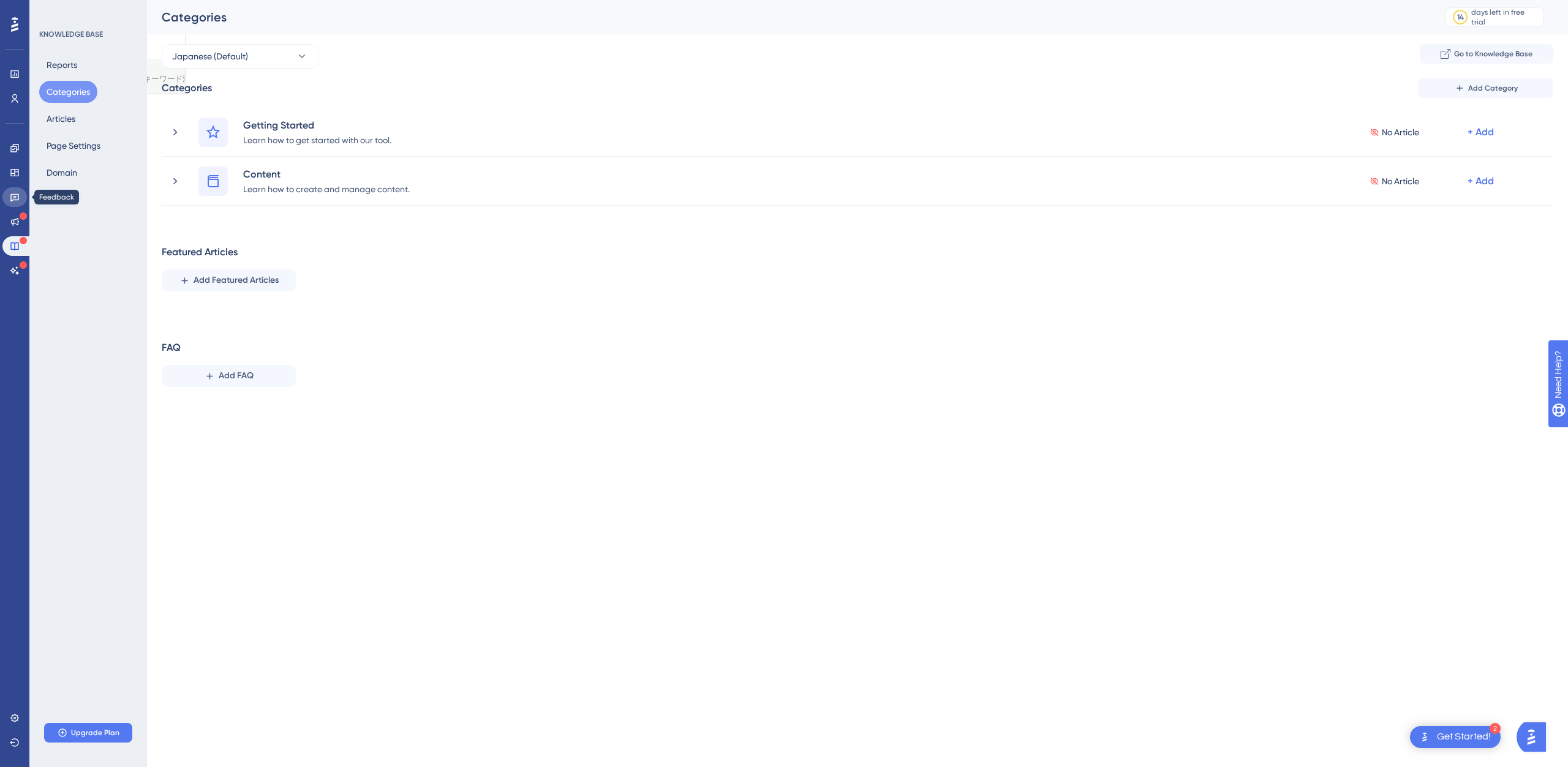
click at [14, 199] on icon at bounding box center [15, 197] width 10 height 10
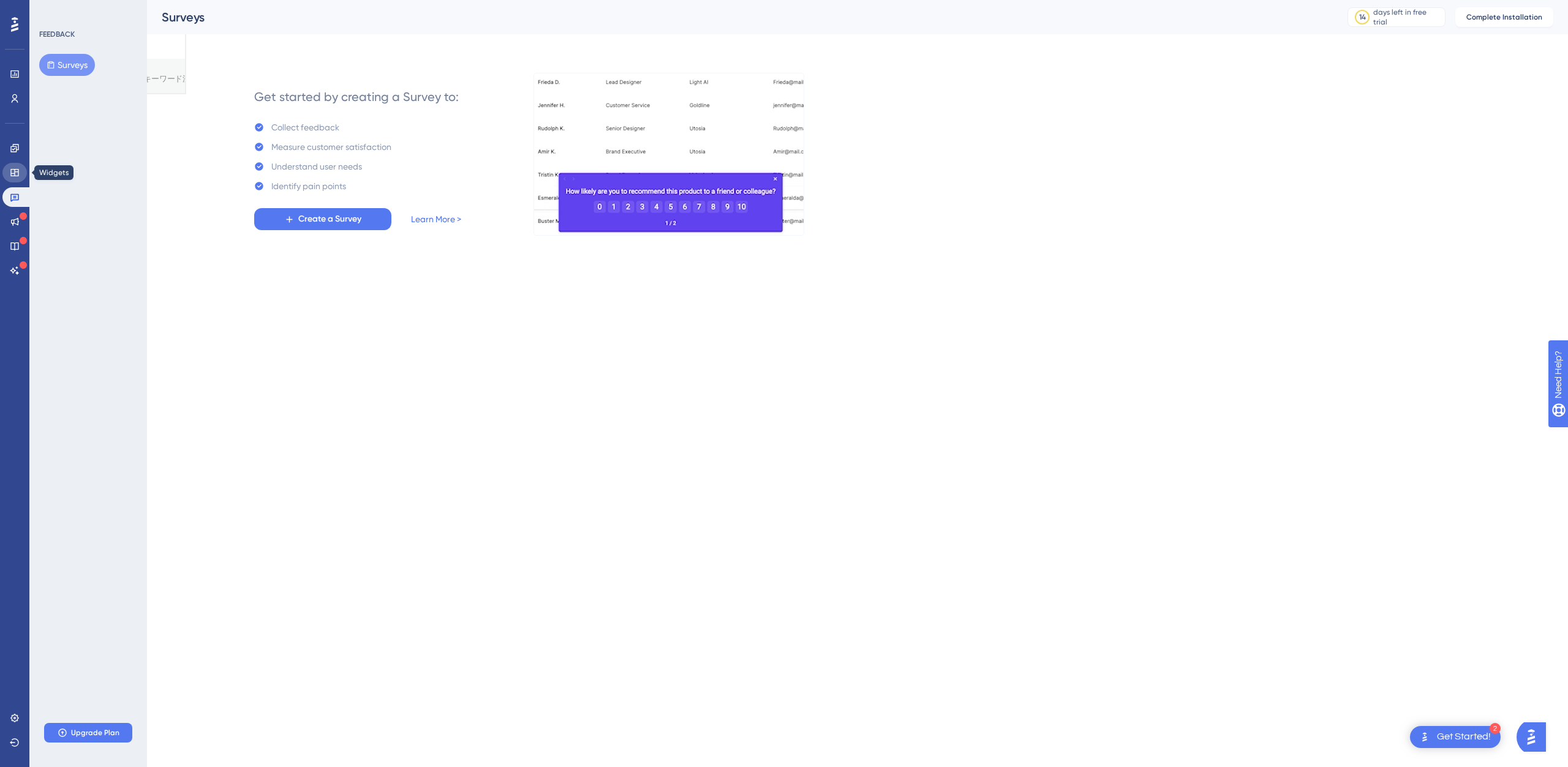
click at [19, 163] on link at bounding box center [14, 173] width 25 height 19
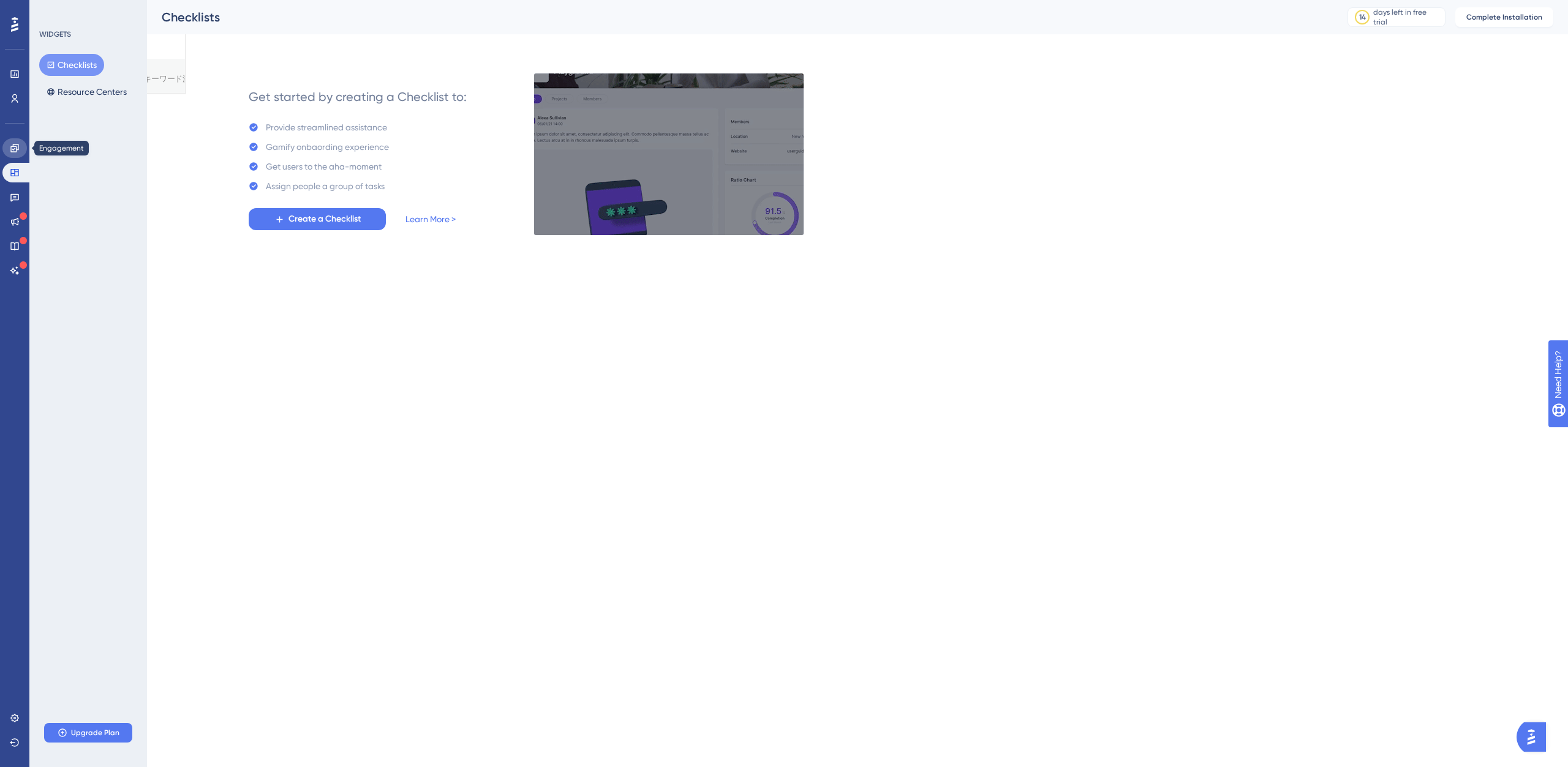
click at [20, 152] on link at bounding box center [14, 148] width 25 height 19
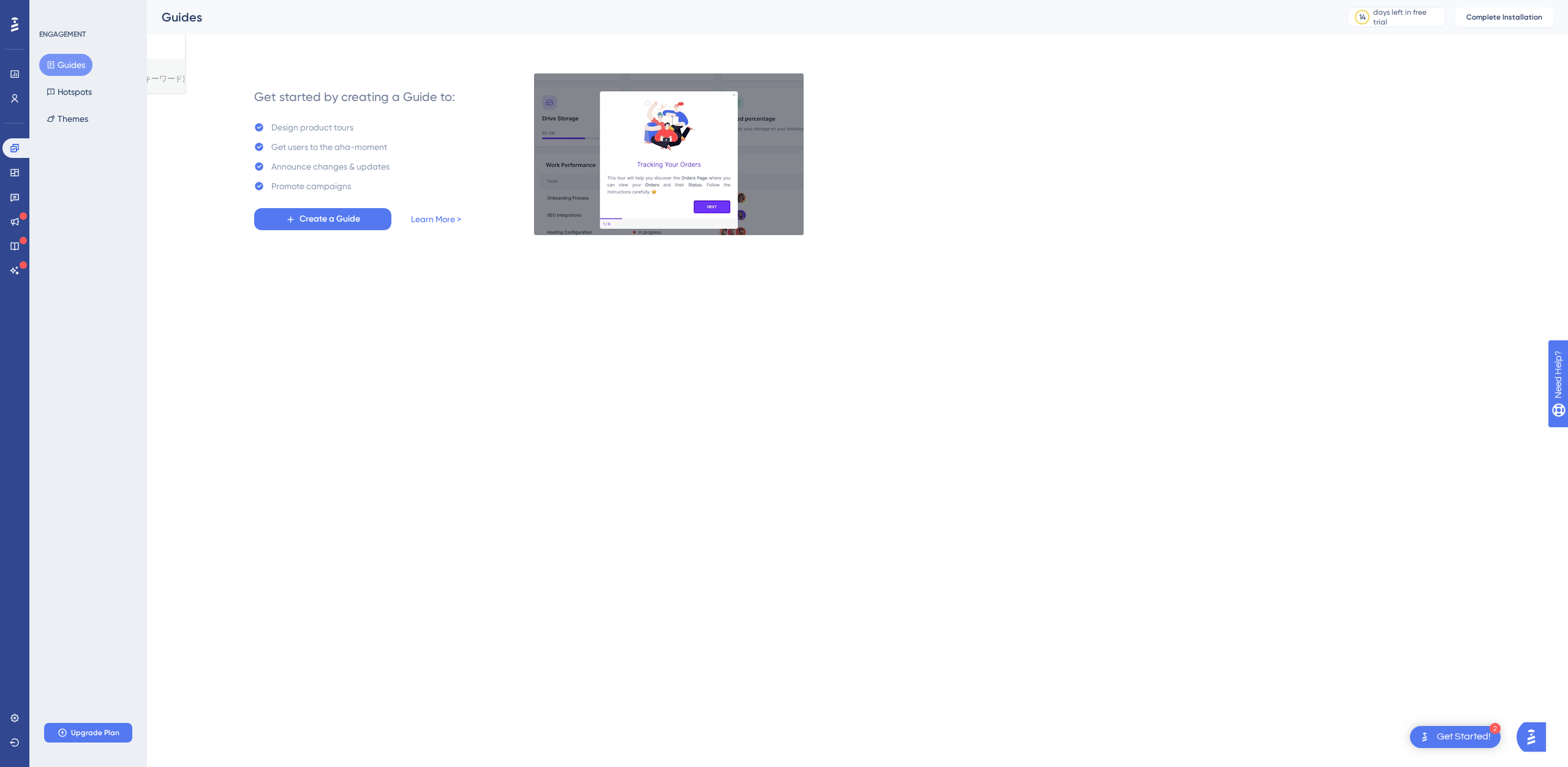
click at [101, 91] on div "Guides Hotspots Themes" at bounding box center [88, 92] width 99 height 76
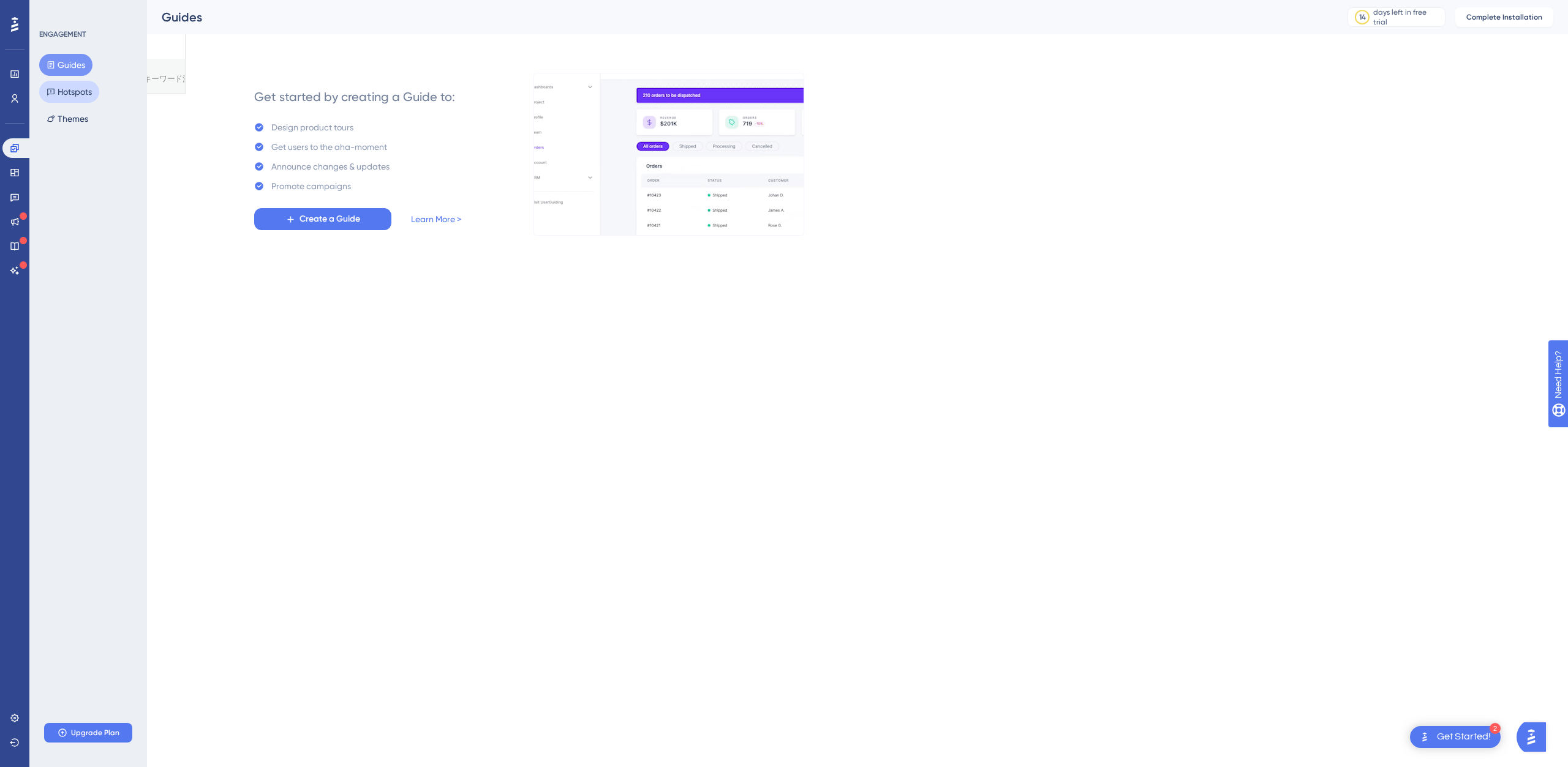
click at [90, 93] on button "Hotspots" at bounding box center [69, 92] width 60 height 22
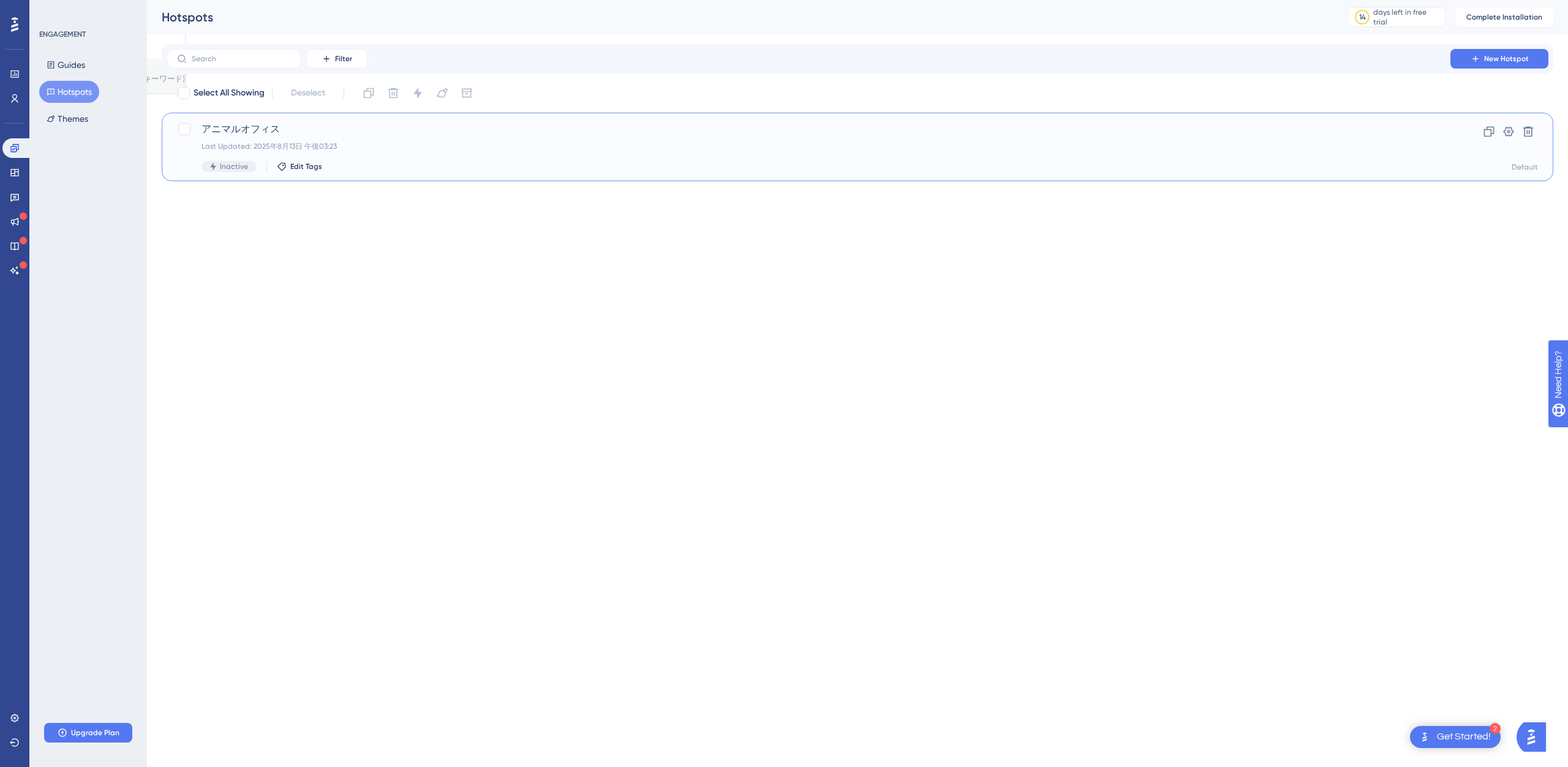
click at [379, 138] on div "アニマルオフィス Last Updated: 2025年8月13日 午後03:23 Inactive Edit Tags" at bounding box center [808, 146] width 1214 height 50
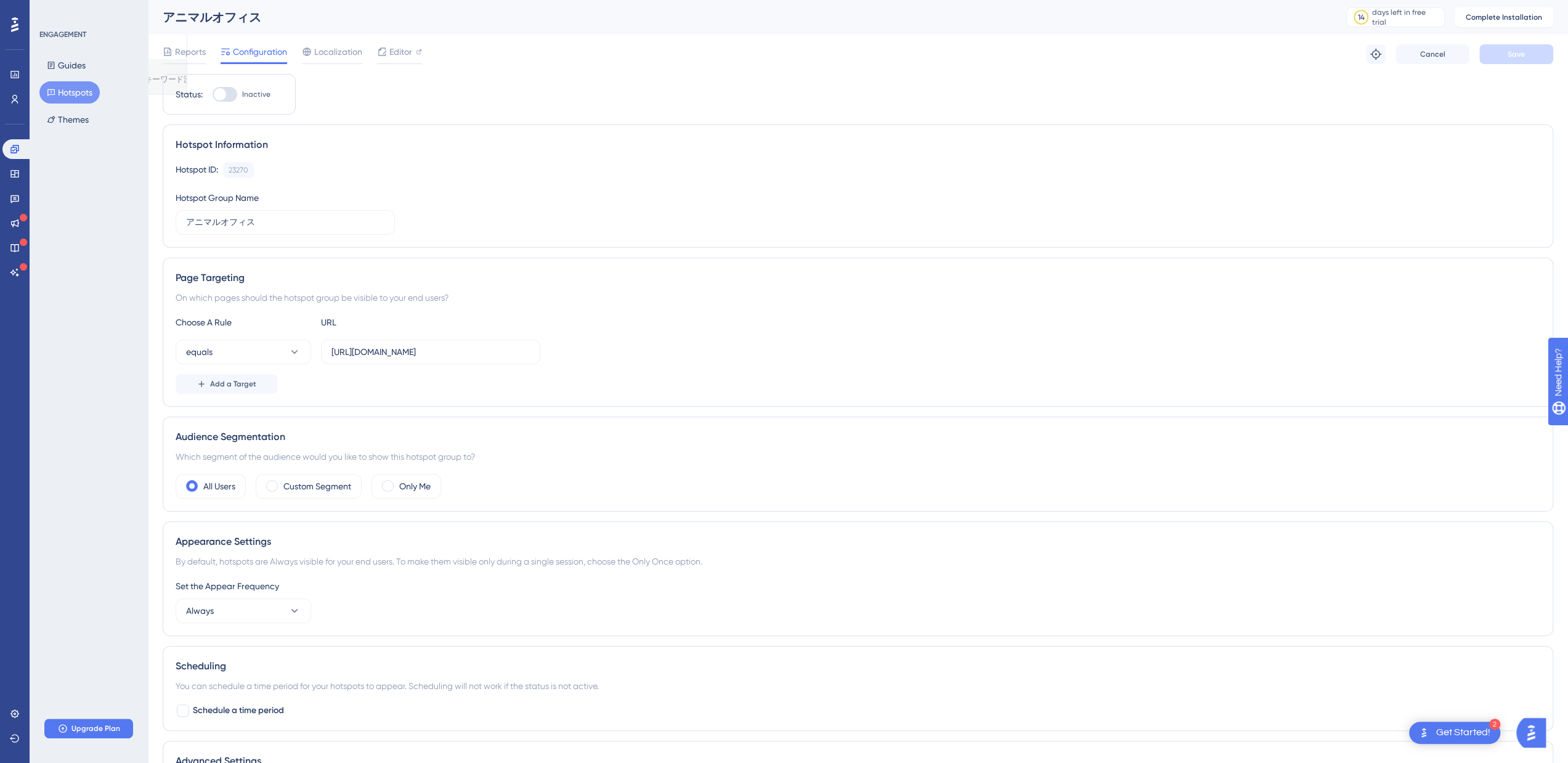
click at [231, 97] on div at bounding box center [225, 94] width 25 height 14
click at [213, 95] on input "Inactive" at bounding box center [212, 94] width 1 height 1
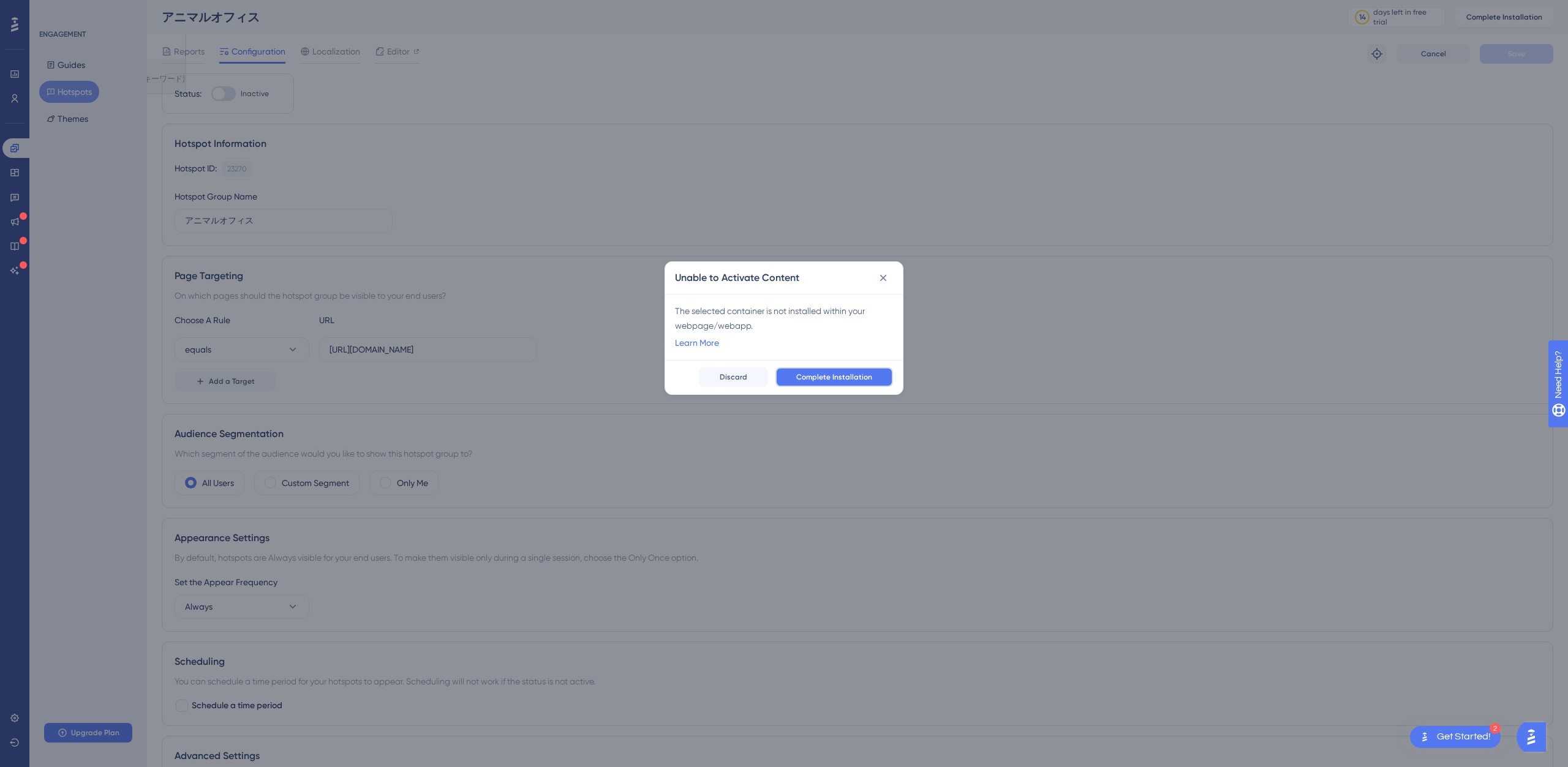
click at [861, 381] on span "Complete Installation" at bounding box center [834, 377] width 76 height 10
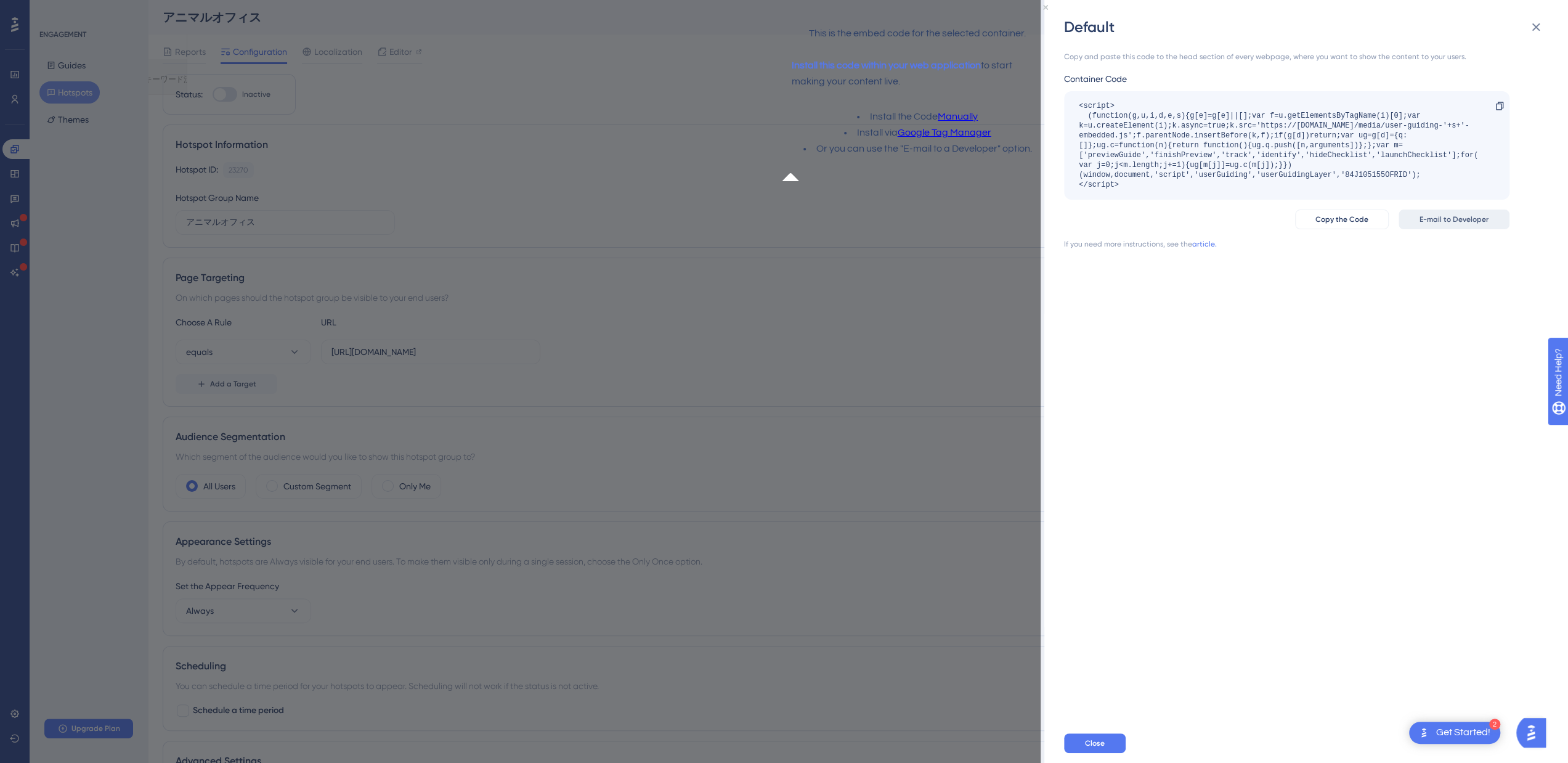
click at [1467, 218] on span "E-mail to Developer" at bounding box center [1454, 219] width 69 height 10
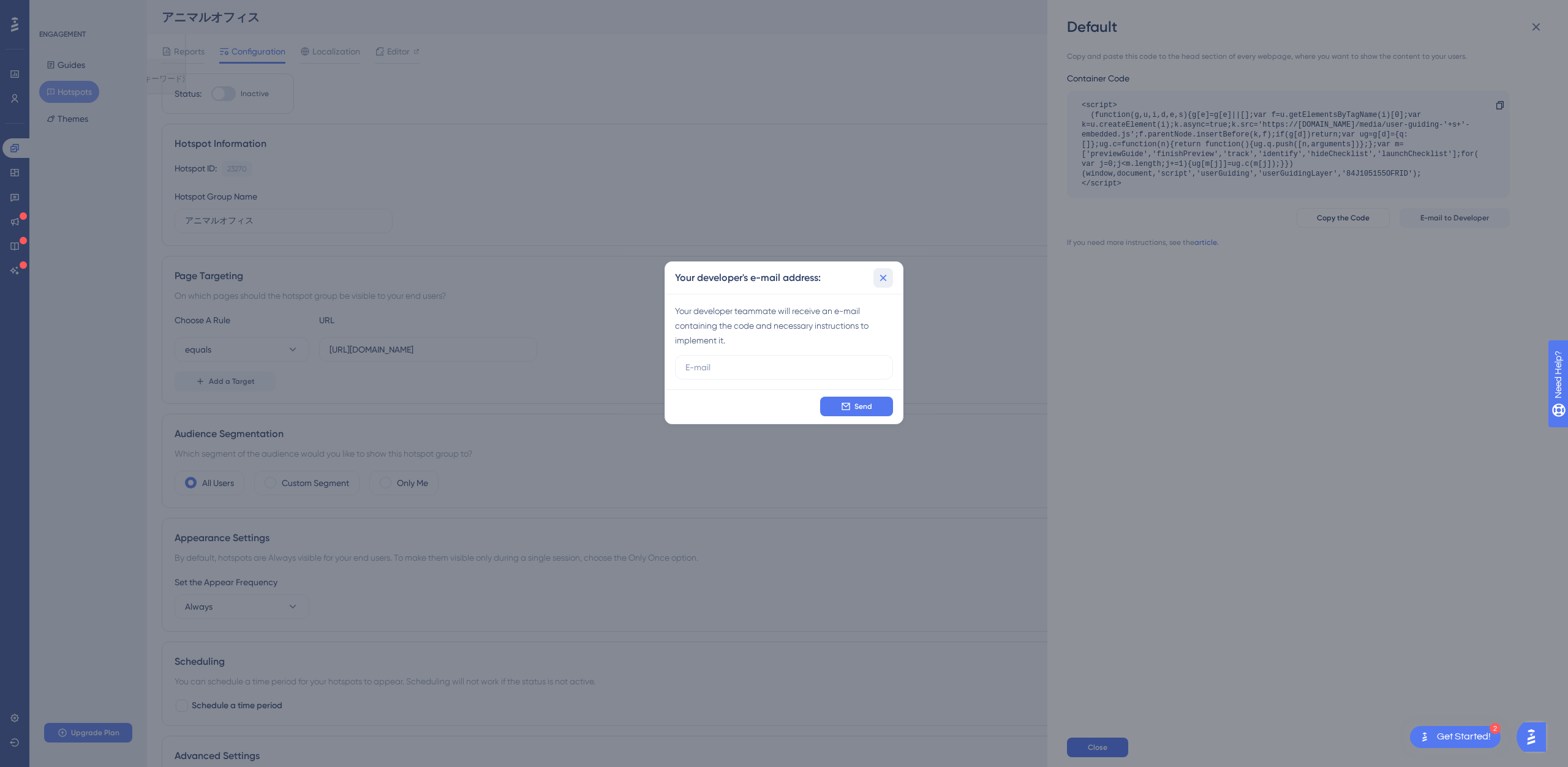
click at [884, 278] on icon at bounding box center [884, 277] width 7 height 7
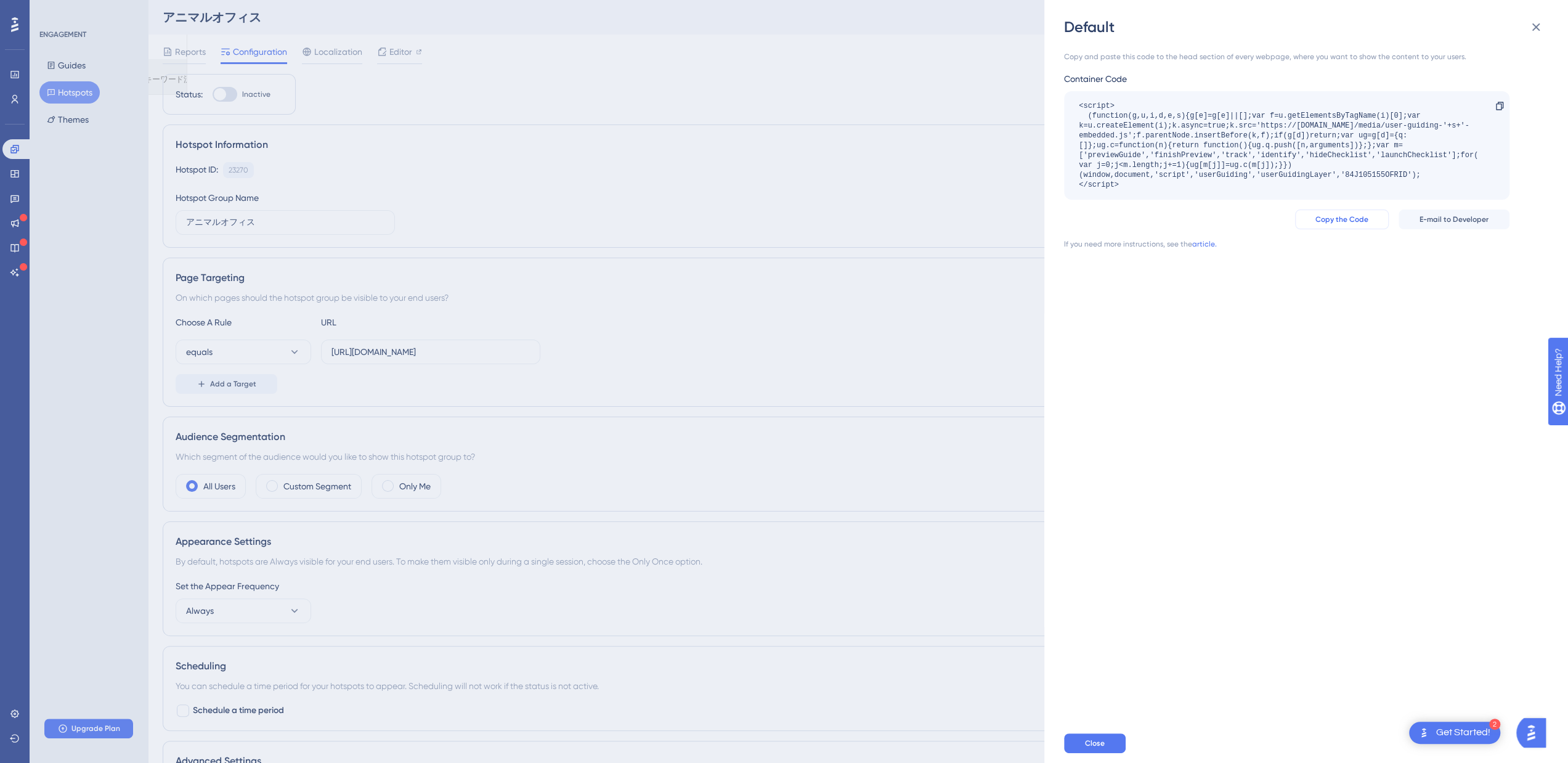
click at [1380, 224] on button "Copy the Code" at bounding box center [1342, 219] width 94 height 20
click at [185, 305] on div "Default Copy and paste this code to the head section of every webpage, where yo…" at bounding box center [784, 381] width 1568 height 763
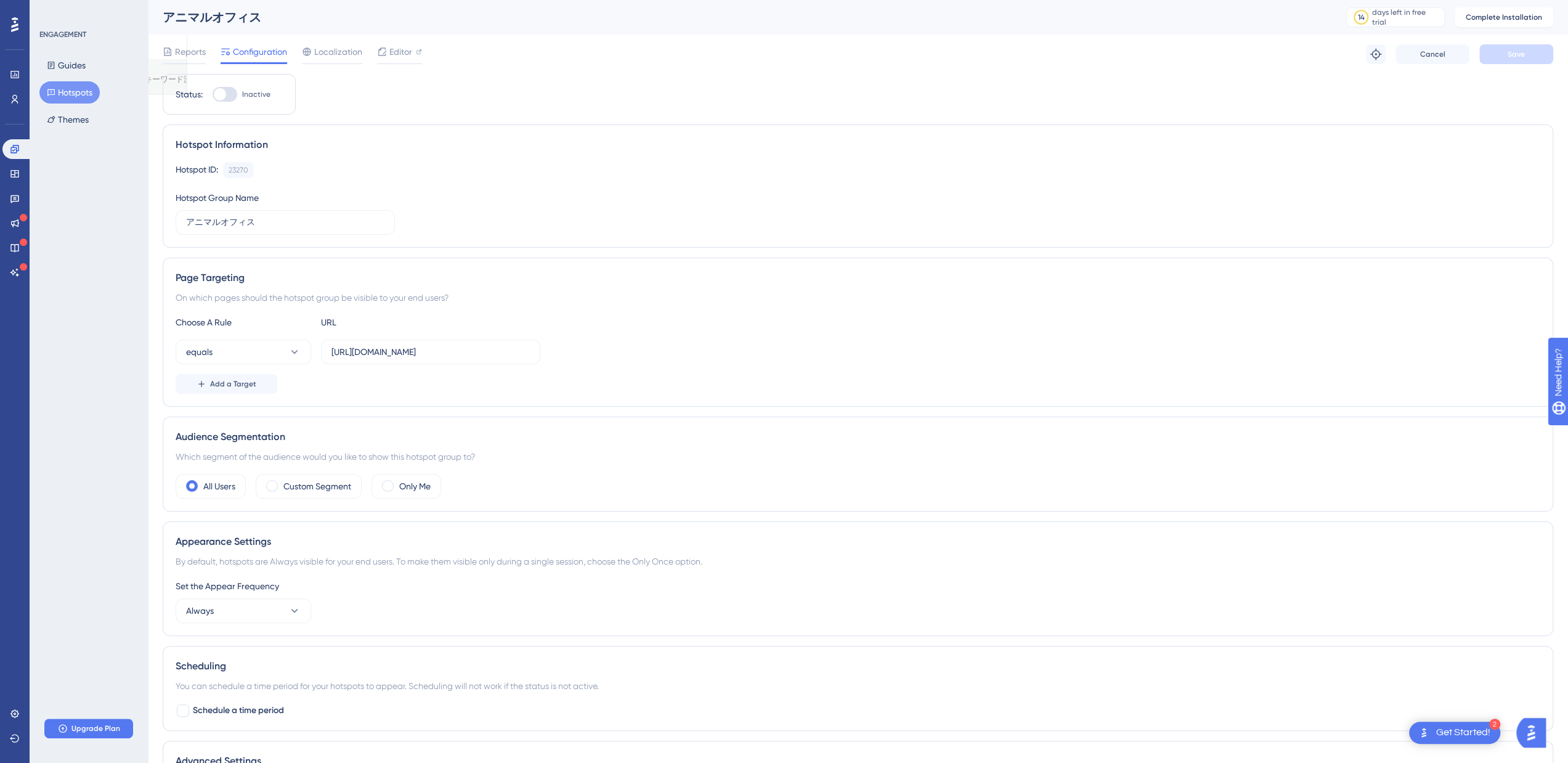
click at [228, 95] on div at bounding box center [225, 94] width 25 height 14
click at [213, 95] on input "Inactive" at bounding box center [212, 94] width 1 height 1
checkbox input "false"
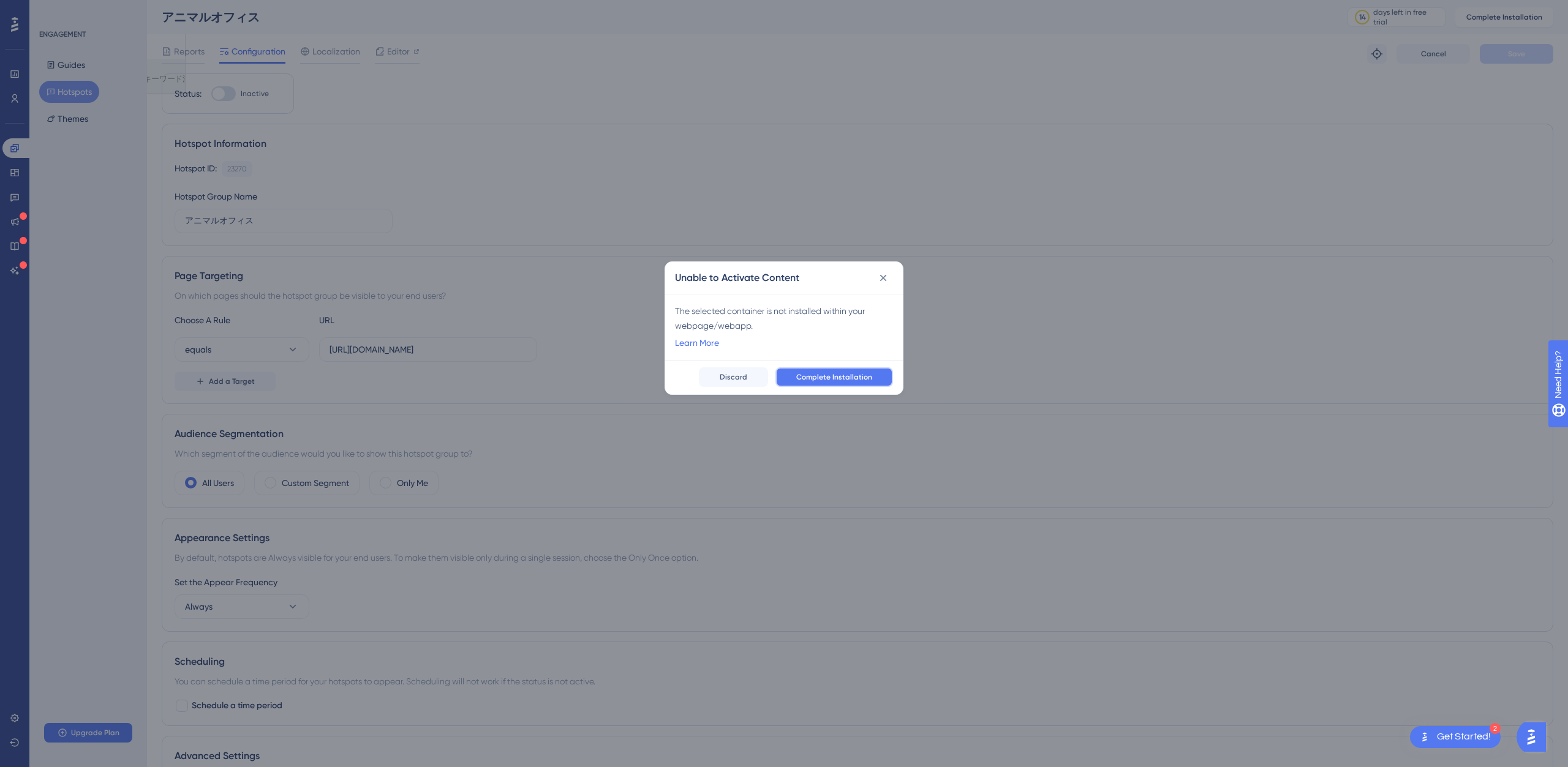
click at [807, 376] on span "Complete Installation" at bounding box center [834, 377] width 76 height 10
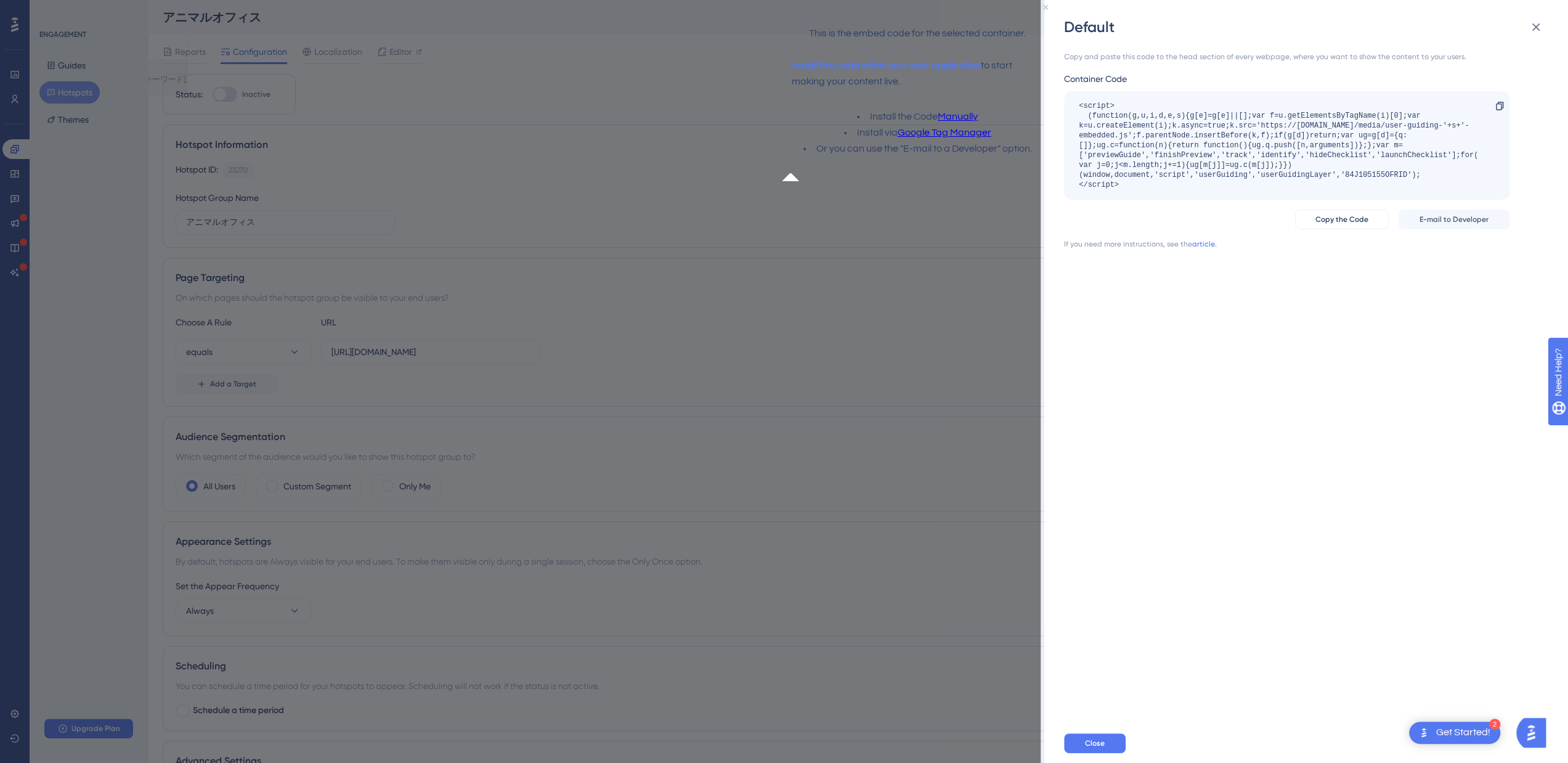
click at [1232, 653] on div "Copy and paste this code to the head section of every webpage, where you want t…" at bounding box center [1313, 379] width 497 height 686
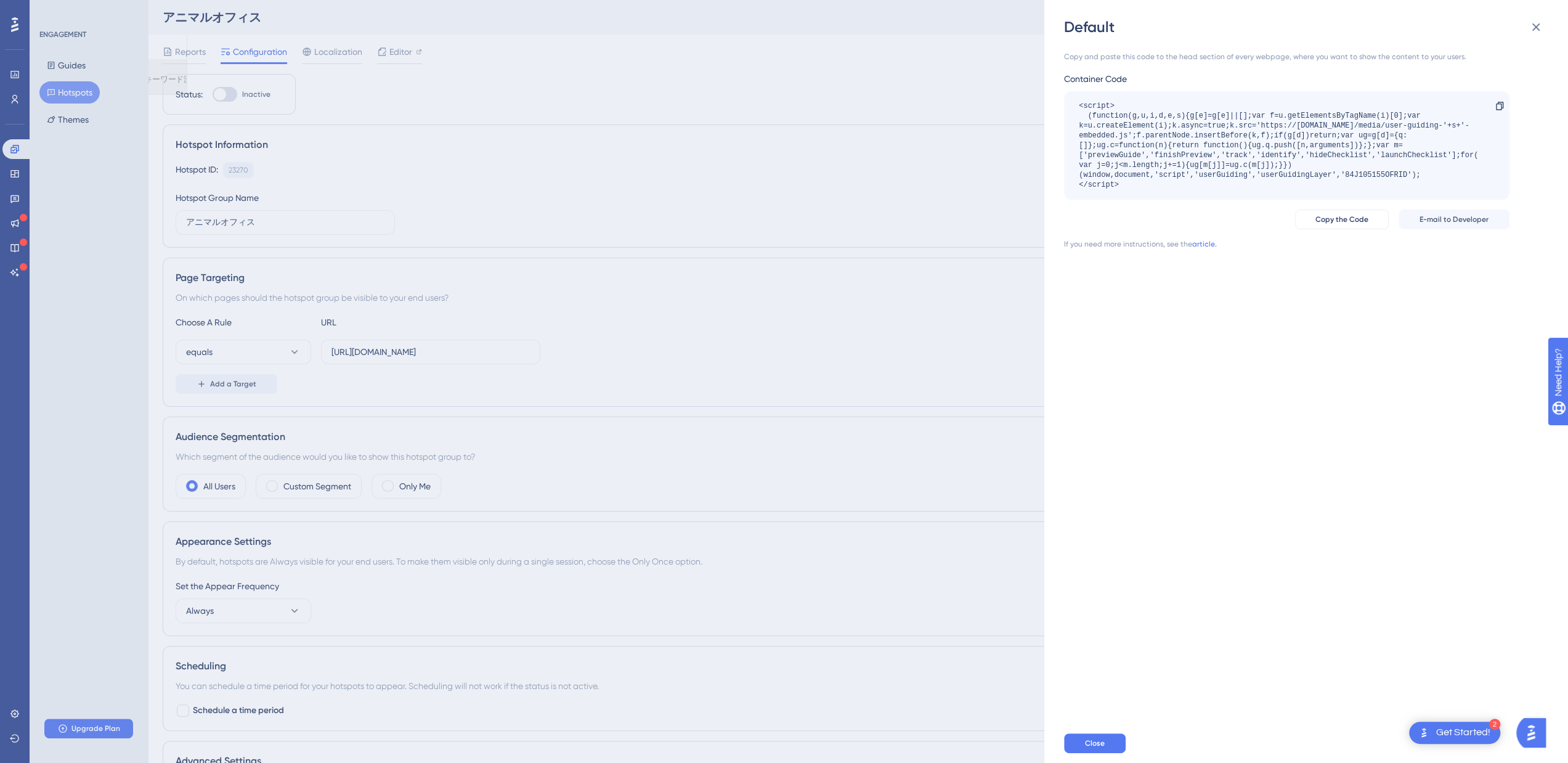
click at [1445, 730] on div "Get Started!" at bounding box center [1463, 732] width 54 height 14
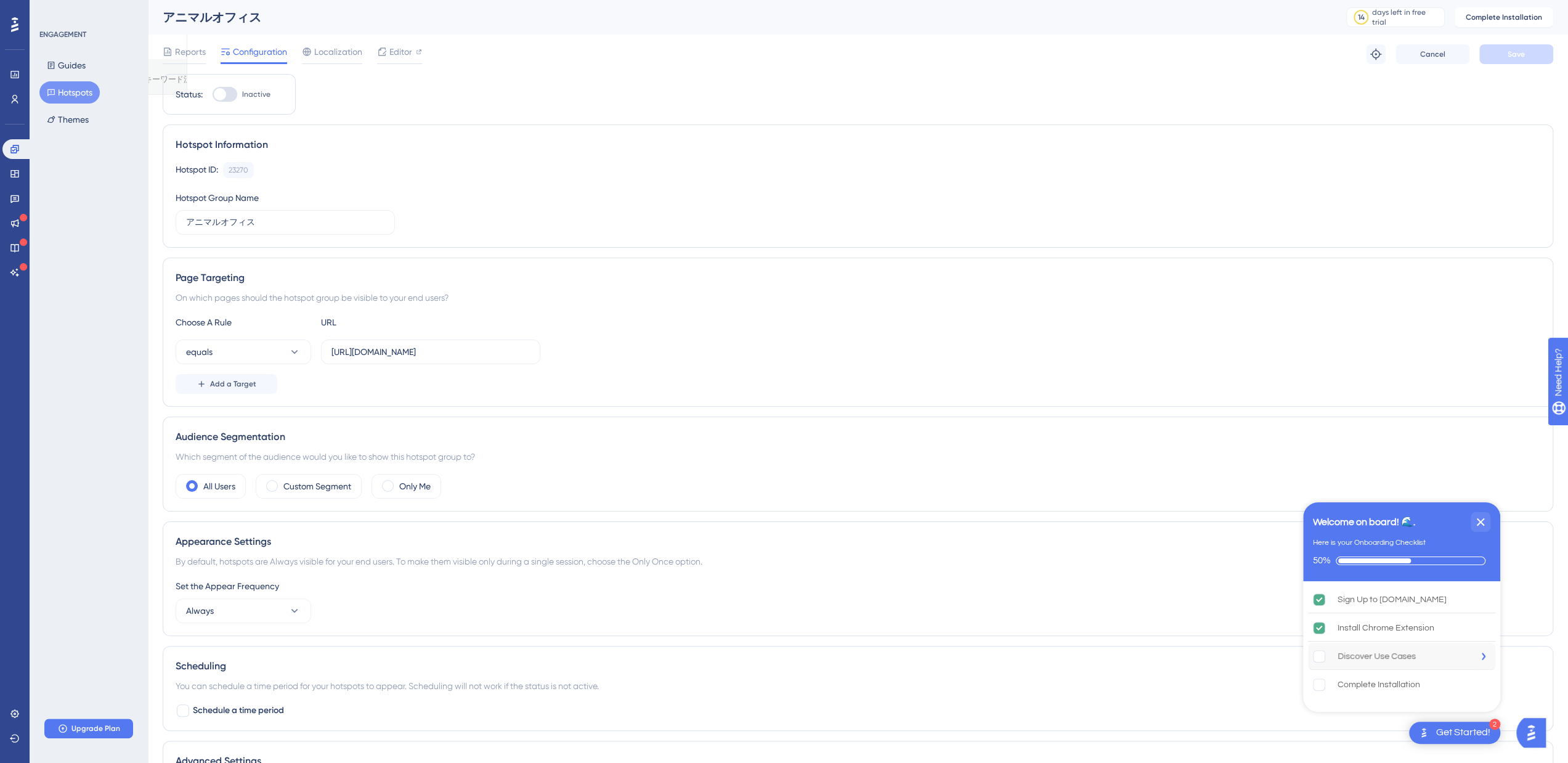
click at [1413, 658] on div "Discover Use Cases" at bounding box center [1377, 656] width 78 height 14
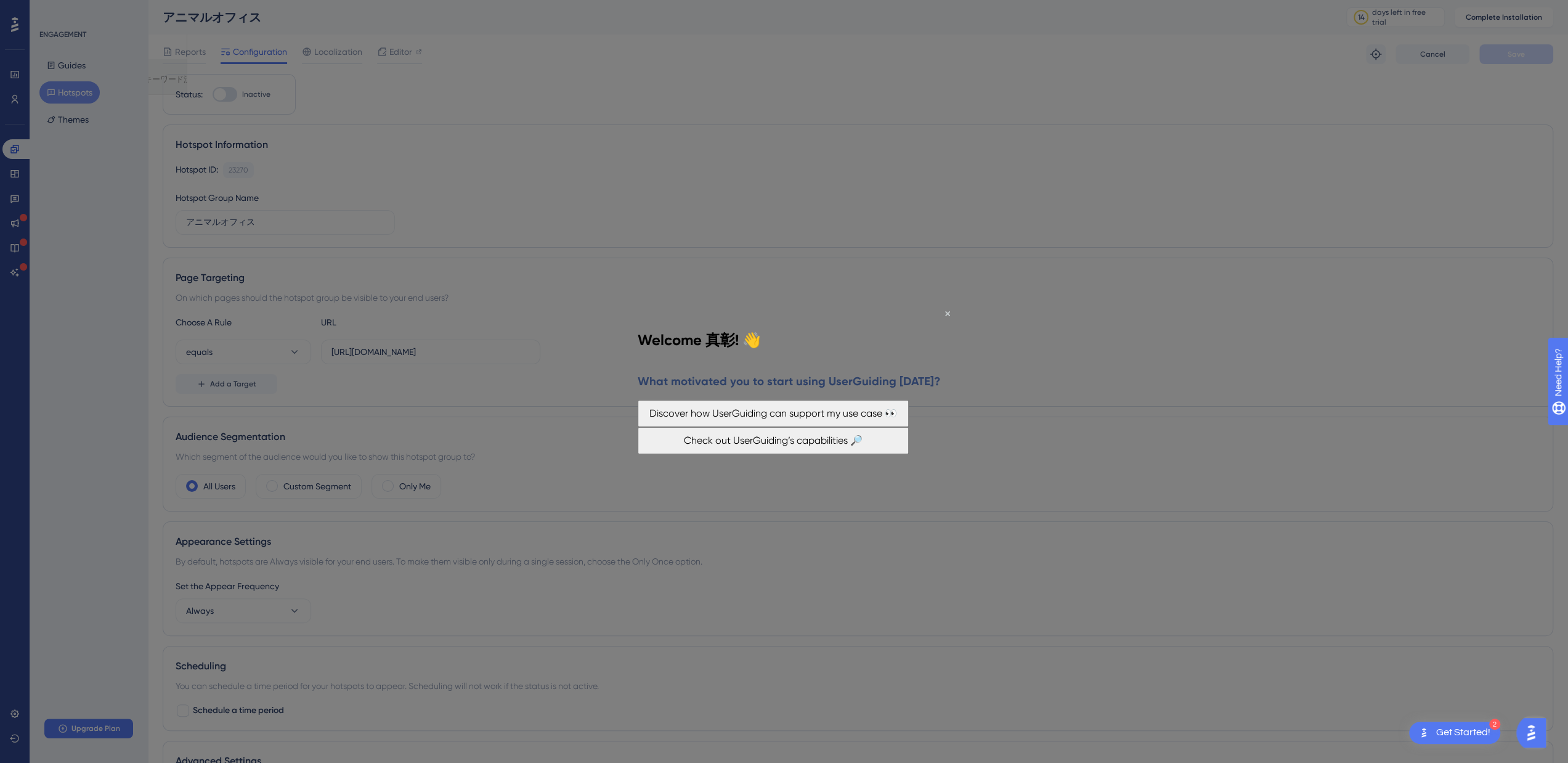
click at [1033, 515] on div at bounding box center [784, 381] width 1568 height 763
click at [761, 318] on div "Welcome 真彰! 👋" at bounding box center [699, 340] width 123 height 44
click at [948, 312] on icon "Close Preview" at bounding box center [948, 314] width 5 height 5
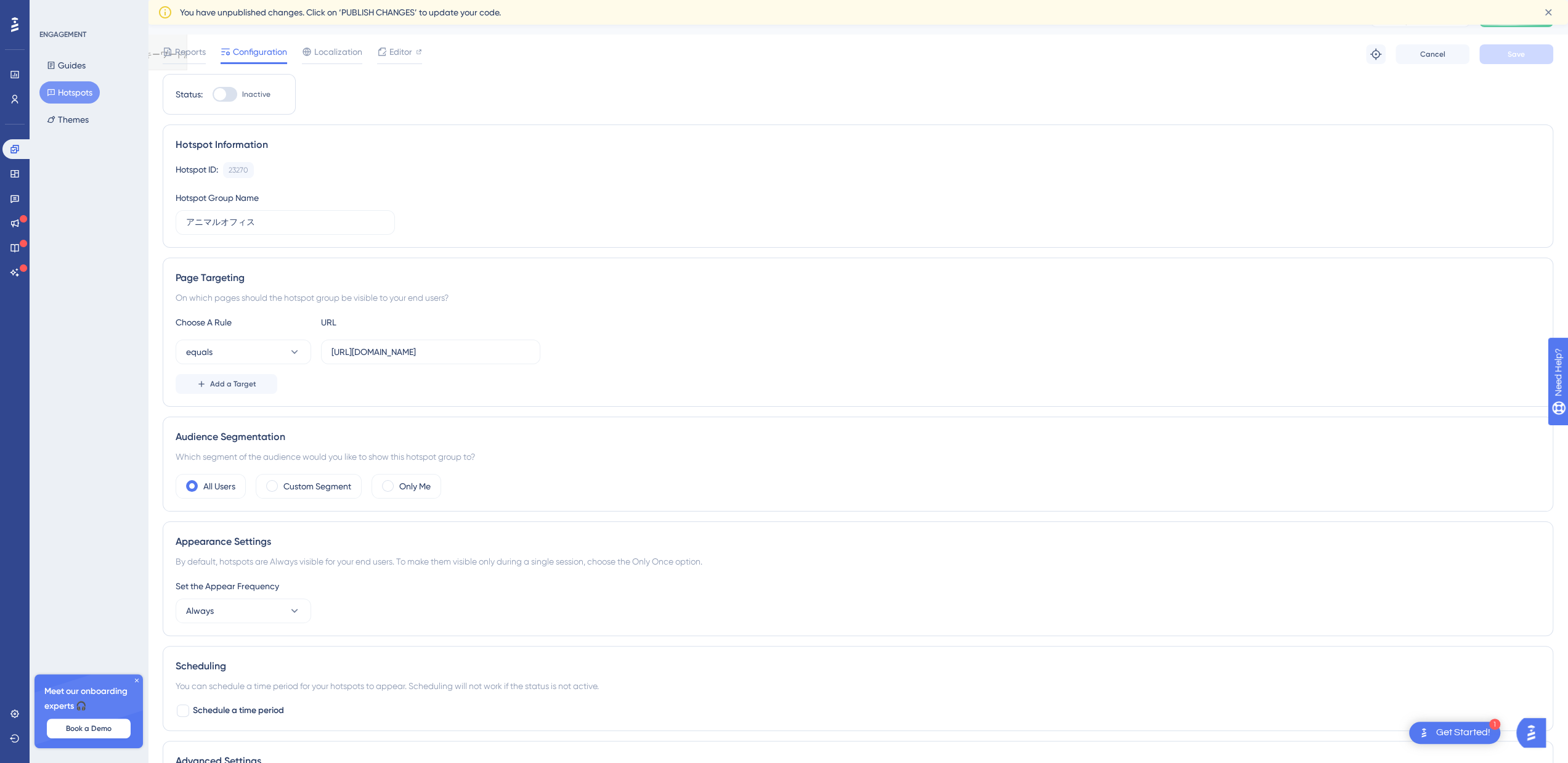
click at [381, 16] on span "You have unpublished changes. Click on ‘PUBLISH CHANGES’ to update your code." at bounding box center [339, 12] width 321 height 14
click at [1549, 12] on icon at bounding box center [1548, 12] width 12 height 12
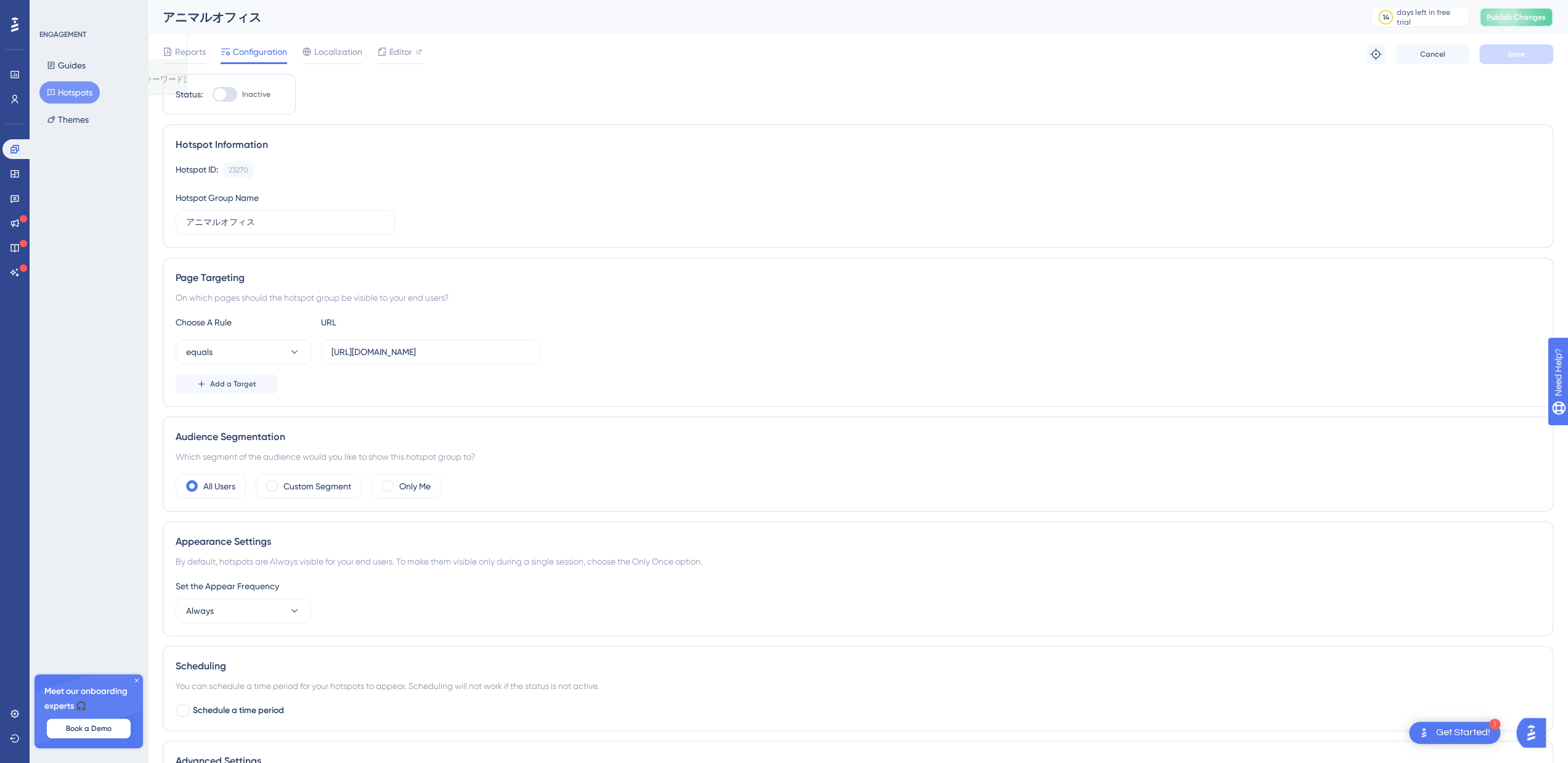
click at [1527, 19] on span "Publish Changes" at bounding box center [1516, 17] width 60 height 10
click at [230, 98] on div at bounding box center [225, 94] width 25 height 14
click at [213, 95] on input "Inactive" at bounding box center [212, 94] width 1 height 1
checkbox input "true"
click at [1514, 50] on span "Save" at bounding box center [1516, 54] width 17 height 10
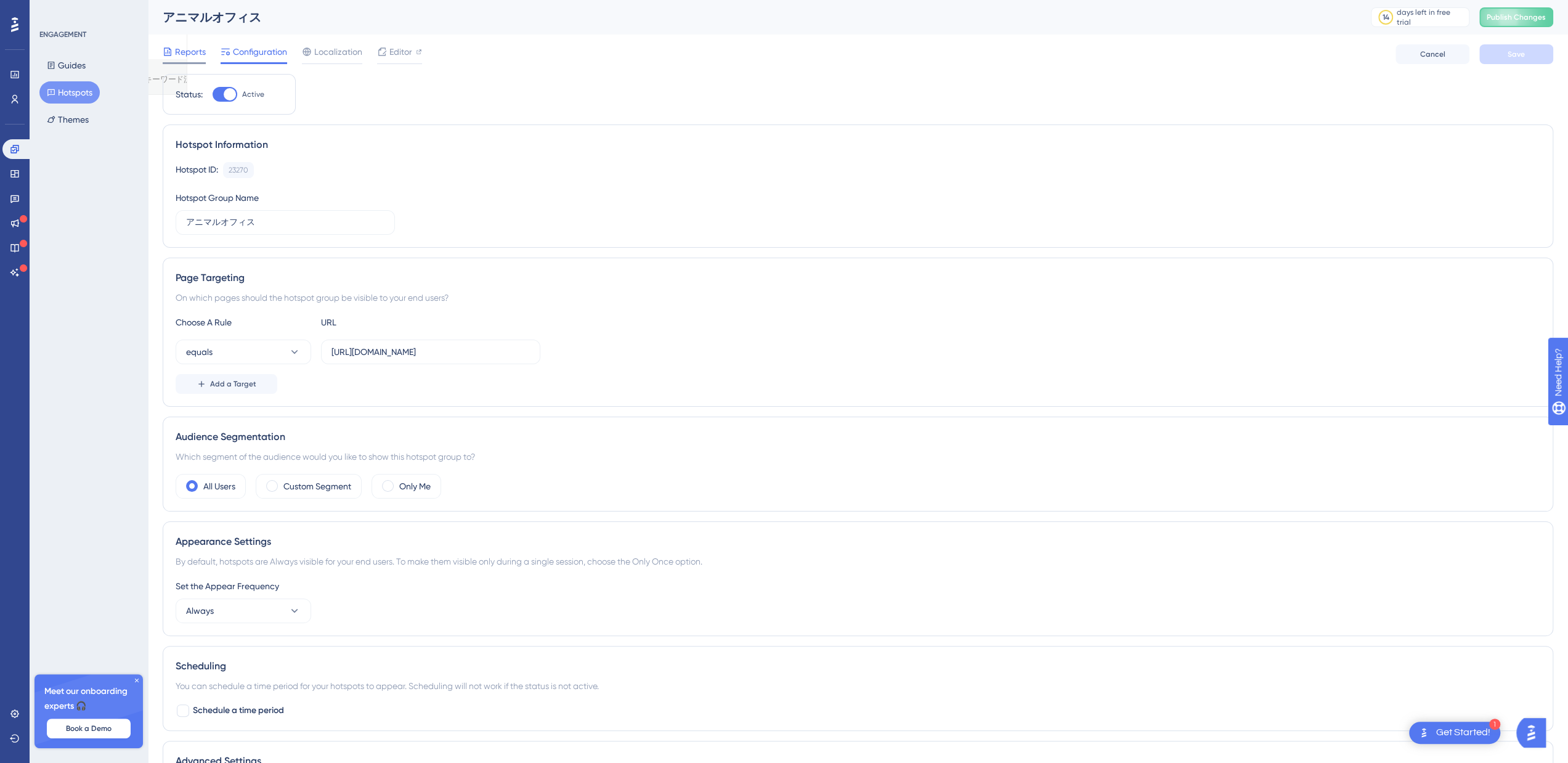
click at [187, 48] on span "Reports" at bounding box center [191, 51] width 31 height 14
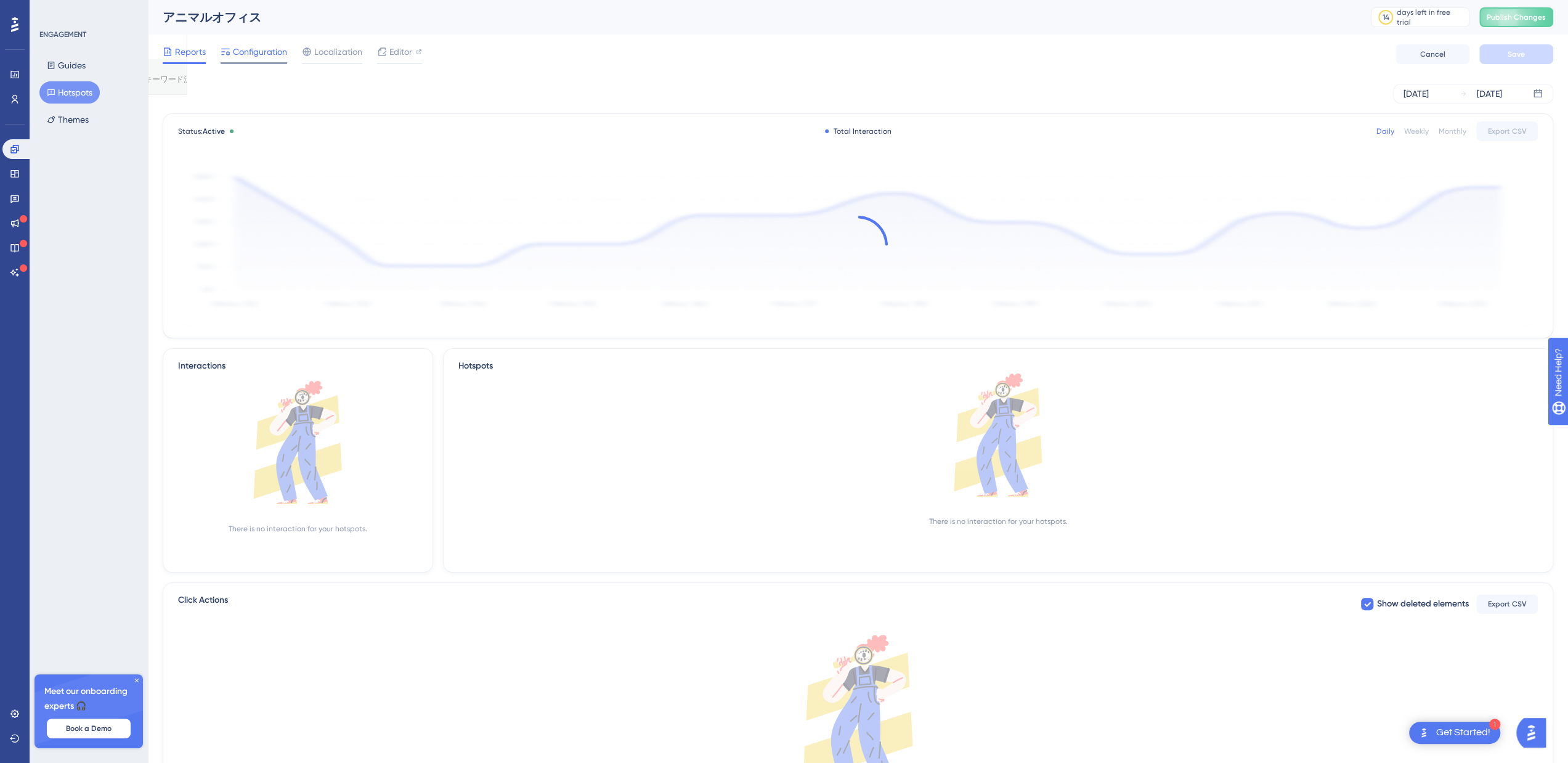
click at [260, 48] on span "Configuration" at bounding box center [260, 51] width 54 height 14
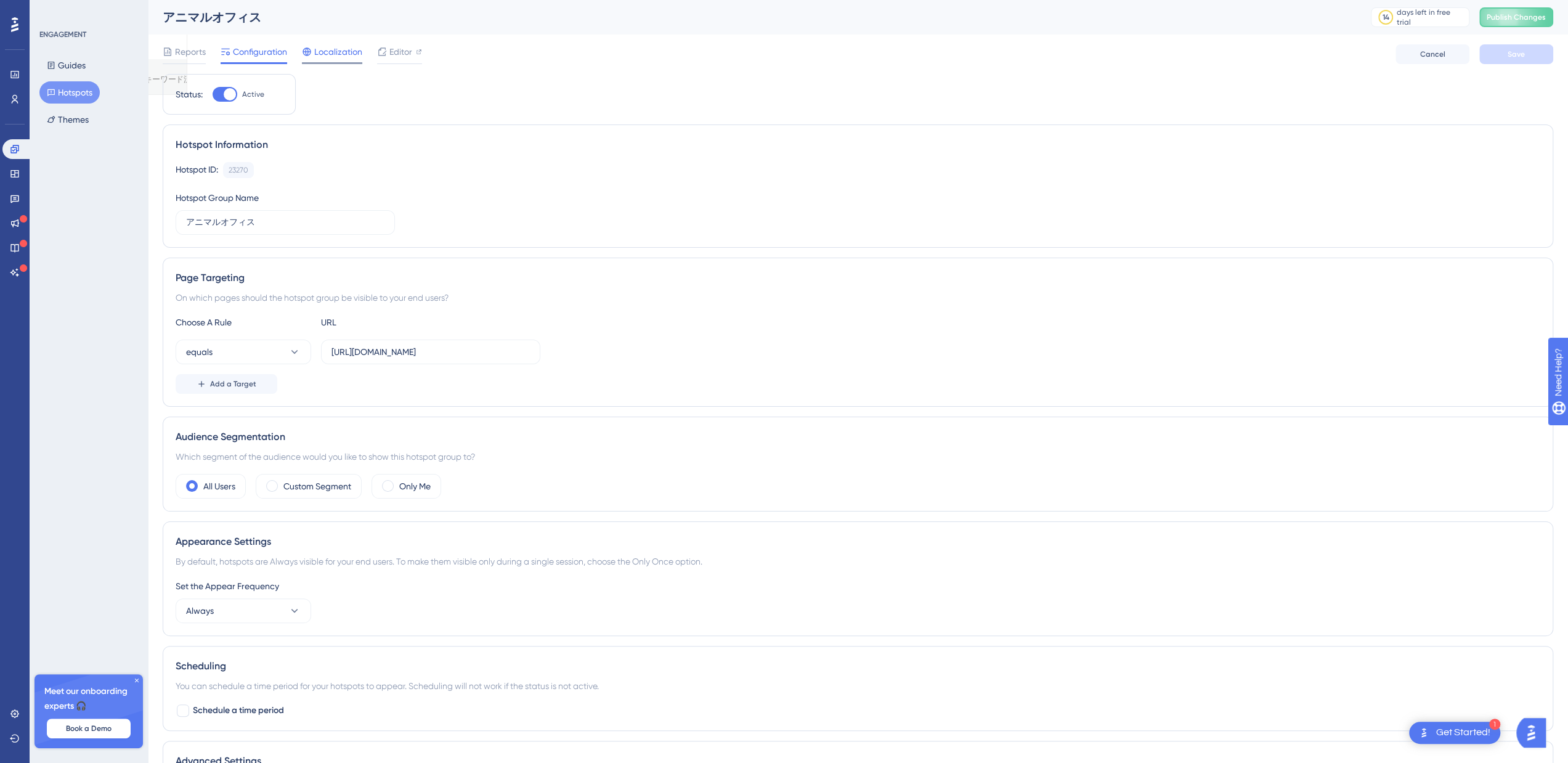
click at [322, 62] on div at bounding box center [332, 63] width 60 height 2
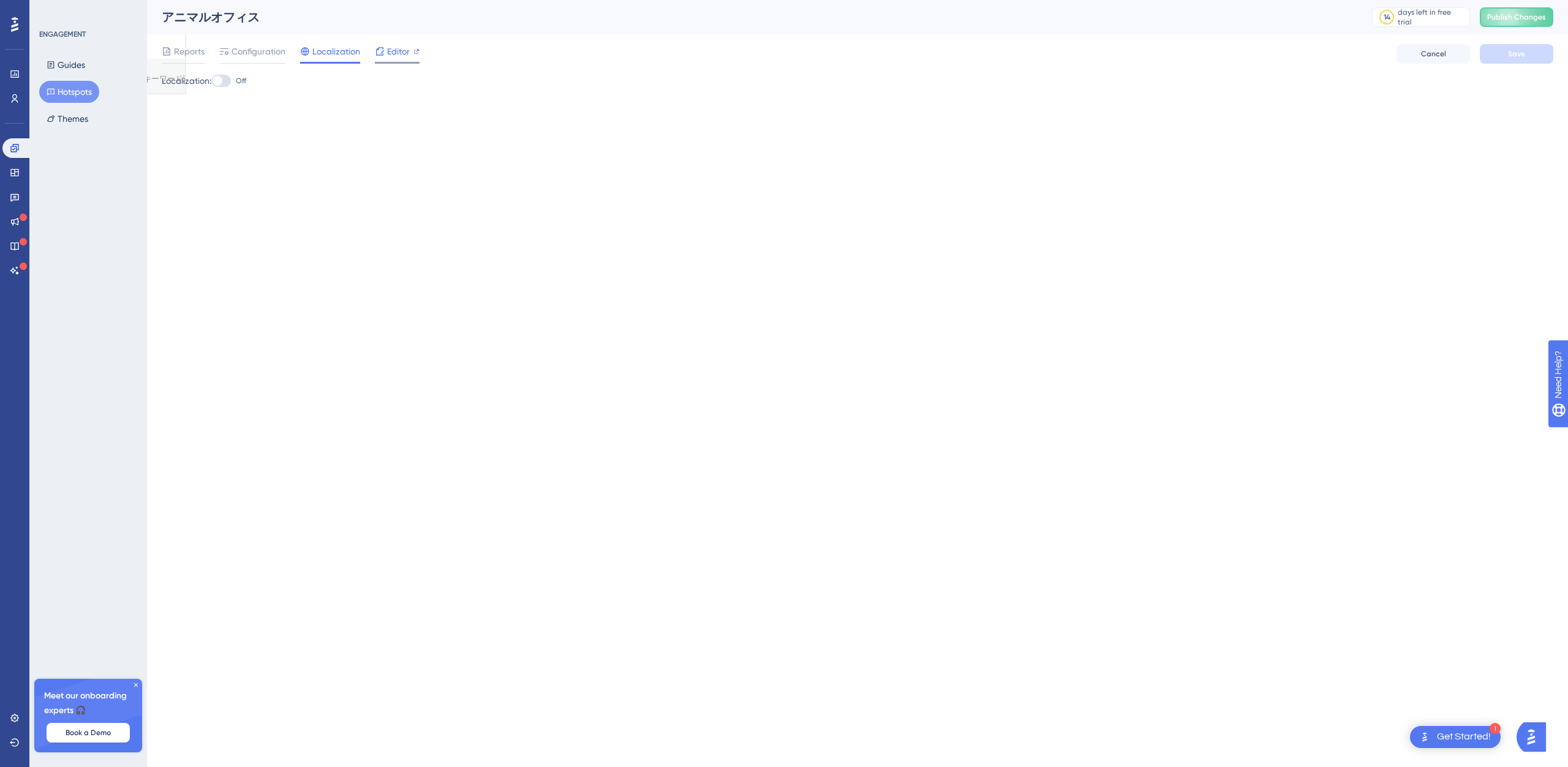
click at [403, 57] on span "Editor" at bounding box center [398, 51] width 23 height 14
click at [71, 89] on button "Hotspots" at bounding box center [69, 92] width 60 height 22
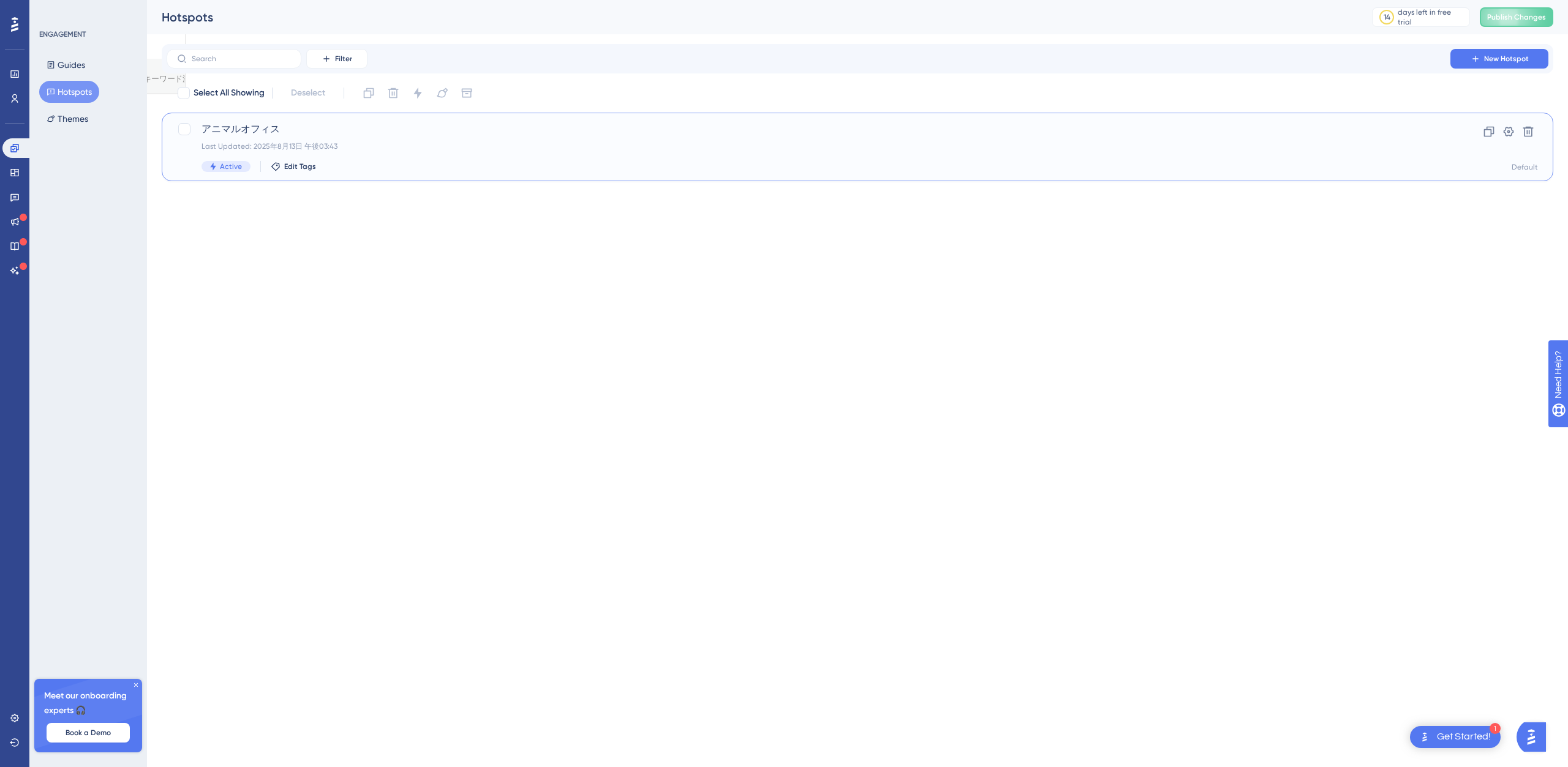
click at [234, 125] on span "アニマルオフィス" at bounding box center [808, 129] width 1214 height 14
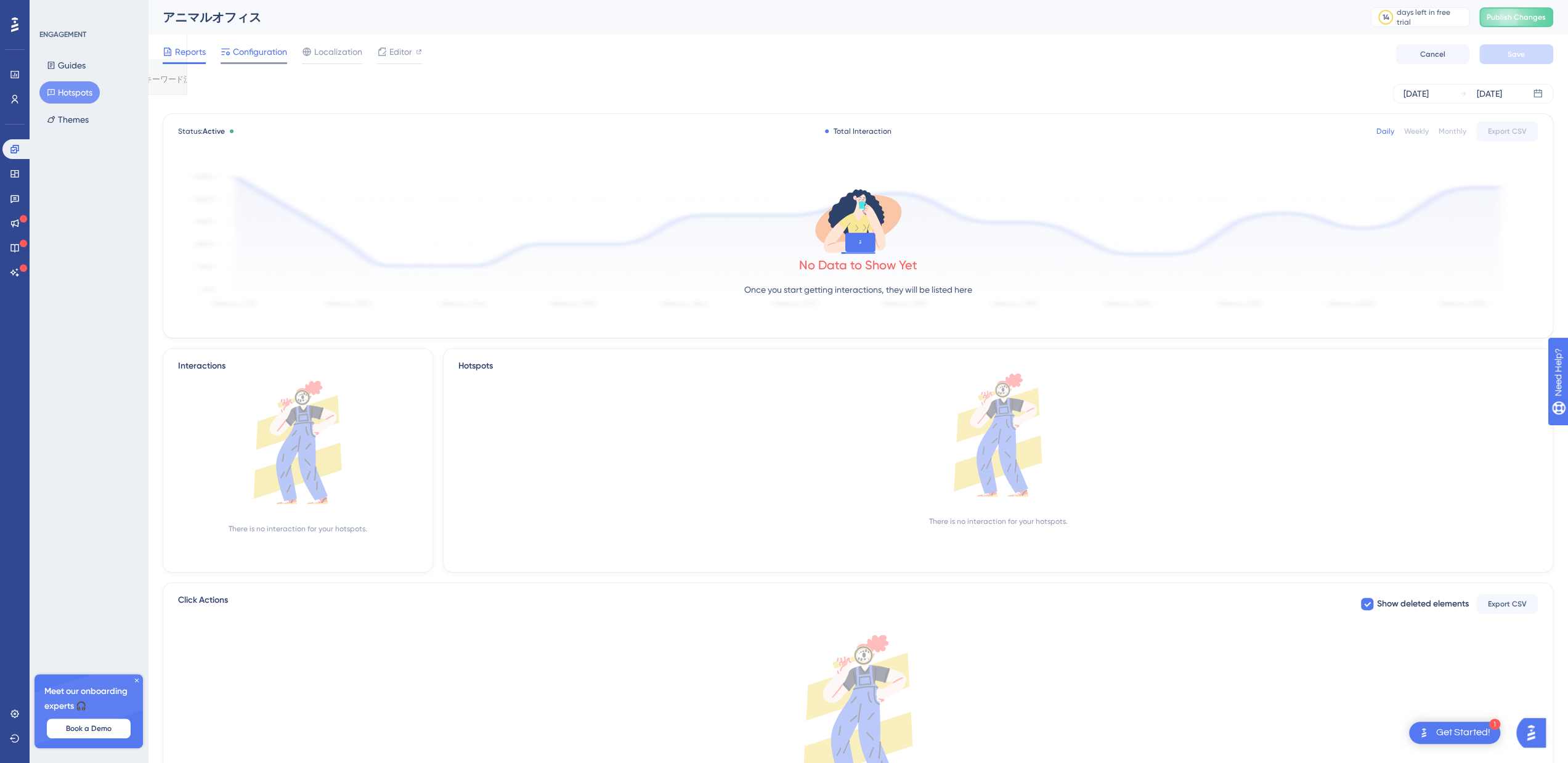
click at [246, 47] on span "Configuration" at bounding box center [260, 51] width 54 height 14
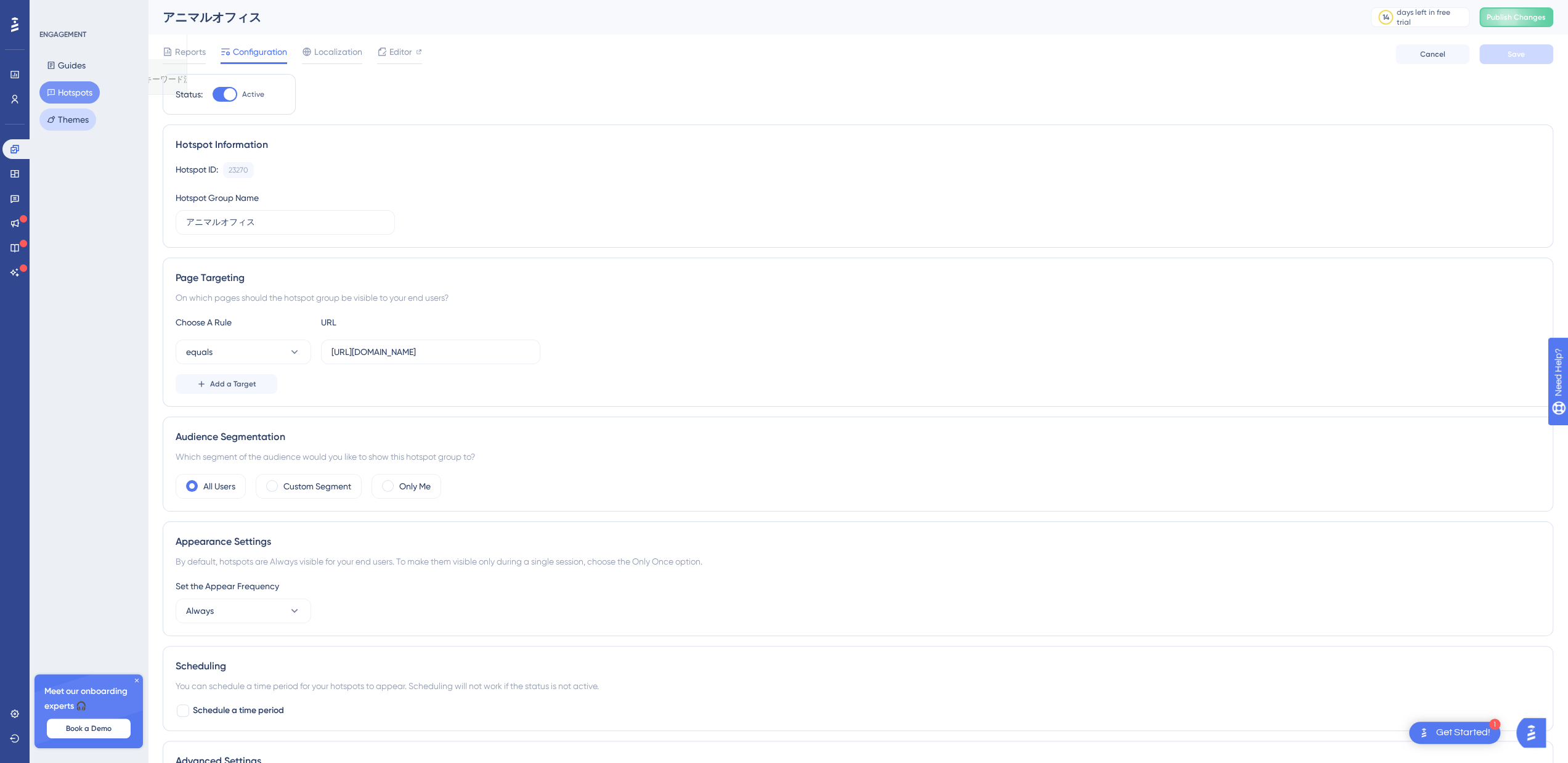
click at [77, 111] on button "Themes" at bounding box center [67, 119] width 57 height 22
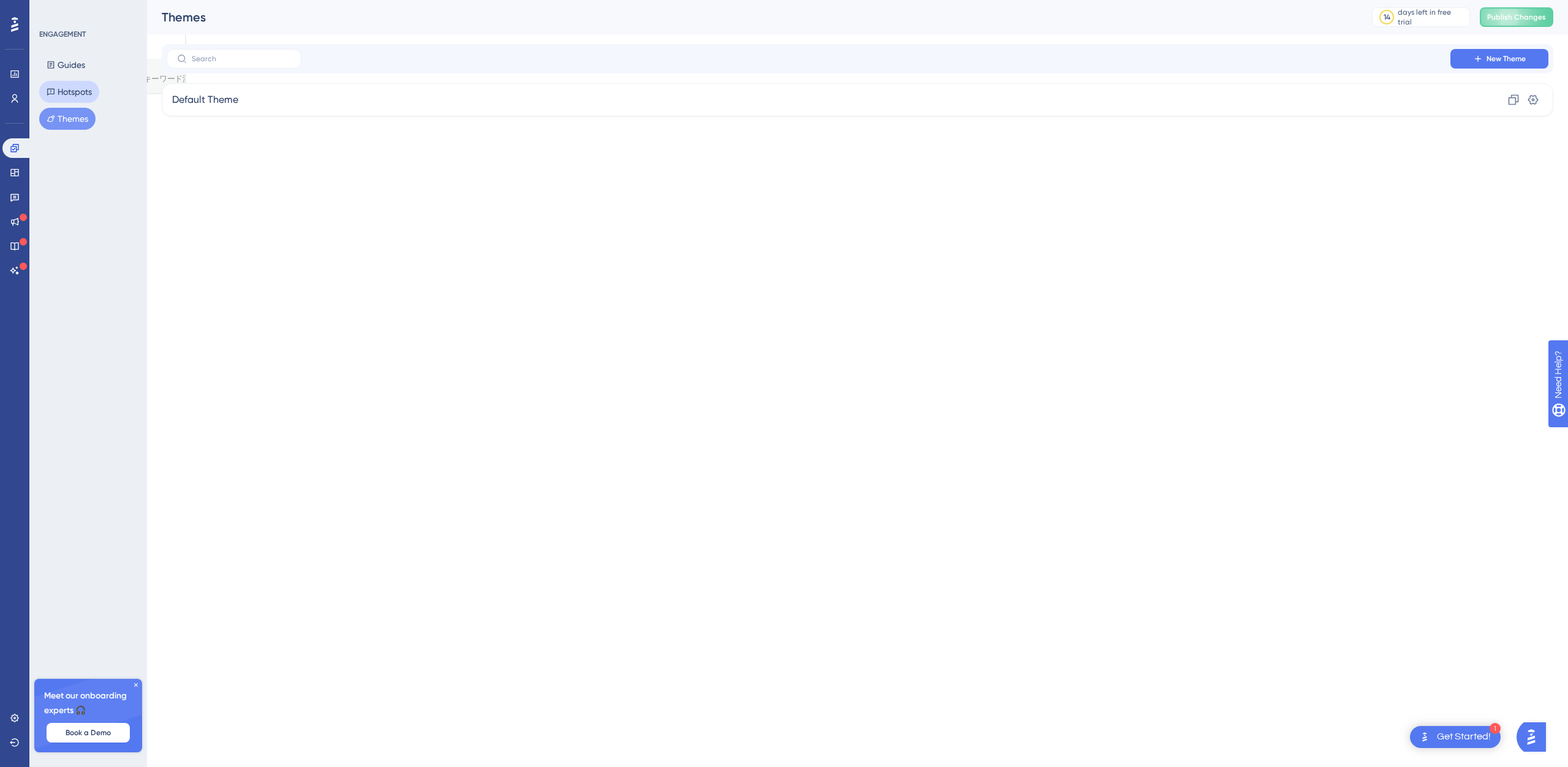
click at [78, 95] on button "Hotspots" at bounding box center [69, 92] width 60 height 22
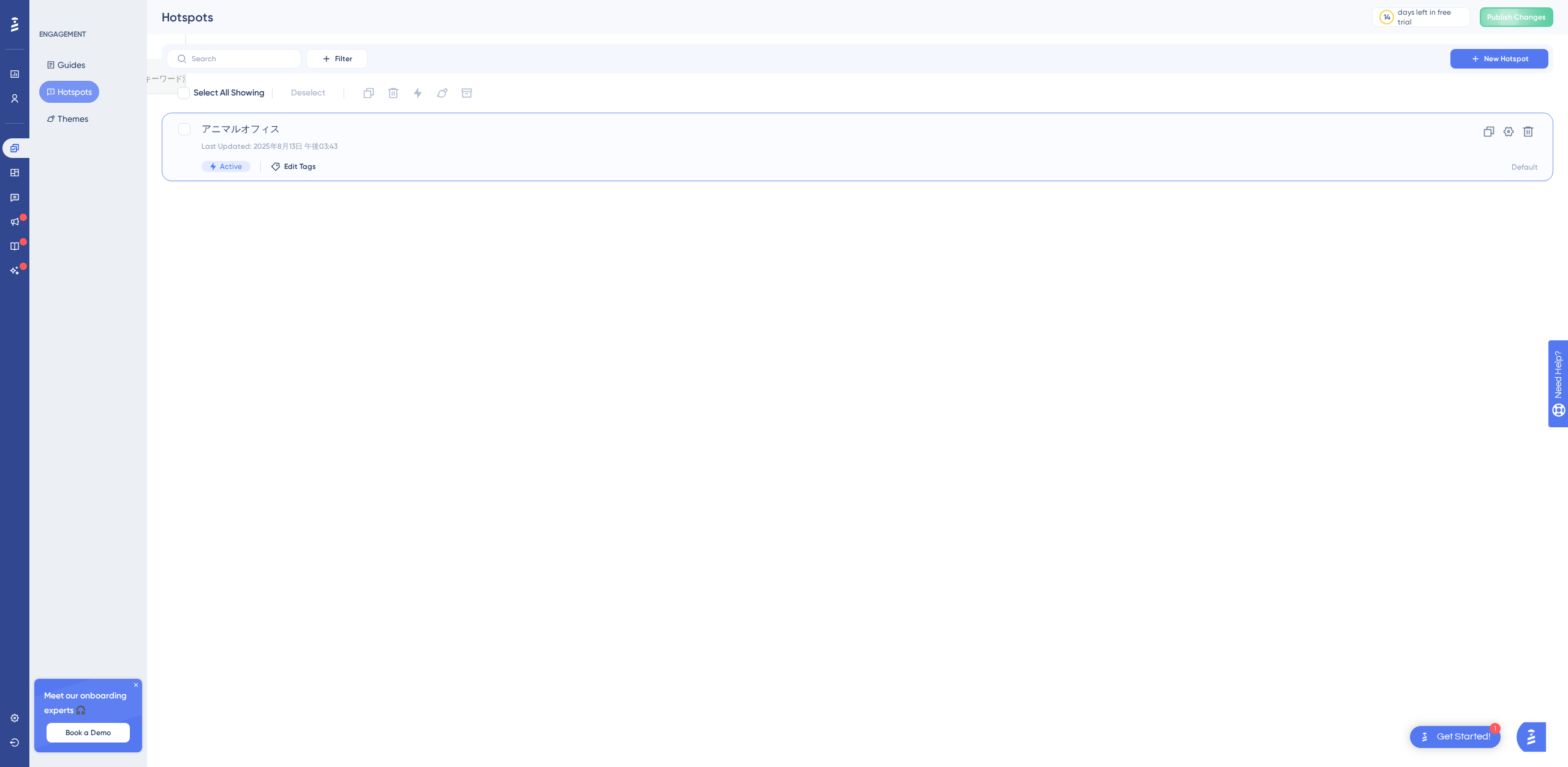
click at [237, 125] on span "アニマルオフィス" at bounding box center [808, 129] width 1214 height 14
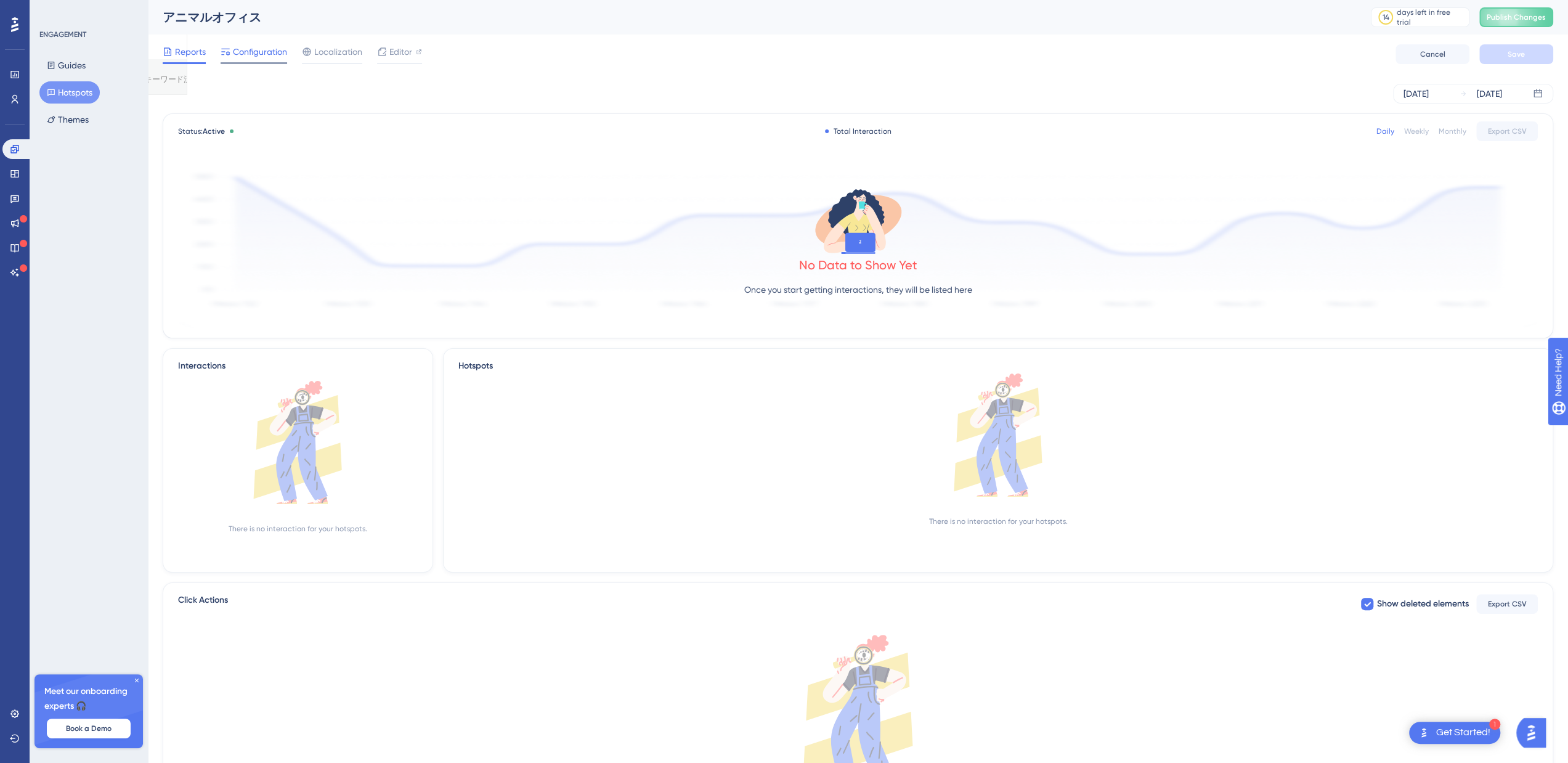
click at [278, 53] on span "Configuration" at bounding box center [260, 51] width 54 height 14
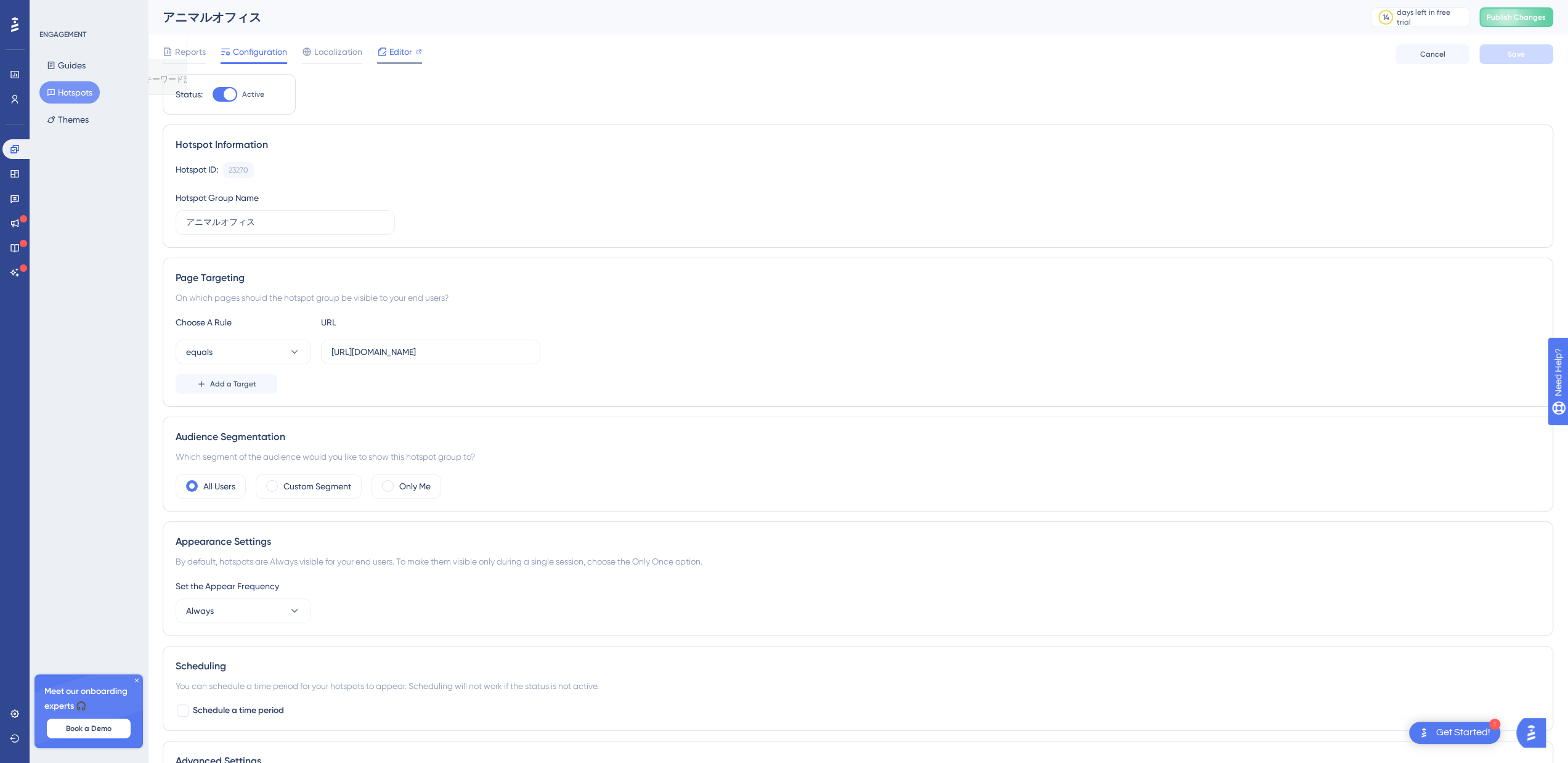
click at [399, 60] on div "Editor" at bounding box center [399, 54] width 45 height 20
click at [1517, 15] on button "Publish Changes" at bounding box center [1516, 17] width 74 height 20
drag, startPoint x: 349, startPoint y: 54, endPoint x: 355, endPoint y: 51, distance: 6.7
click at [349, 54] on span "Localization" at bounding box center [338, 51] width 48 height 14
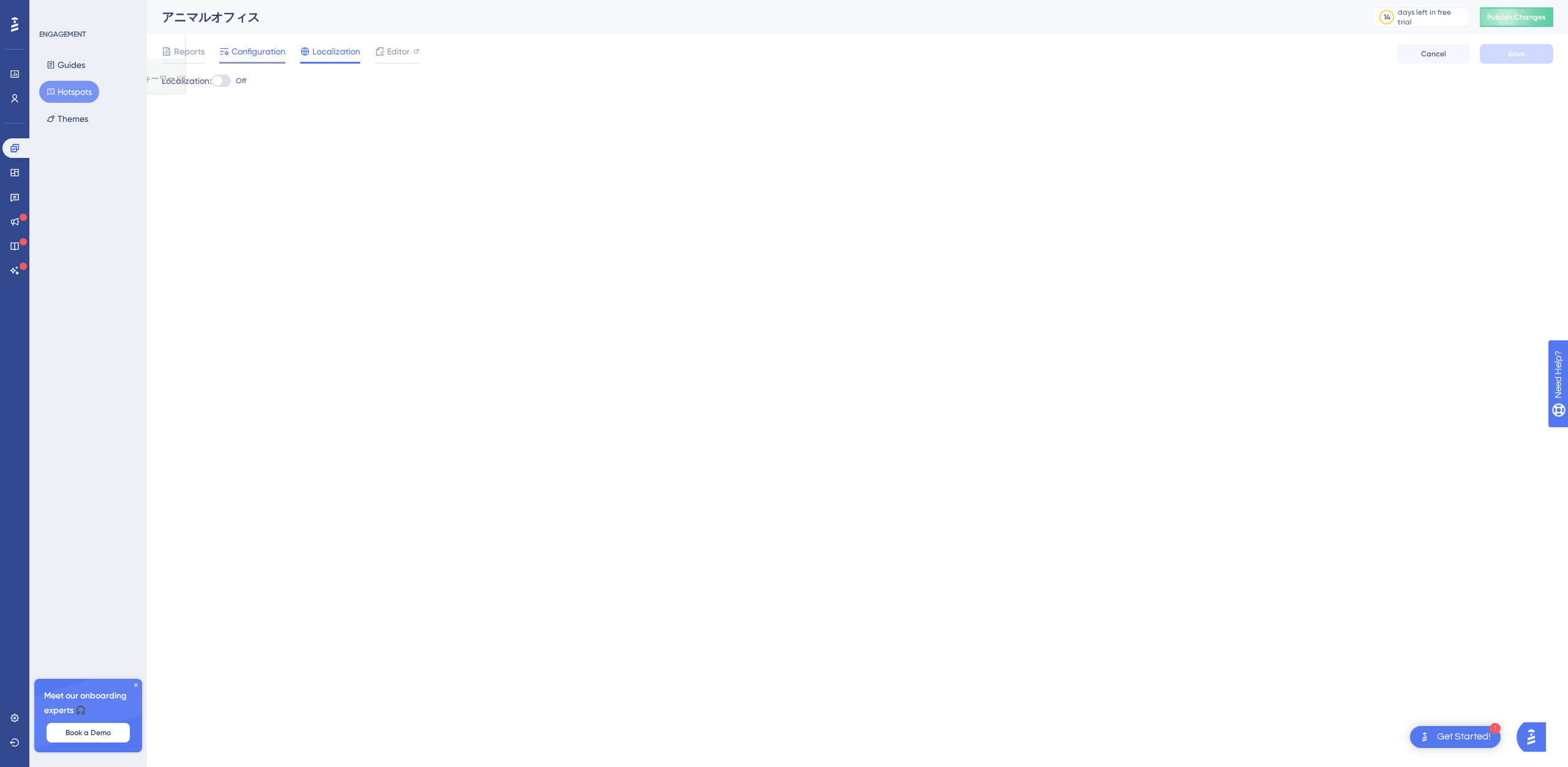
click at [245, 52] on span "Configuration" at bounding box center [259, 51] width 54 height 14
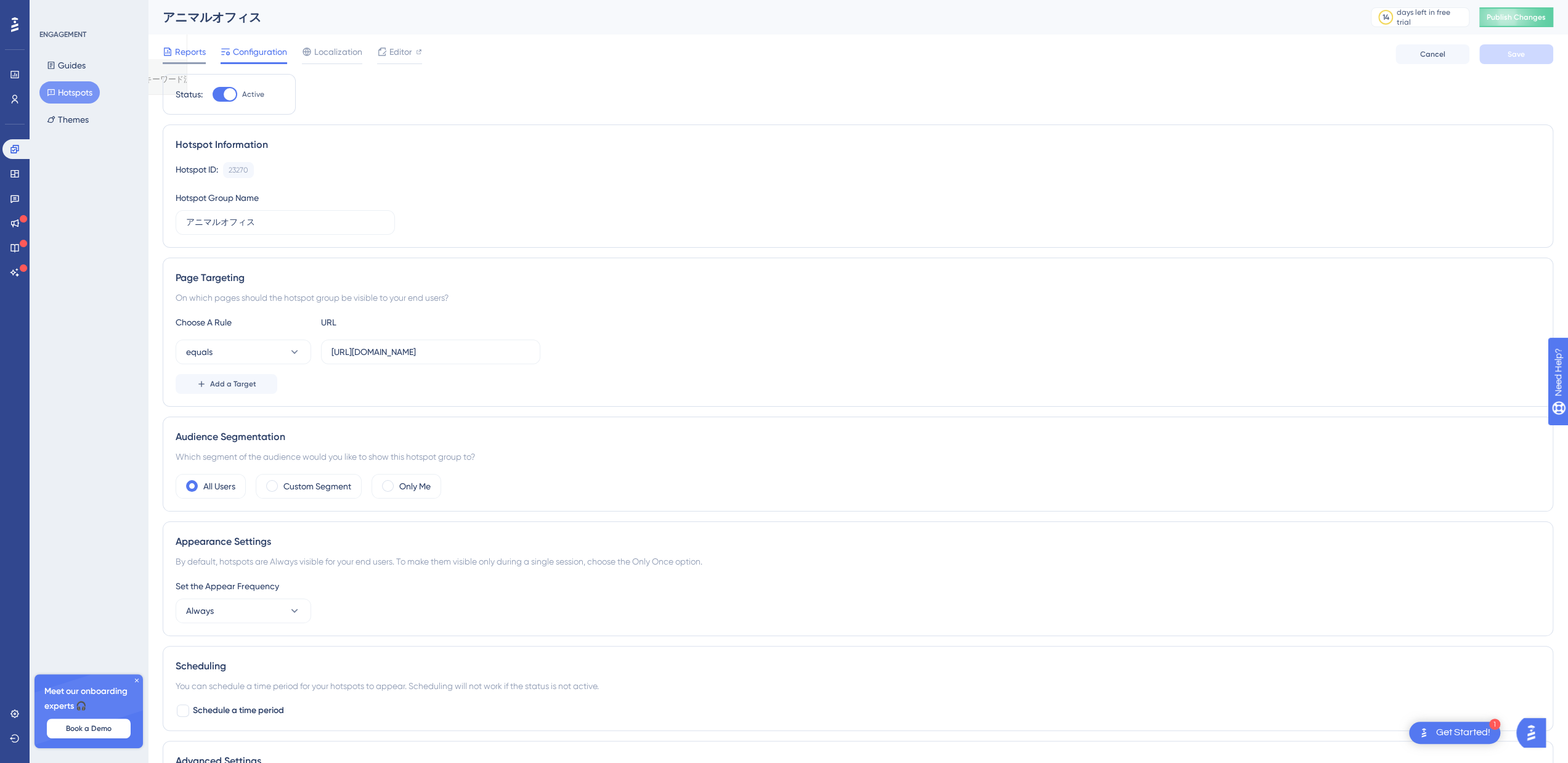
click at [182, 56] on span "Reports" at bounding box center [191, 51] width 31 height 14
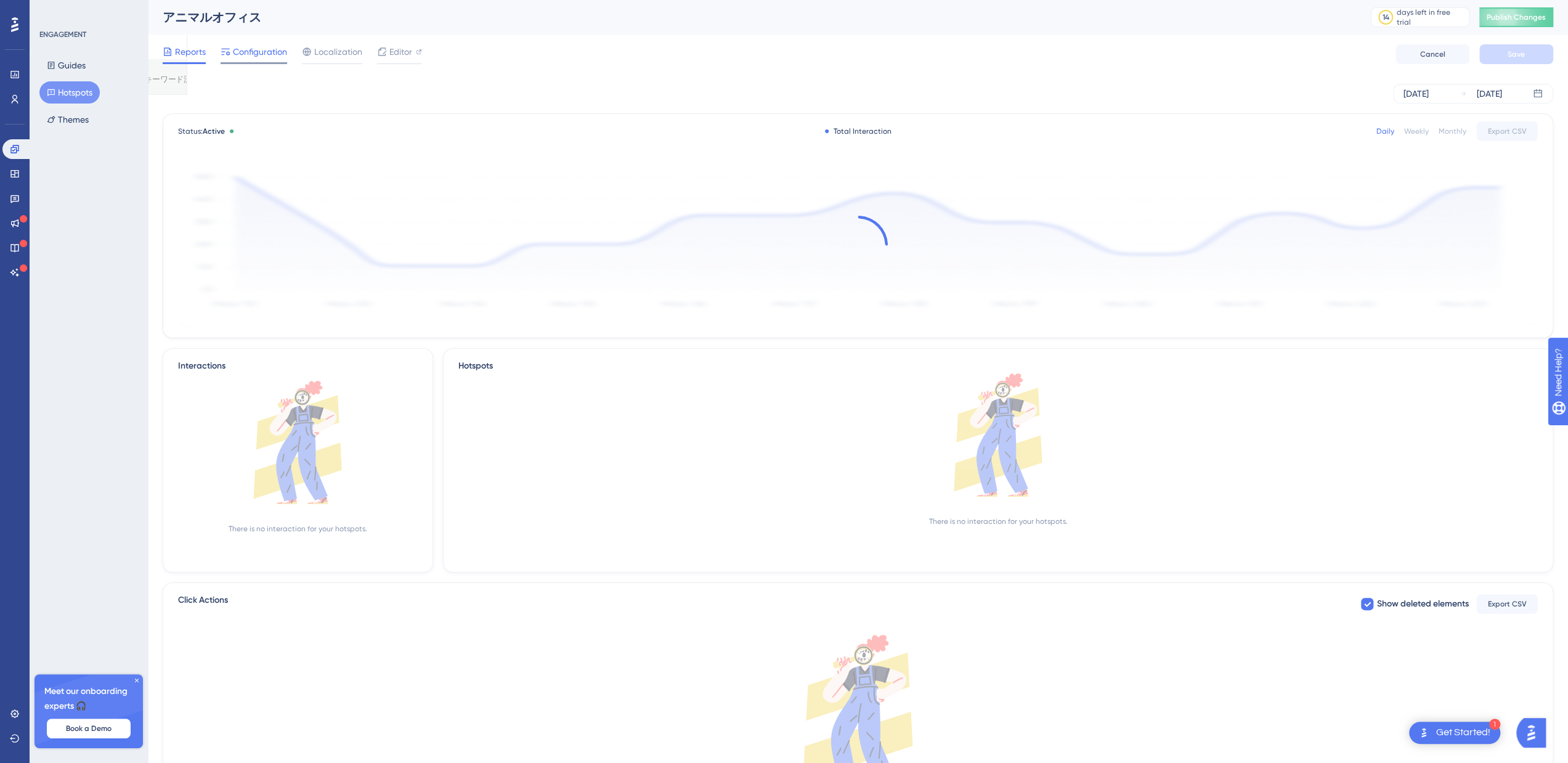
drag, startPoint x: 262, startPoint y: 49, endPoint x: 276, endPoint y: 48, distance: 14.0
click at [263, 49] on span "Configuration" at bounding box center [260, 51] width 54 height 14
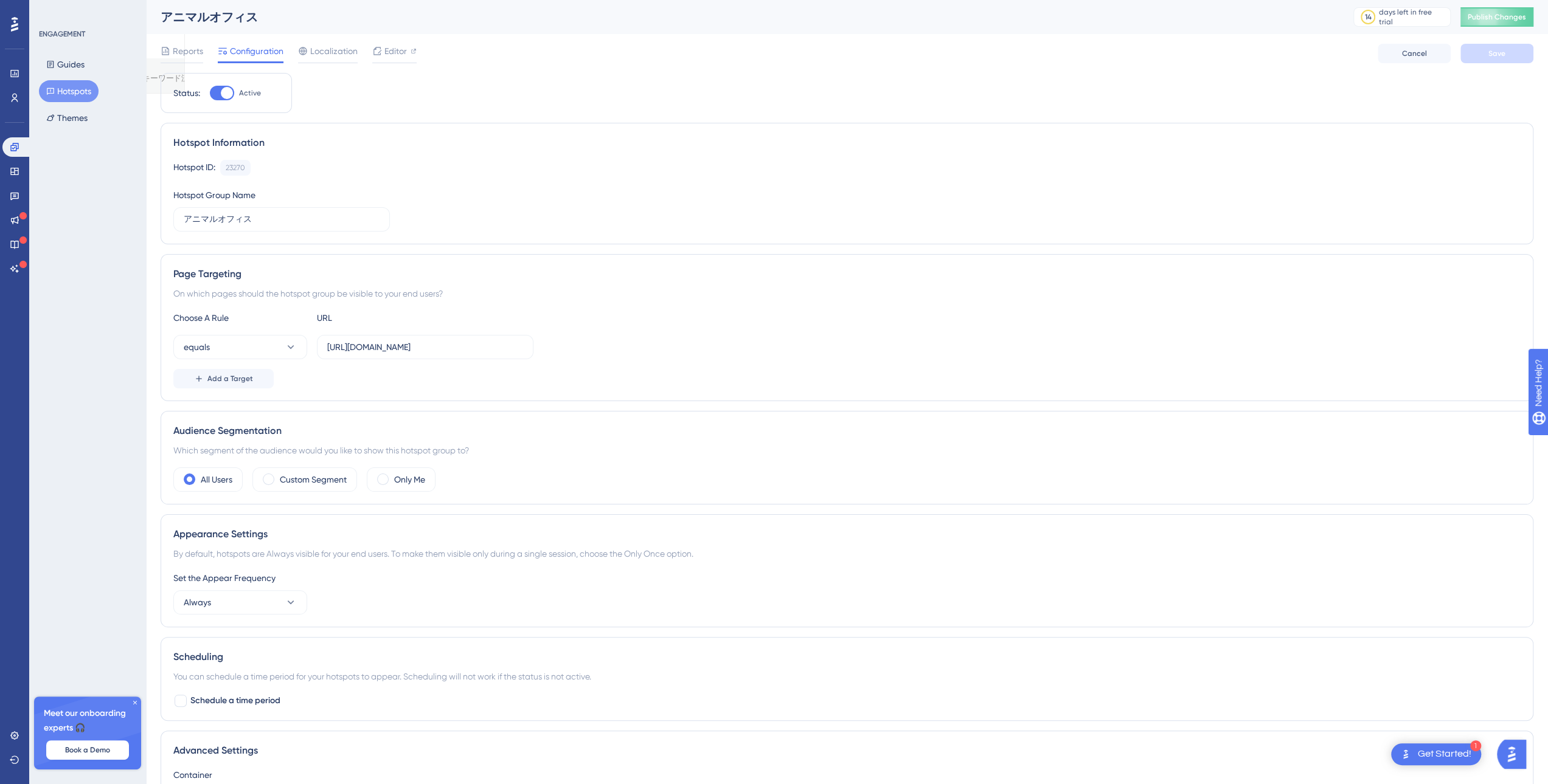
click at [222, 91] on div at bounding box center [227, 93] width 12 height 12
click at [210, 93] on input "Active" at bounding box center [209, 93] width 1 height 1
checkbox input "false"
click at [1511, 55] on button "Save" at bounding box center [1497, 53] width 73 height 19
click at [1519, 17] on span "Publish Changes" at bounding box center [1497, 17] width 59 height 10
